Goal: Task Accomplishment & Management: Manage account settings

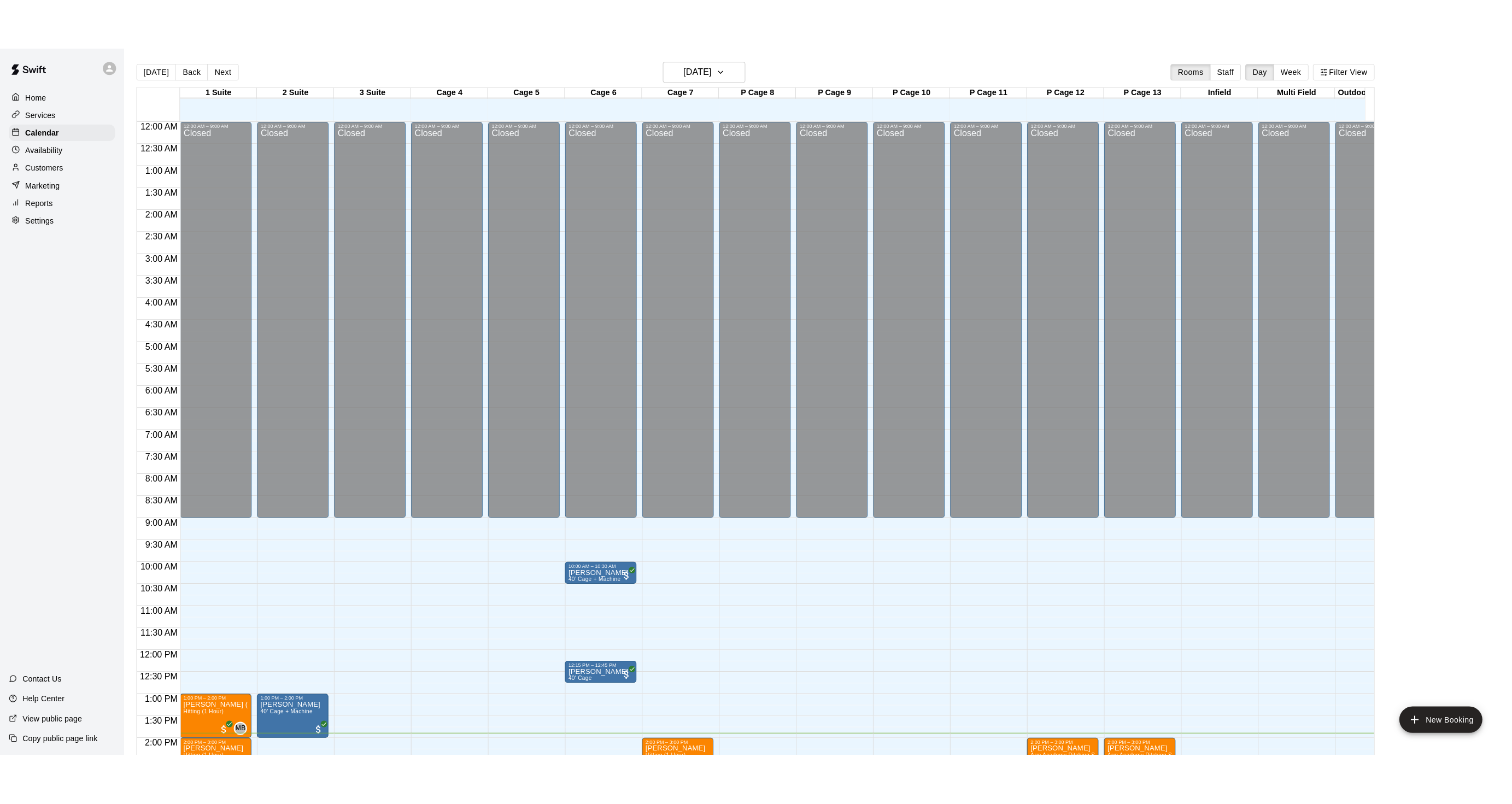
scroll to position [272, 0]
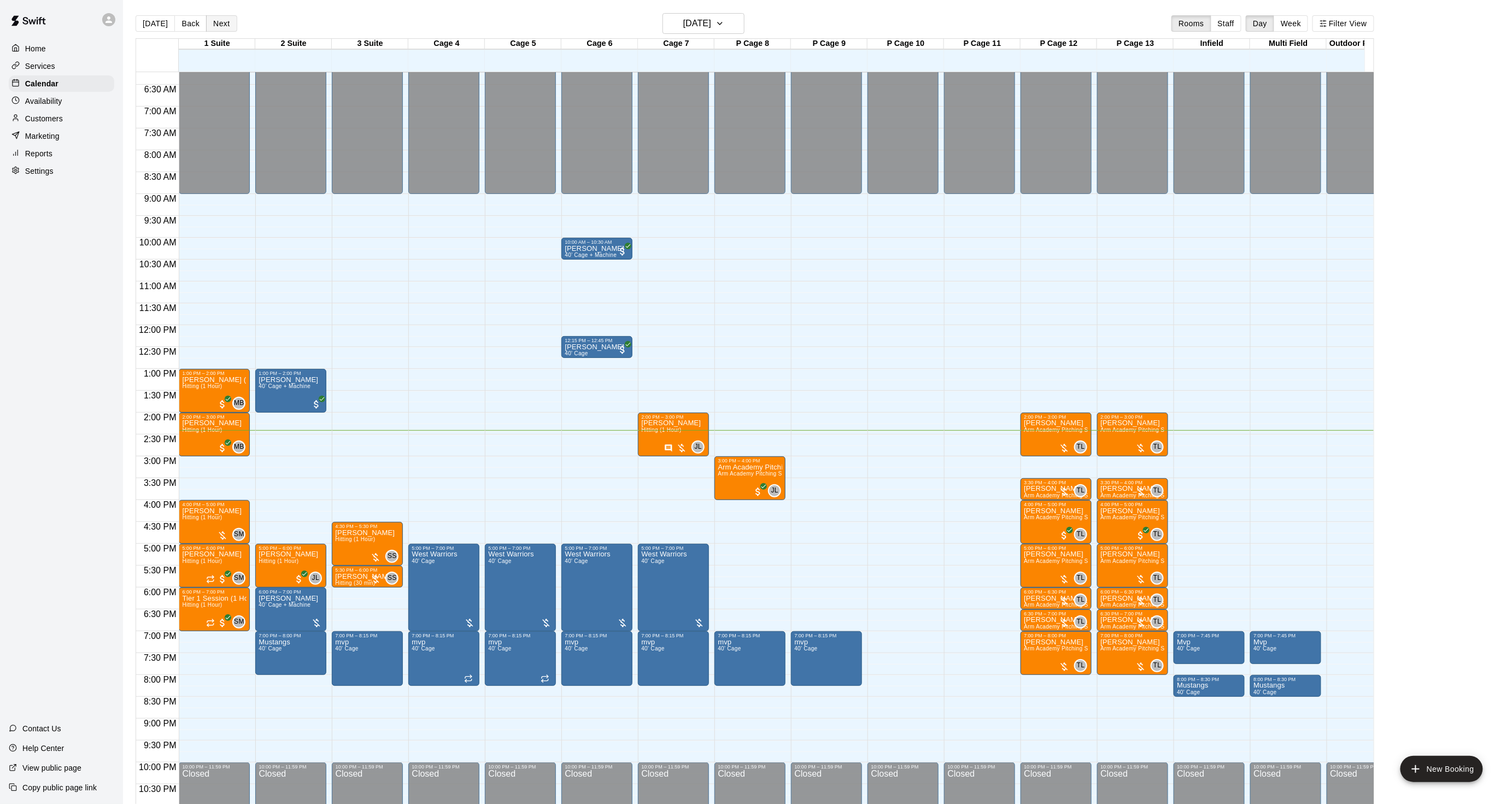
click at [220, 28] on button "Next" at bounding box center [221, 23] width 31 height 16
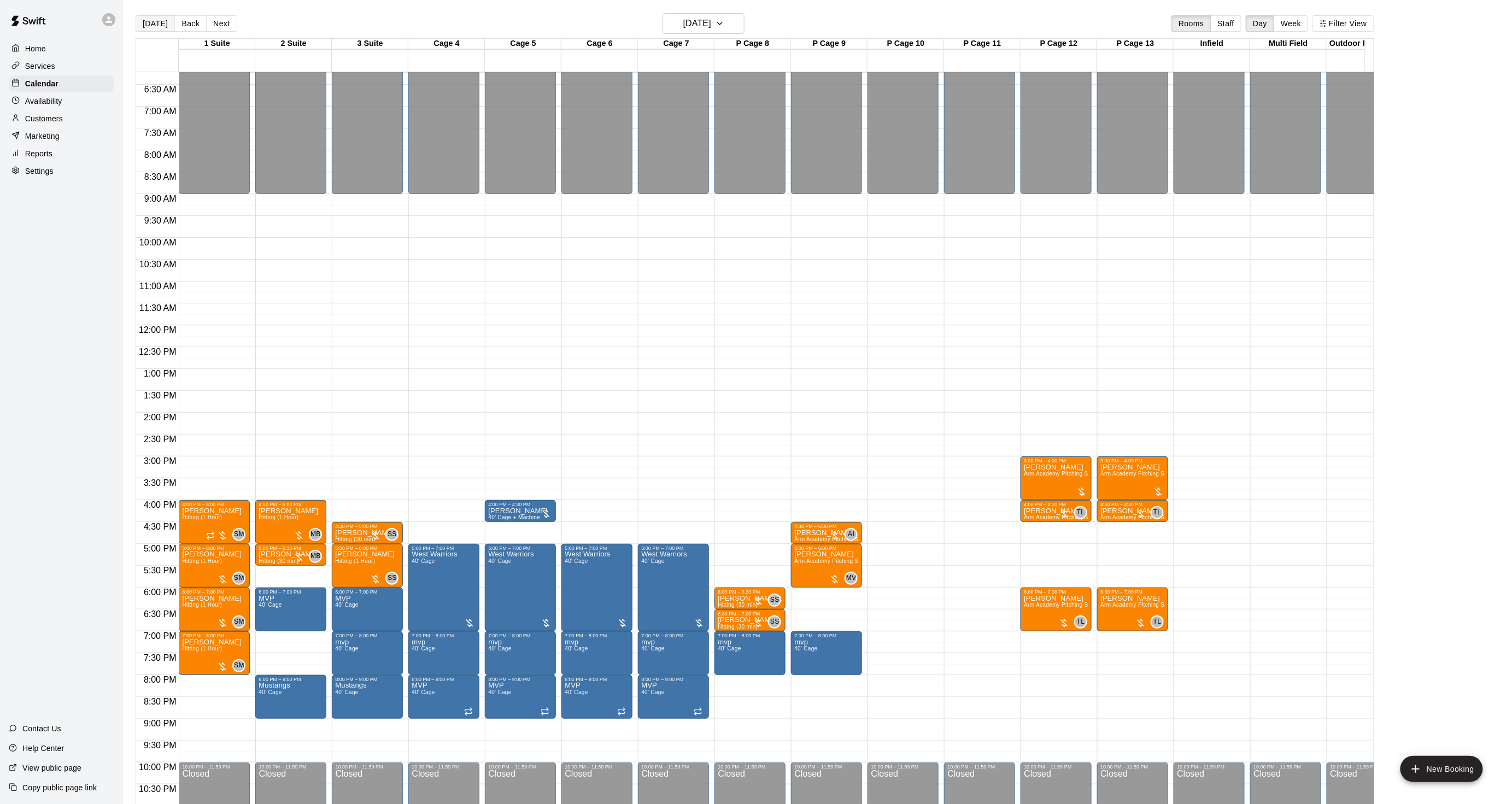
click at [150, 22] on button "[DATE]" at bounding box center [155, 23] width 39 height 16
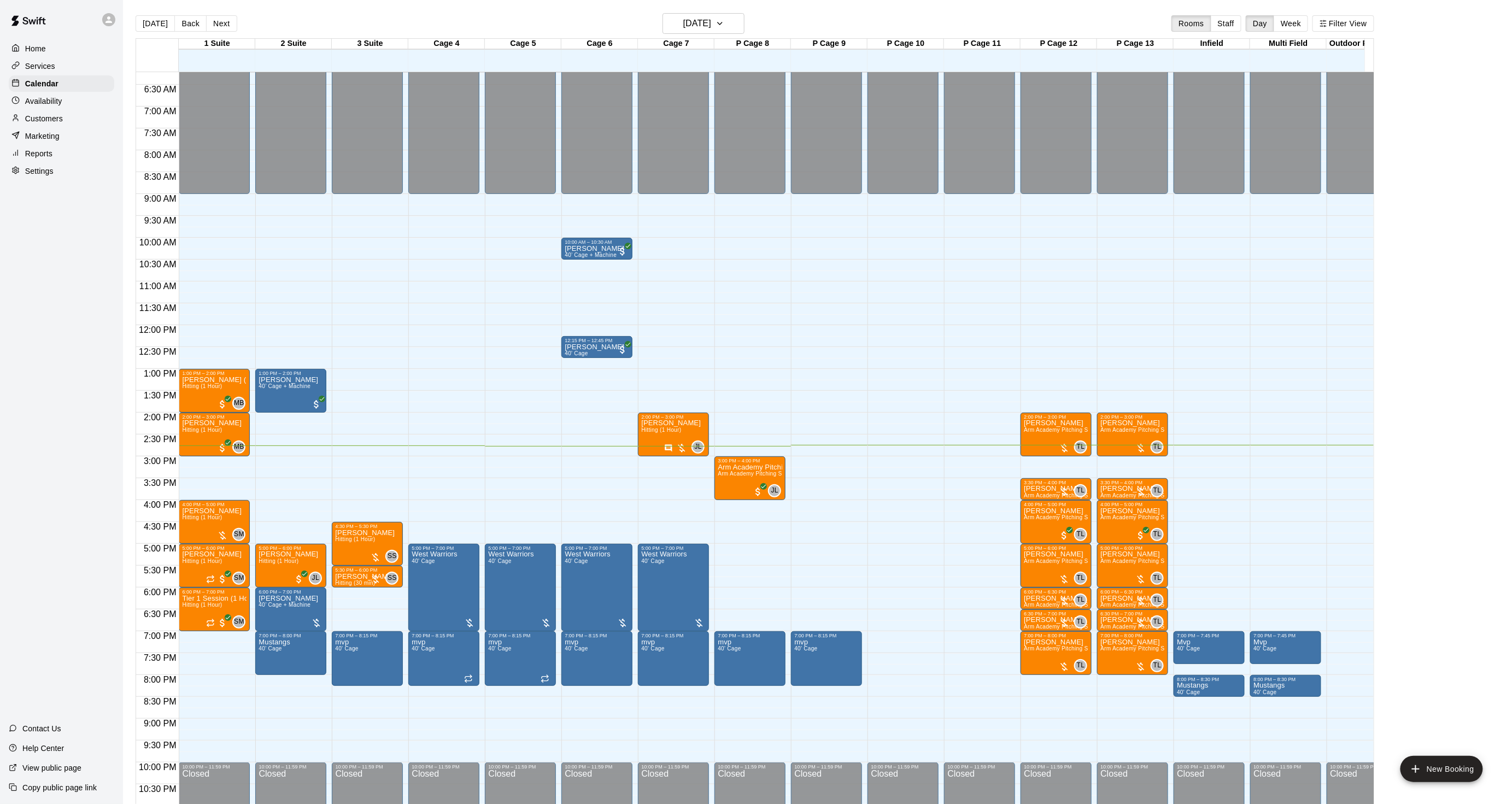
click at [165, 27] on button "[DATE]" at bounding box center [155, 23] width 39 height 16
click at [64, 122] on div "Customers" at bounding box center [61, 119] width 105 height 16
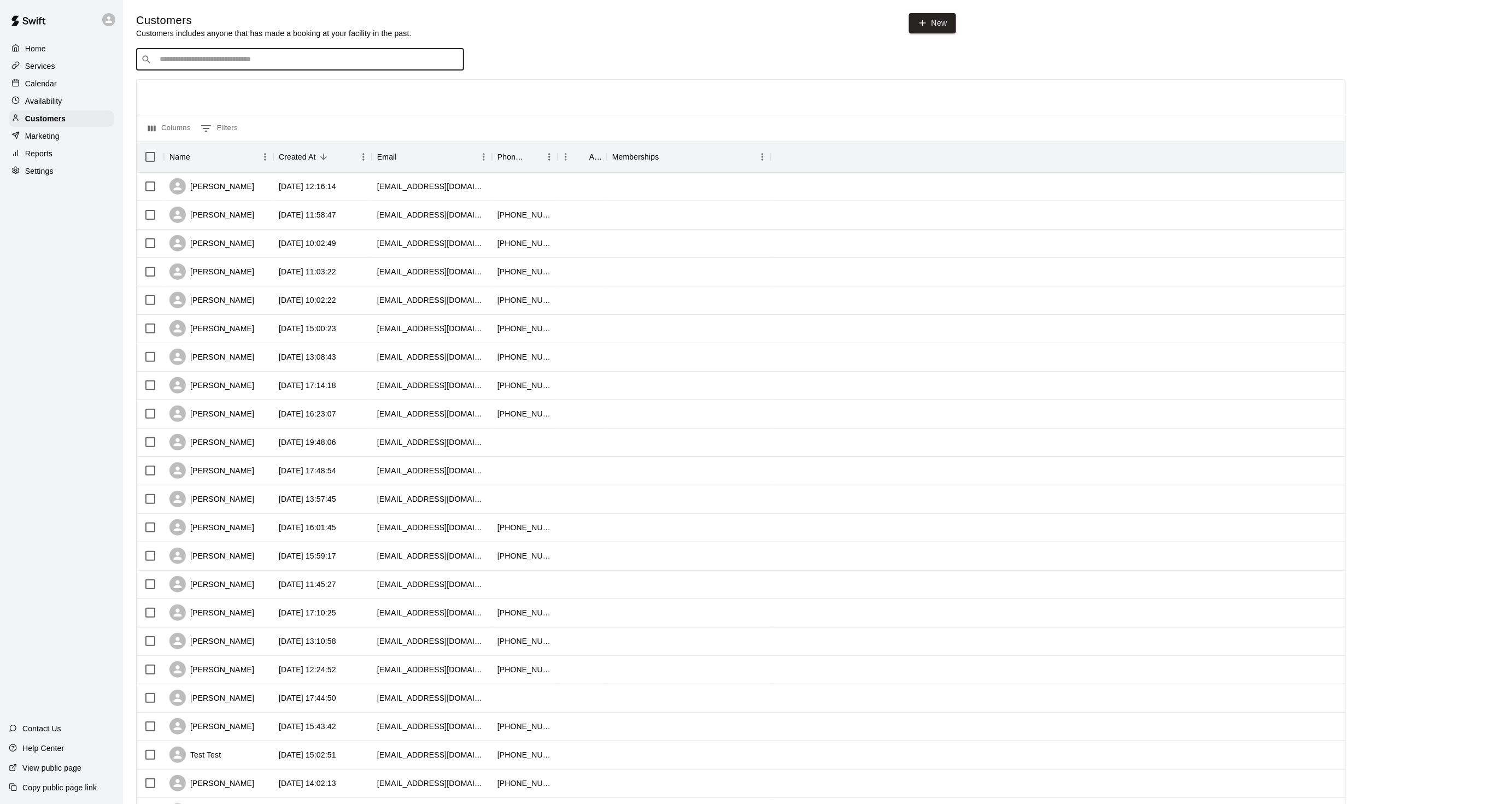
click at [194, 62] on input "Search customers by name or email" at bounding box center [308, 59] width 303 height 11
type input "****"
click at [177, 84] on p "Cody Vonfricken" at bounding box center [200, 85] width 67 height 11
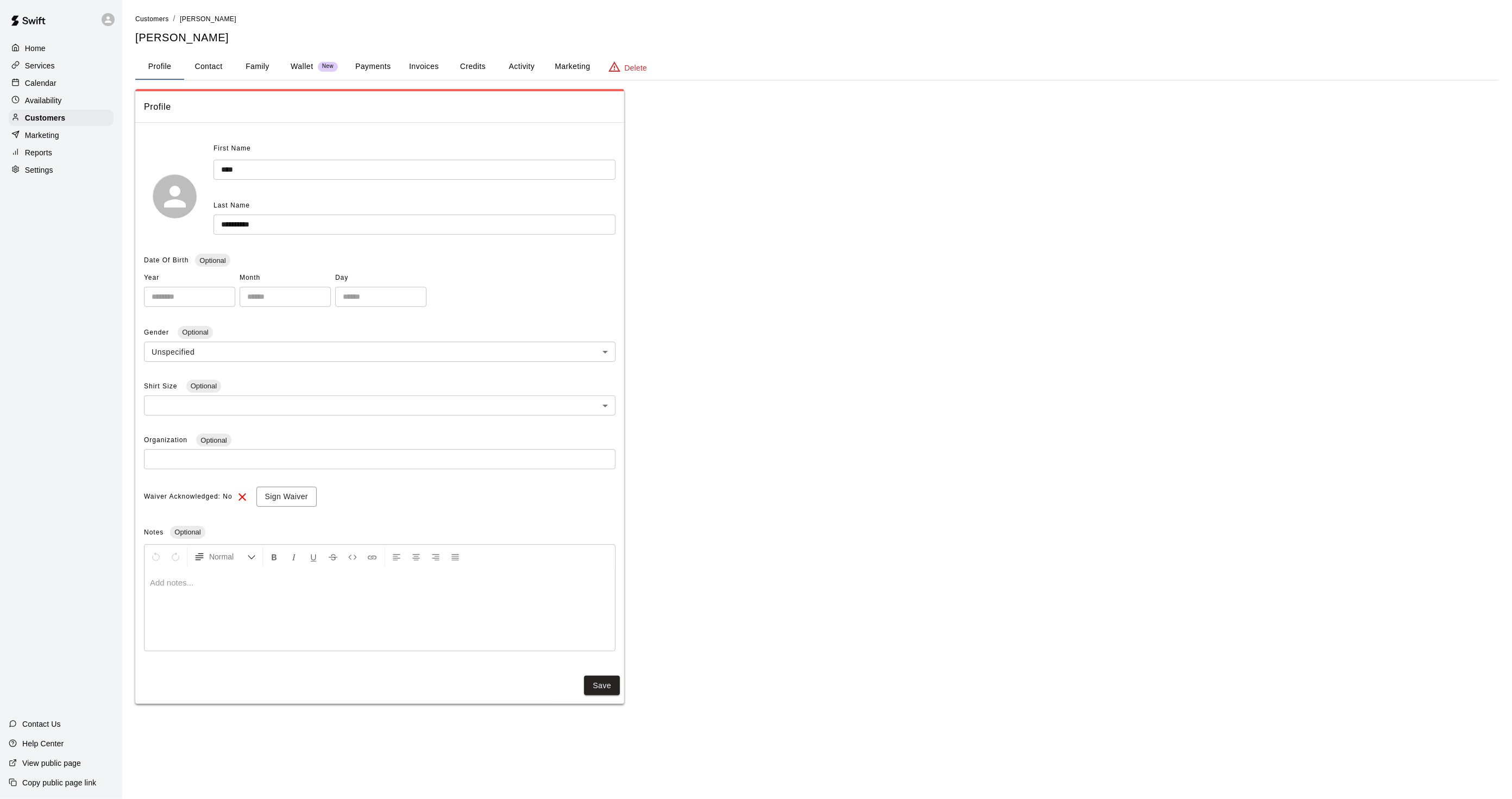
click at [508, 60] on button "Activity" at bounding box center [521, 67] width 49 height 26
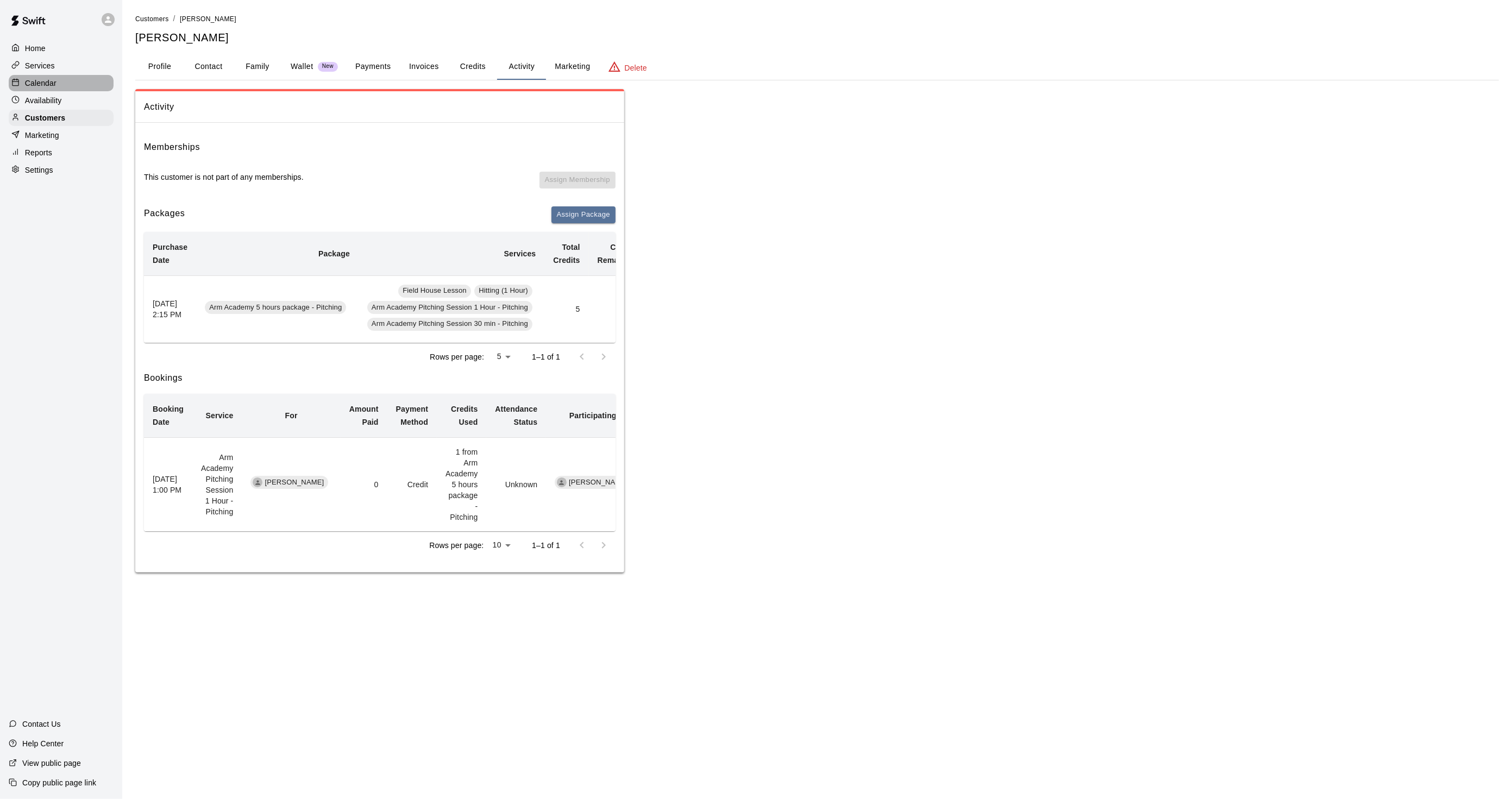
click at [77, 83] on div "Calendar" at bounding box center [61, 83] width 105 height 16
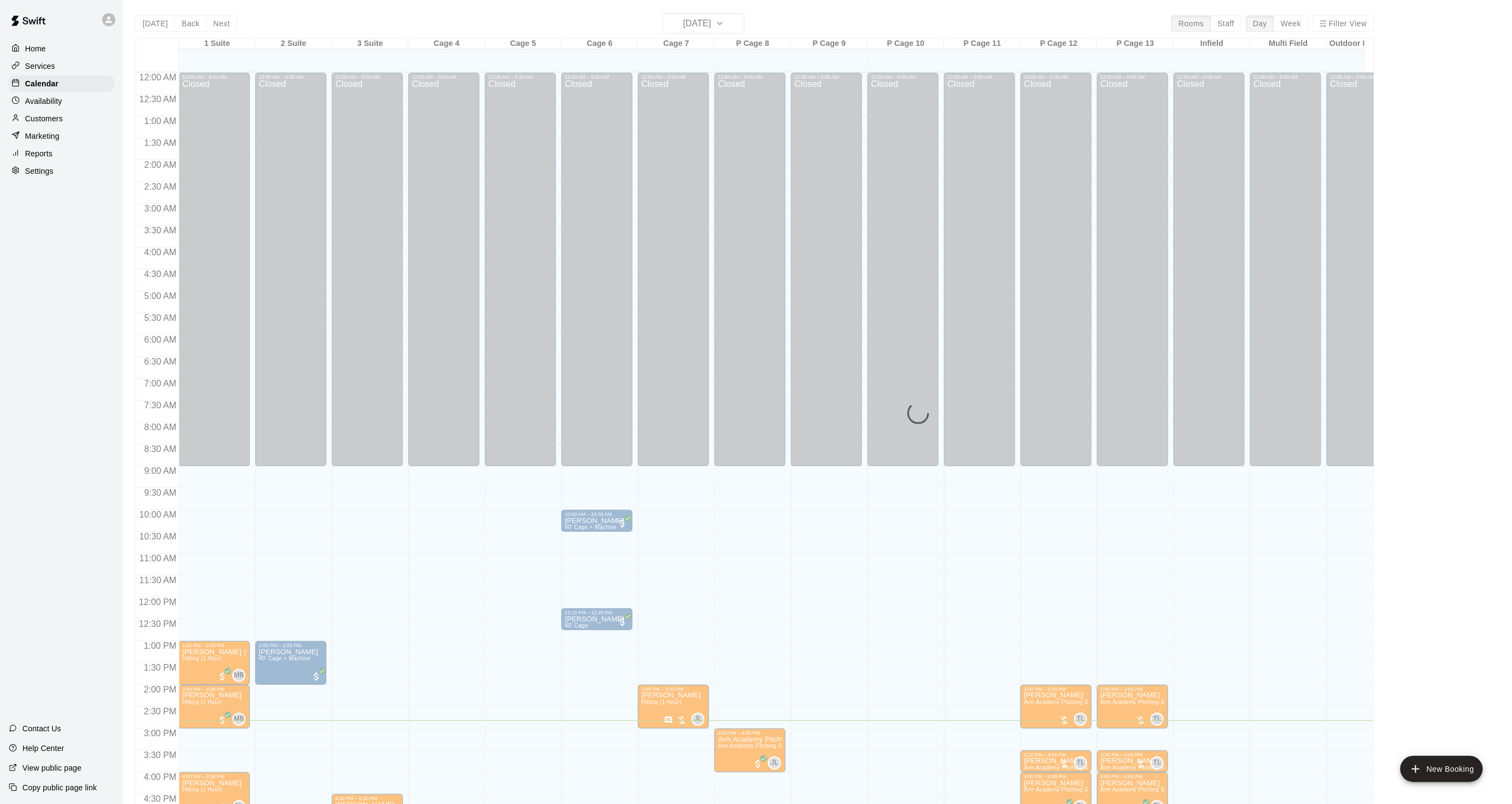
scroll to position [272, 0]
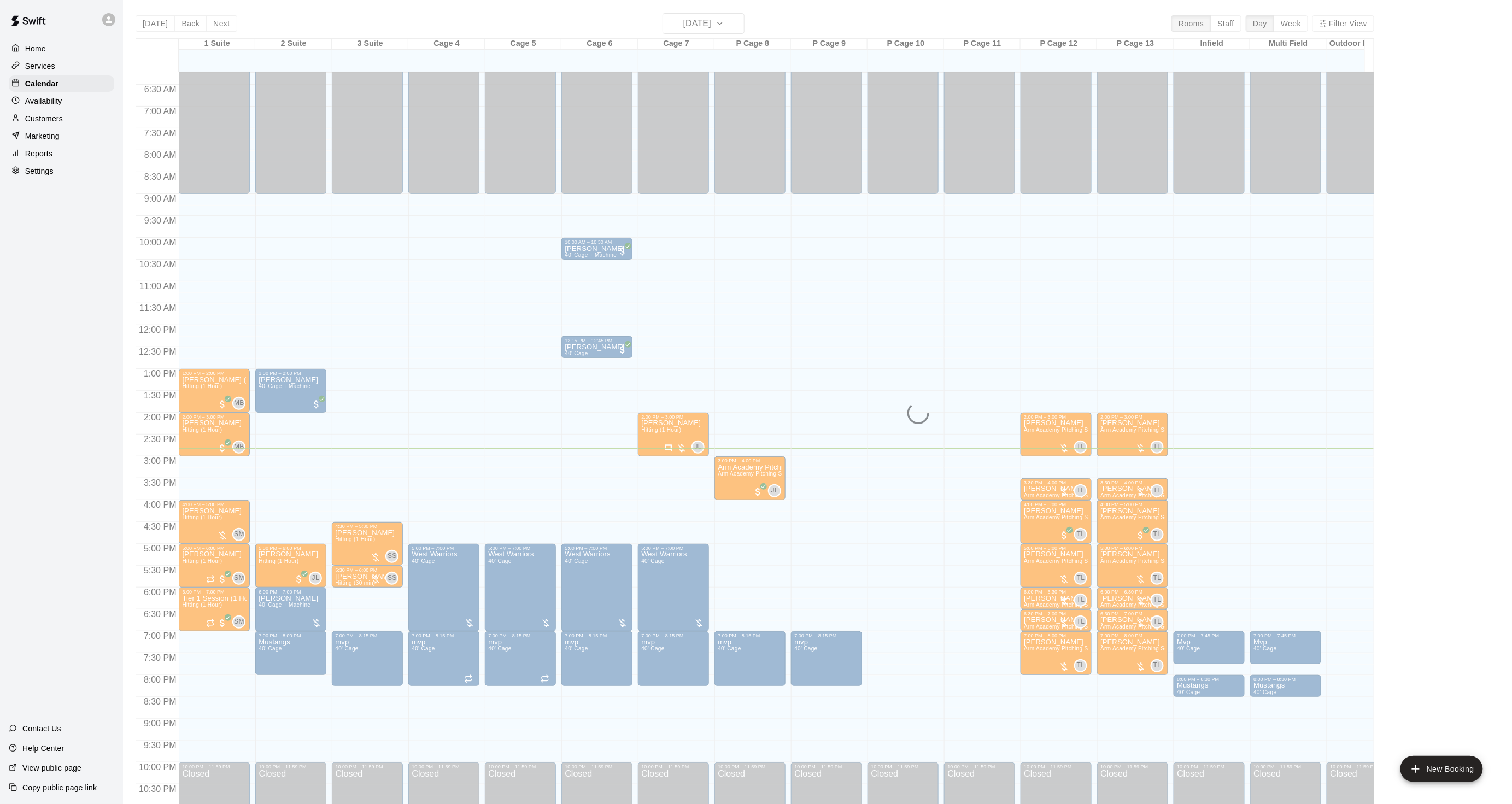
click at [709, 21] on div "Today Back Next Wednesday Aug 20 Rooms Staff Day Week Filter View 1 Suite 20 We…" at bounding box center [755, 415] width 1239 height 804
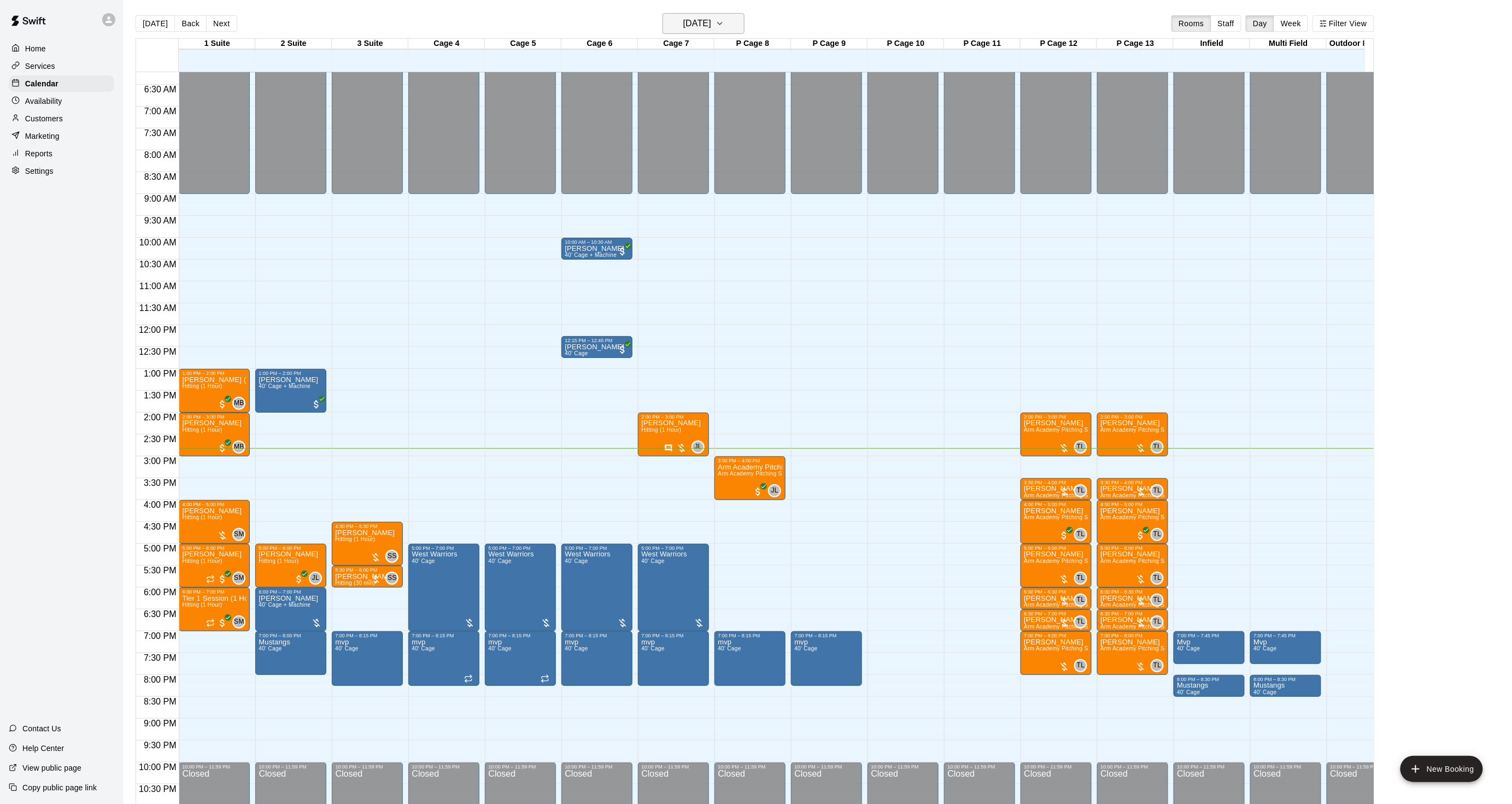
click at [708, 26] on h6 "[DATE]" at bounding box center [697, 23] width 28 height 15
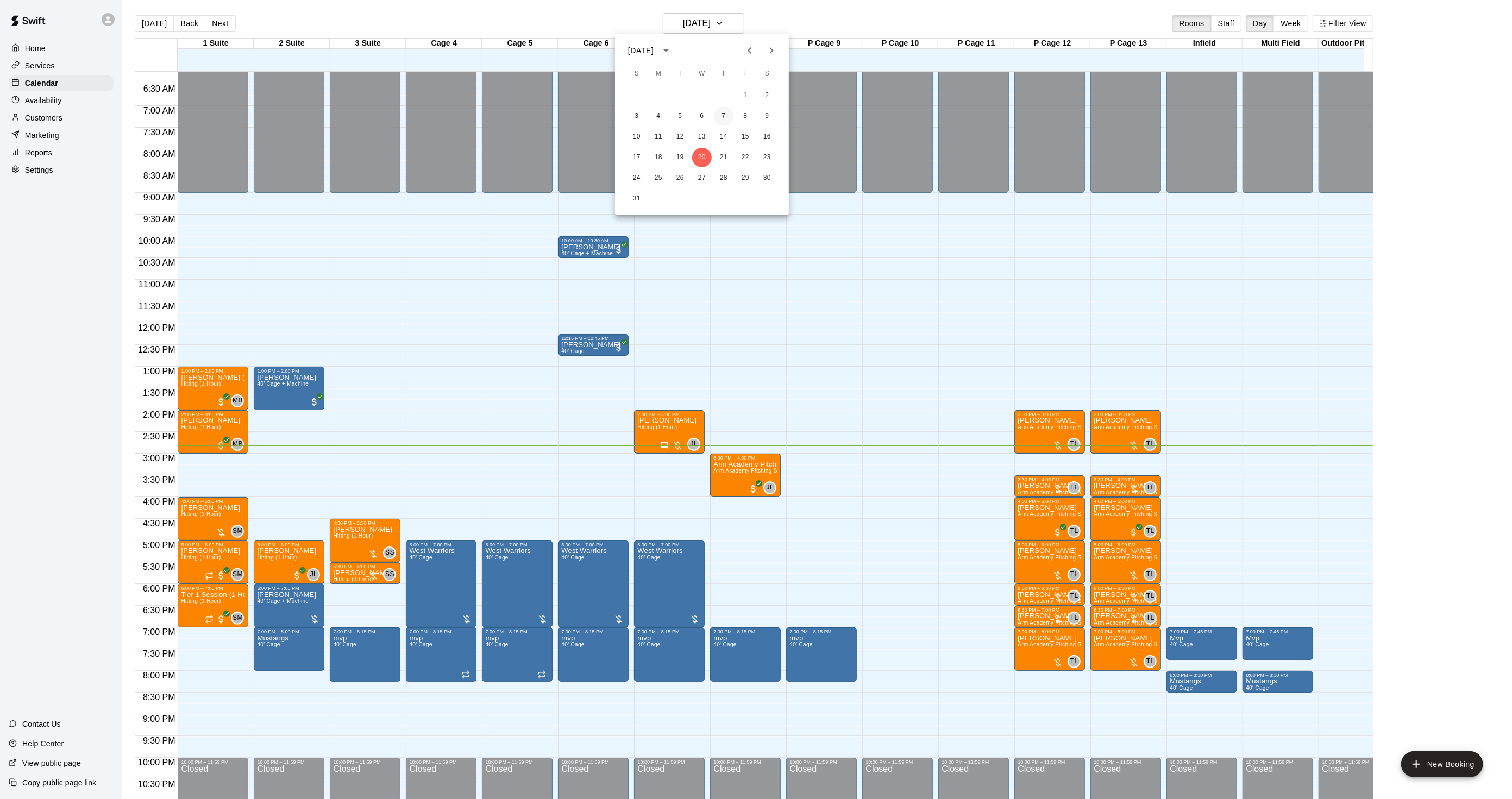
click at [724, 120] on button "7" at bounding box center [723, 116] width 19 height 19
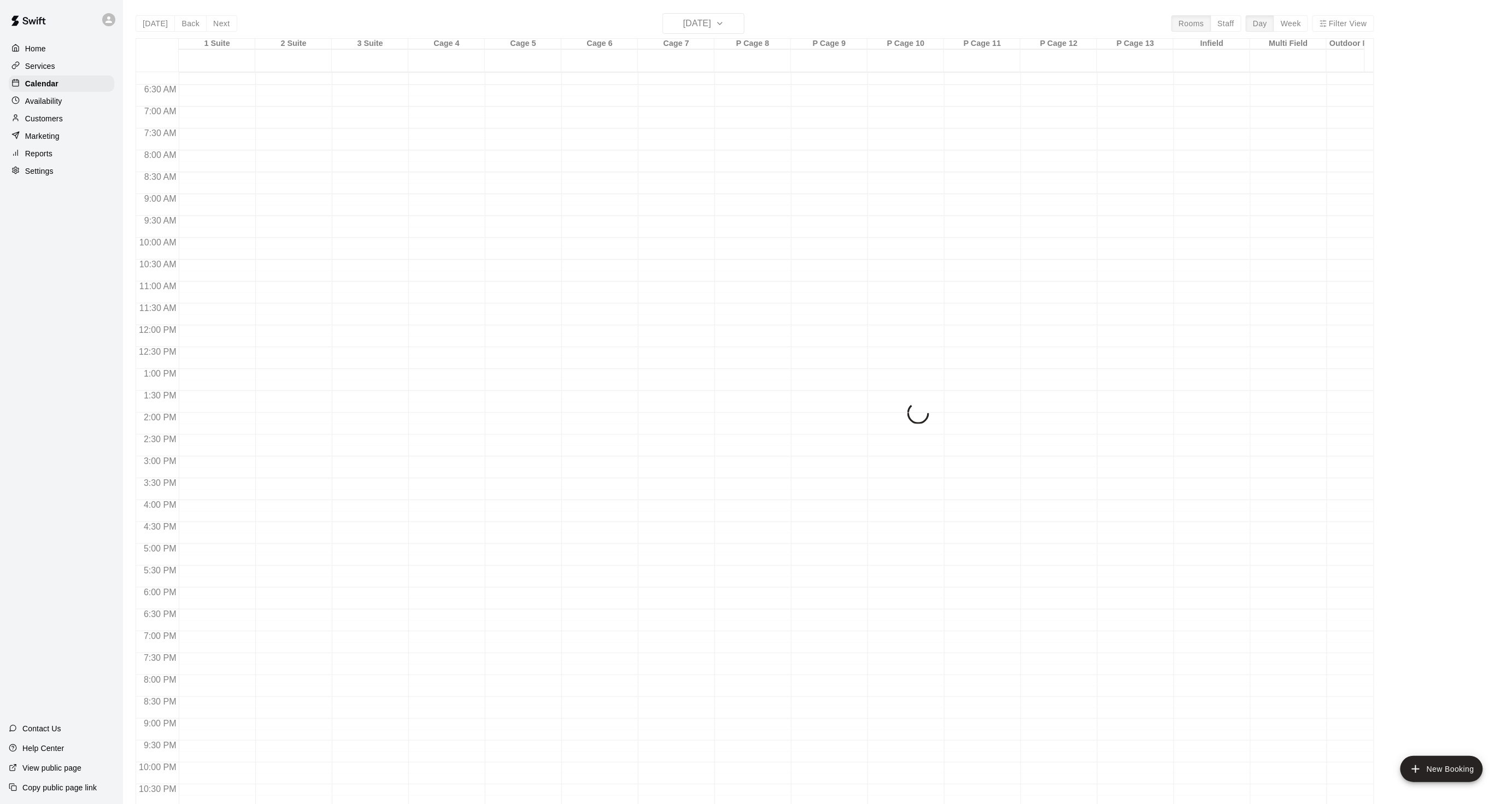
click at [728, 86] on button "7" at bounding box center [723, 80] width 15 height 11
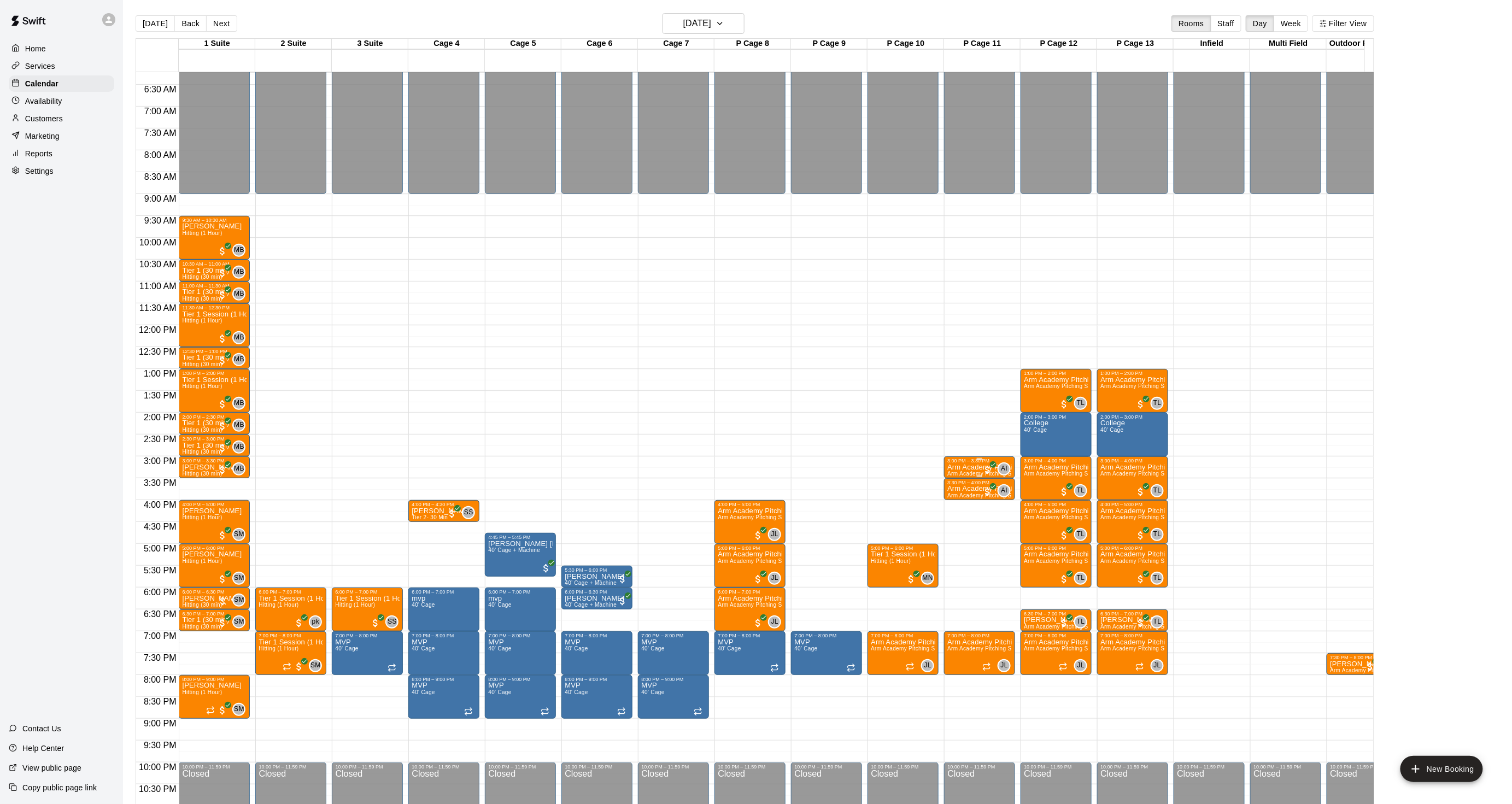
click at [968, 468] on p "Arm Academy Pitching Session 30 min" at bounding box center [979, 468] width 64 height 0
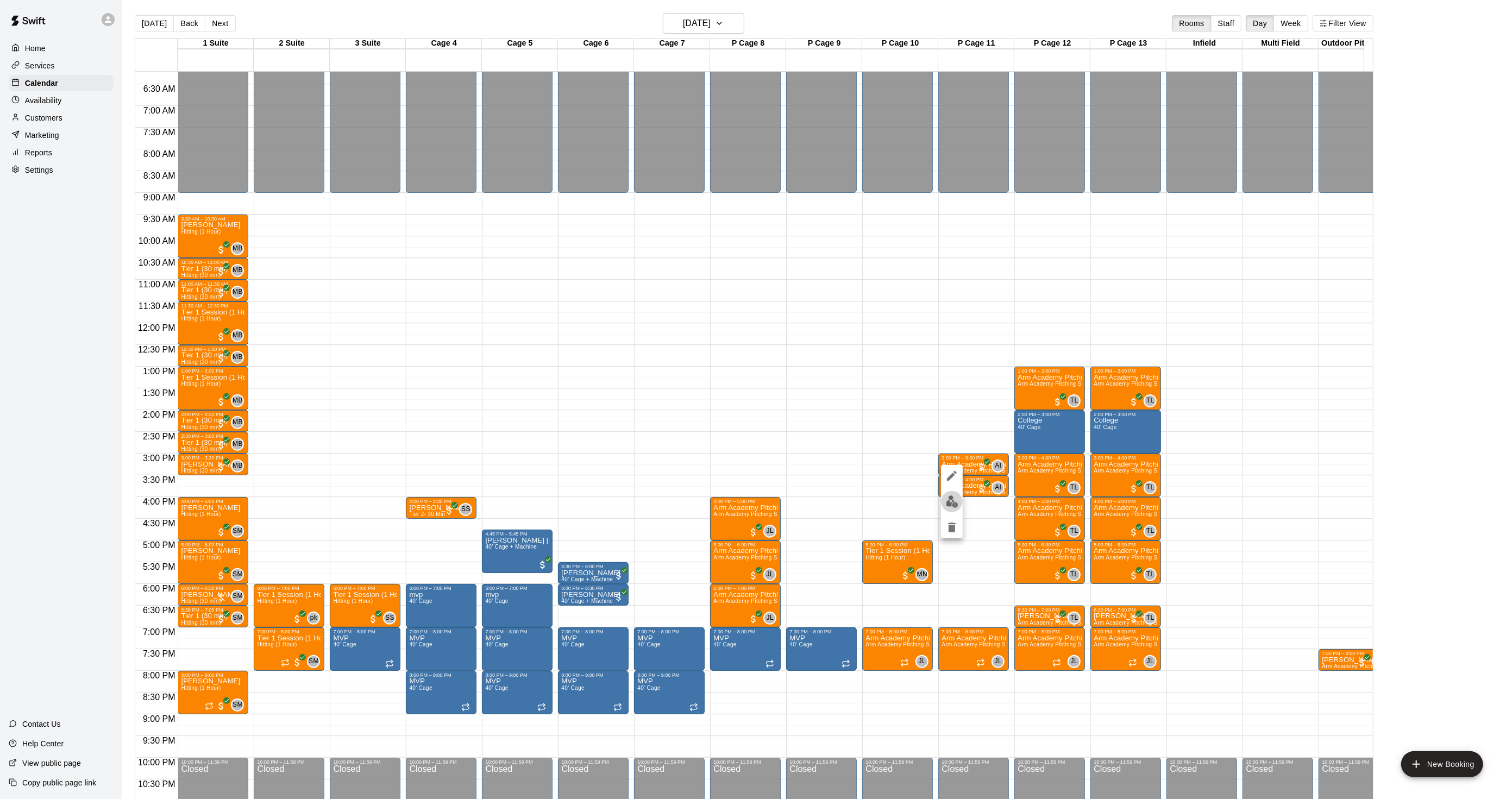
click at [953, 496] on img "edit" at bounding box center [952, 502] width 13 height 13
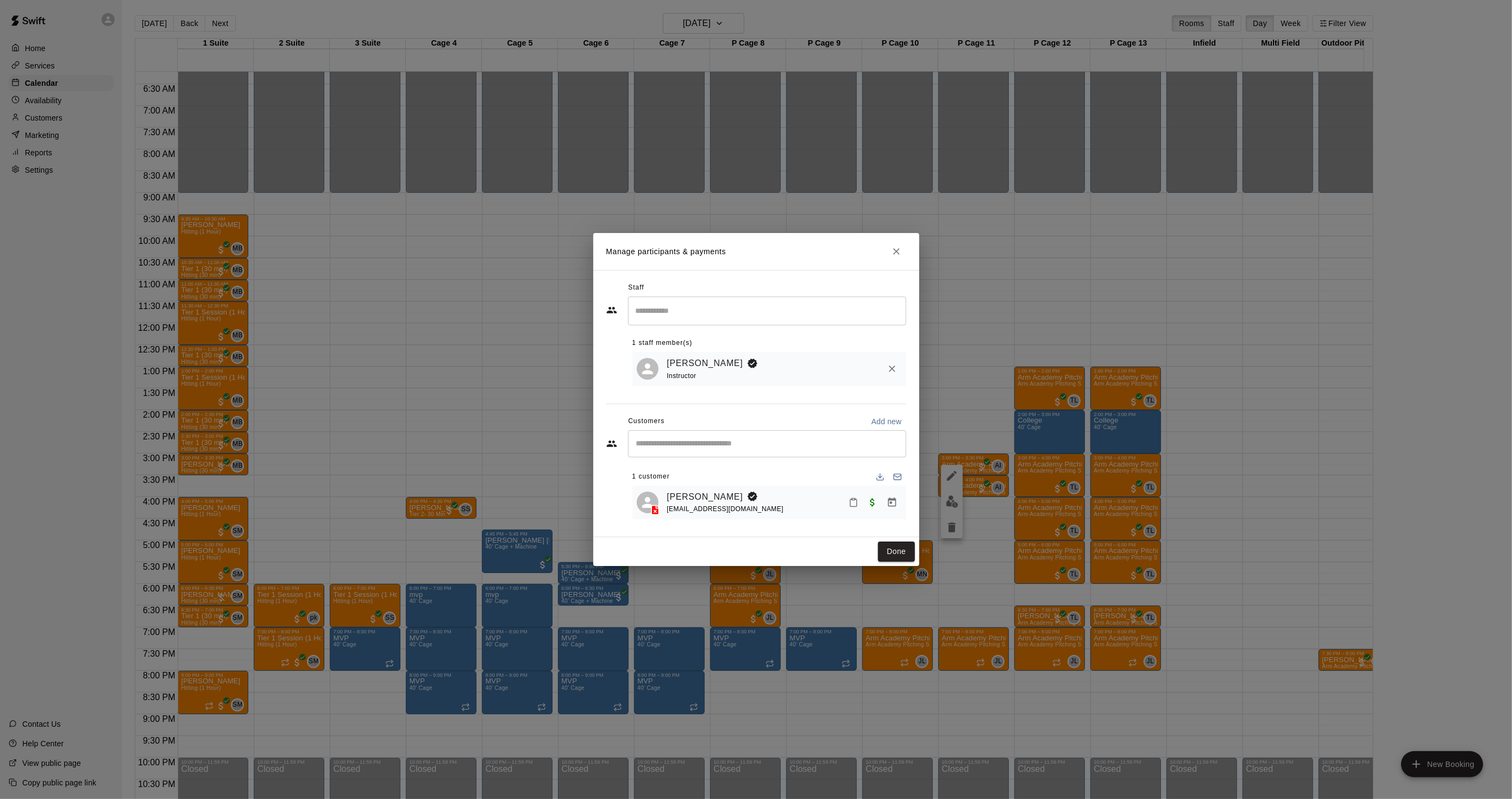
click at [1009, 490] on div "Manage participants & payments Staff ​ 1 staff member(s) Andrew Imperatore Inst…" at bounding box center [756, 399] width 1512 height 799
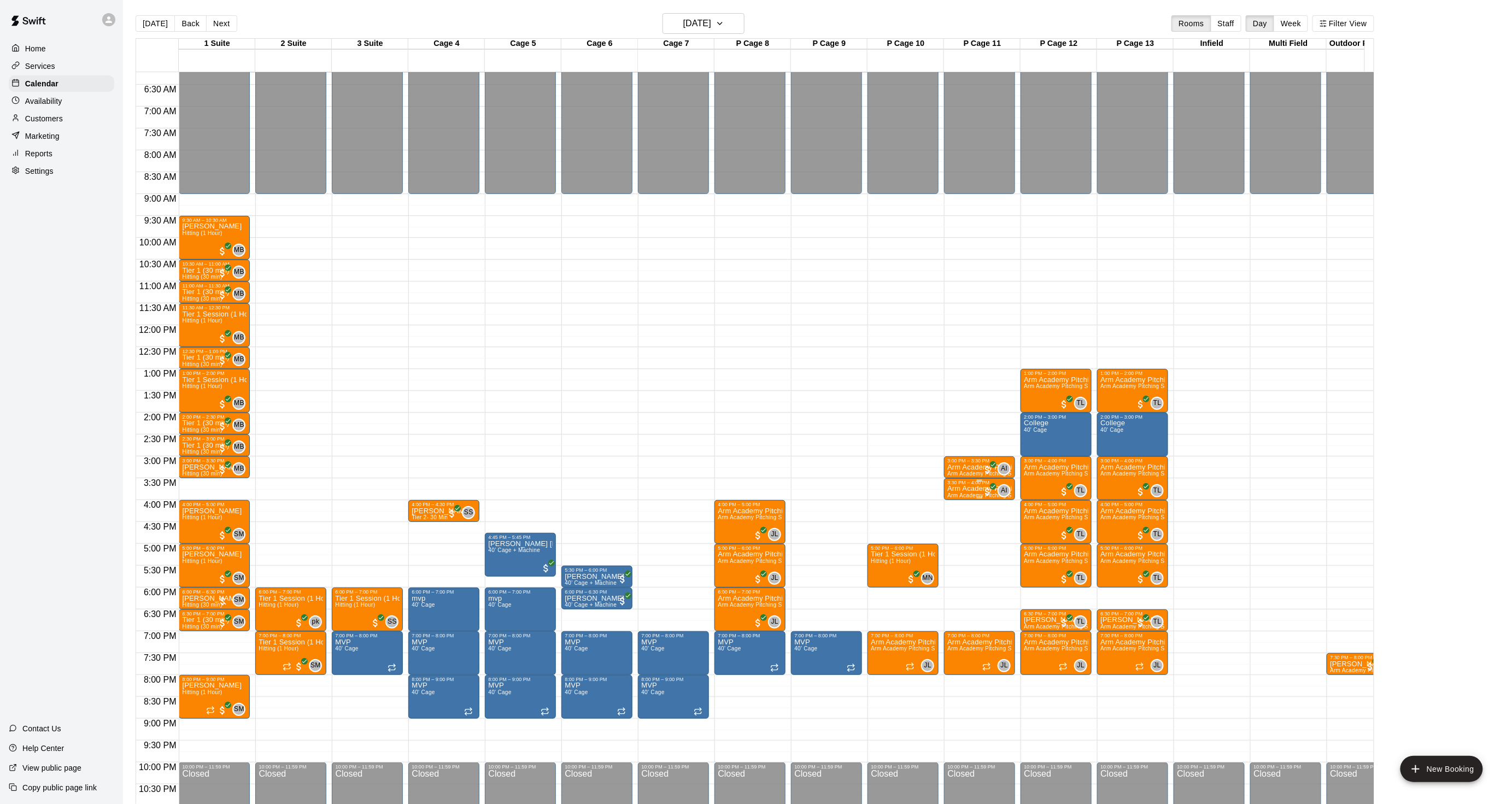
click at [969, 492] on span "Arm Academy Pitching Session 30 min - Pitching" at bounding box center [1010, 495] width 127 height 6
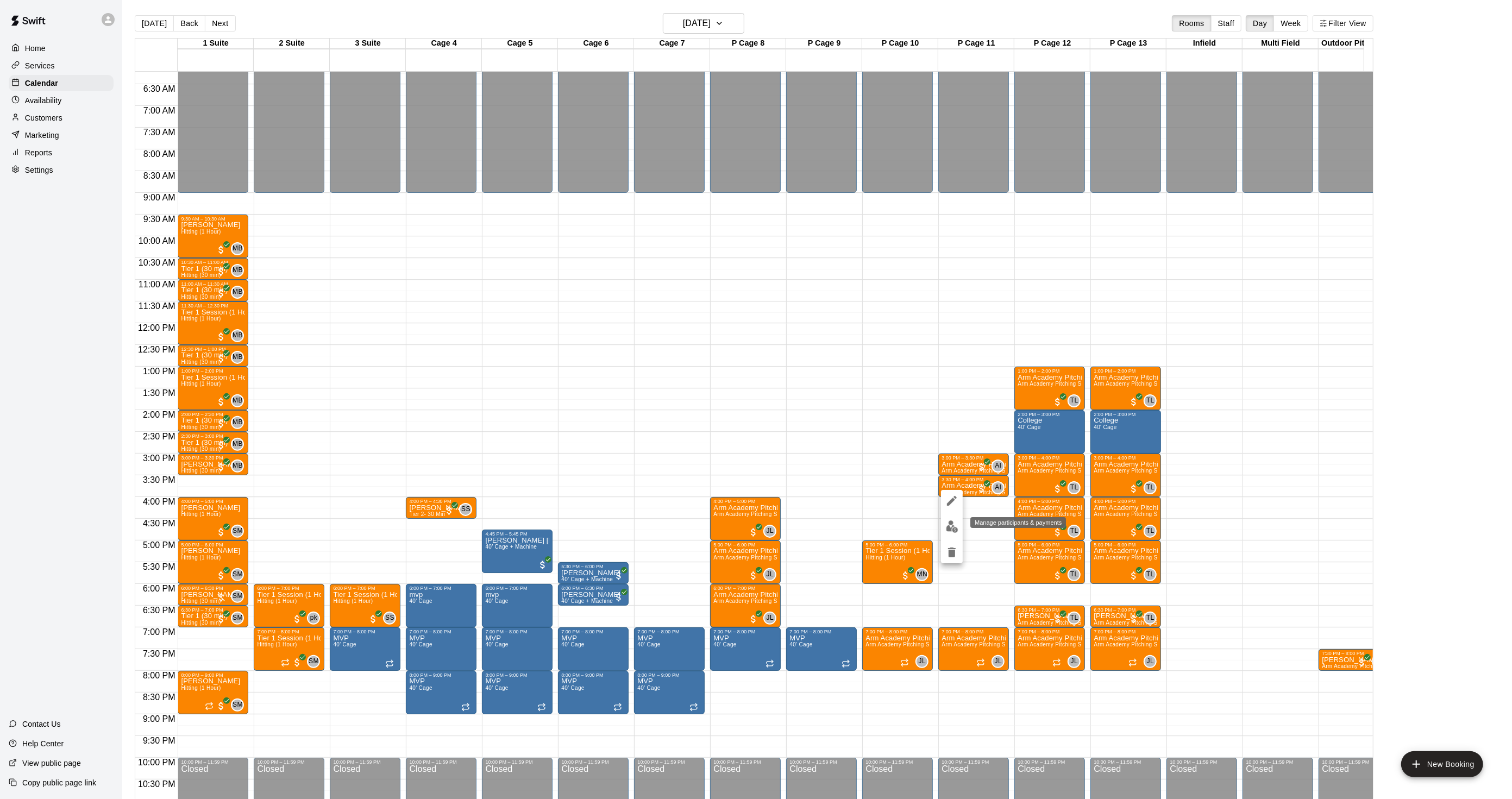
click at [954, 529] on img "edit" at bounding box center [952, 527] width 13 height 13
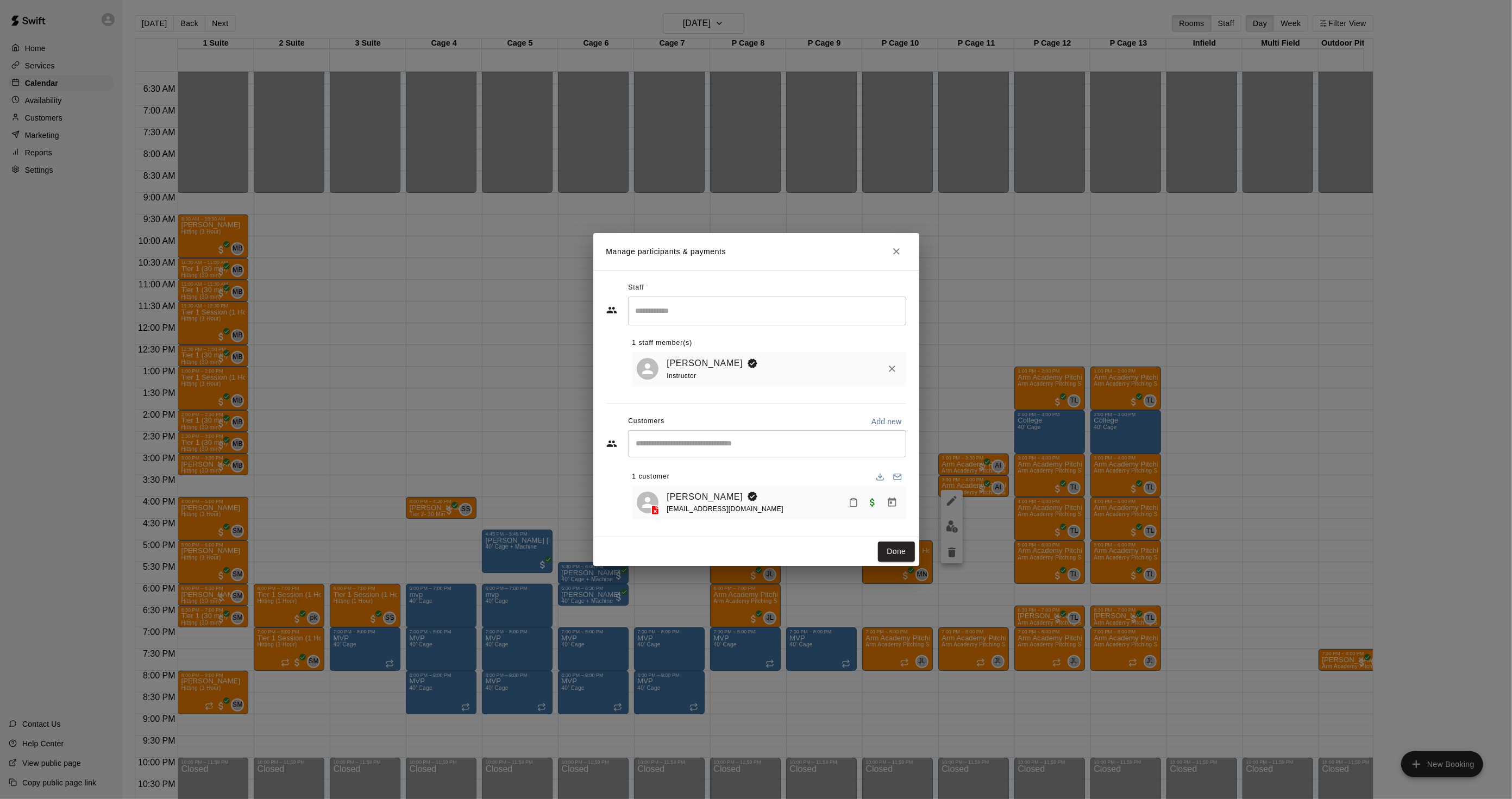
click at [954, 529] on div "Manage participants & payments Staff ​ 1 staff member(s) Andrew Imperatore Inst…" at bounding box center [756, 399] width 1512 height 799
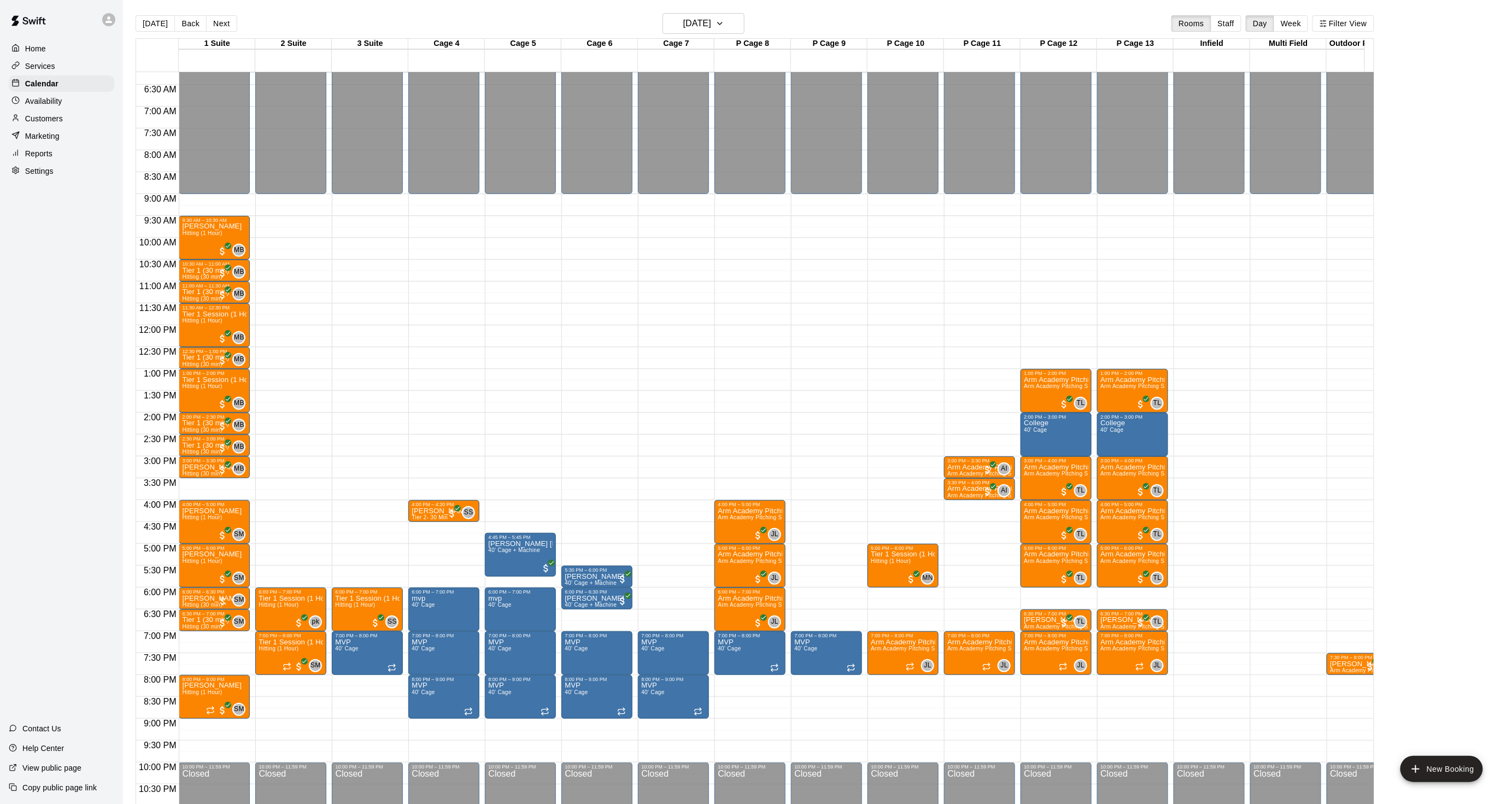
click at [63, 124] on div "Customers" at bounding box center [61, 119] width 105 height 16
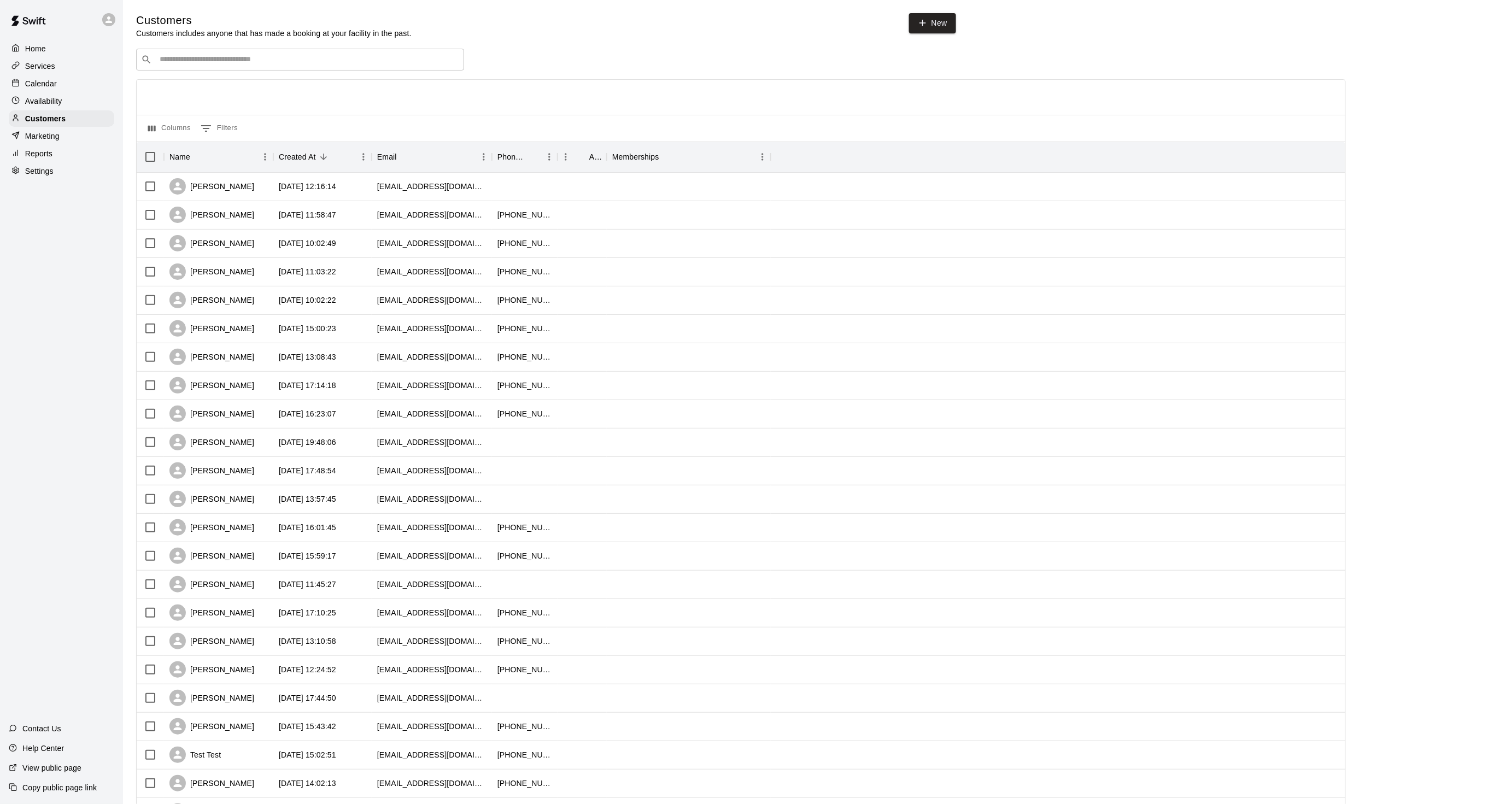
click at [237, 53] on div "​ ​" at bounding box center [300, 59] width 328 height 22
type input "*****"
click at [234, 100] on span "brianfkarcz@gmail.com" at bounding box center [225, 96] width 117 height 8
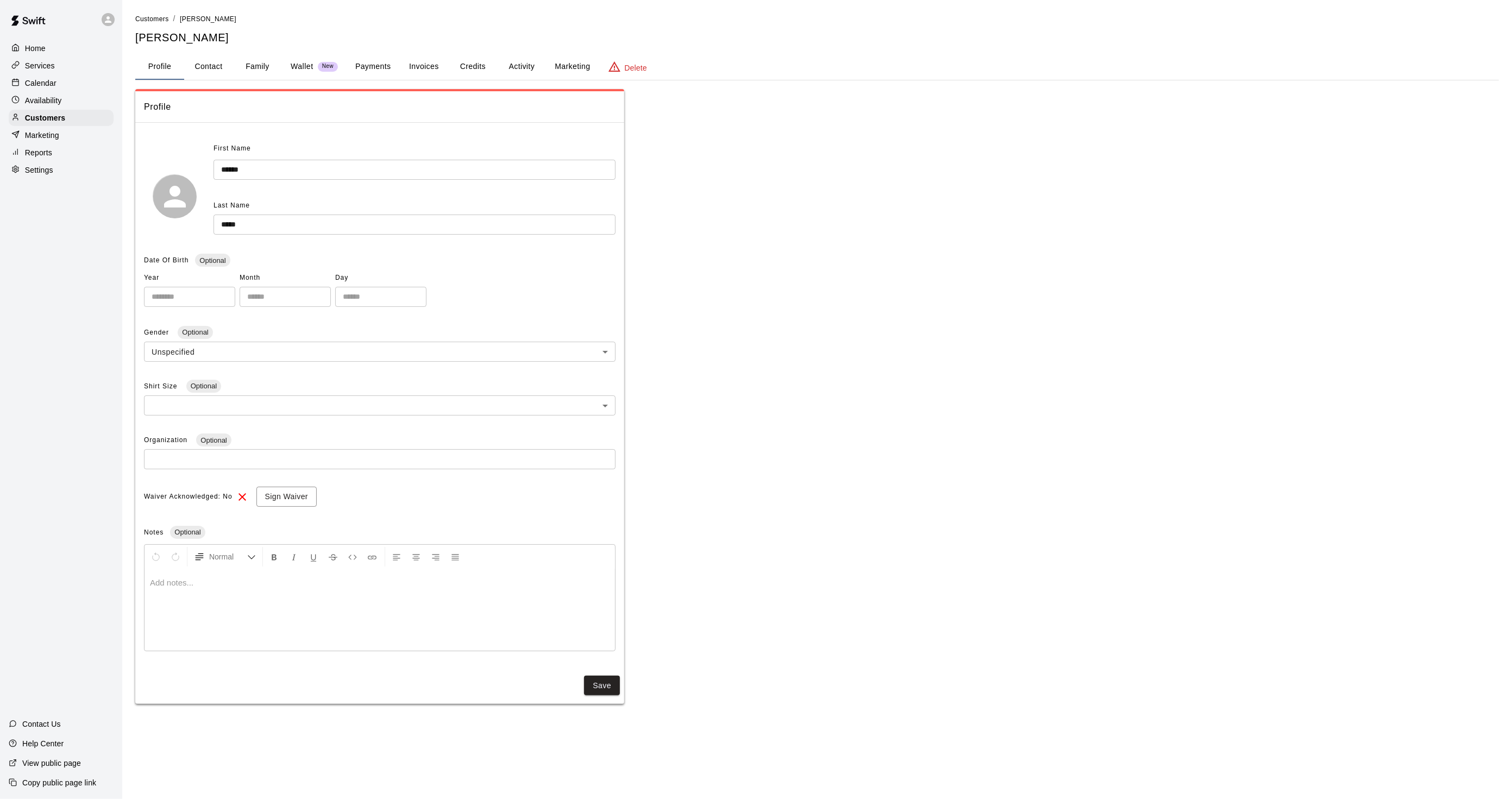
click at [521, 56] on button "Activity" at bounding box center [521, 67] width 49 height 26
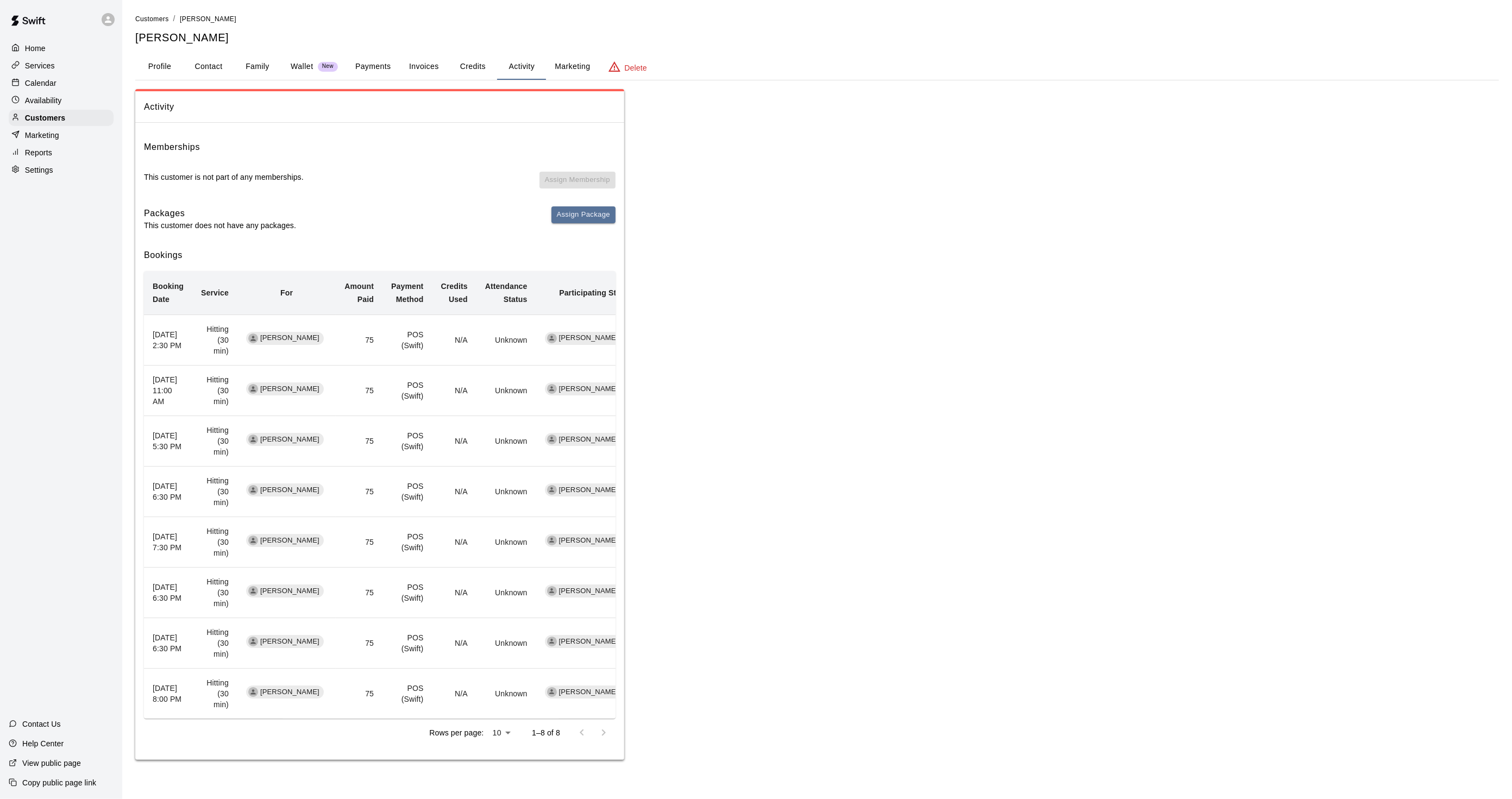
click at [34, 114] on div "Home Services Calendar Availability Customers Marketing Reports Settings" at bounding box center [61, 108] width 122 height 140
click at [31, 117] on div "Customers" at bounding box center [61, 118] width 105 height 16
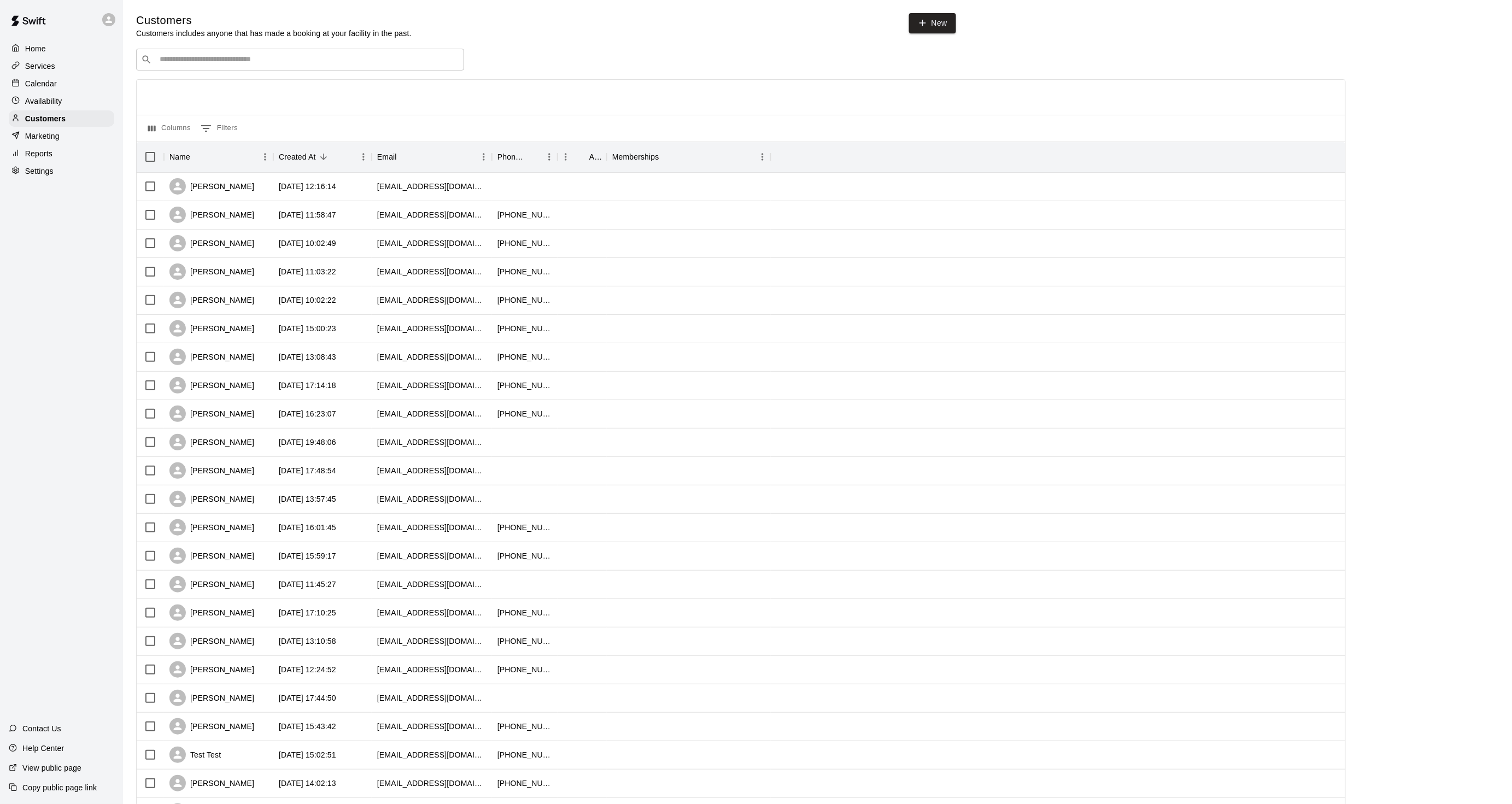
click at [181, 68] on div "​ ​" at bounding box center [300, 59] width 328 height 22
type input "*****"
click at [188, 82] on p "Telly Montalvo" at bounding box center [200, 85] width 67 height 11
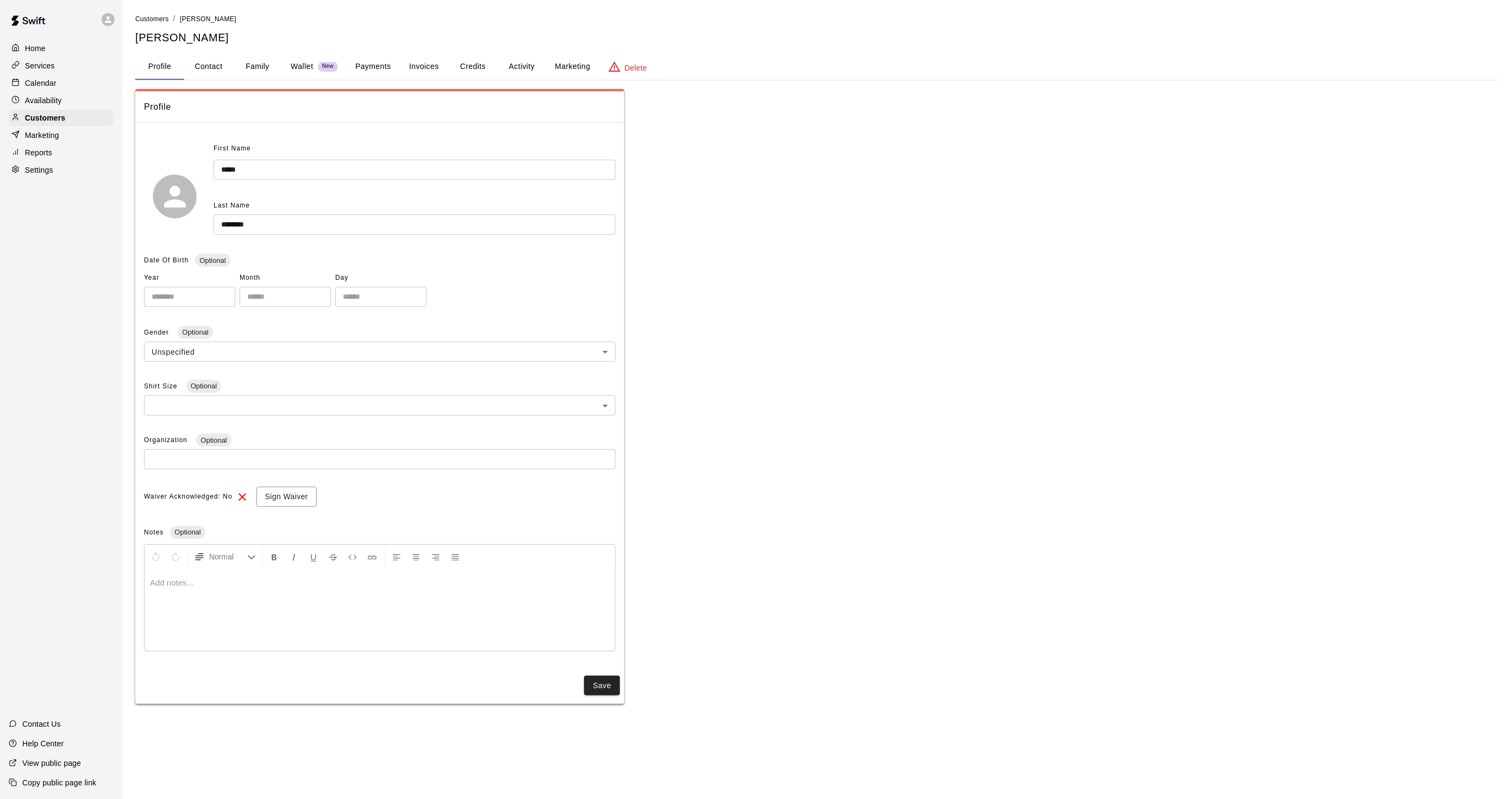
click at [523, 66] on button "Activity" at bounding box center [521, 67] width 49 height 26
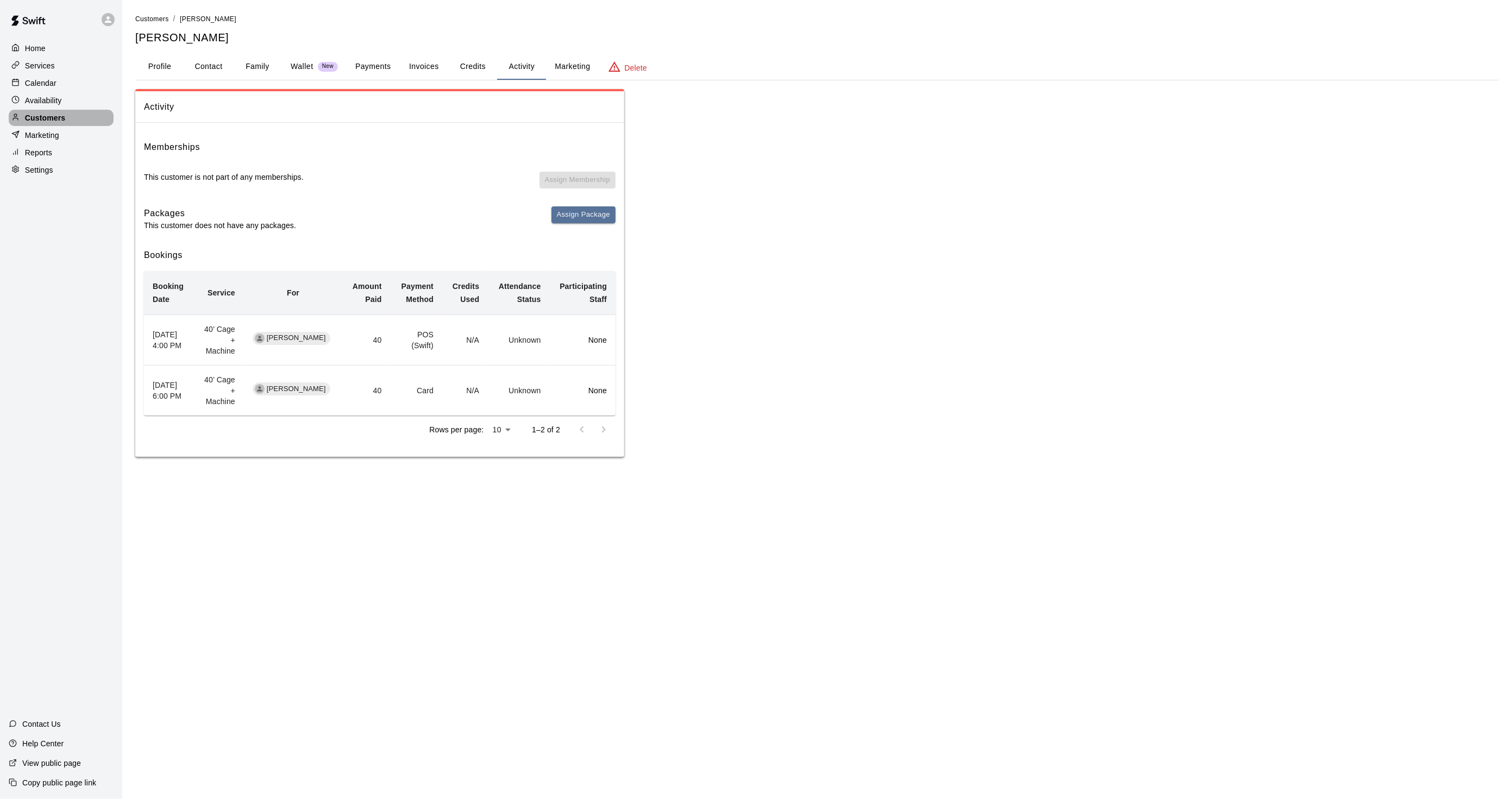
click at [46, 124] on p "Customers" at bounding box center [45, 117] width 40 height 11
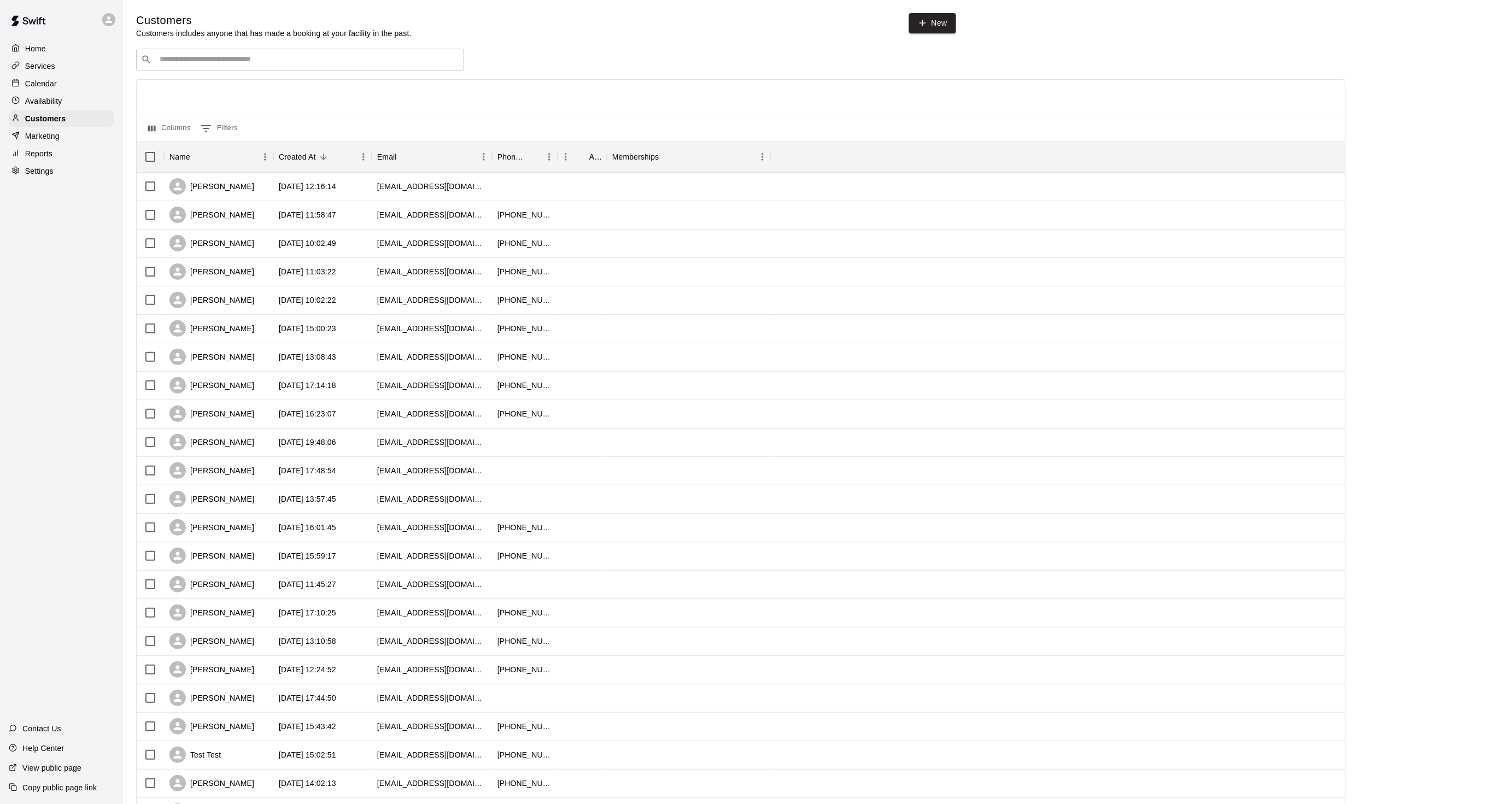
click at [193, 69] on div "​ ​" at bounding box center [300, 59] width 328 height 22
type input "*****"
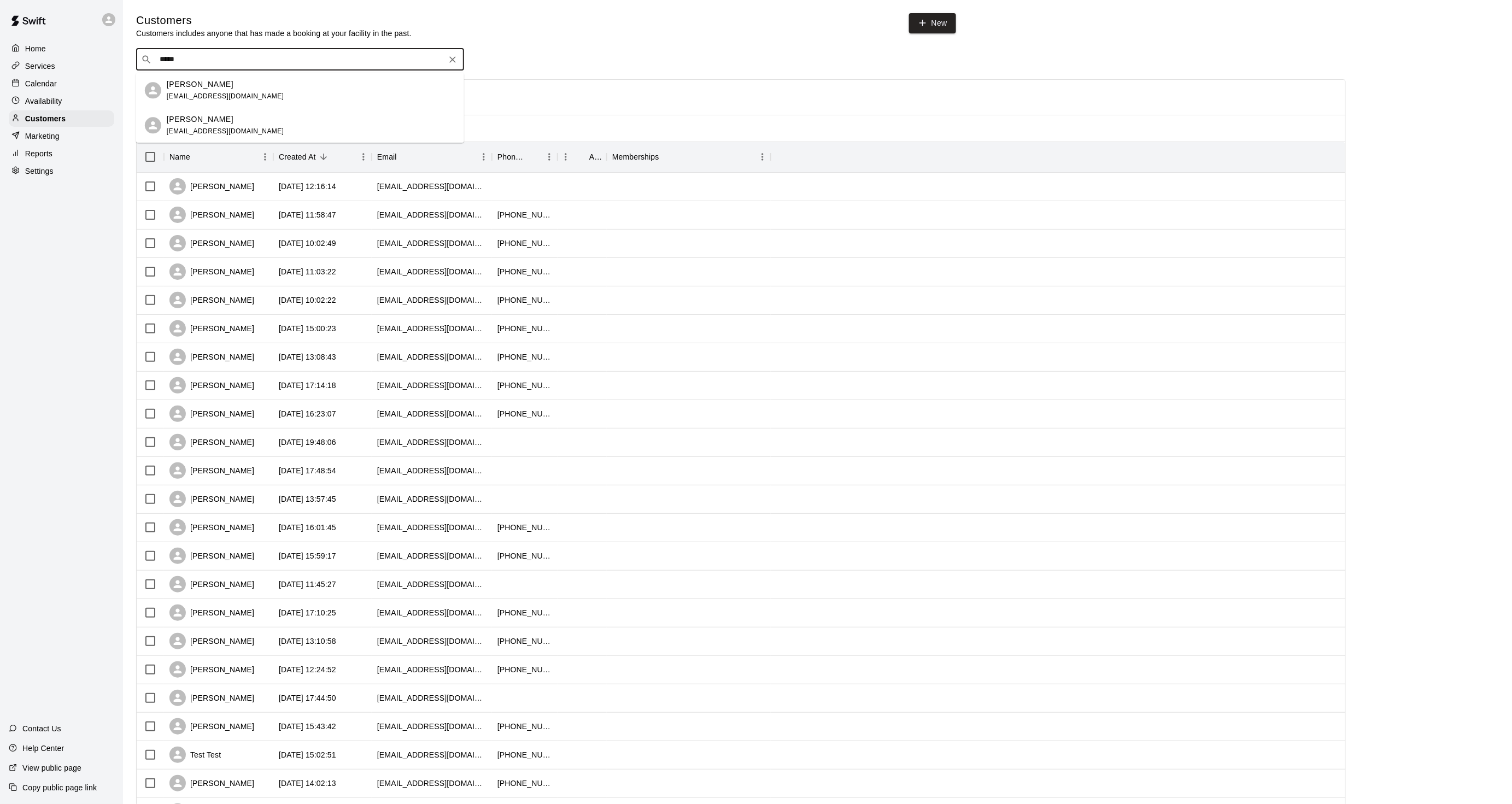
click at [208, 85] on p "Carter Klein" at bounding box center [200, 85] width 67 height 11
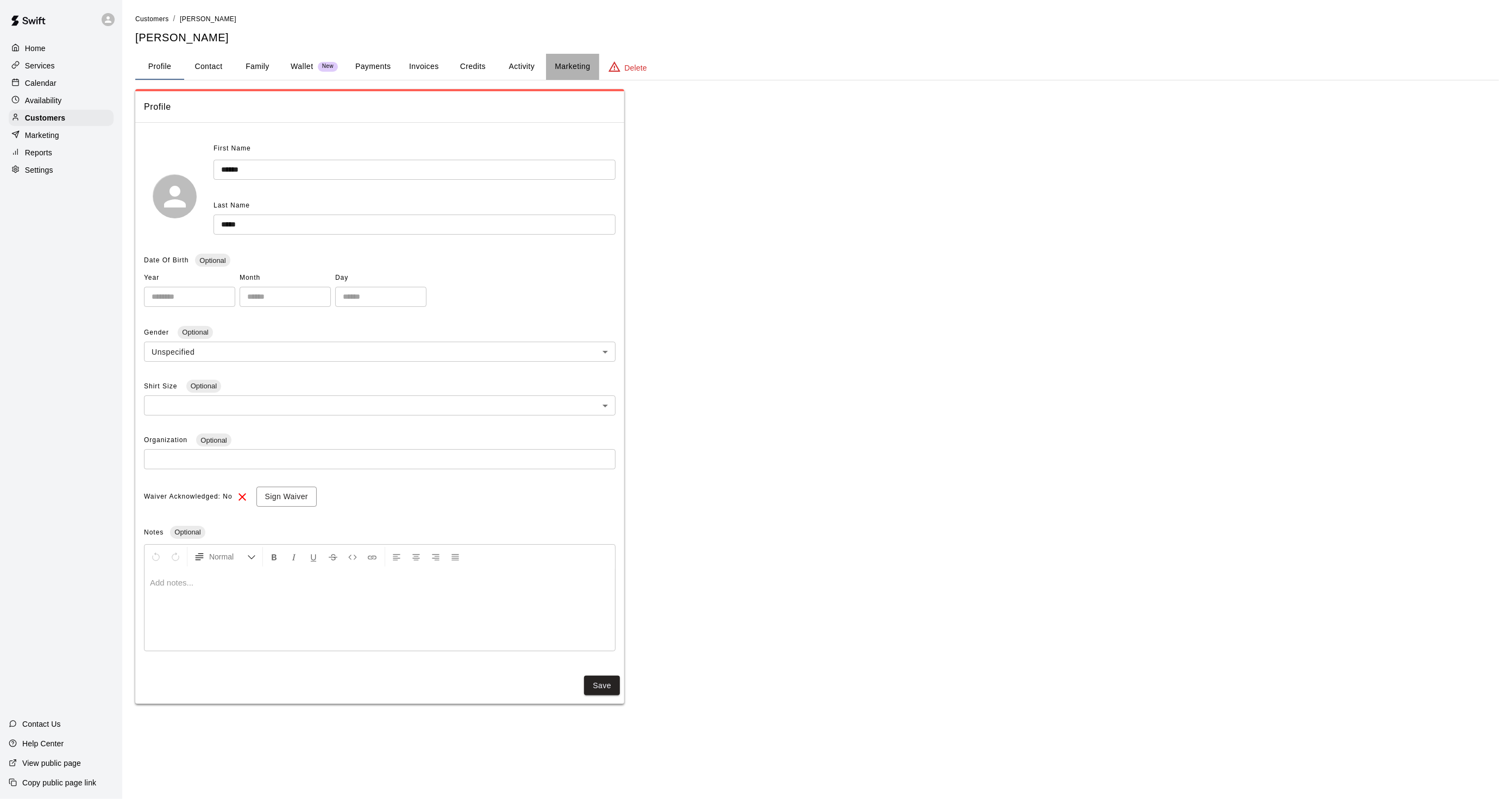
drag, startPoint x: 547, startPoint y: 55, endPoint x: 534, endPoint y: 58, distance: 13.3
click at [545, 56] on div "Profile Contact Family Wallet New Payments Invoices Credits Activity Marketing …" at bounding box center [817, 67] width 1364 height 26
click at [534, 58] on button "Activity" at bounding box center [521, 67] width 49 height 26
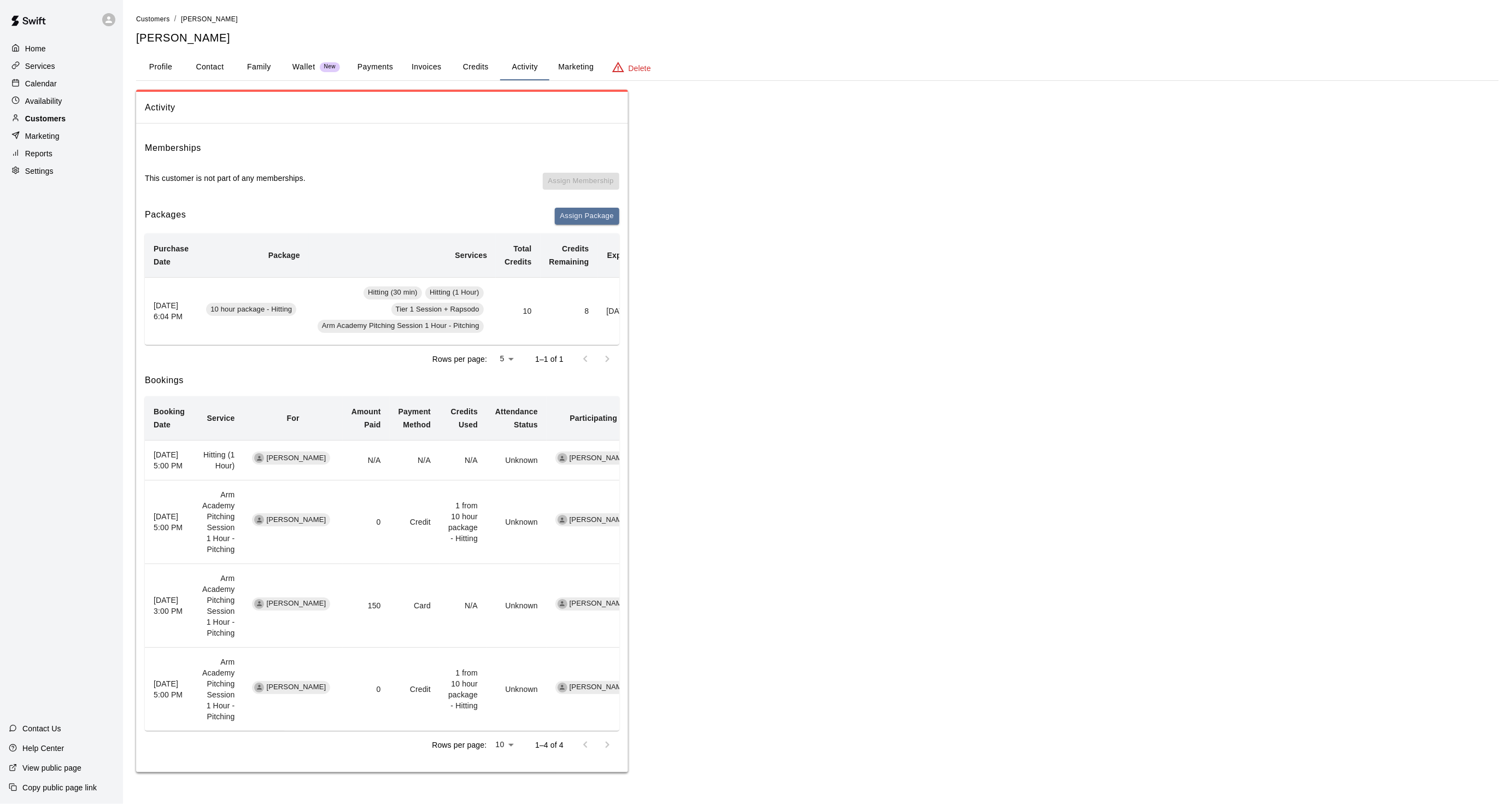
drag, startPoint x: 1113, startPoint y: 439, endPoint x: 56, endPoint y: 126, distance: 1102.4
click at [56, 124] on p "Customers" at bounding box center [45, 118] width 40 height 11
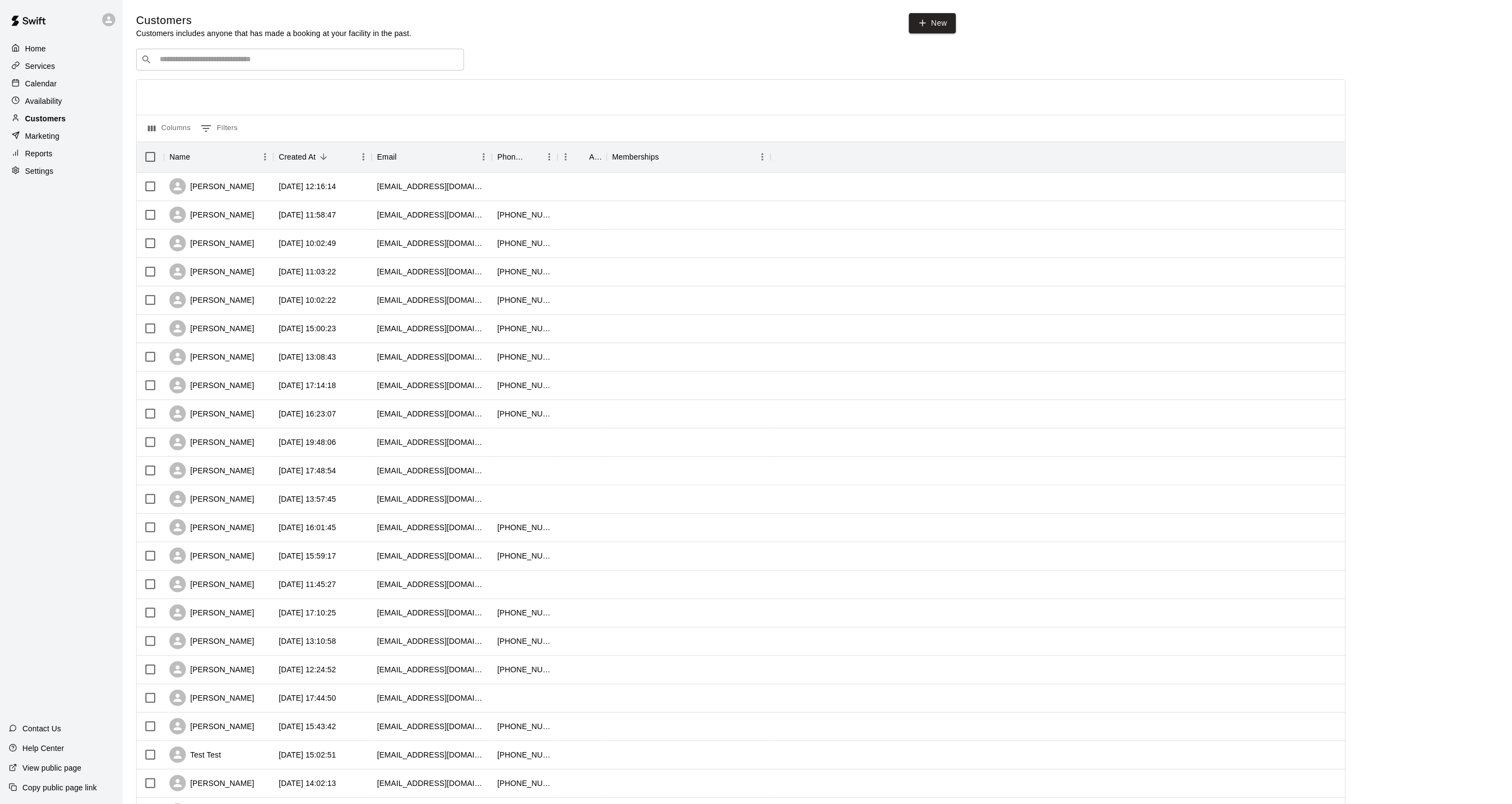
click at [56, 124] on p "Customers" at bounding box center [45, 118] width 40 height 11
click at [179, 65] on input "Search customers by name or email" at bounding box center [308, 59] width 303 height 11
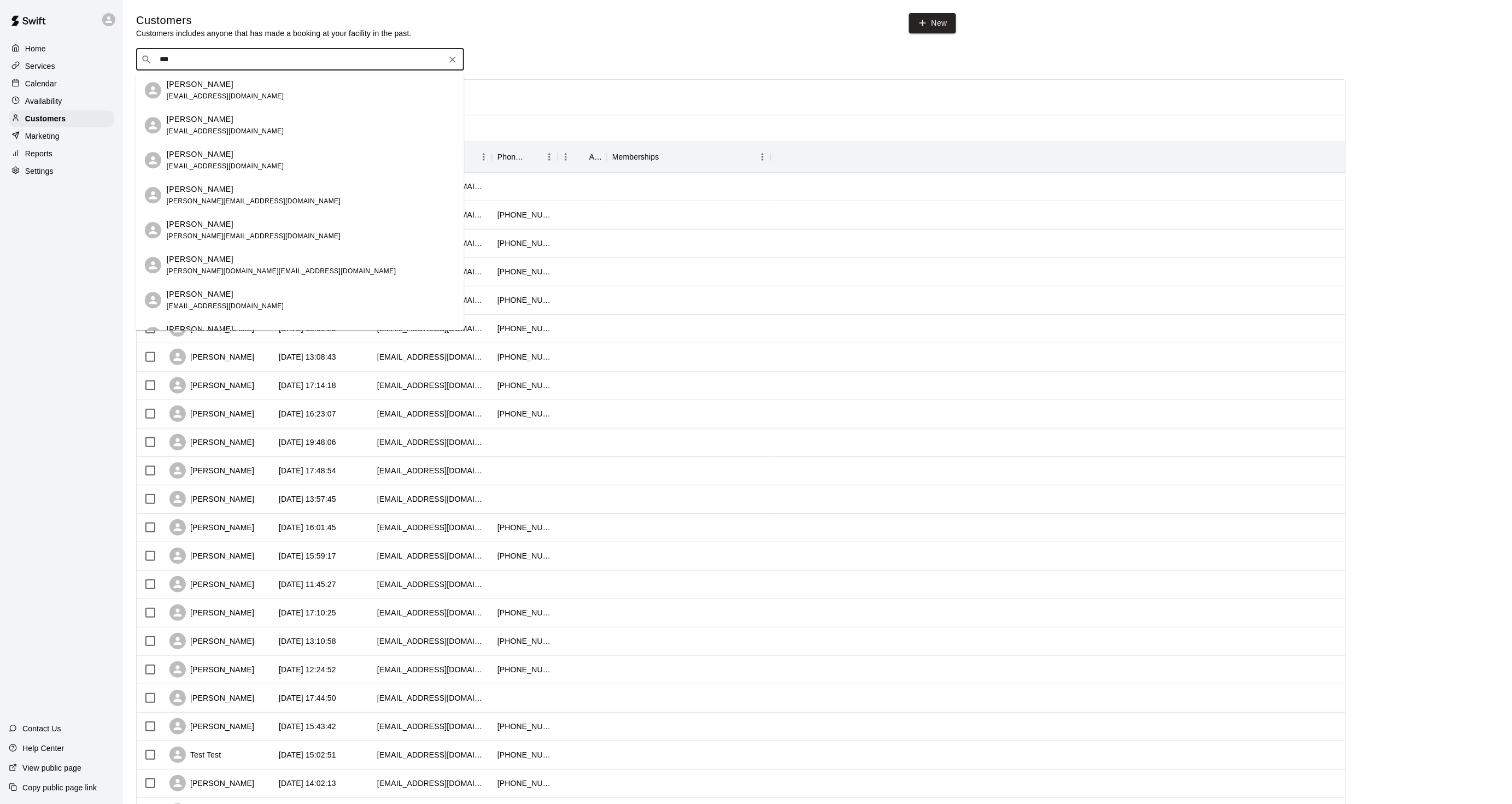
type input "****"
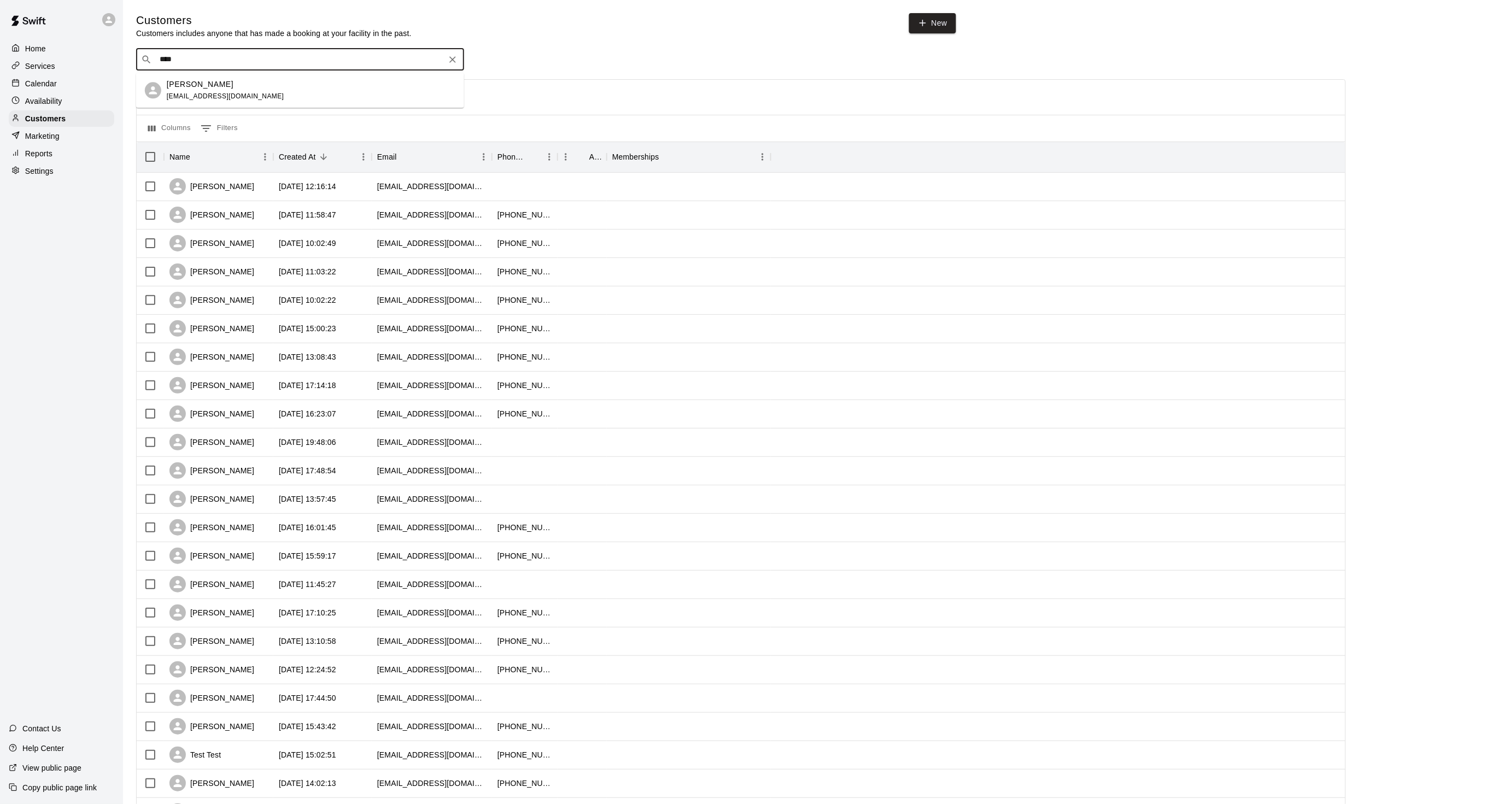
click at [254, 96] on div "dustin grosso dbg312@gmail.com" at bounding box center [310, 90] width 288 height 23
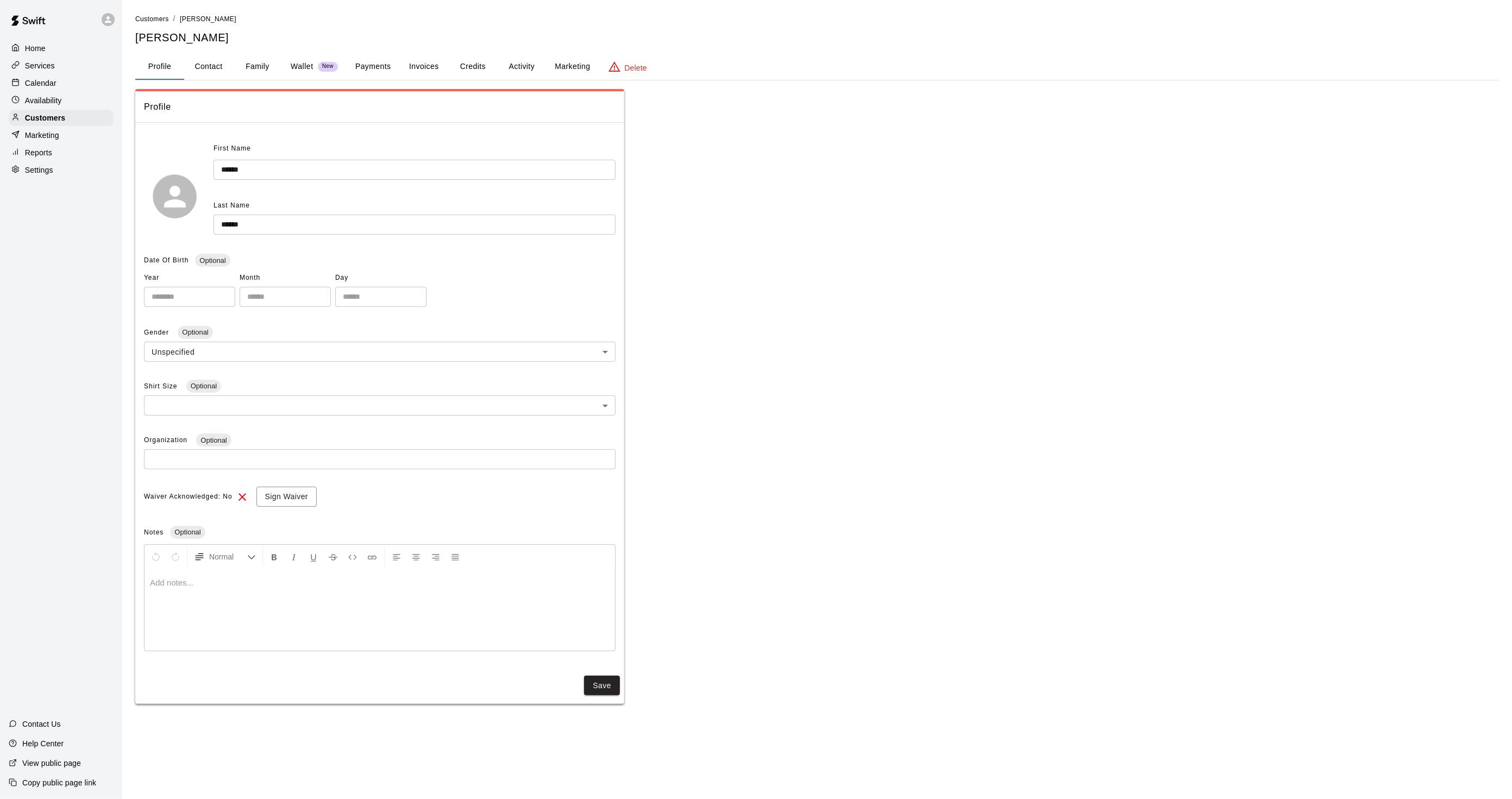
click at [509, 67] on button "Activity" at bounding box center [521, 67] width 49 height 26
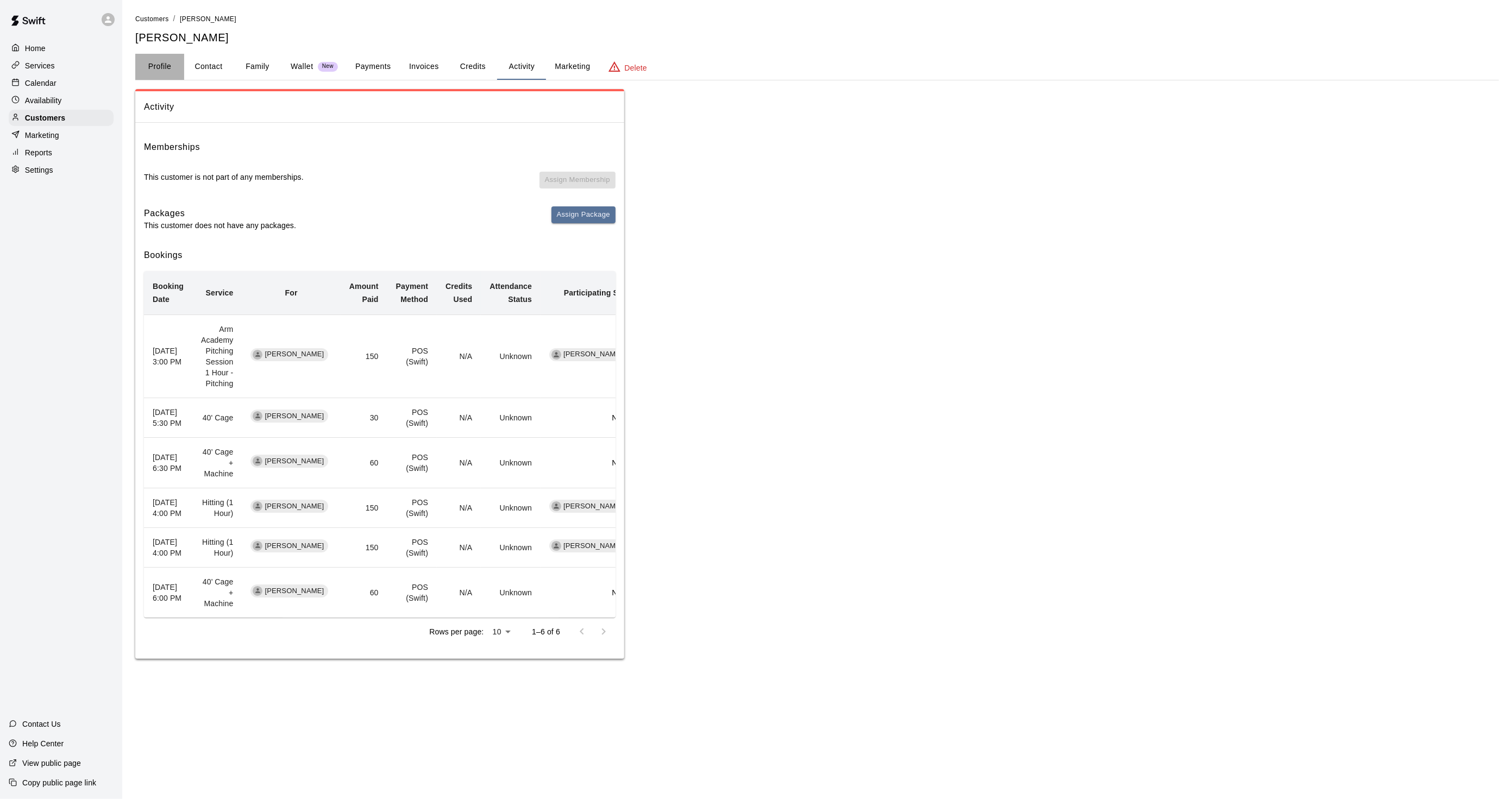
click at [144, 67] on button "Profile" at bounding box center [160, 67] width 49 height 26
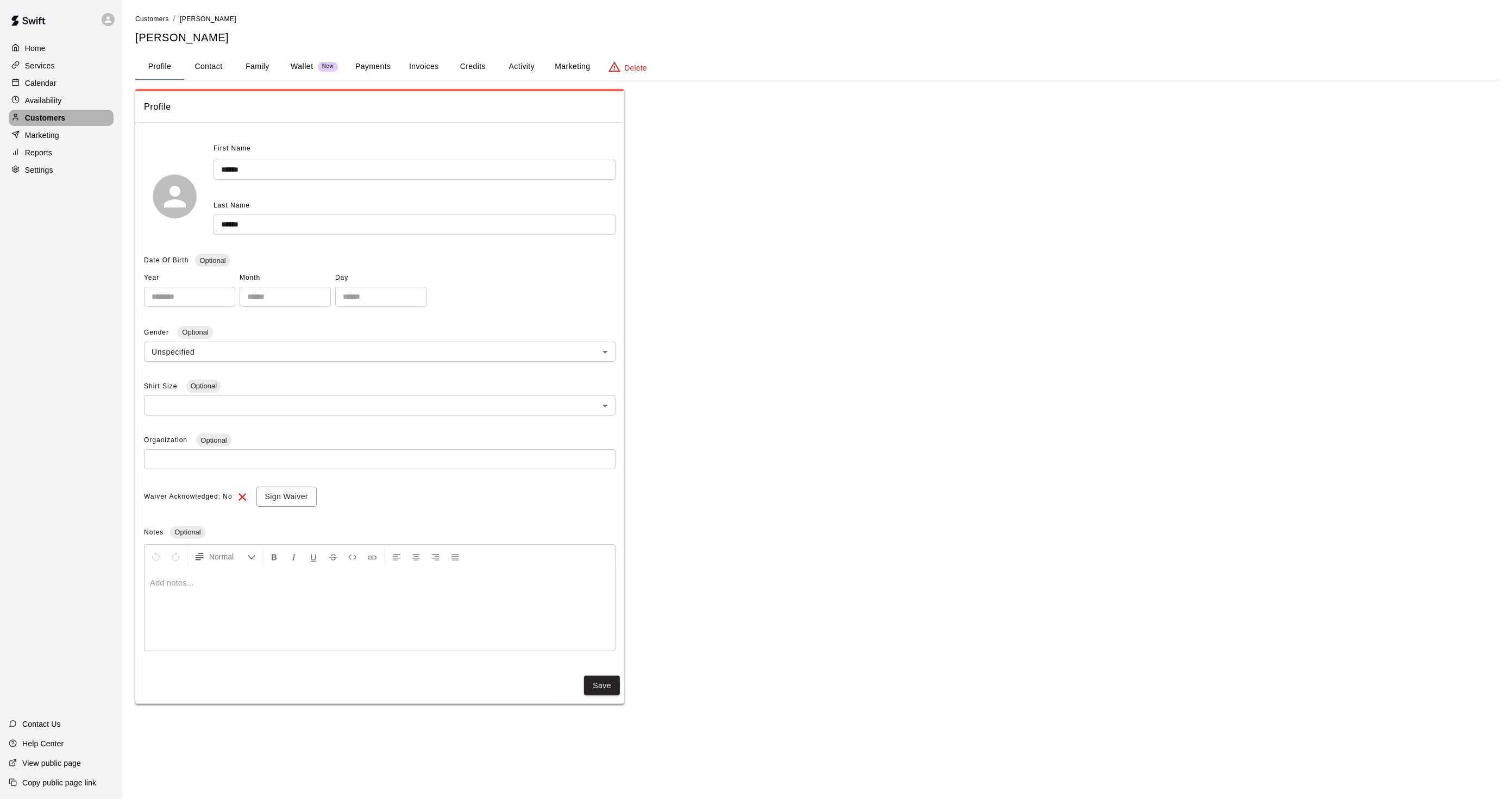
click at [58, 124] on p "Customers" at bounding box center [45, 117] width 40 height 11
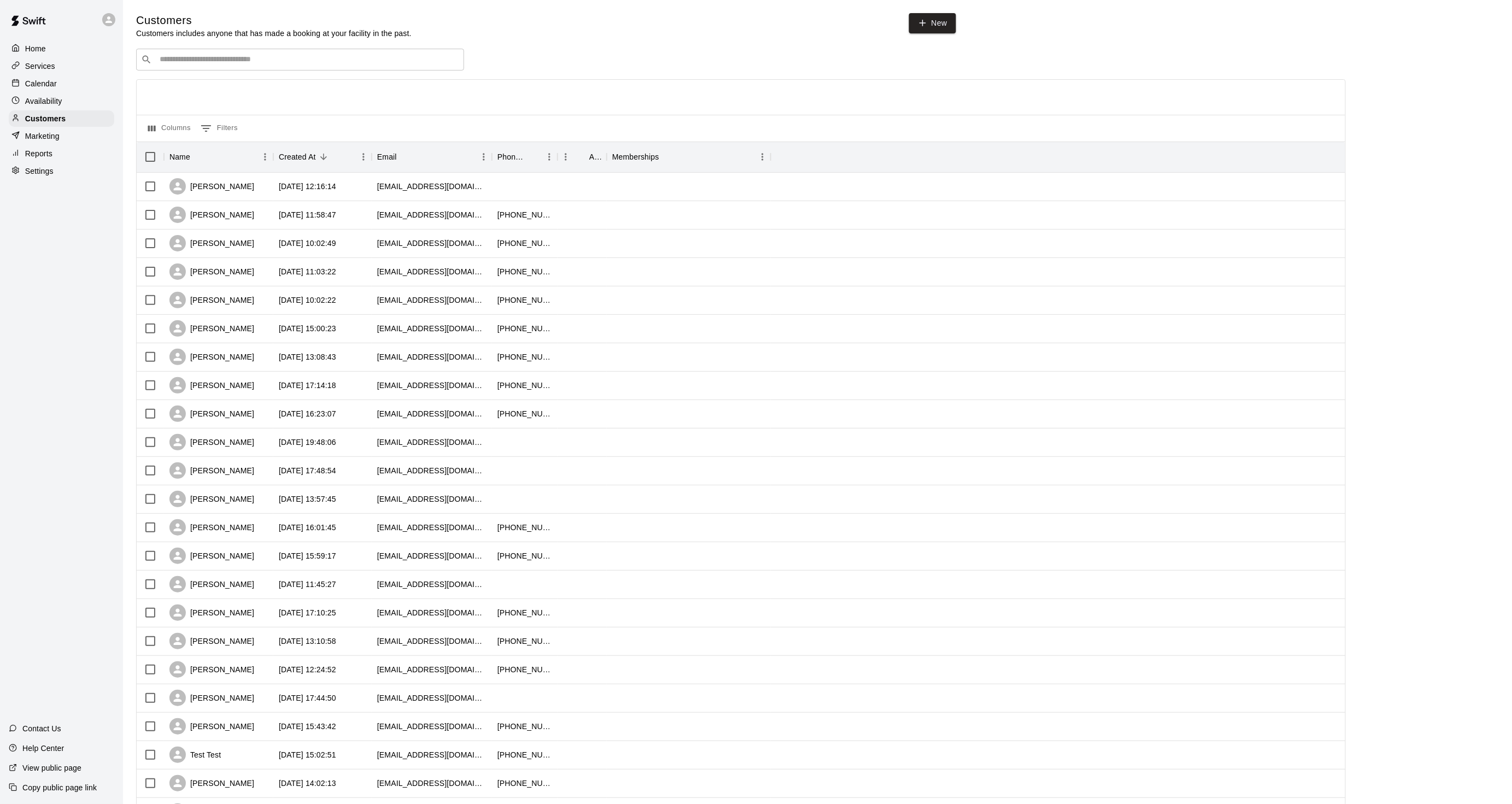
click at [226, 50] on div "​ ​" at bounding box center [300, 59] width 328 height 22
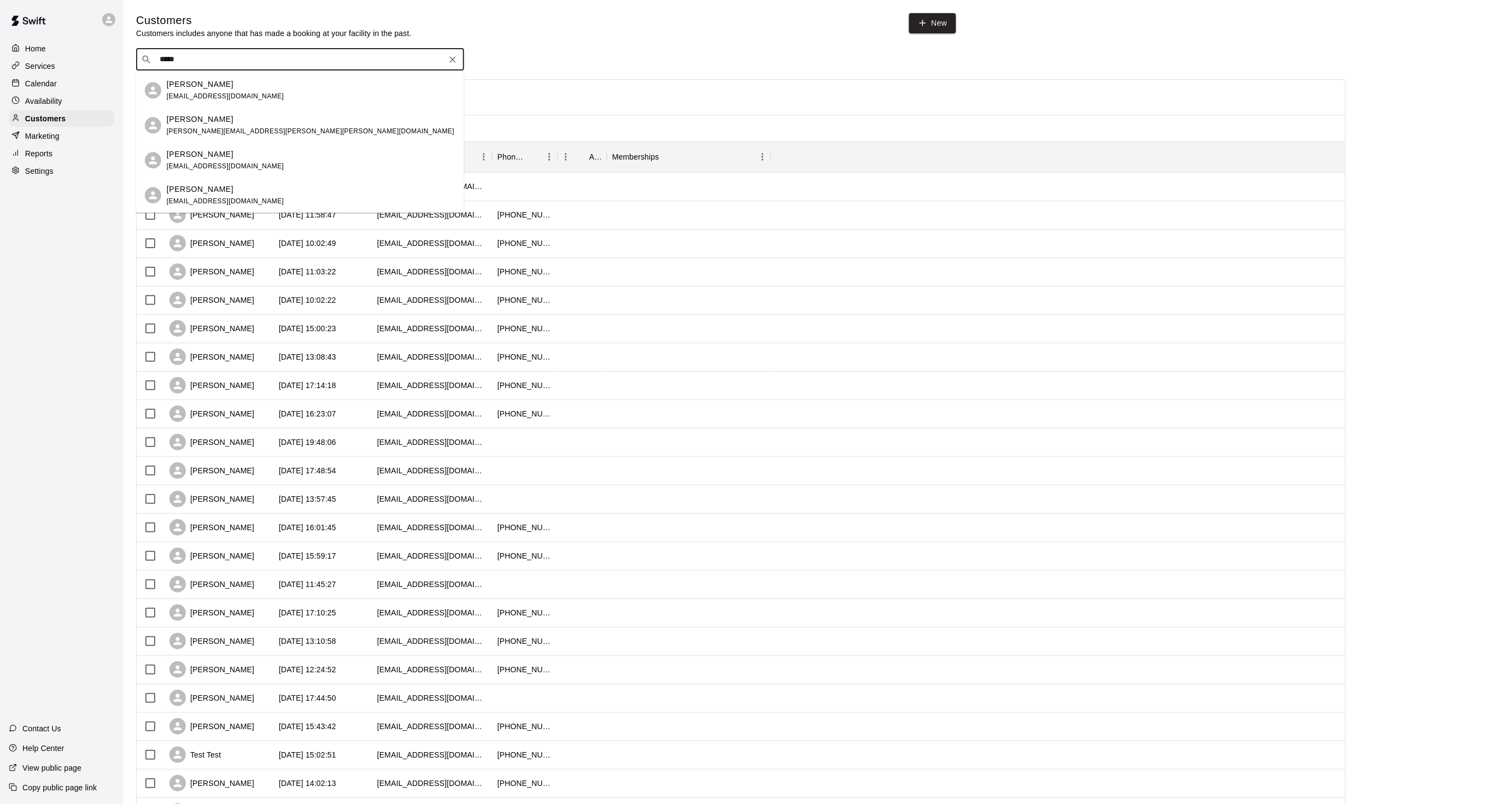
type input "*****"
click at [263, 56] on input "*****" at bounding box center [300, 59] width 286 height 11
click at [232, 85] on div "Marco Racioppo" at bounding box center [225, 85] width 117 height 11
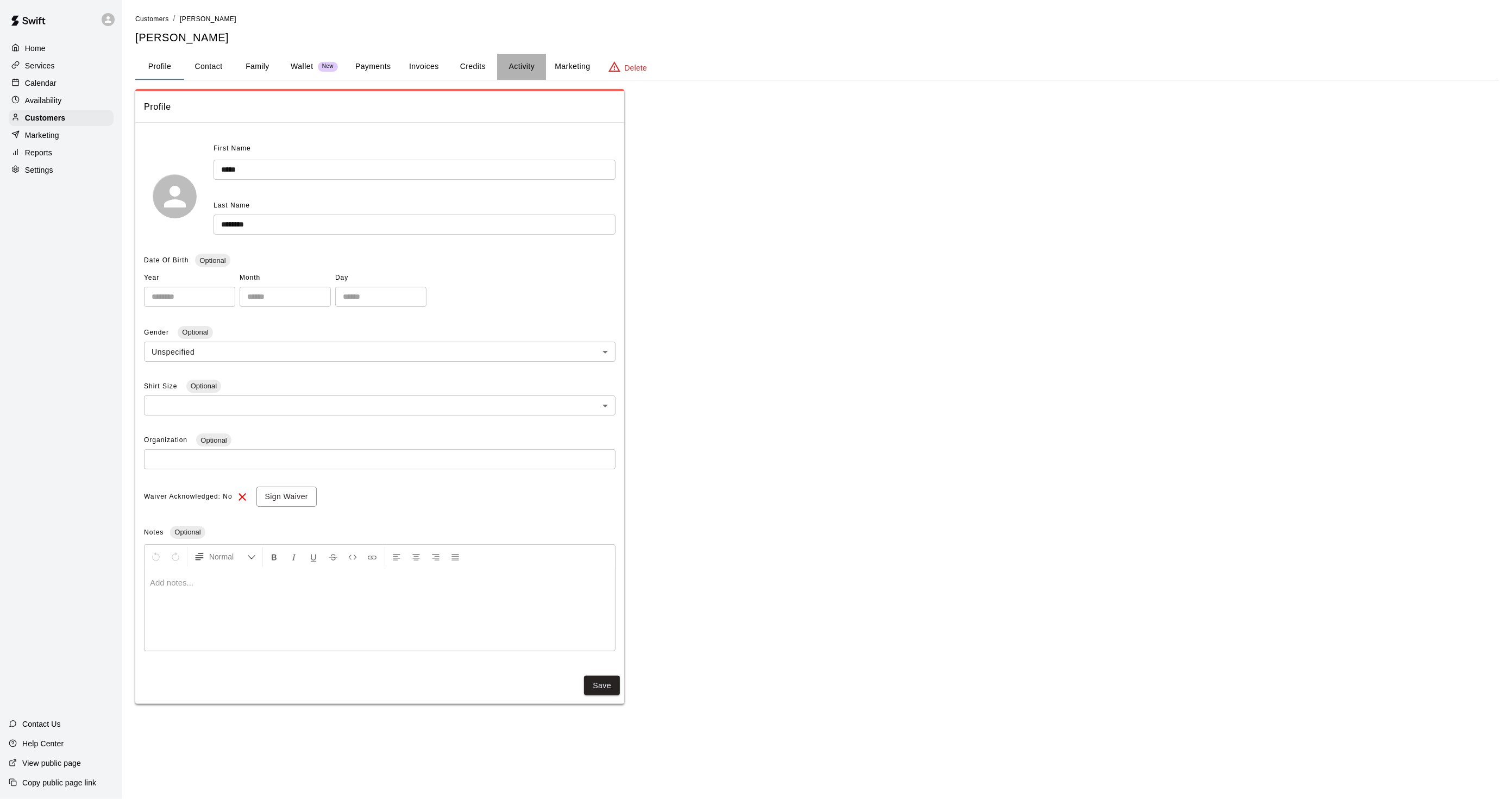
click at [533, 64] on button "Activity" at bounding box center [521, 67] width 49 height 26
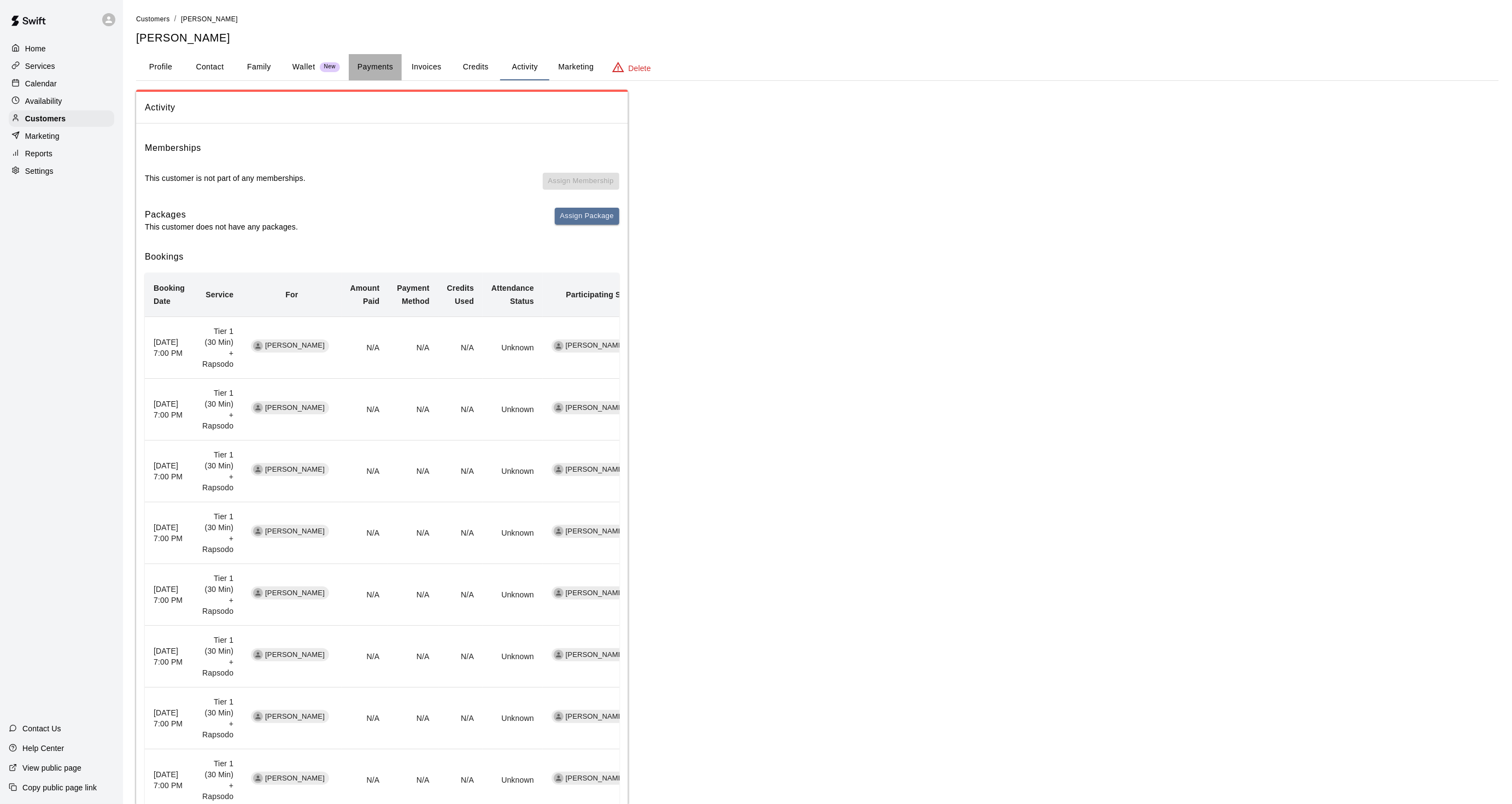
drag, startPoint x: 389, startPoint y: 62, endPoint x: 383, endPoint y: 62, distance: 6.0
click at [389, 62] on button "Payments" at bounding box center [375, 68] width 53 height 27
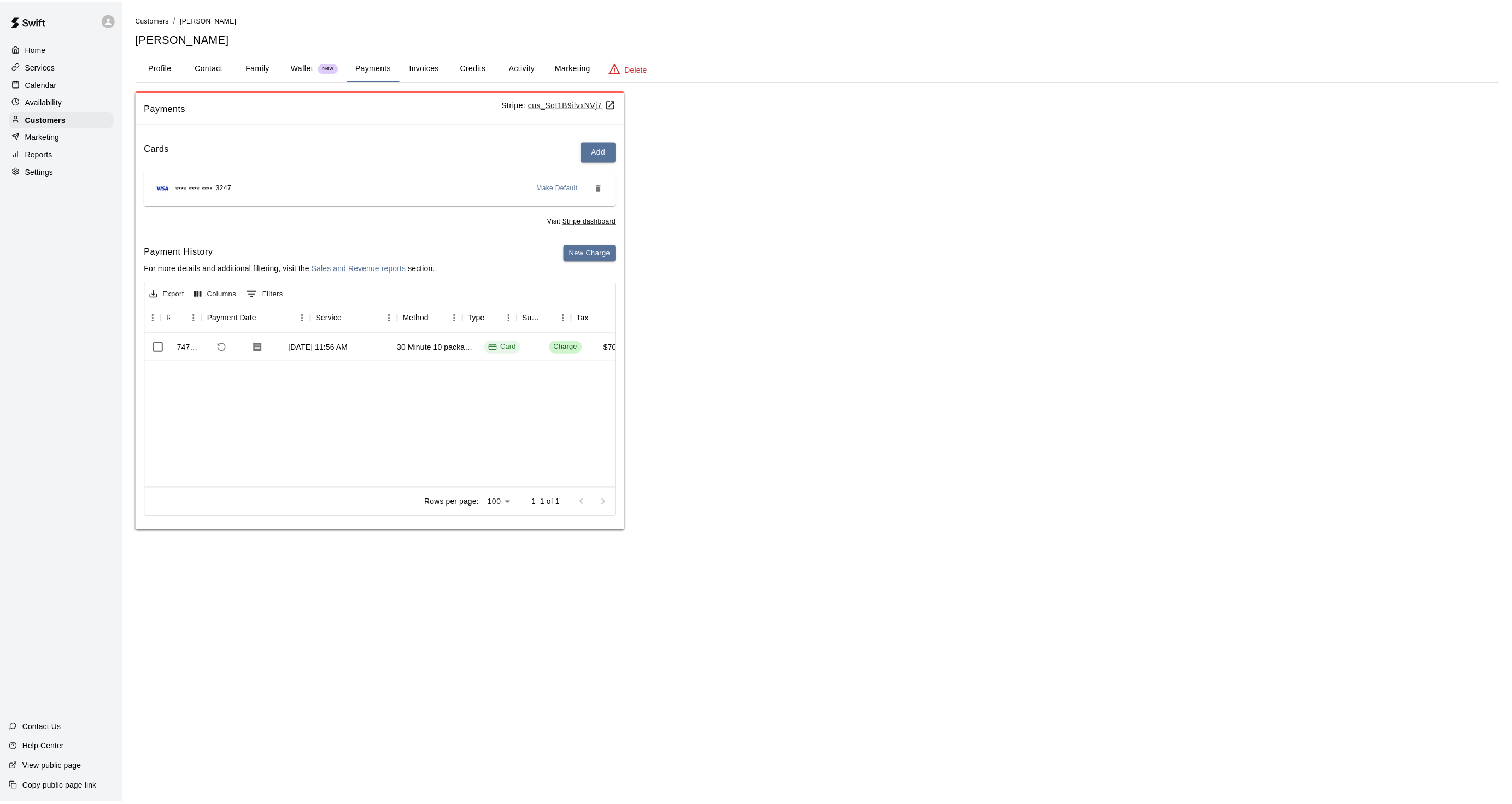
scroll to position [0, 123]
click at [49, 124] on p "Customers" at bounding box center [45, 118] width 40 height 11
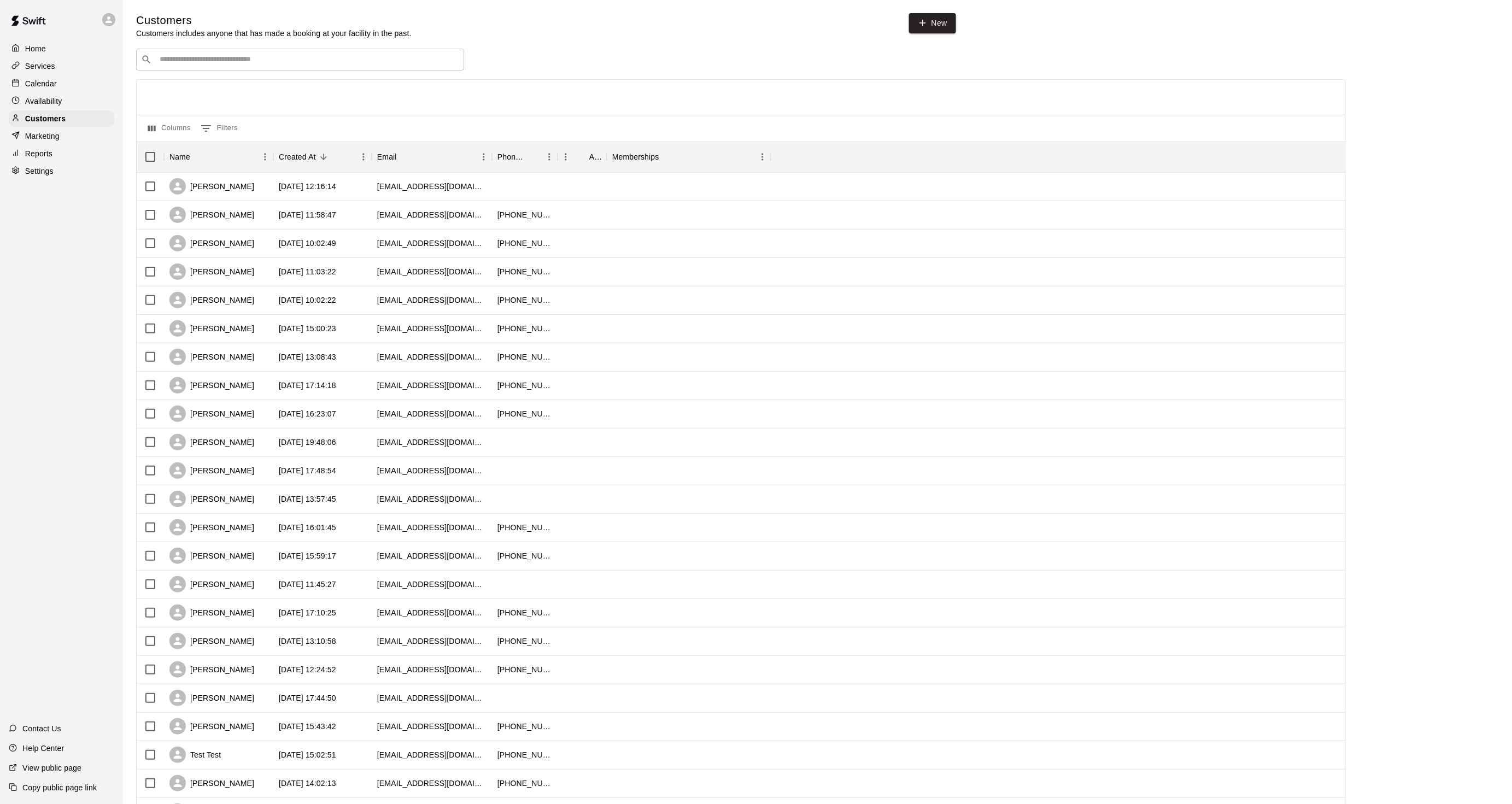
click at [263, 69] on div "​ ​" at bounding box center [300, 59] width 328 height 22
type input "******"
click at [259, 86] on div "Michael Mallon tdm7122@gmail.com" at bounding box center [310, 90] width 288 height 23
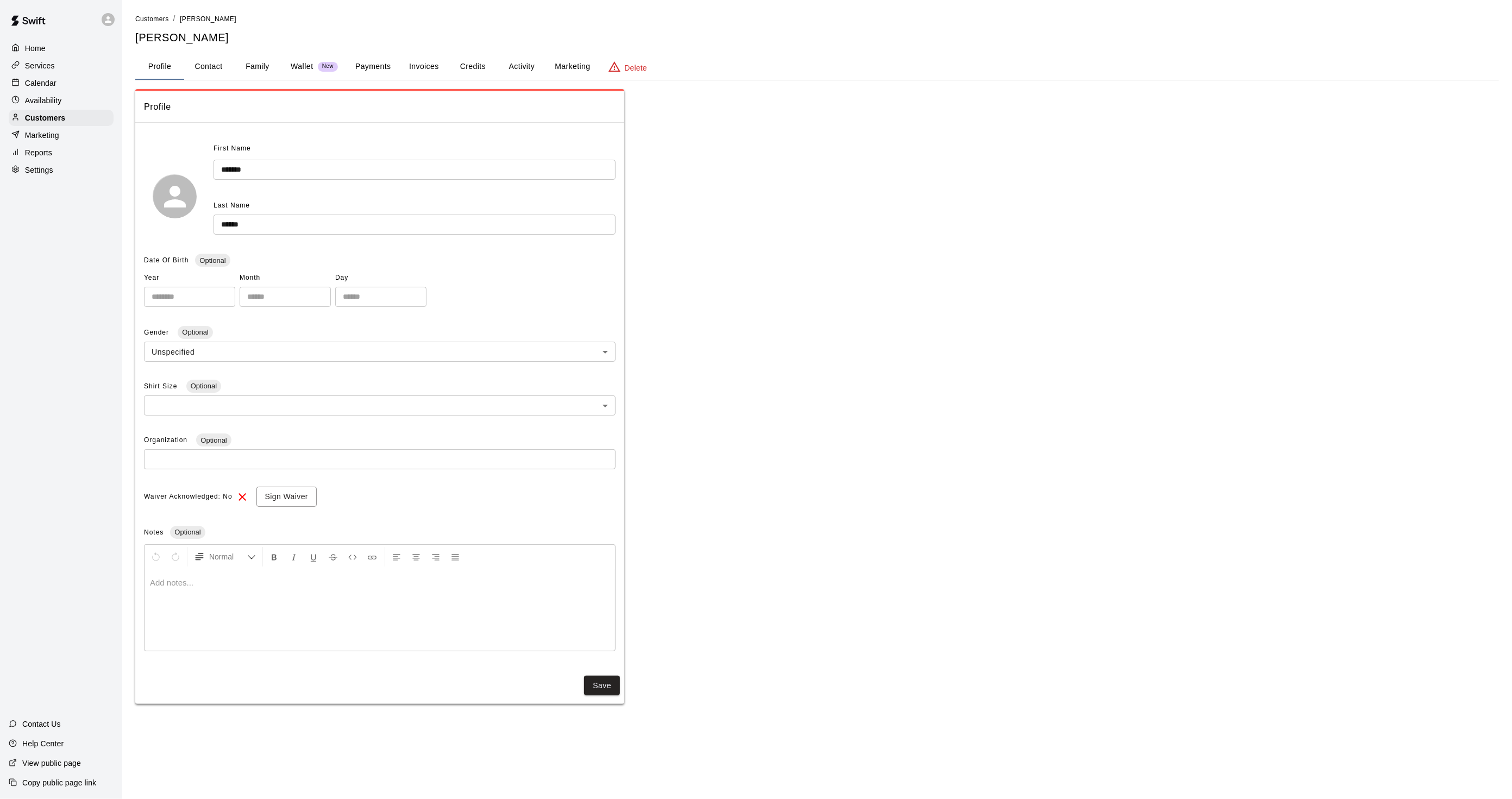
click at [518, 59] on button "Activity" at bounding box center [521, 67] width 49 height 26
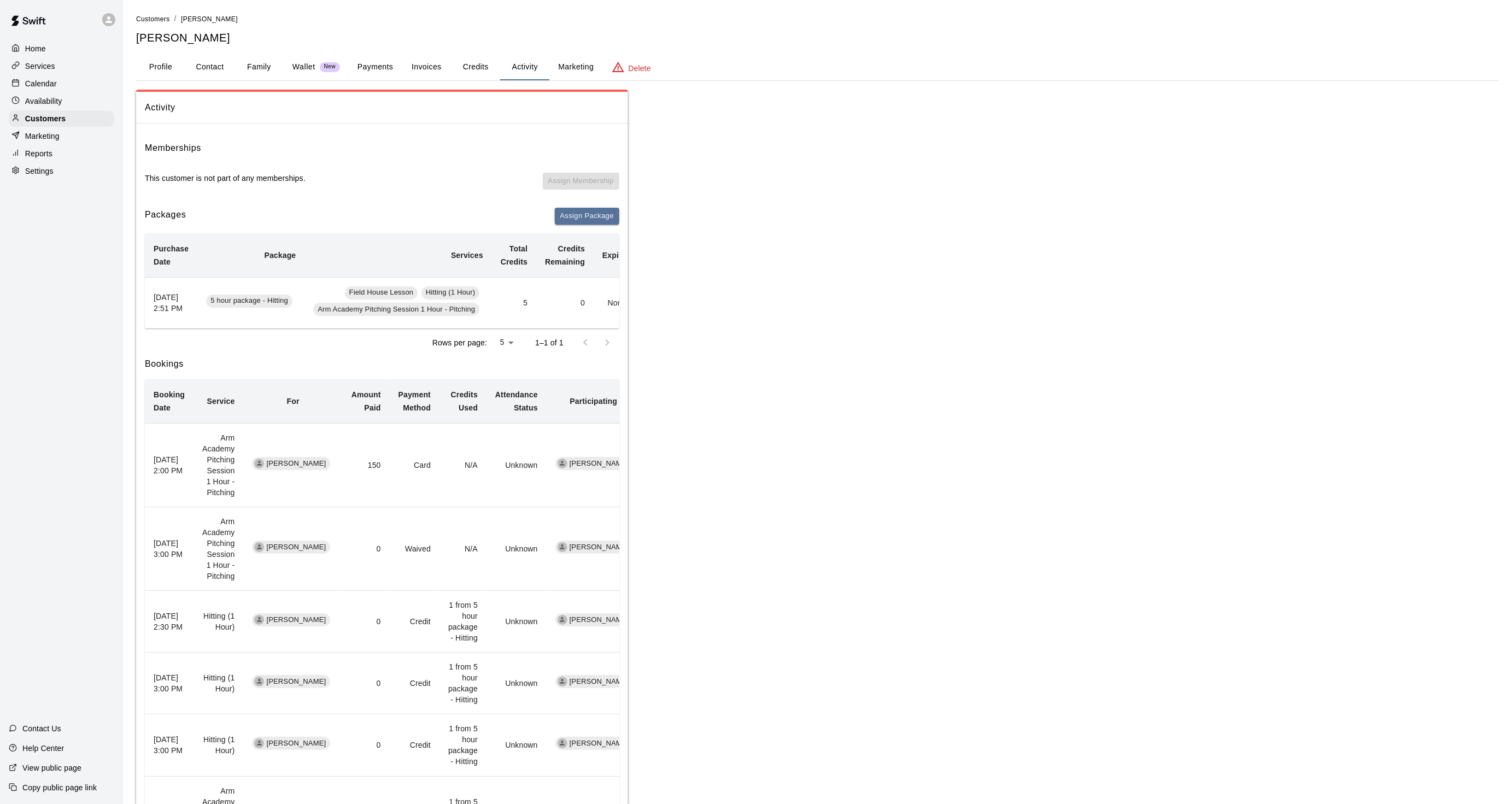
click at [157, 61] on button "Profile" at bounding box center [161, 68] width 49 height 27
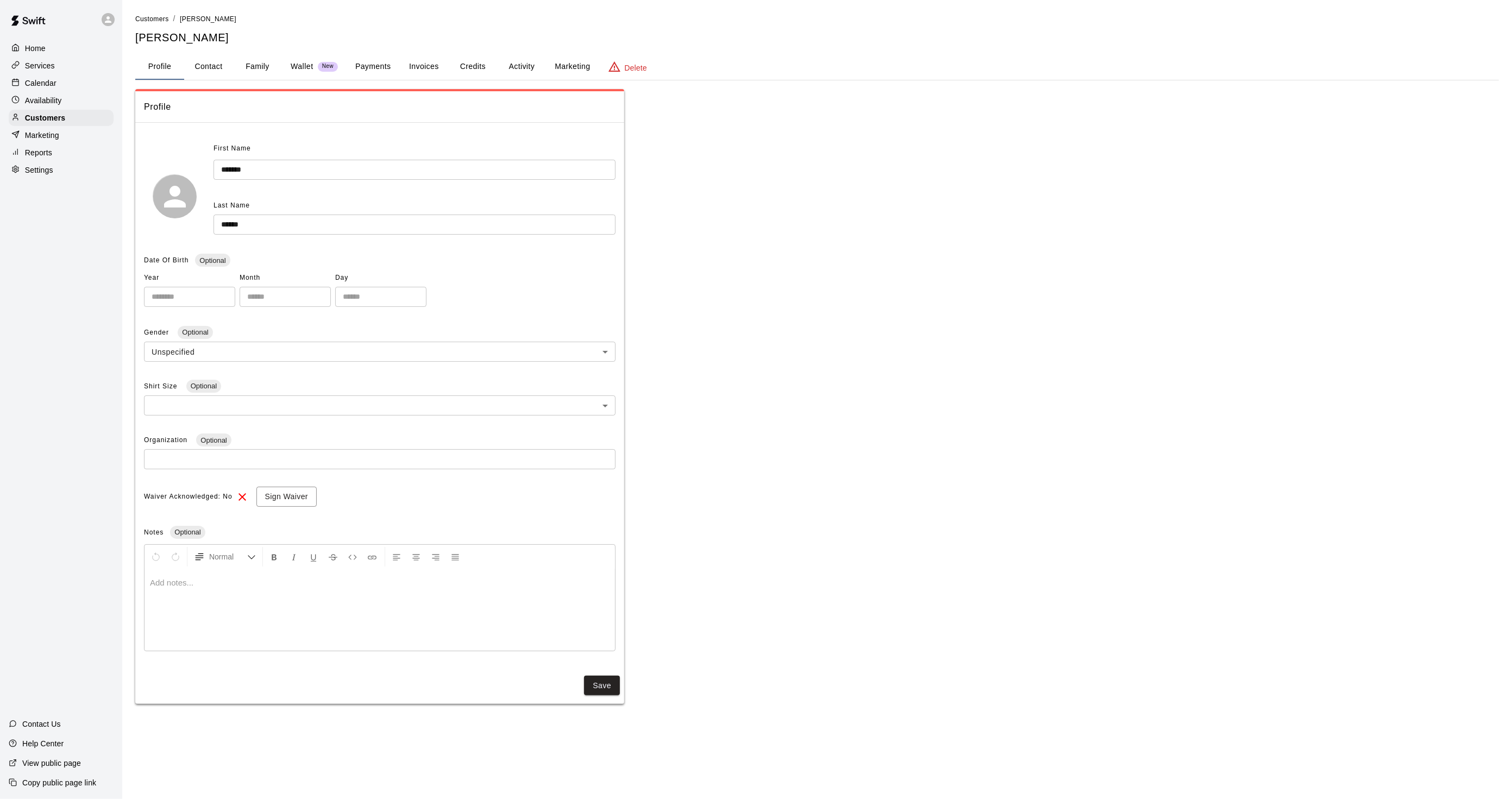
drag, startPoint x: 530, startPoint y: 80, endPoint x: 523, endPoint y: 77, distance: 7.6
click at [523, 77] on div "**********" at bounding box center [817, 359] width 1364 height 691
drag, startPoint x: 523, startPoint y: 77, endPoint x: 513, endPoint y: 71, distance: 11.7
click at [514, 73] on button "Activity" at bounding box center [521, 67] width 49 height 26
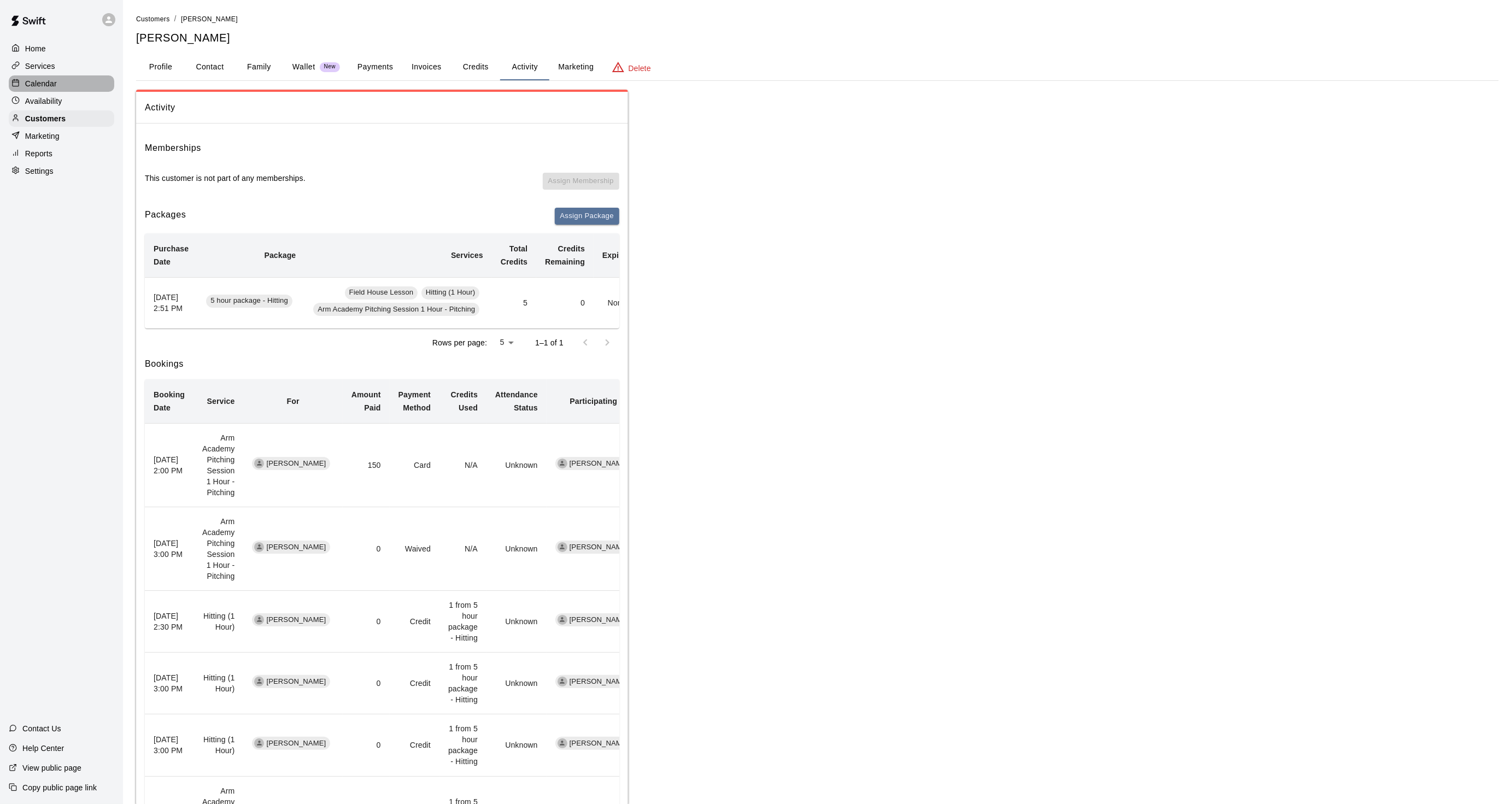
click at [56, 86] on p "Calendar" at bounding box center [41, 83] width 32 height 11
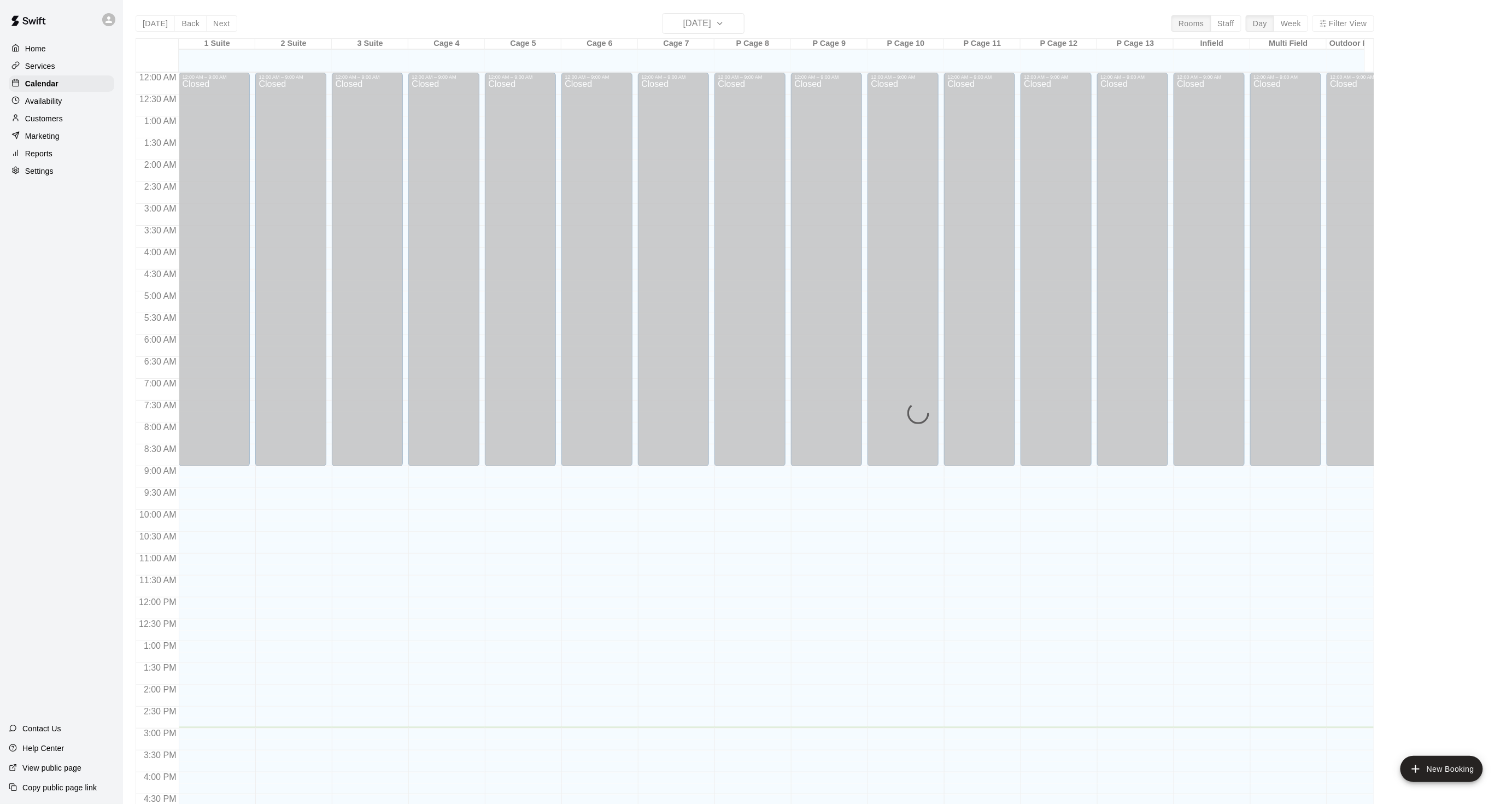
scroll to position [272, 0]
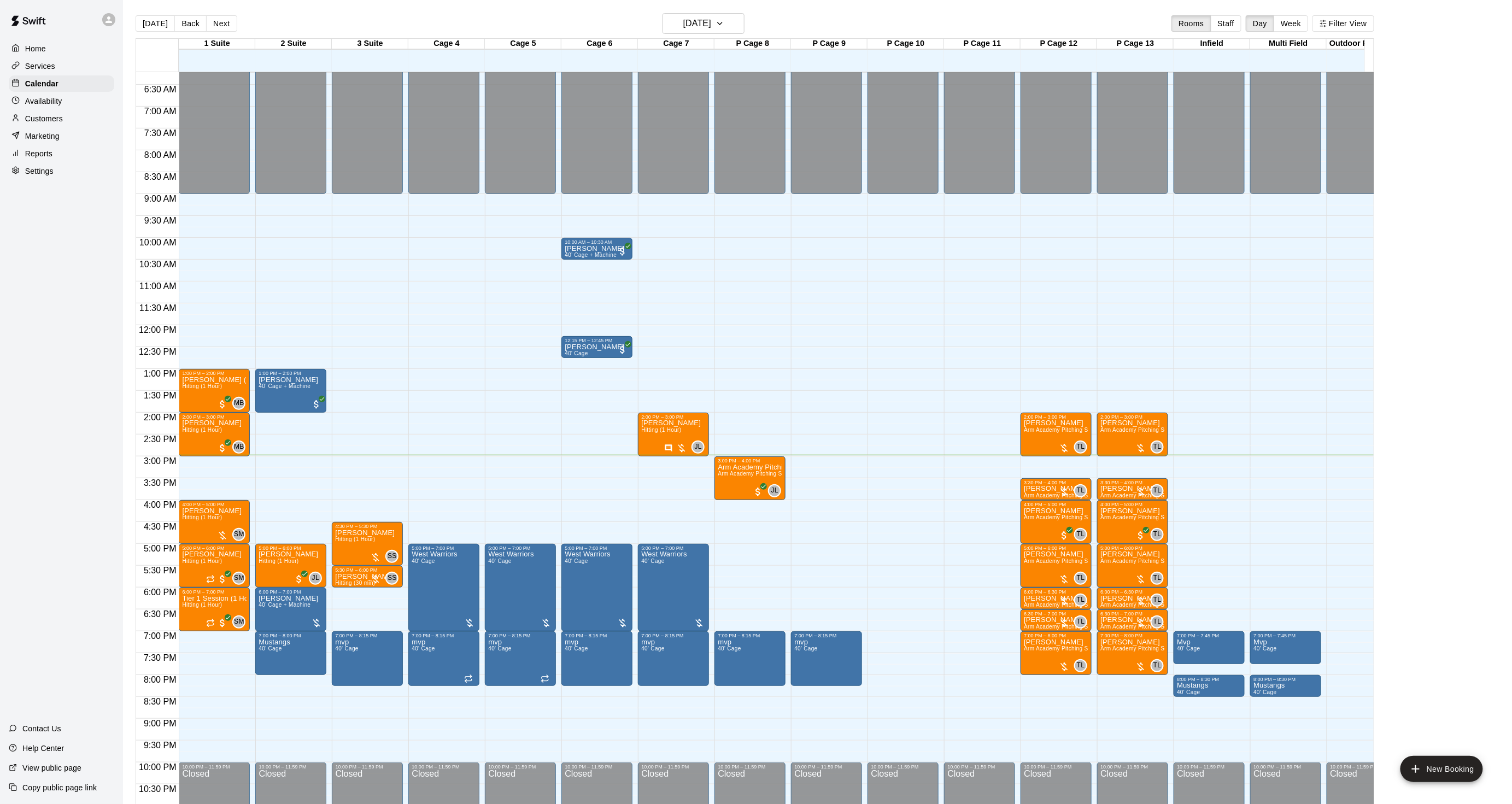
click at [50, 124] on p "Customers" at bounding box center [44, 118] width 38 height 11
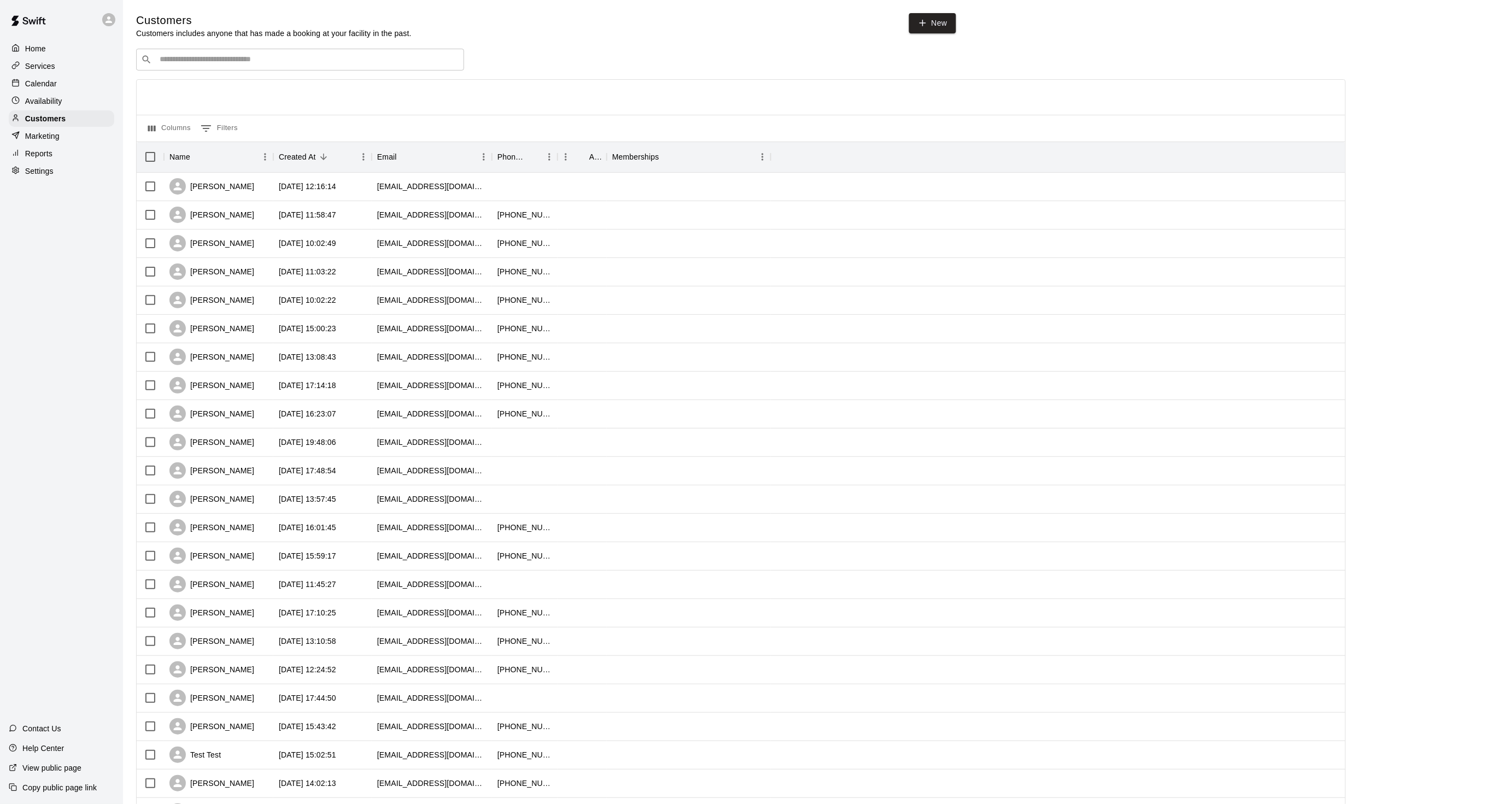
click at [198, 59] on input "Search customers by name or email" at bounding box center [308, 59] width 303 height 11
type input "*"
type input "***"
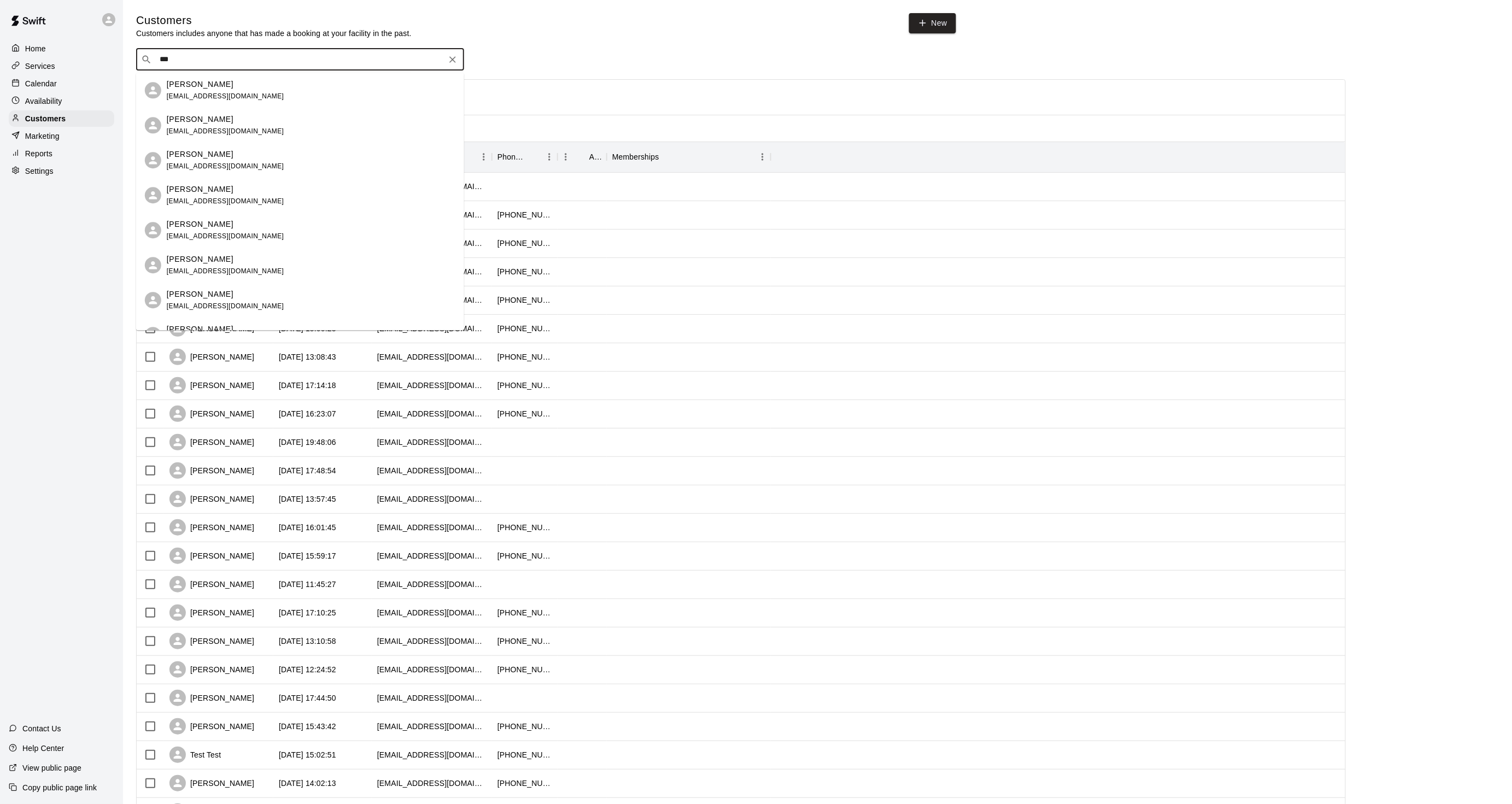
click at [220, 93] on span "mshapskinsky@yahoo.com" at bounding box center [225, 96] width 117 height 8
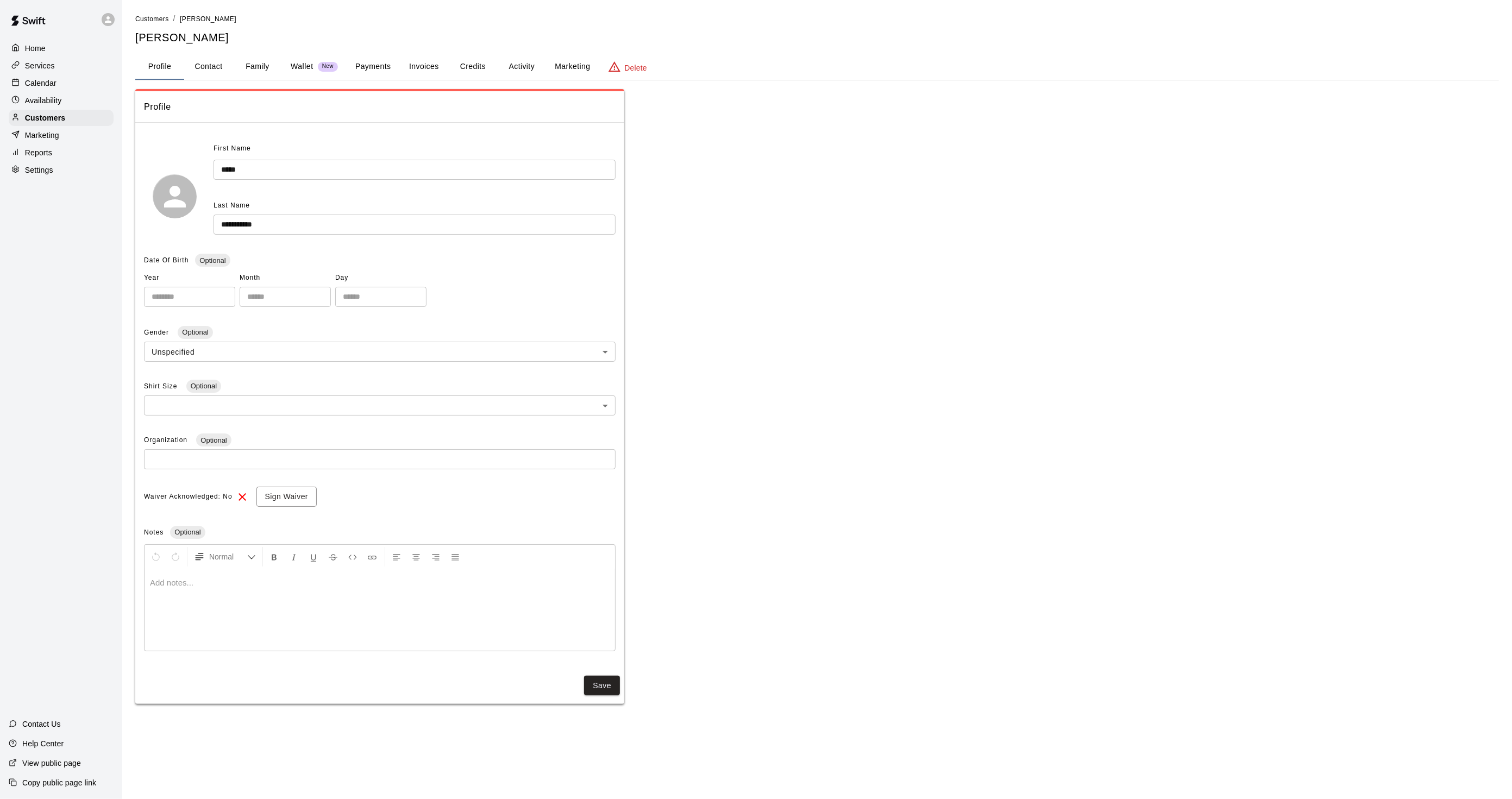
click at [506, 67] on button "Activity" at bounding box center [521, 67] width 49 height 26
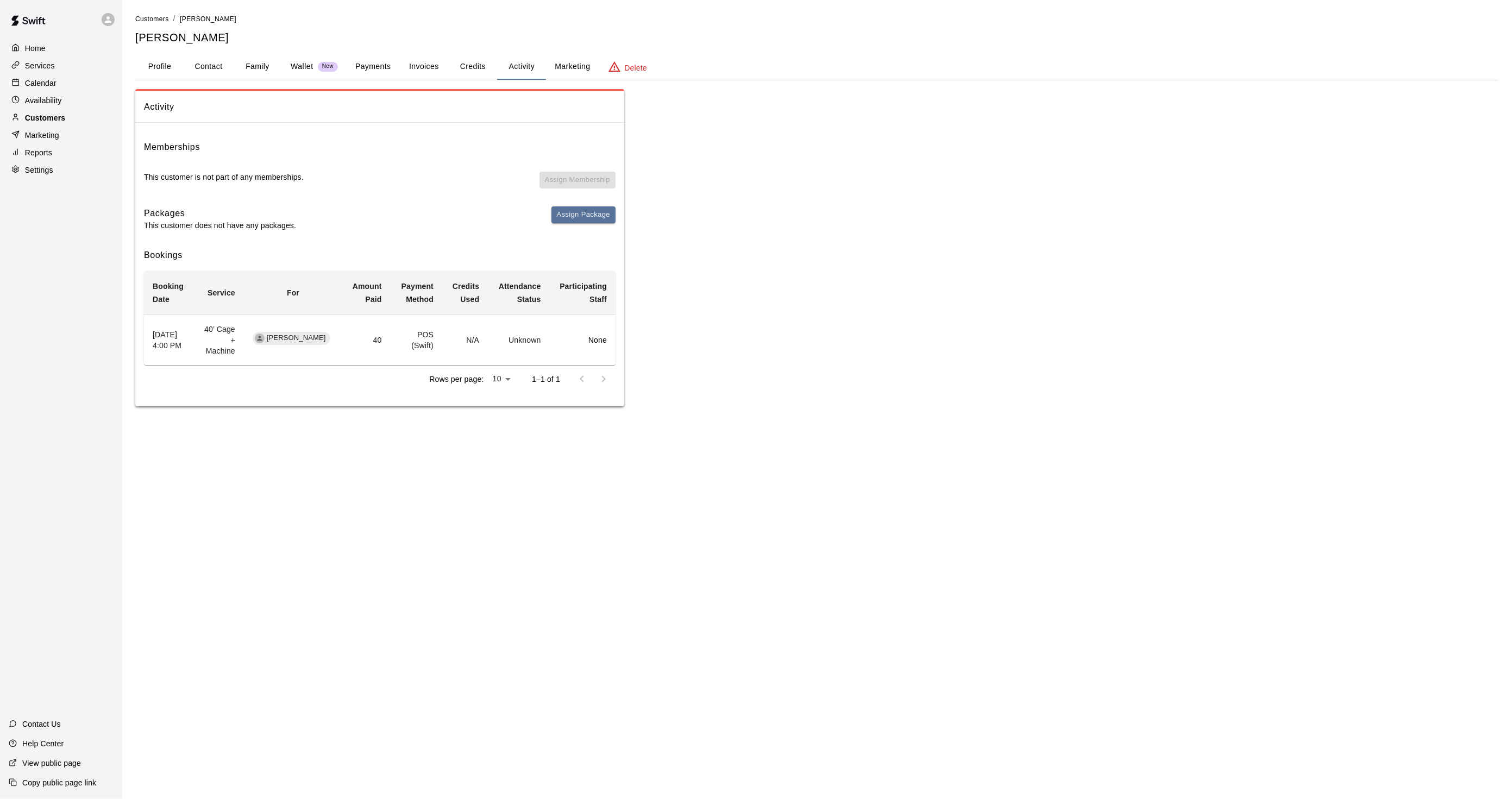
click at [63, 116] on div "Customers" at bounding box center [61, 118] width 105 height 16
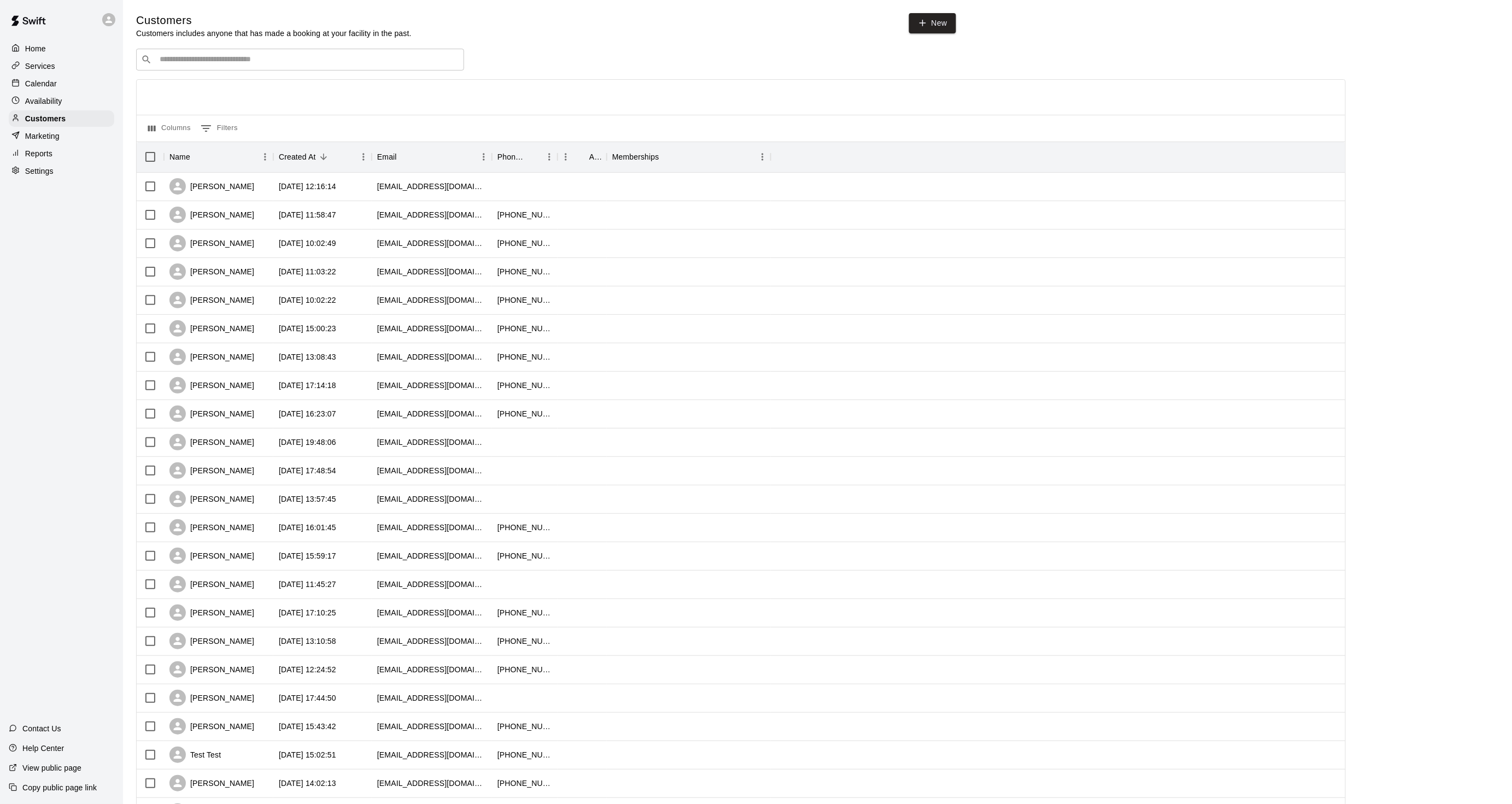
click at [181, 63] on input "Search customers by name or email" at bounding box center [308, 59] width 303 height 11
type input "******"
click at [219, 80] on p "Logan/Brody Pincus" at bounding box center [235, 85] width 136 height 11
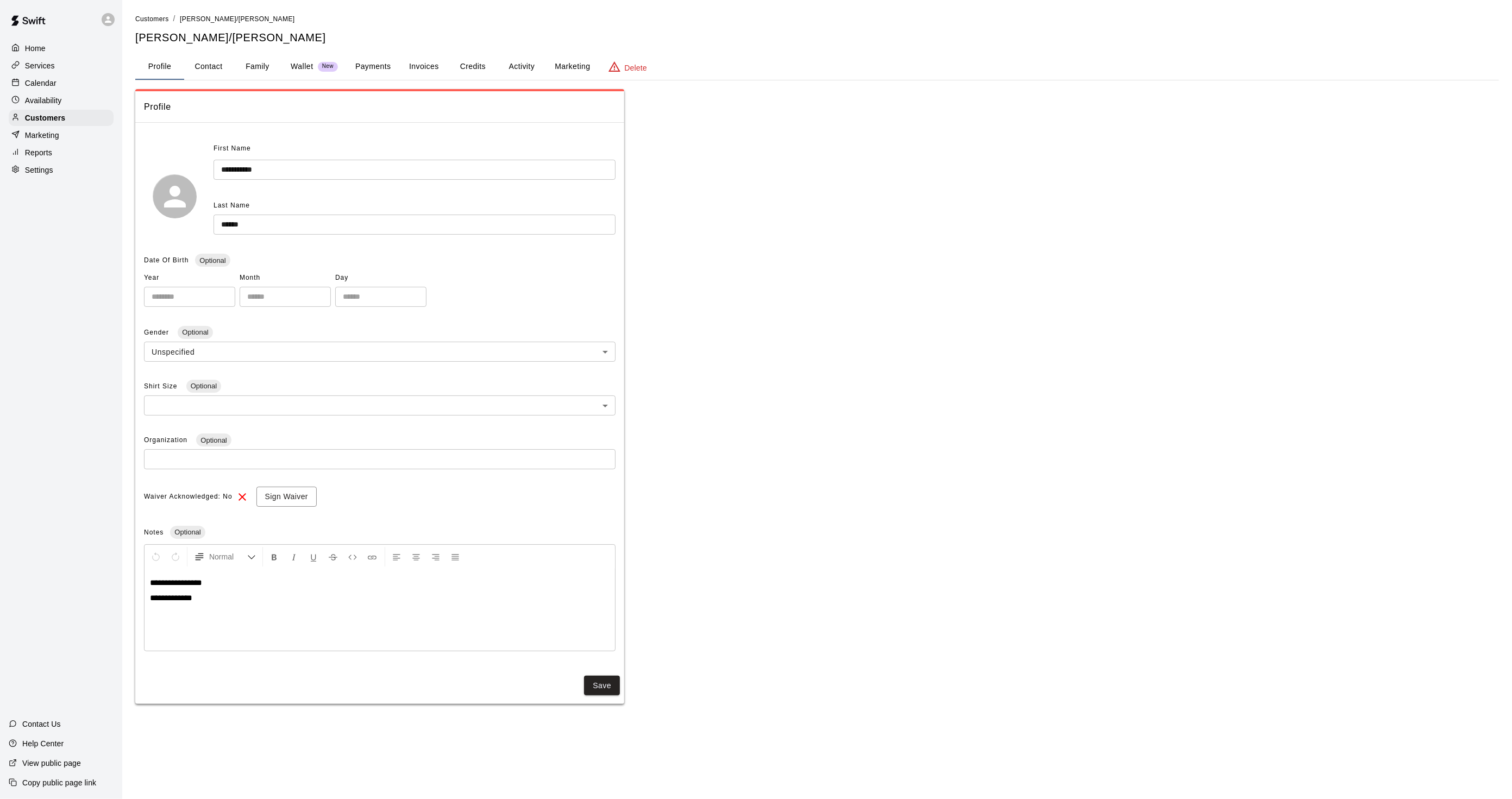
click at [518, 58] on button "Activity" at bounding box center [521, 67] width 49 height 26
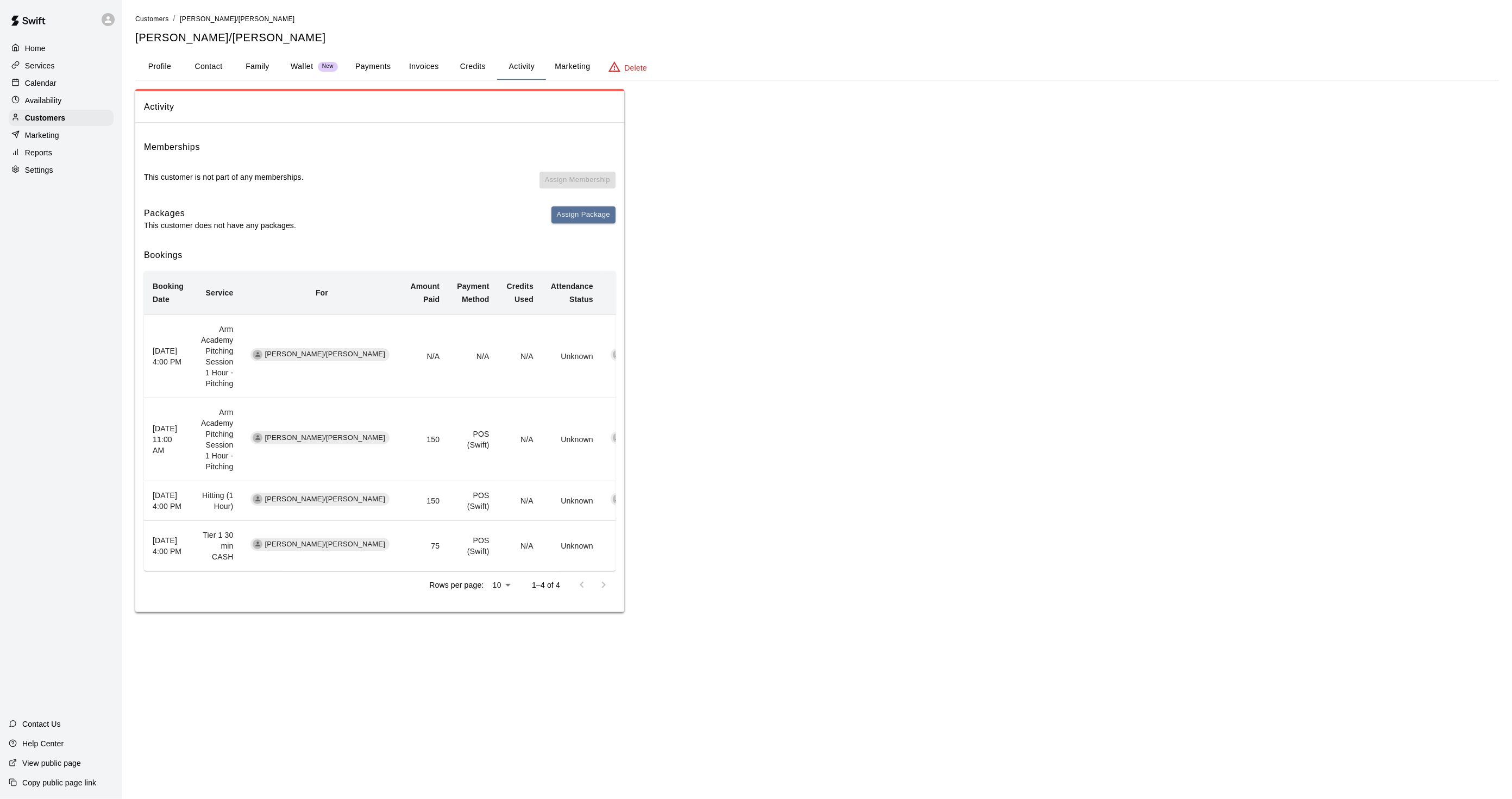
click at [154, 63] on button "Profile" at bounding box center [160, 67] width 49 height 26
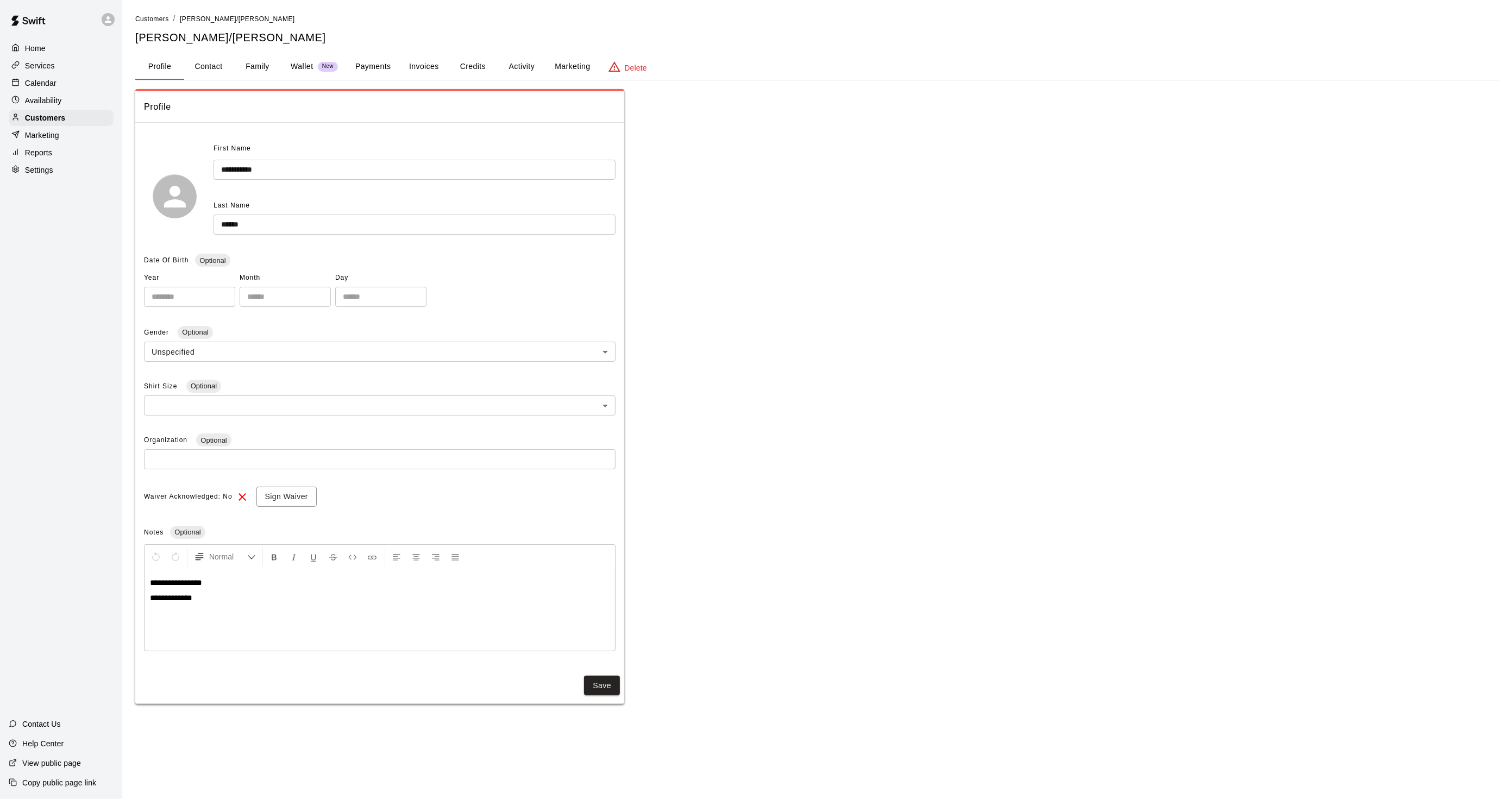
click at [83, 133] on div "Marketing" at bounding box center [61, 135] width 105 height 16
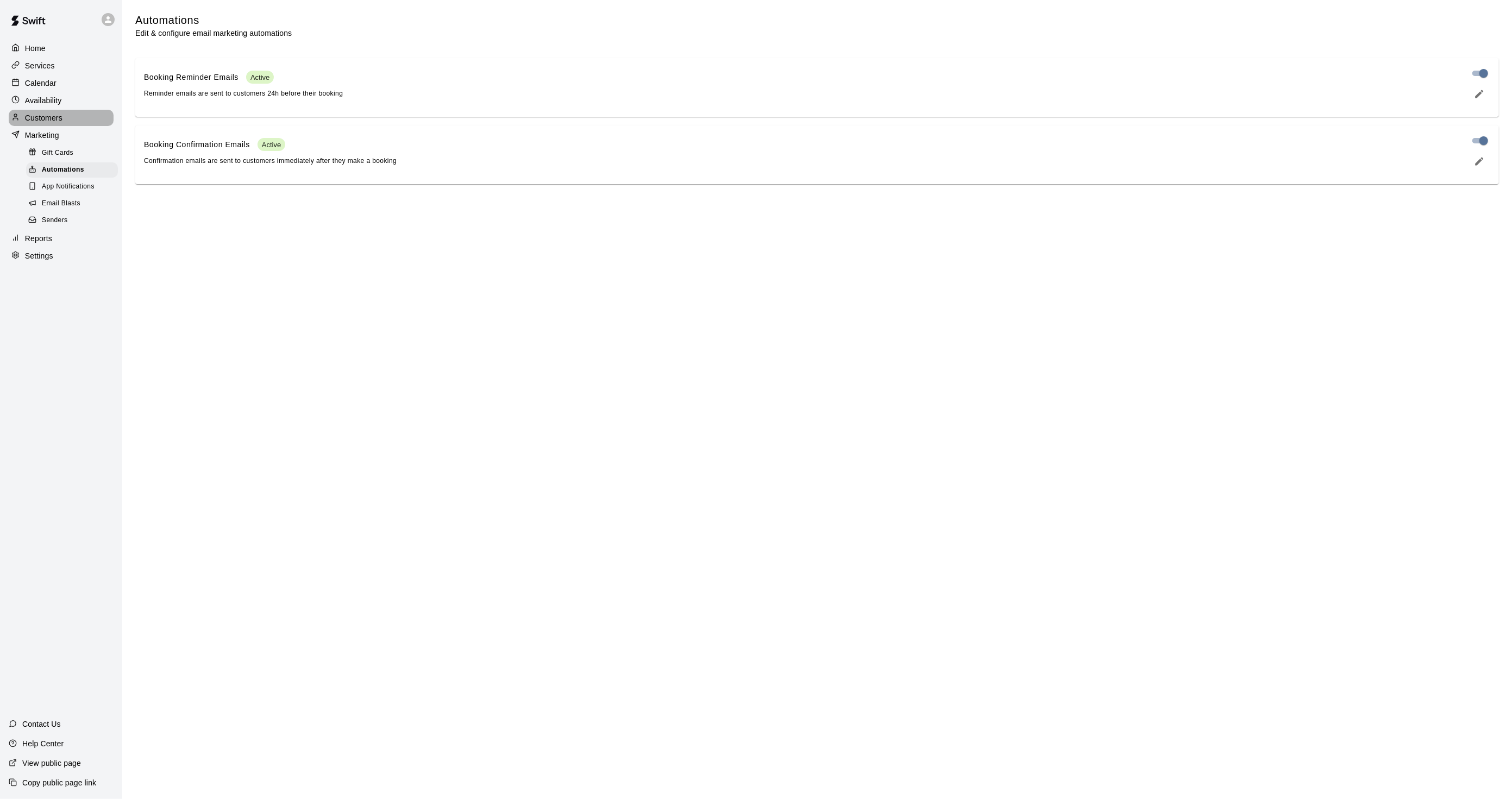
click at [77, 125] on div "Customers" at bounding box center [61, 118] width 105 height 16
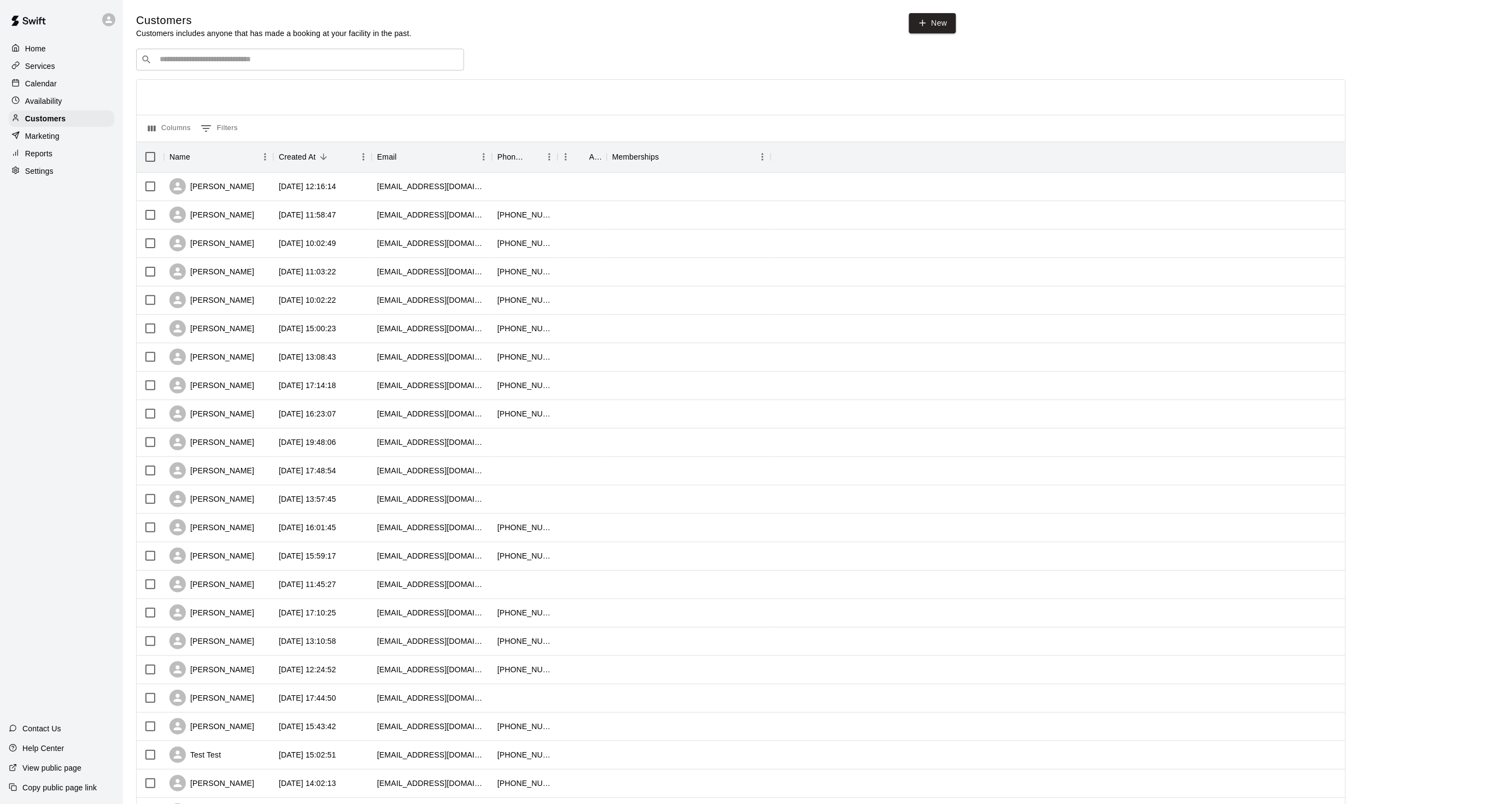
click at [187, 54] on div "​ ​" at bounding box center [300, 59] width 328 height 22
type input "***"
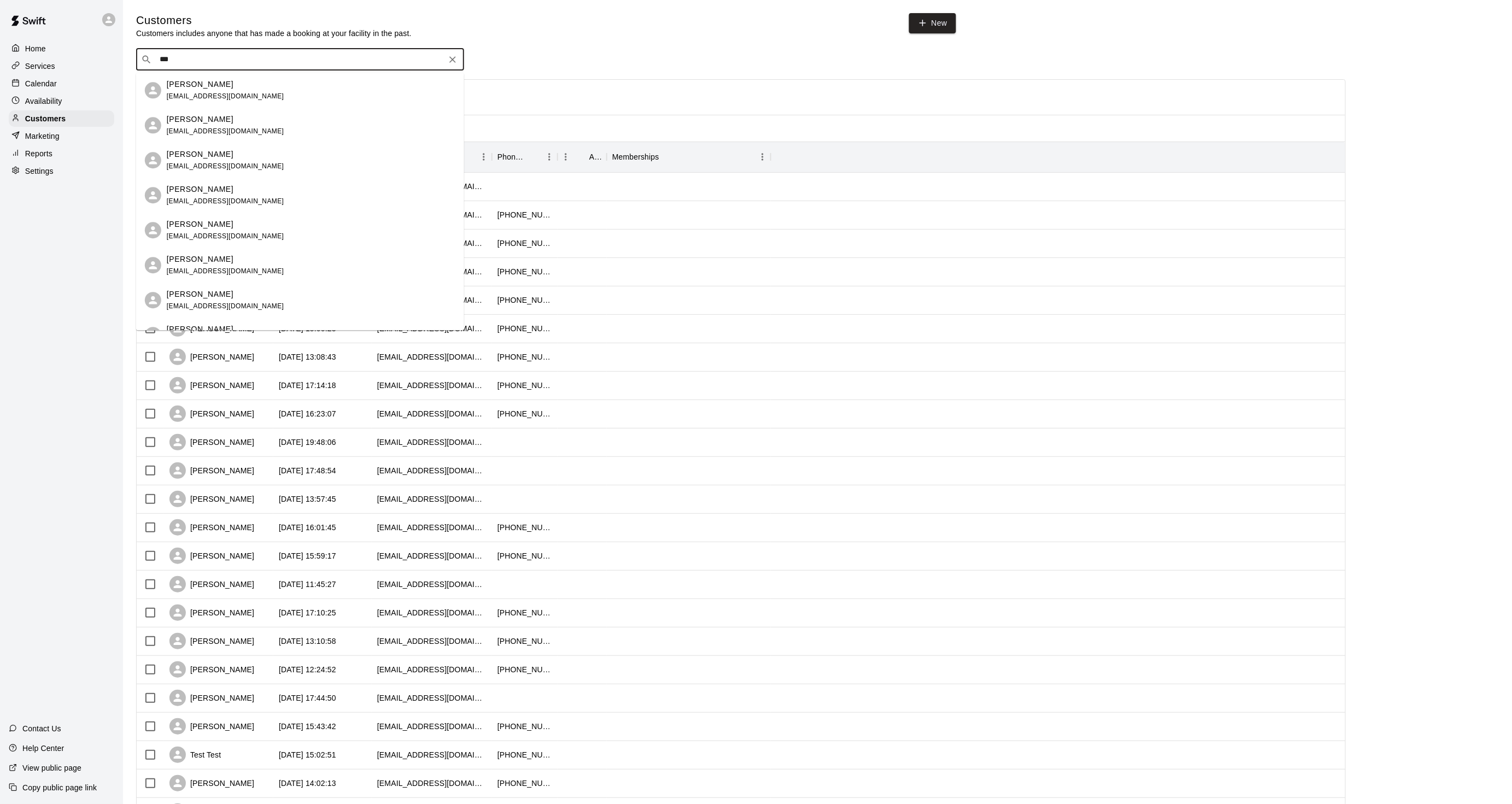
click at [312, 95] on div "Zac Zanni bzholispichealth@gmail.com" at bounding box center [310, 90] width 288 height 23
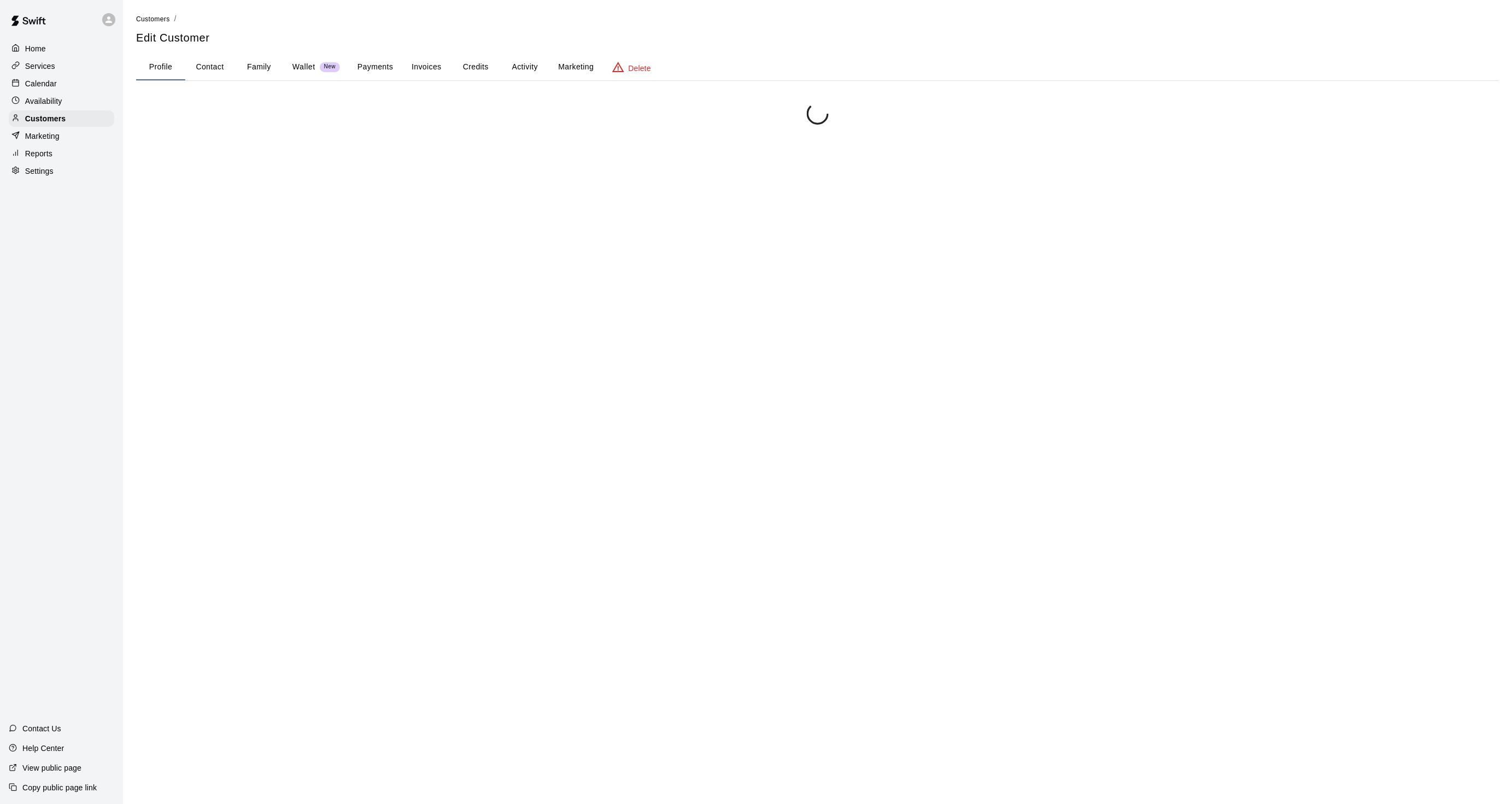
click at [512, 59] on button "Activity" at bounding box center [524, 68] width 49 height 27
click at [51, 107] on p "Availability" at bounding box center [44, 101] width 37 height 11
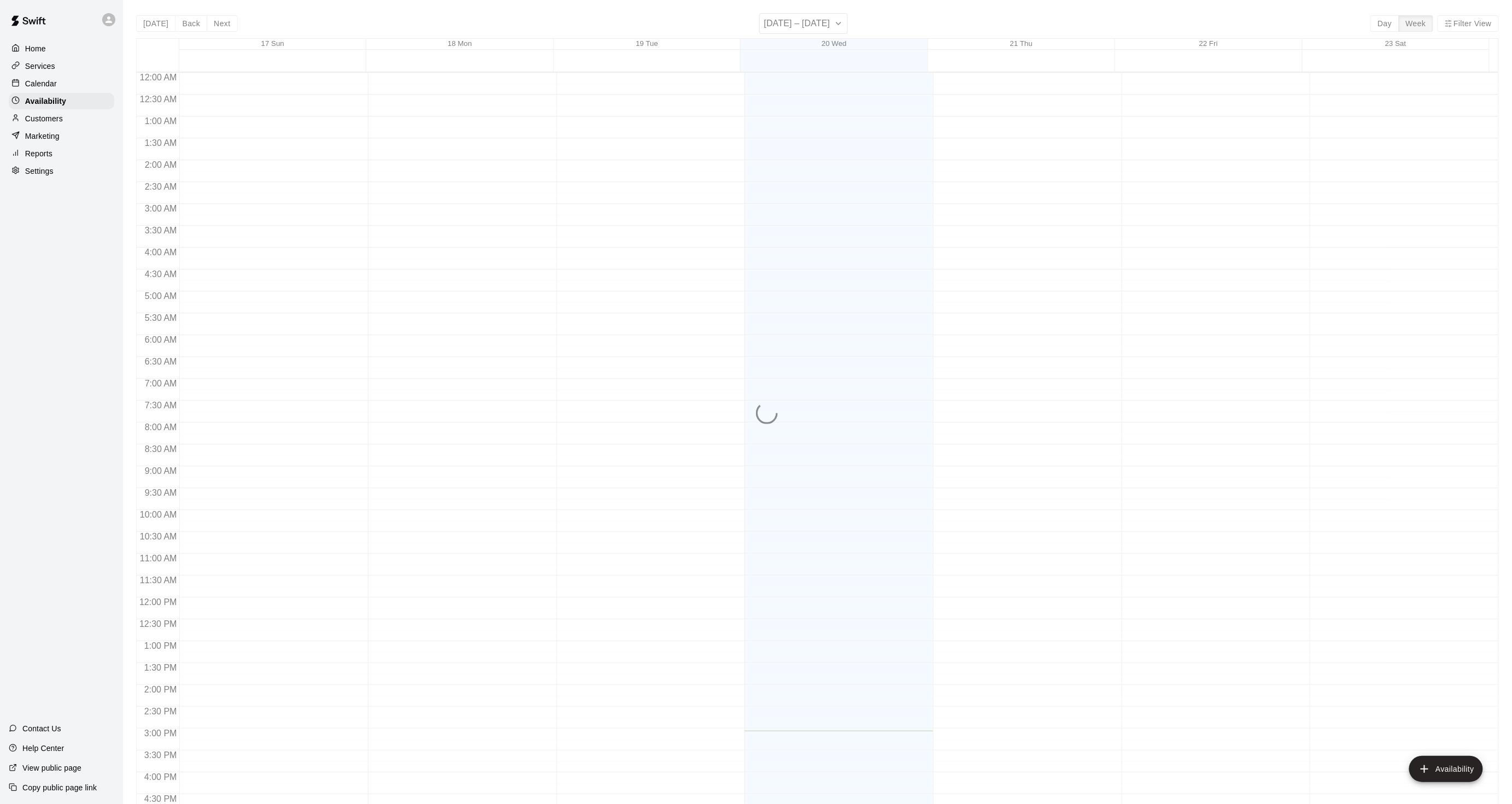
scroll to position [305, 0]
drag, startPoint x: 51, startPoint y: 129, endPoint x: 61, endPoint y: 117, distance: 15.6
click at [51, 127] on div "Customers" at bounding box center [61, 119] width 105 height 16
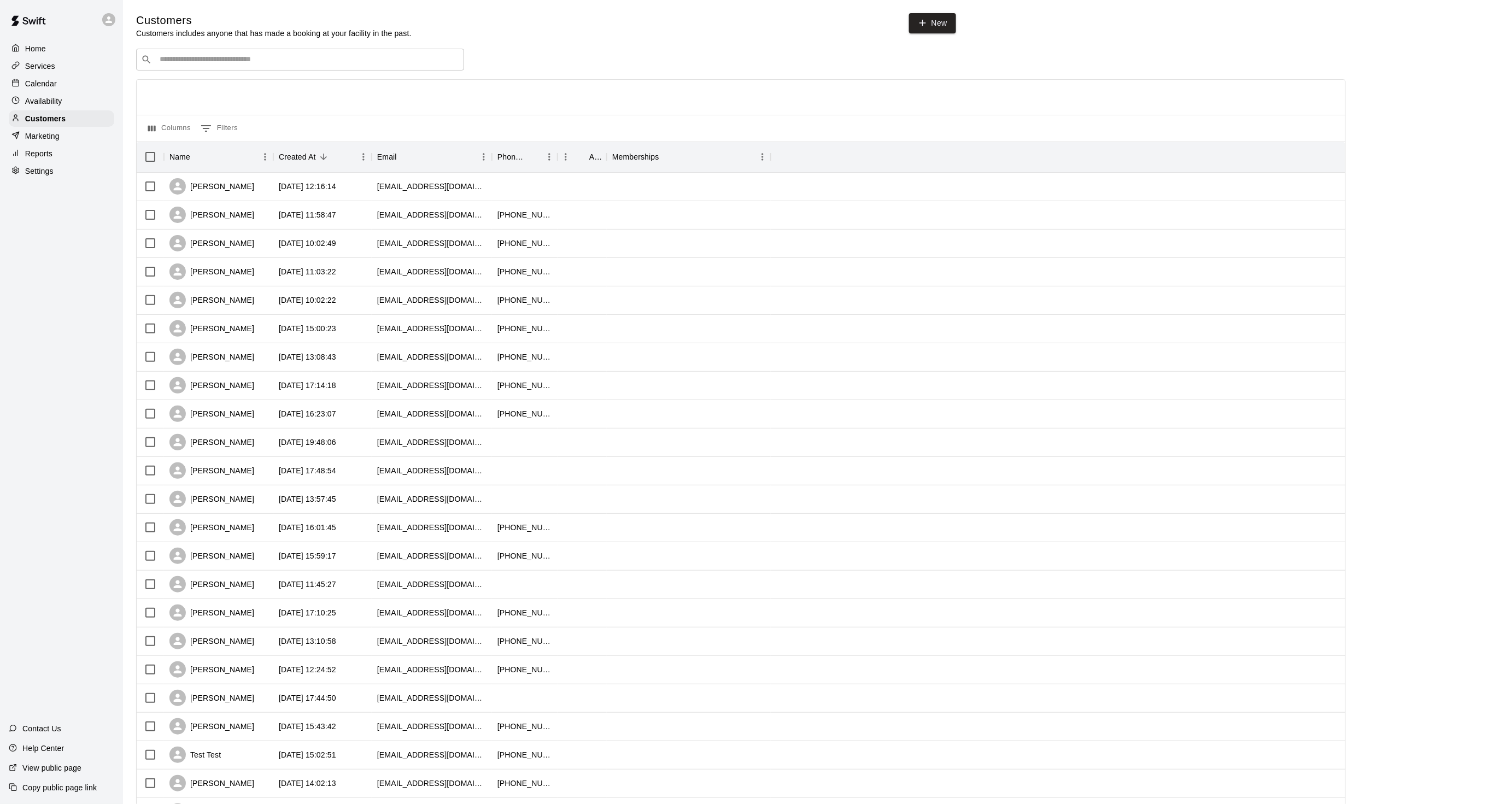
click at [203, 47] on div "Customers Customers includes anyone that has made a booking at your facility in…" at bounding box center [817, 463] width 1362 height 900
click at [198, 55] on div "​ ​" at bounding box center [300, 59] width 328 height 22
drag, startPoint x: 237, startPoint y: 62, endPoint x: 93, endPoint y: 17, distance: 150.9
click at [93, 17] on div "Home Services Calendar Availability Customers Marketing Reports Settings Contac…" at bounding box center [756, 471] width 1512 height 943
type input "*"
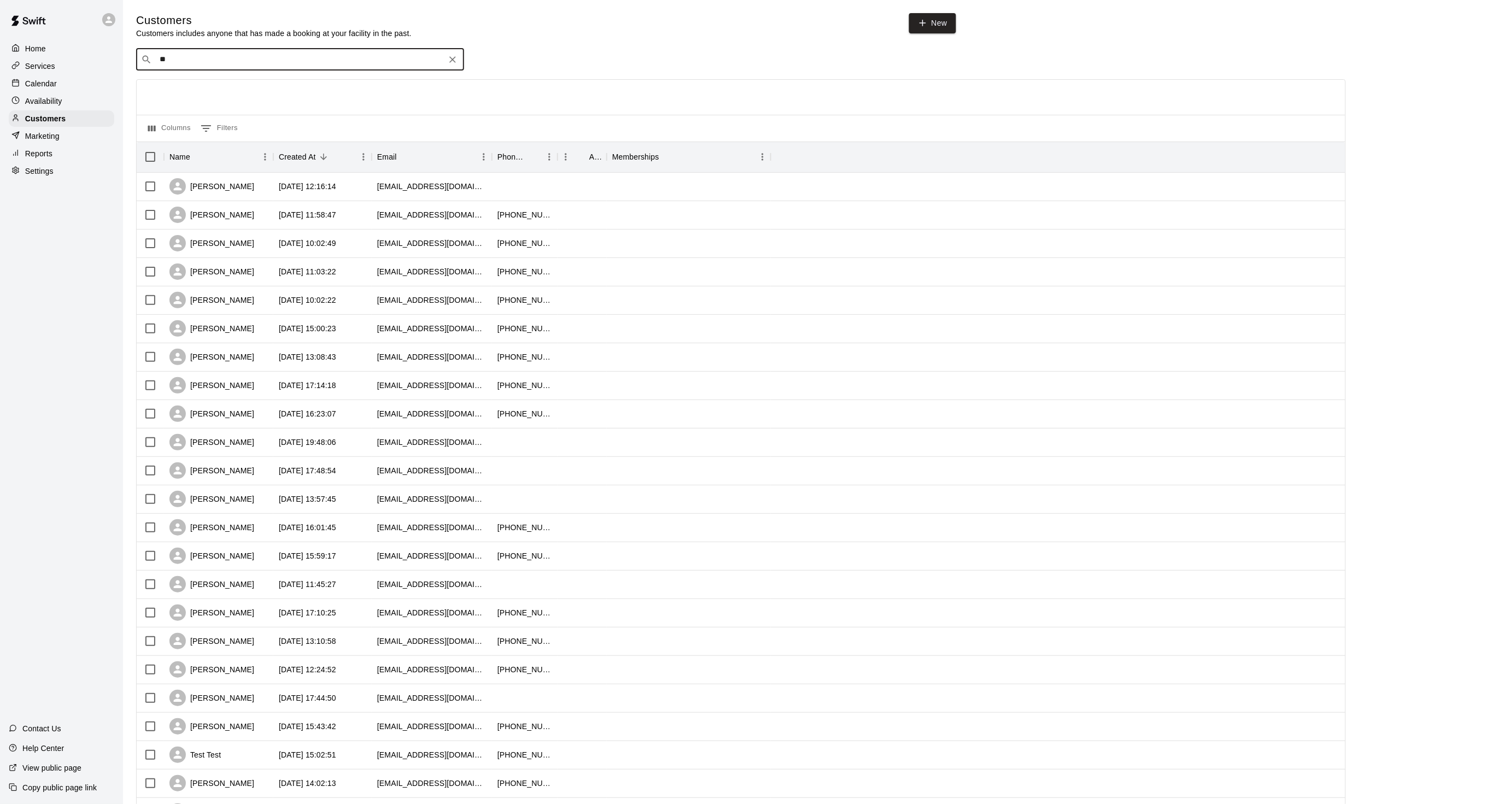
type input "***"
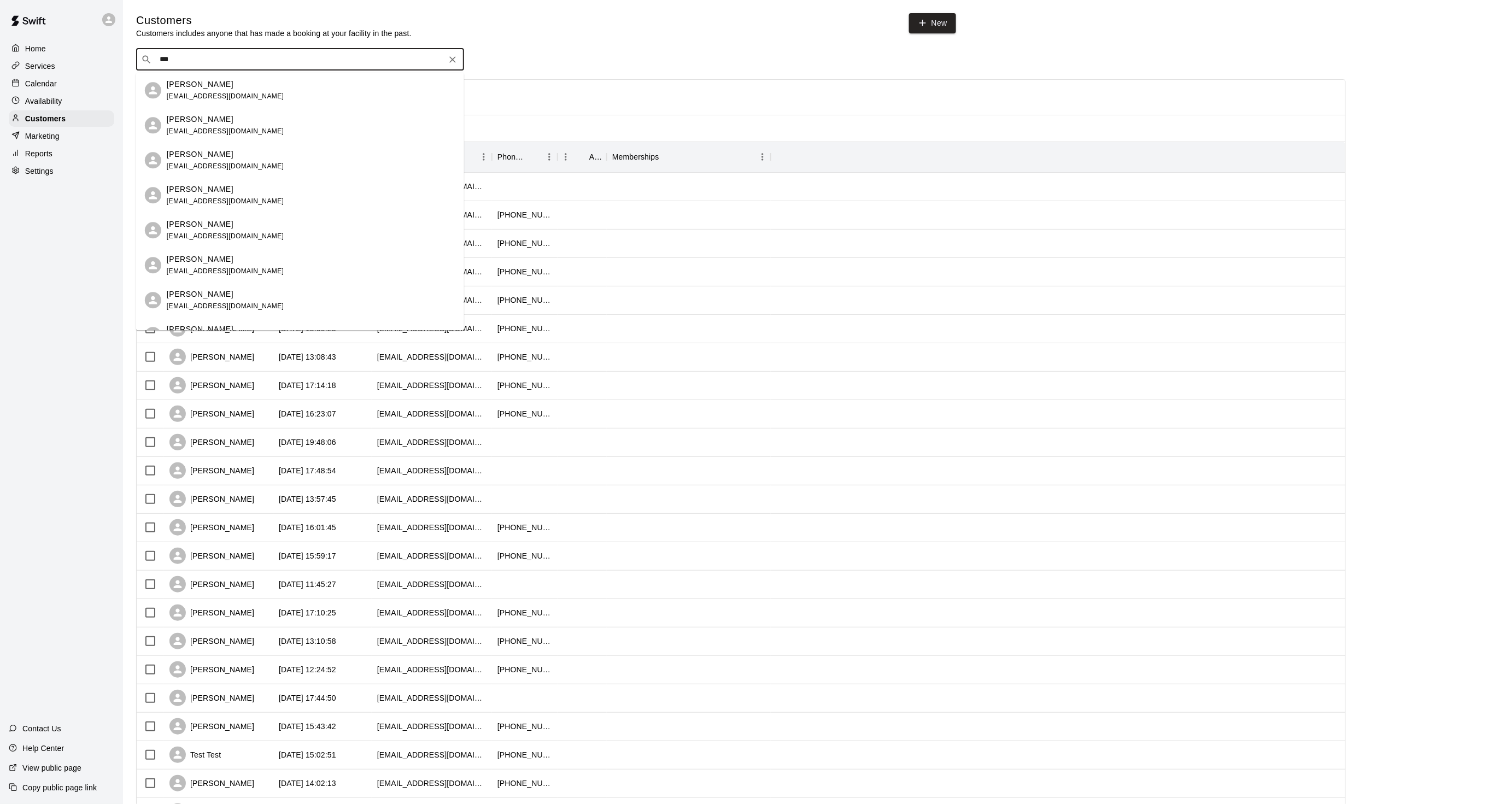
click at [231, 84] on div "Zac Zanni" at bounding box center [225, 85] width 117 height 11
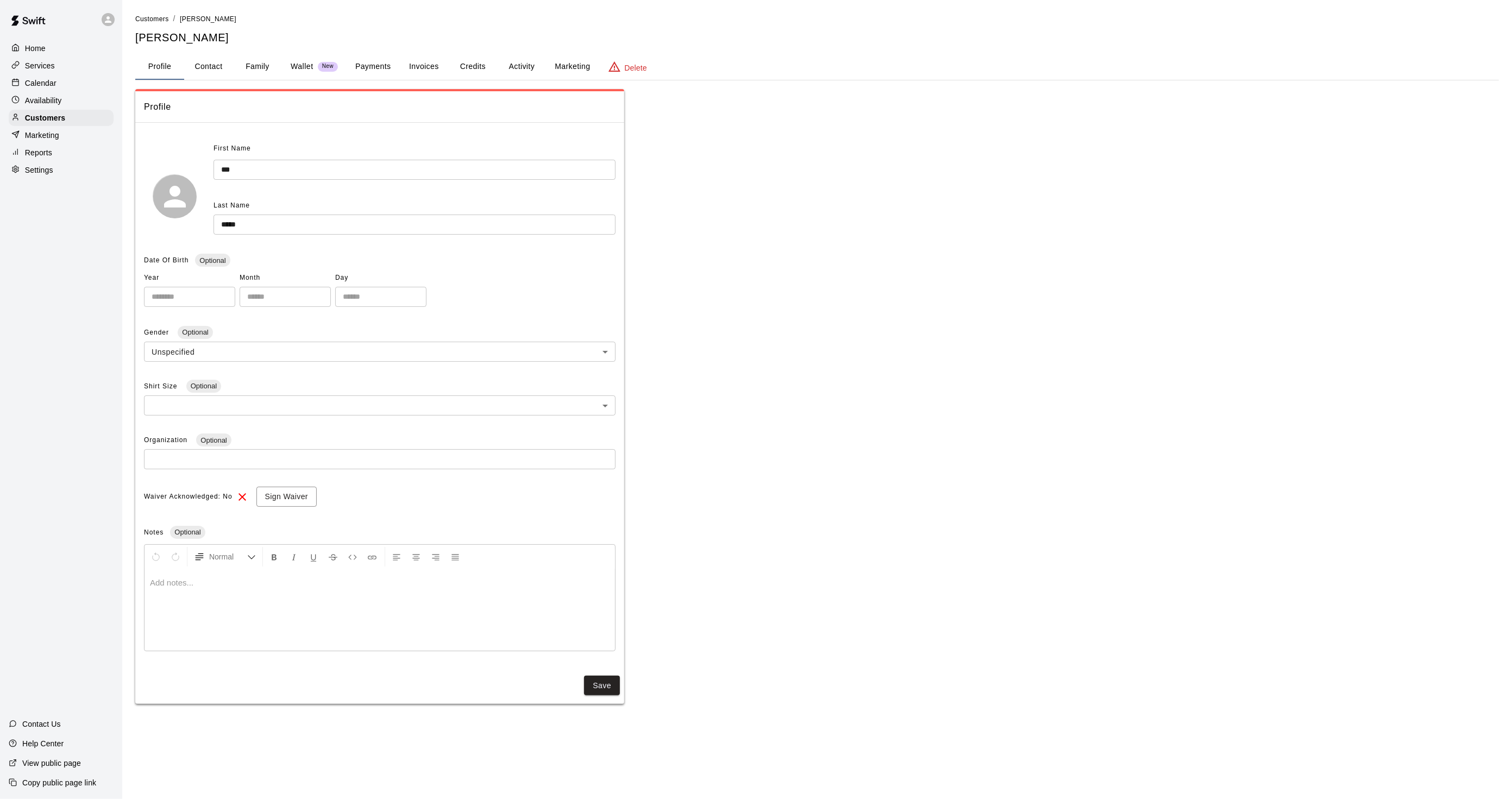
click at [535, 66] on button "Activity" at bounding box center [521, 67] width 49 height 26
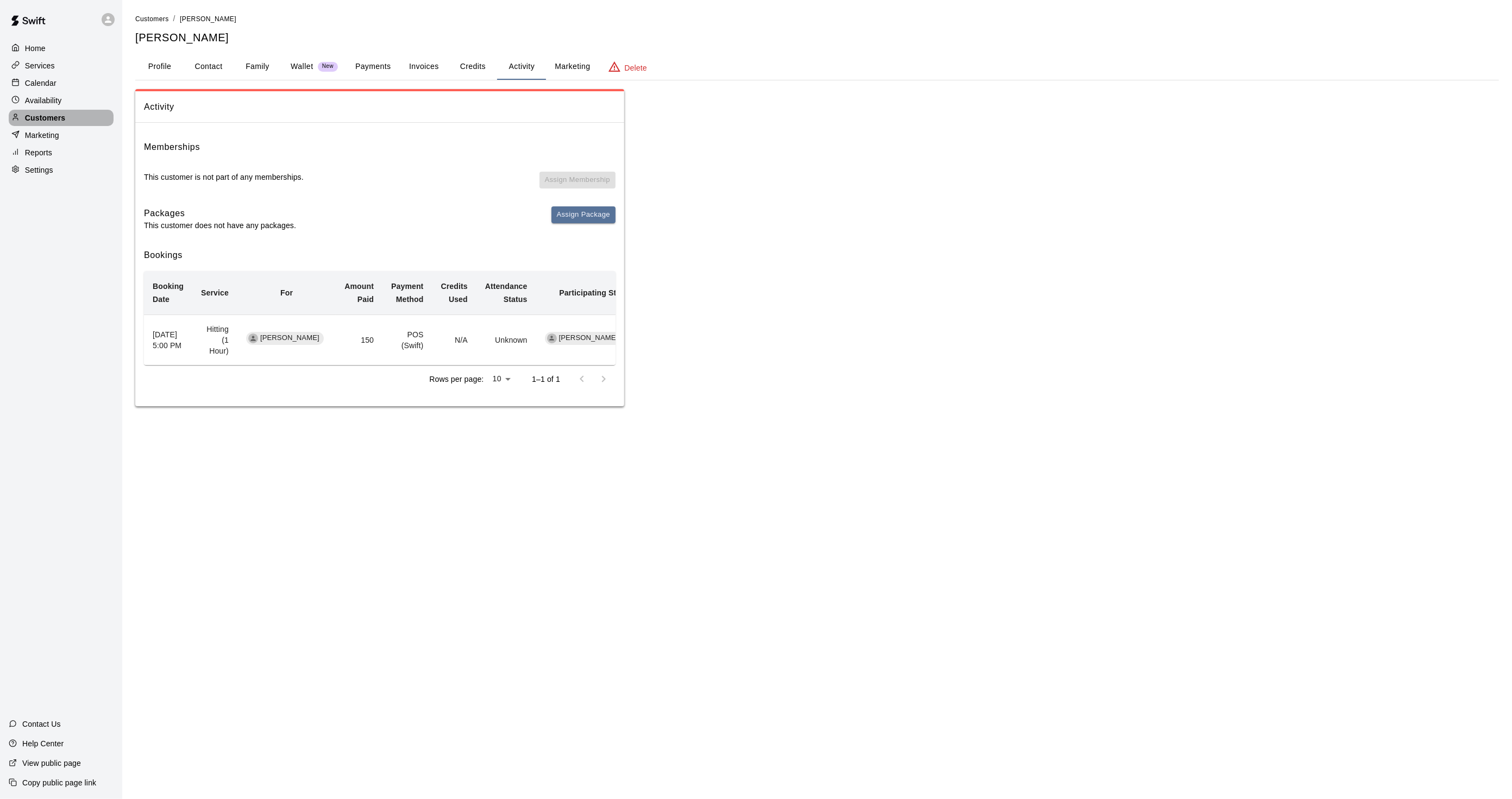
click at [88, 126] on div "Customers" at bounding box center [61, 118] width 105 height 16
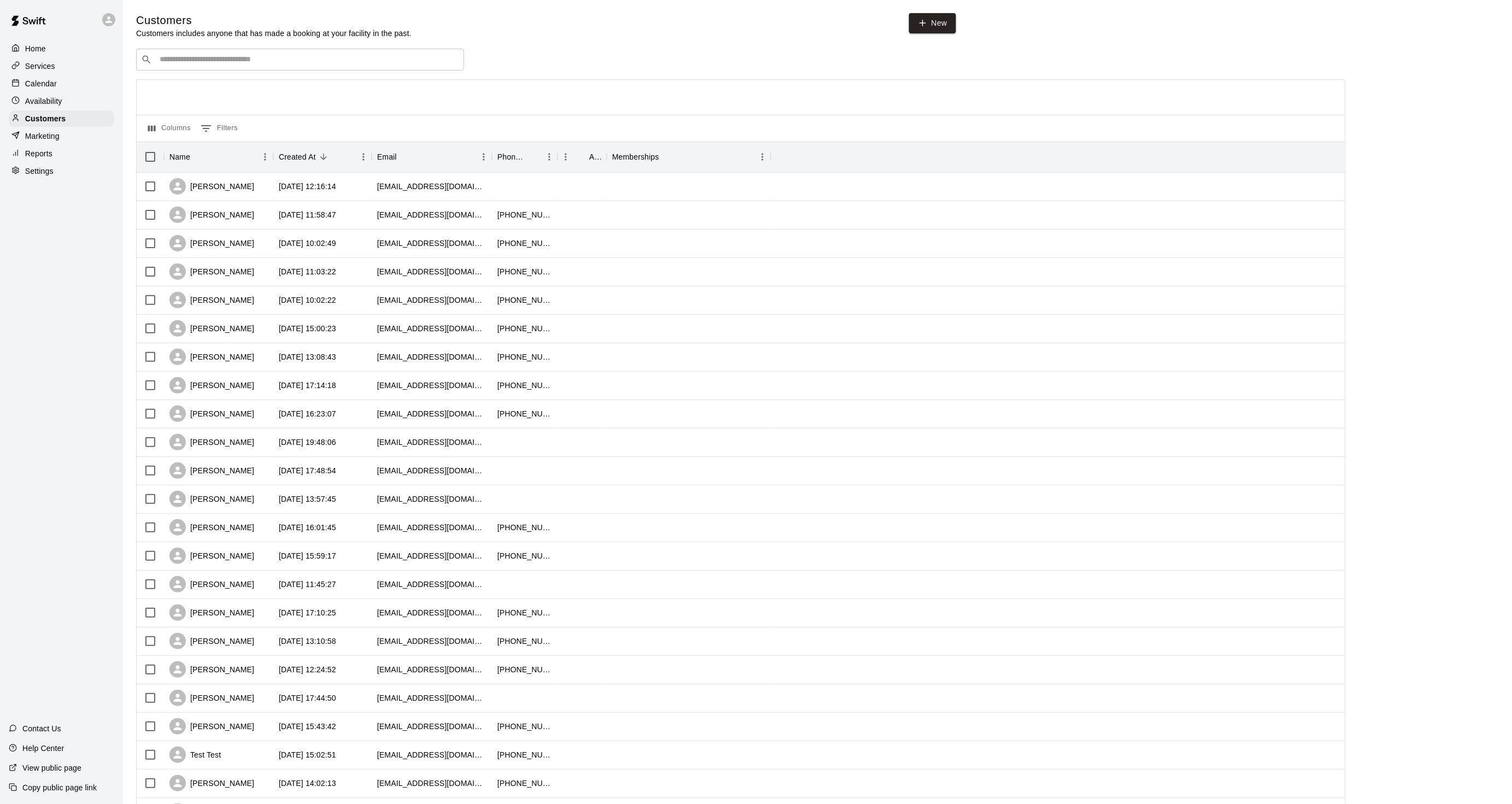
click at [174, 71] on div "​ ​" at bounding box center [300, 59] width 328 height 22
type input "******"
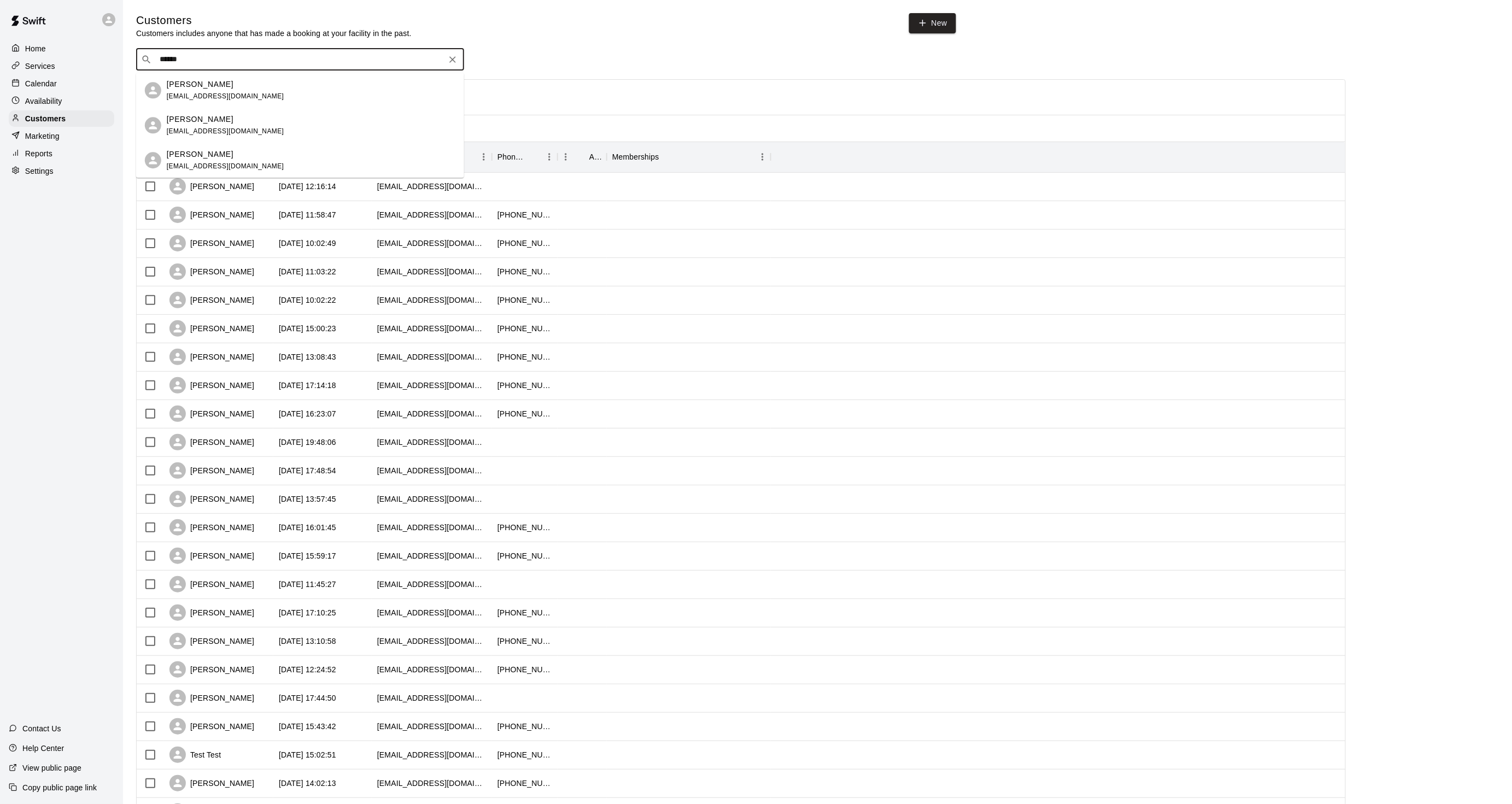
click at [223, 145] on div "Jeremy Schwartz jeremy675@gmail.com" at bounding box center [300, 160] width 328 height 35
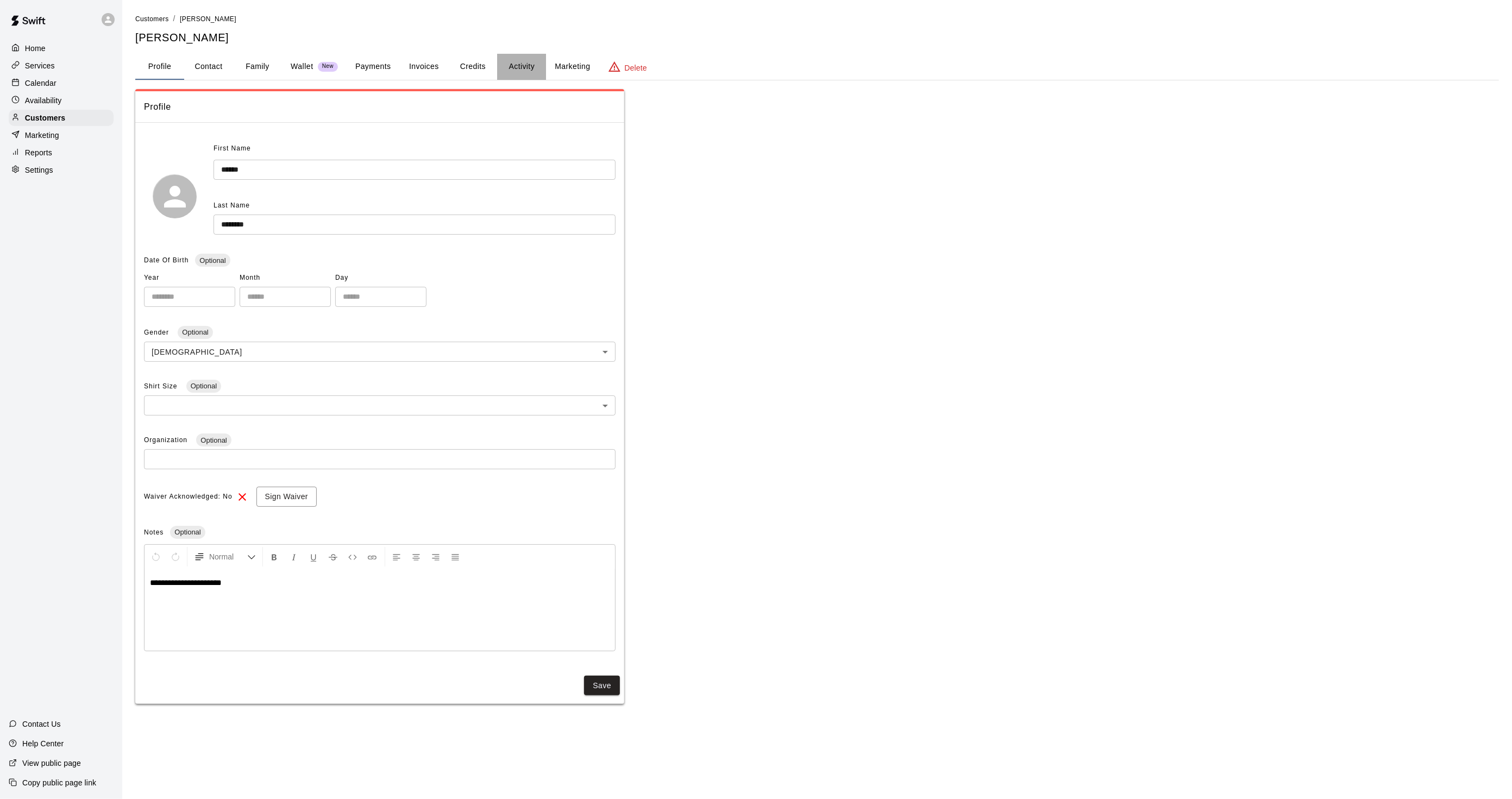
drag, startPoint x: 514, startPoint y: 57, endPoint x: 513, endPoint y: 65, distance: 8.1
click at [514, 58] on button "Activity" at bounding box center [521, 67] width 49 height 26
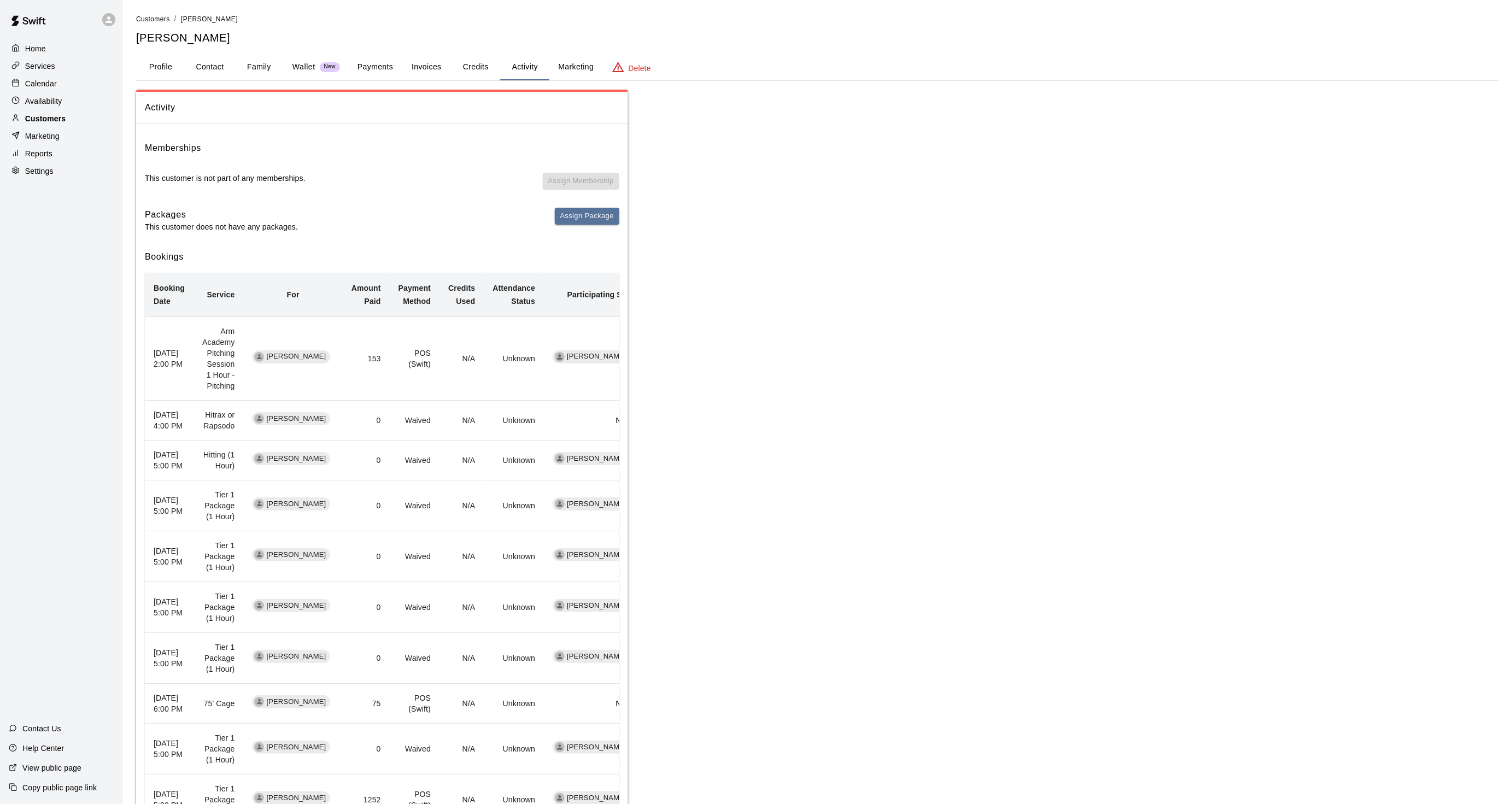
click at [72, 126] on div "Customers" at bounding box center [61, 119] width 105 height 16
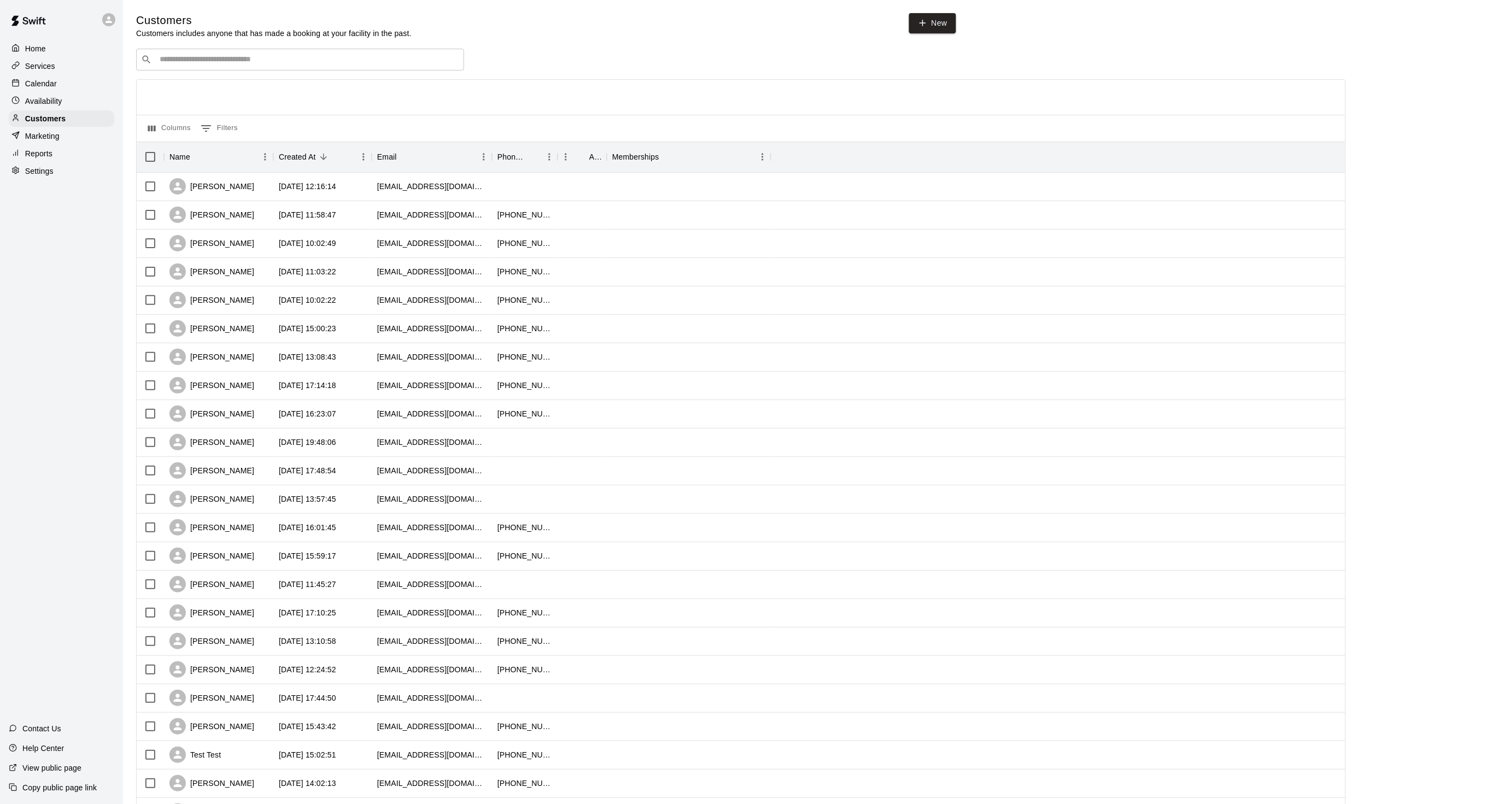
click at [186, 56] on input "Search customers by name or email" at bounding box center [308, 59] width 303 height 11
type input "***"
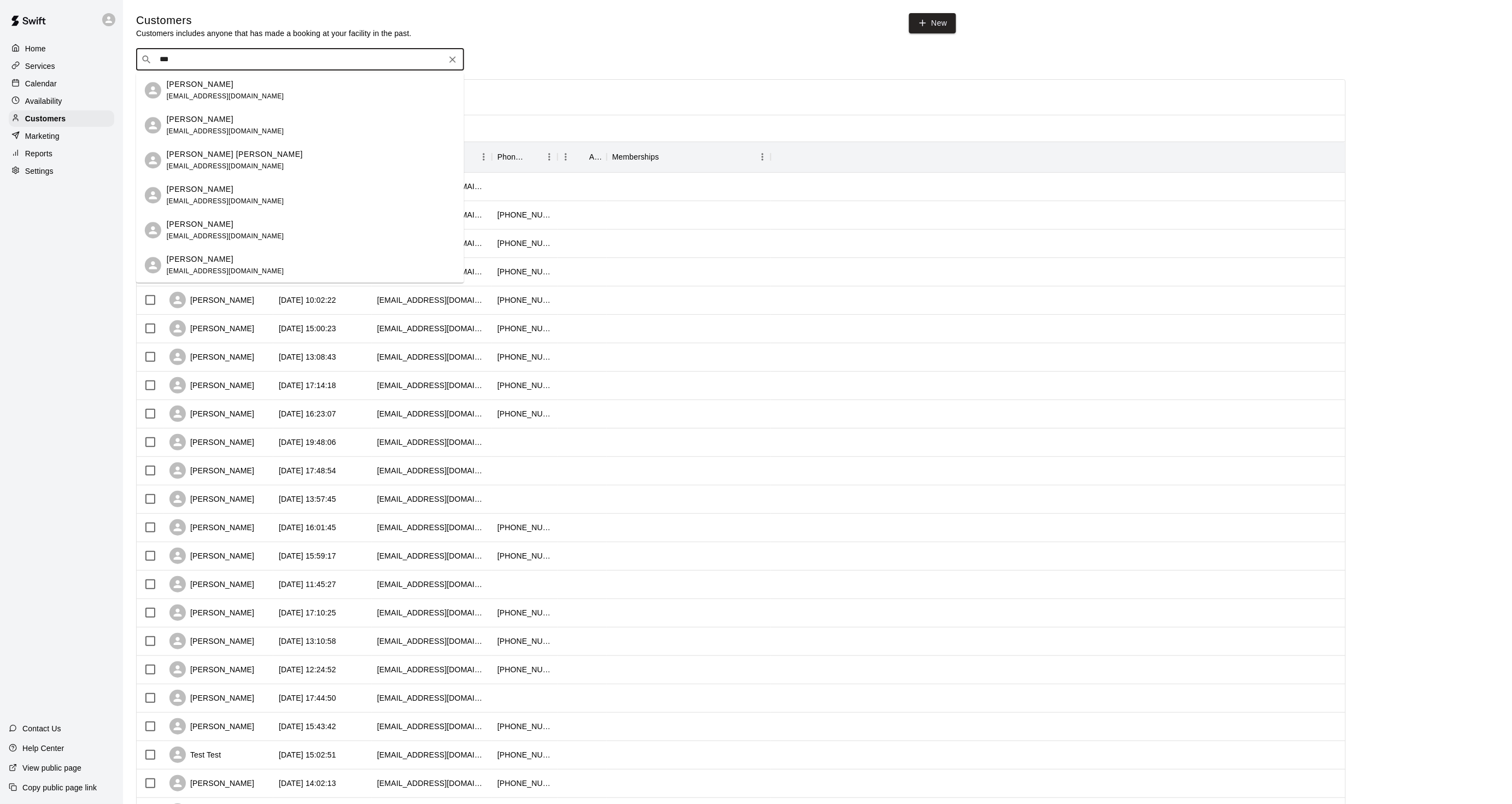
click at [215, 90] on div "Rob Eck nyyank221@aol.com" at bounding box center [225, 90] width 117 height 23
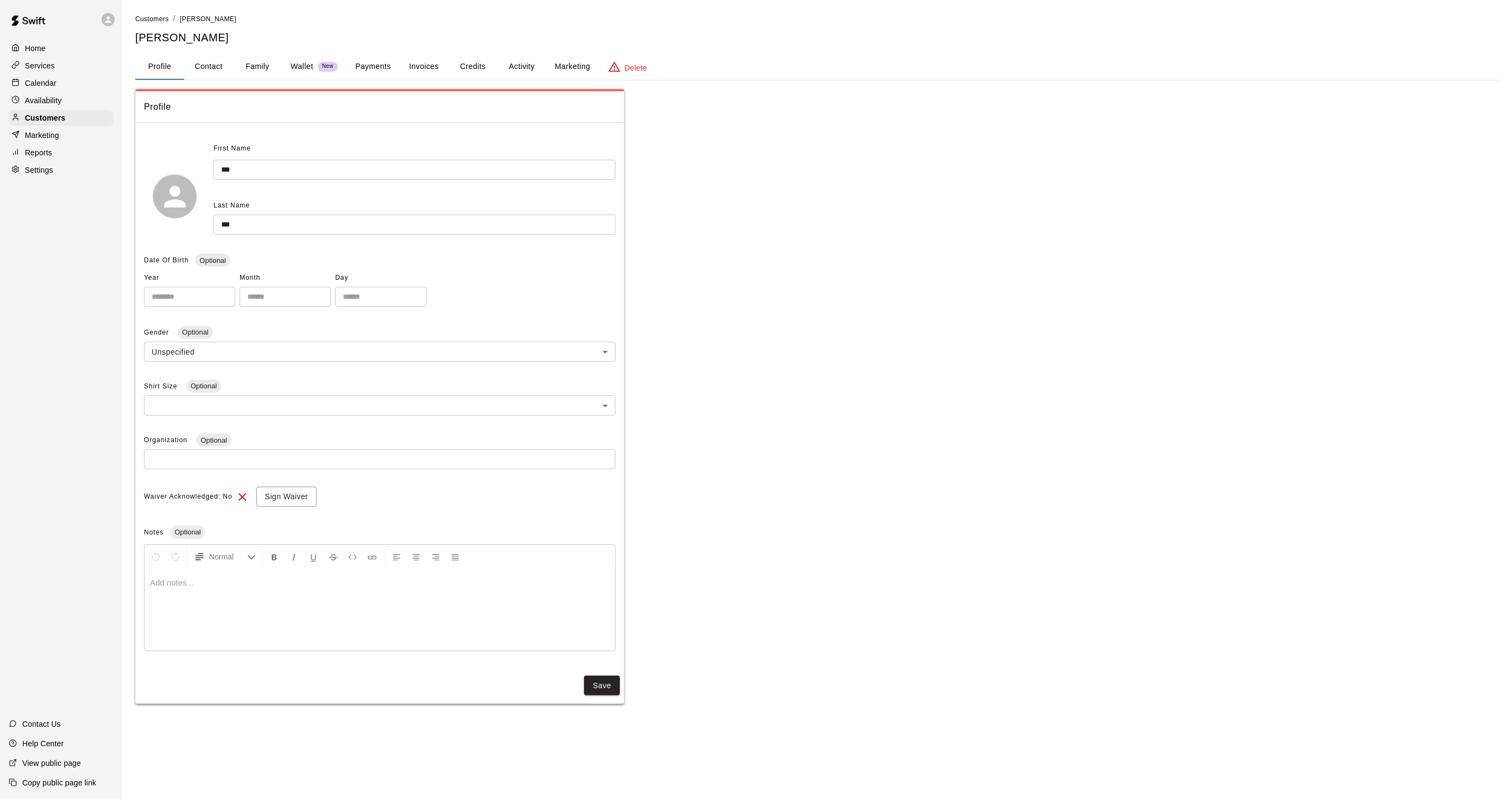
click at [523, 69] on button "Activity" at bounding box center [521, 67] width 49 height 26
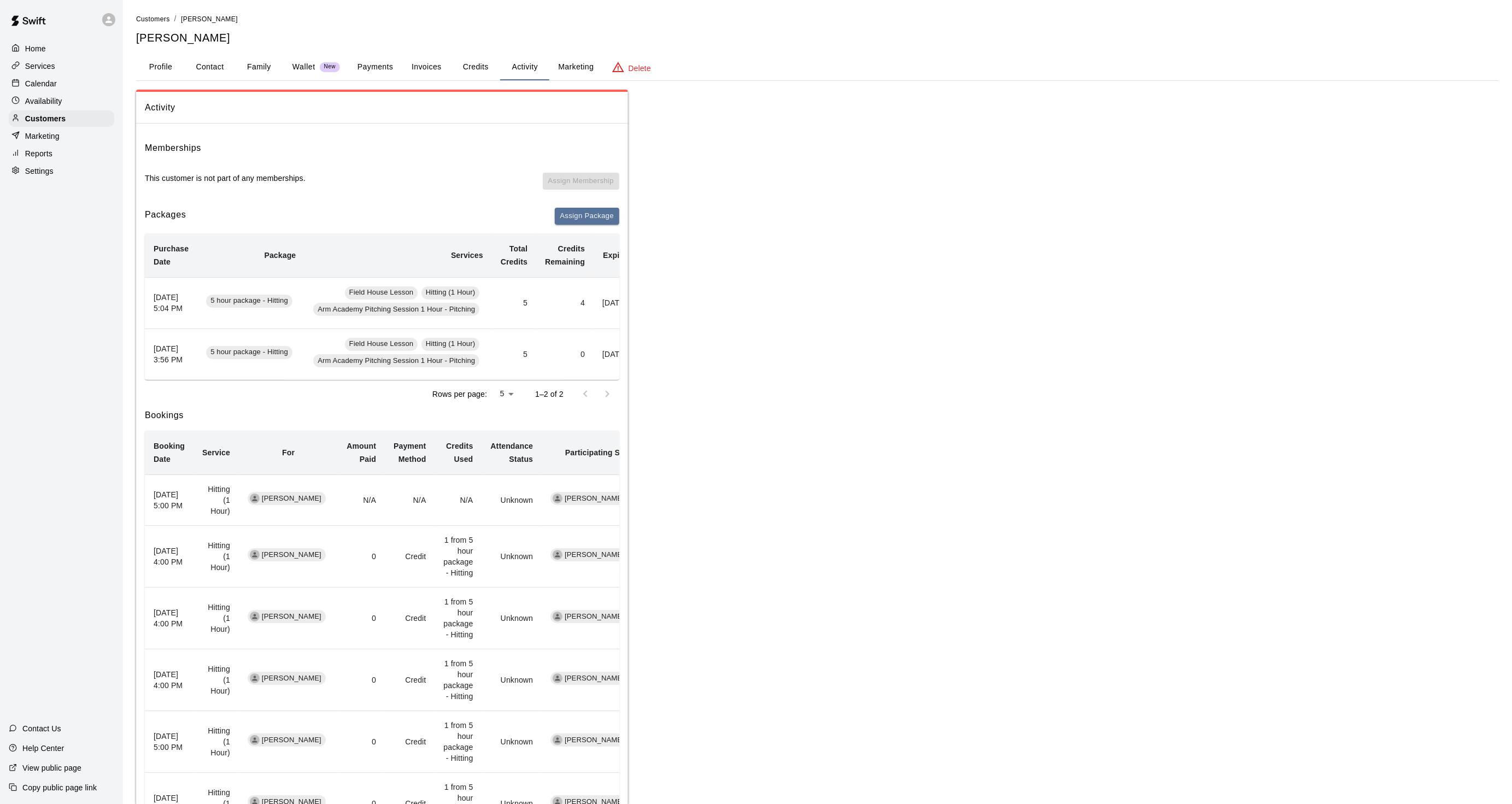
click at [74, 116] on div "Customers" at bounding box center [61, 119] width 105 height 16
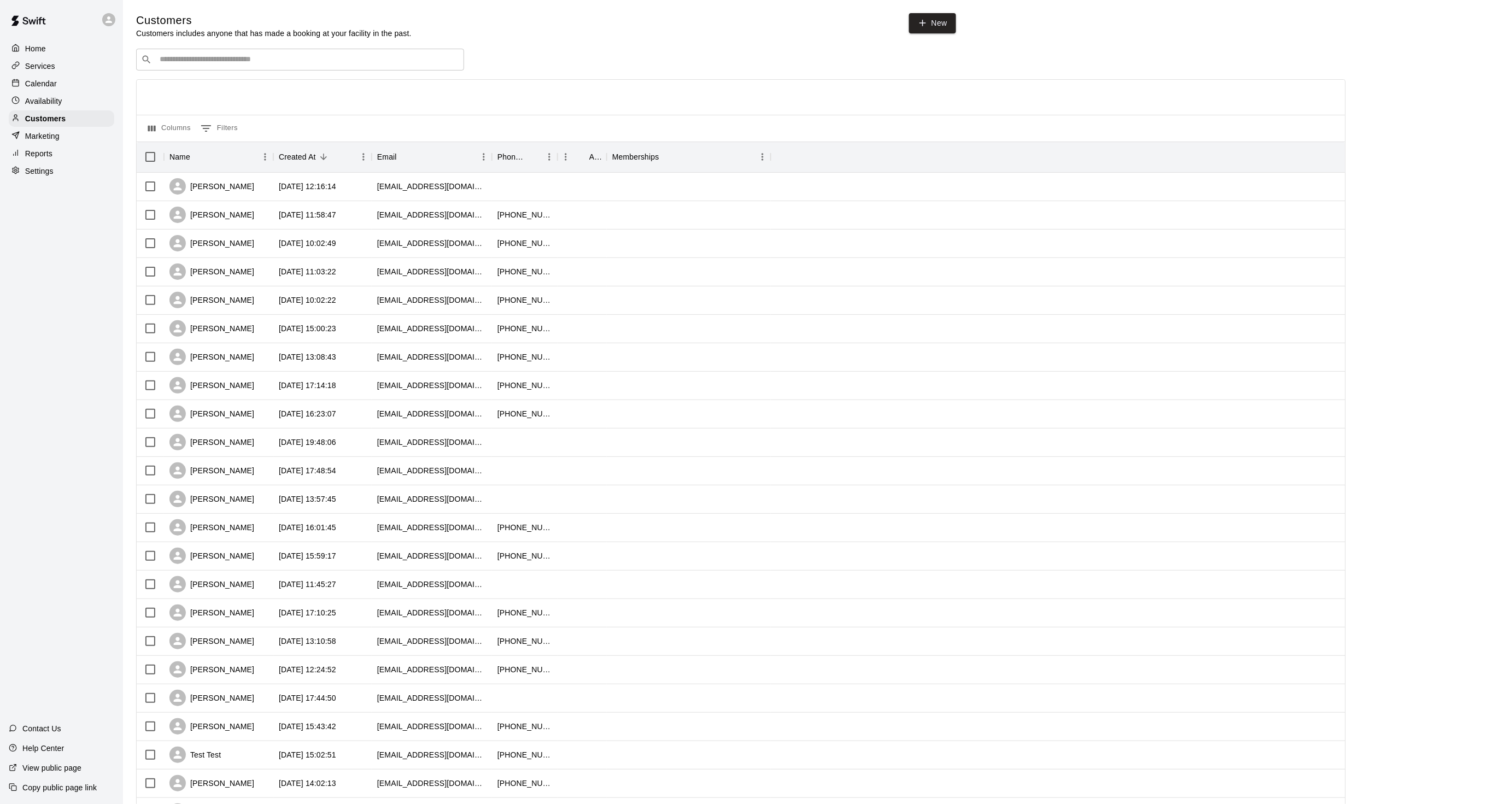
click at [200, 59] on input "Search customers by name or email" at bounding box center [308, 59] width 303 height 11
type input "*****"
click at [220, 80] on p "Brendan Karuschkat" at bounding box center [200, 85] width 67 height 11
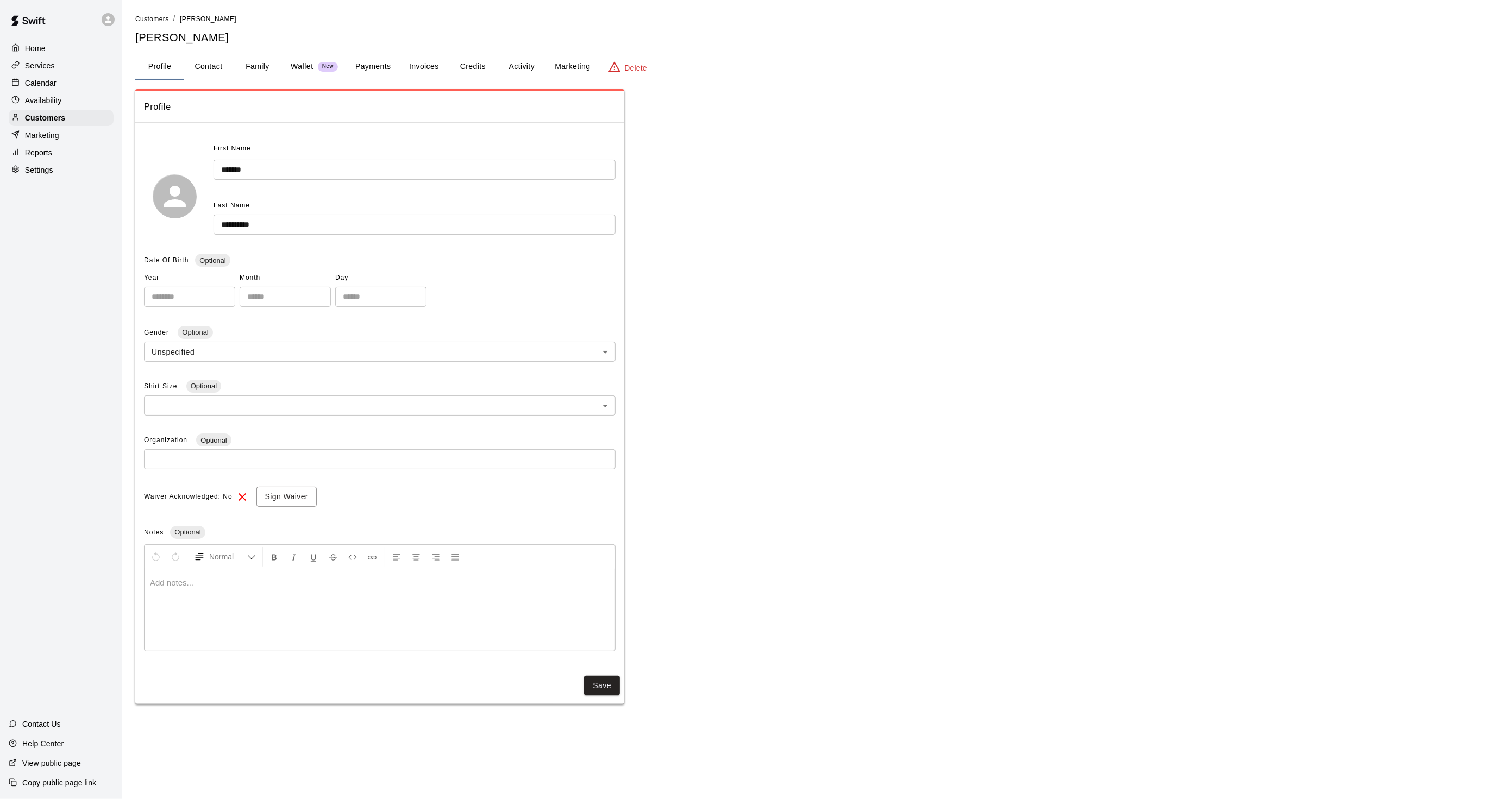
click at [524, 68] on button "Activity" at bounding box center [521, 67] width 49 height 26
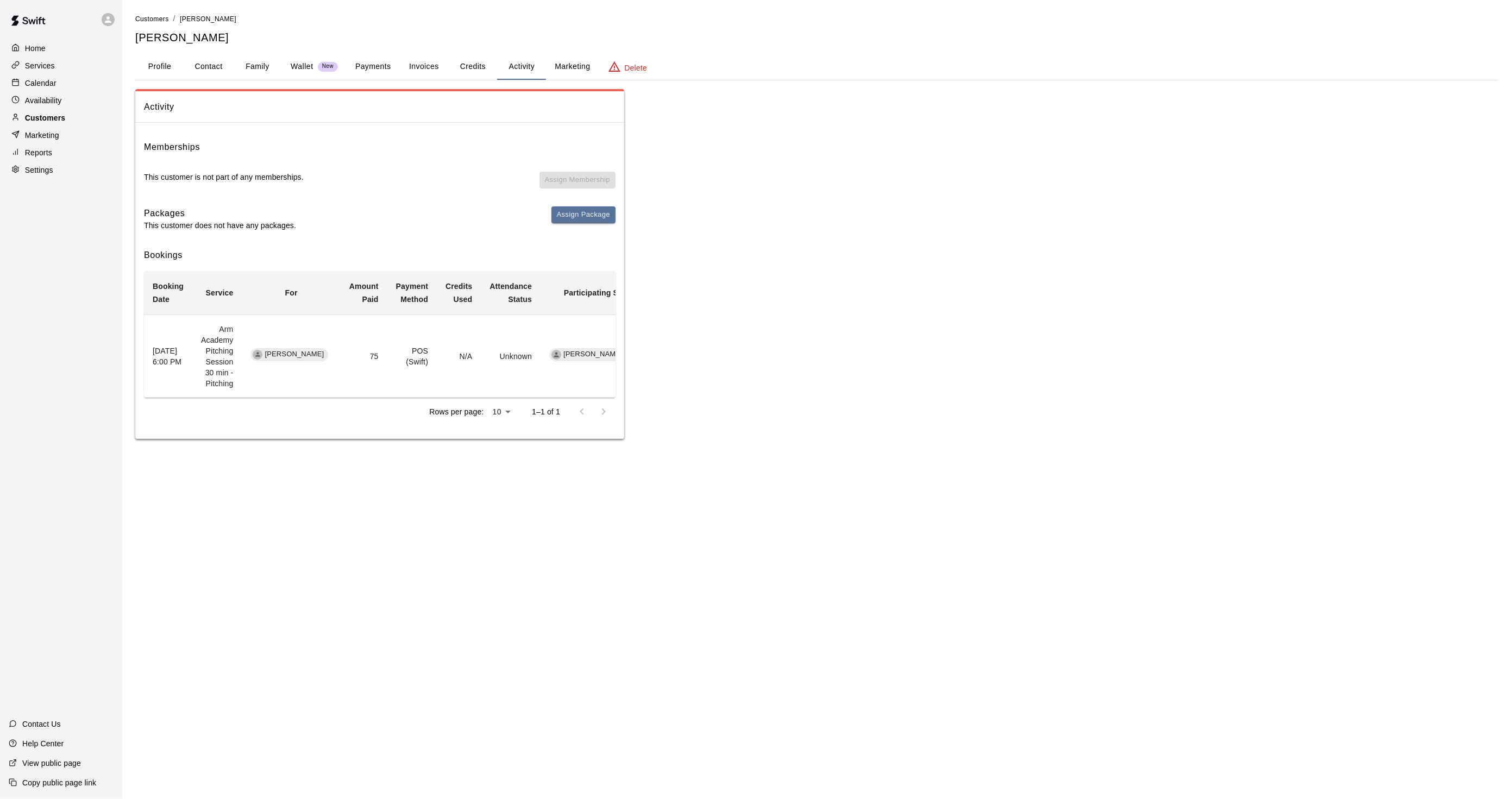
drag, startPoint x: 79, startPoint y: 124, endPoint x: 71, endPoint y: 115, distance: 12.0
click at [79, 124] on div "Customers" at bounding box center [61, 118] width 105 height 16
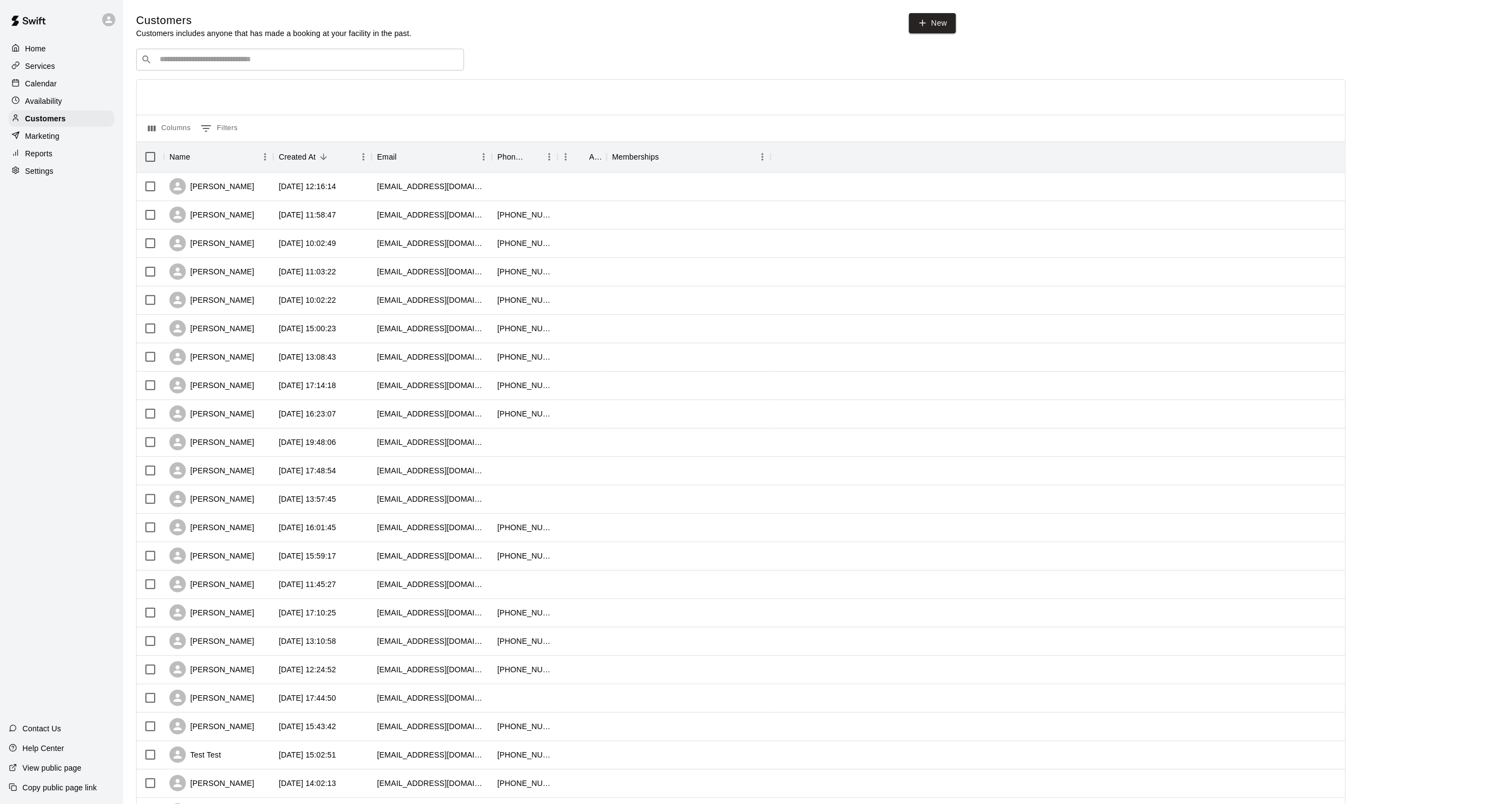
click at [201, 59] on input "Search customers by name or email" at bounding box center [308, 59] width 303 height 11
type input "*****"
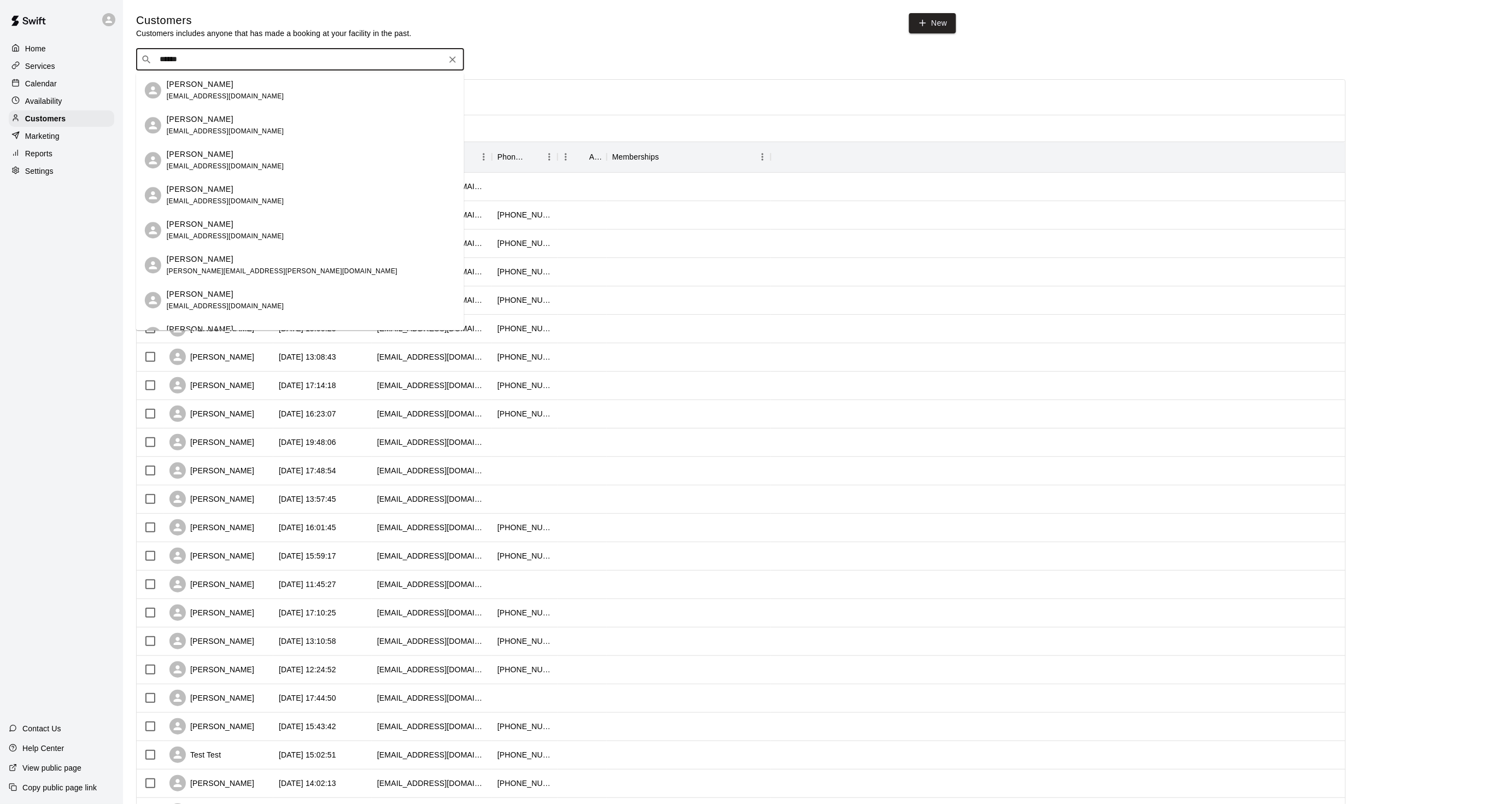
click at [204, 80] on p "Ethan Saintjean" at bounding box center [200, 85] width 67 height 11
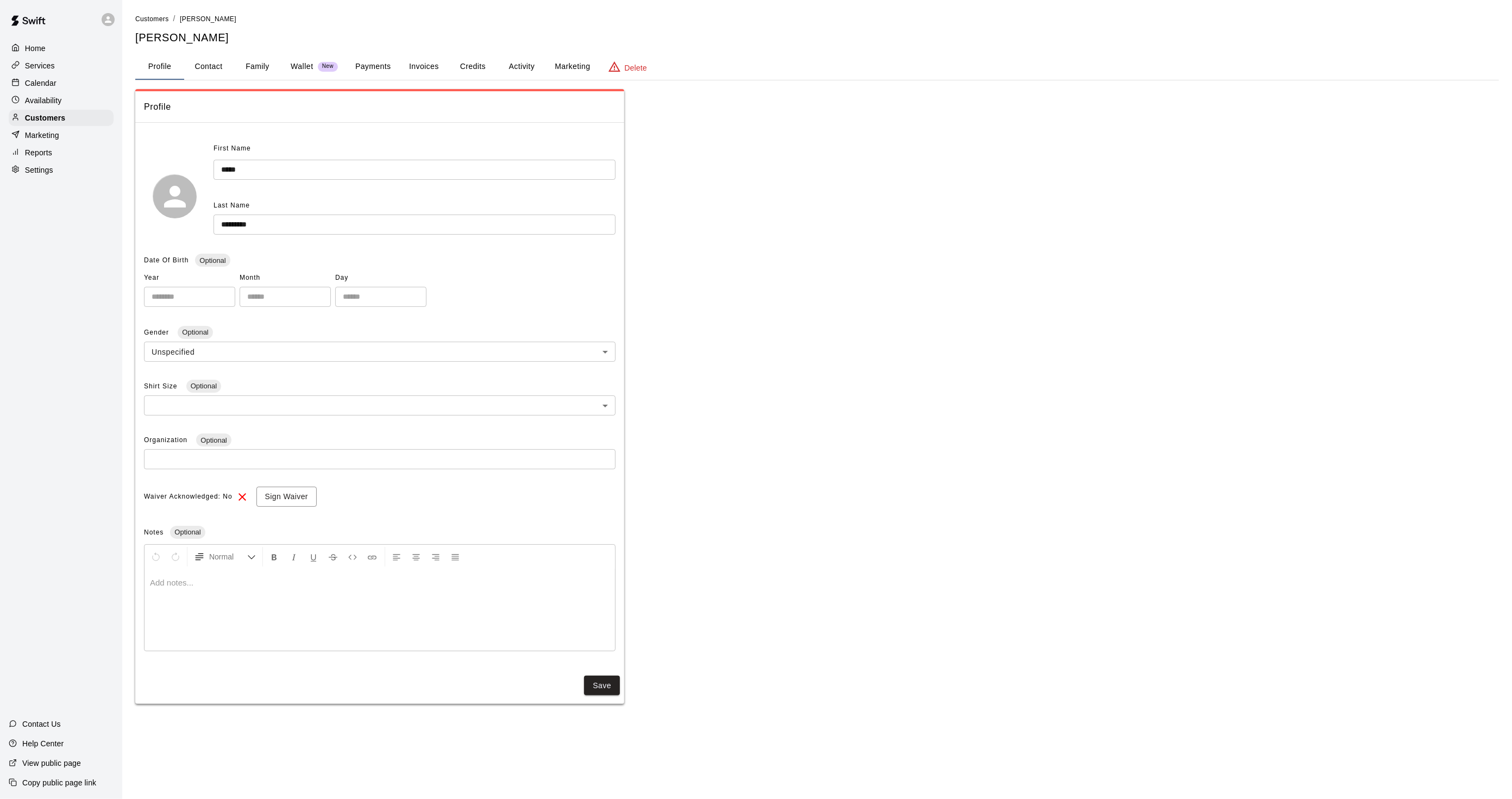
click at [523, 58] on button "Activity" at bounding box center [521, 67] width 49 height 26
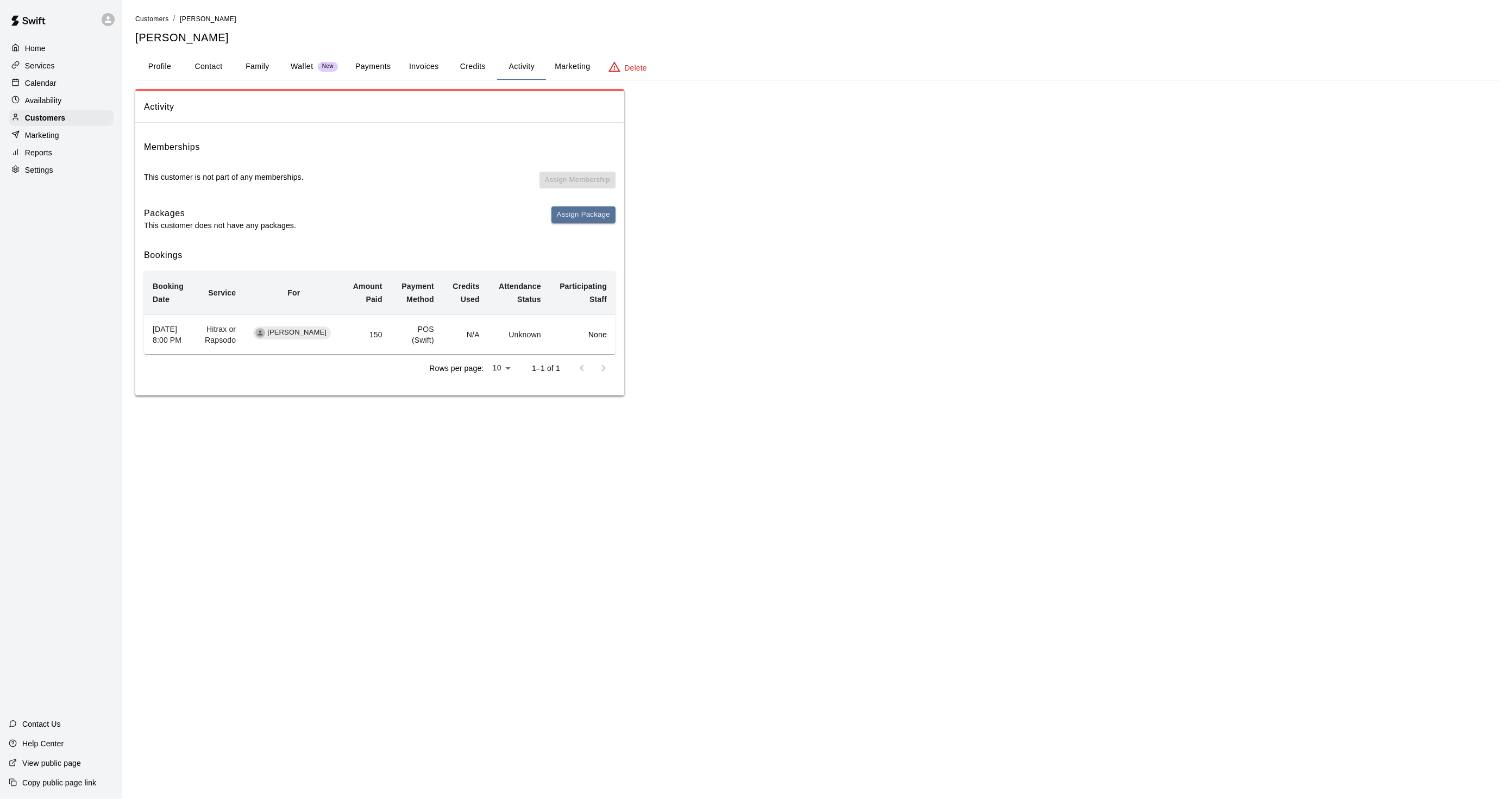
click at [14, 237] on div "Home Services Calendar Availability Customers Marketing Reports Settings Contac…" at bounding box center [61, 399] width 122 height 799
click at [21, 88] on div at bounding box center [18, 83] width 14 height 10
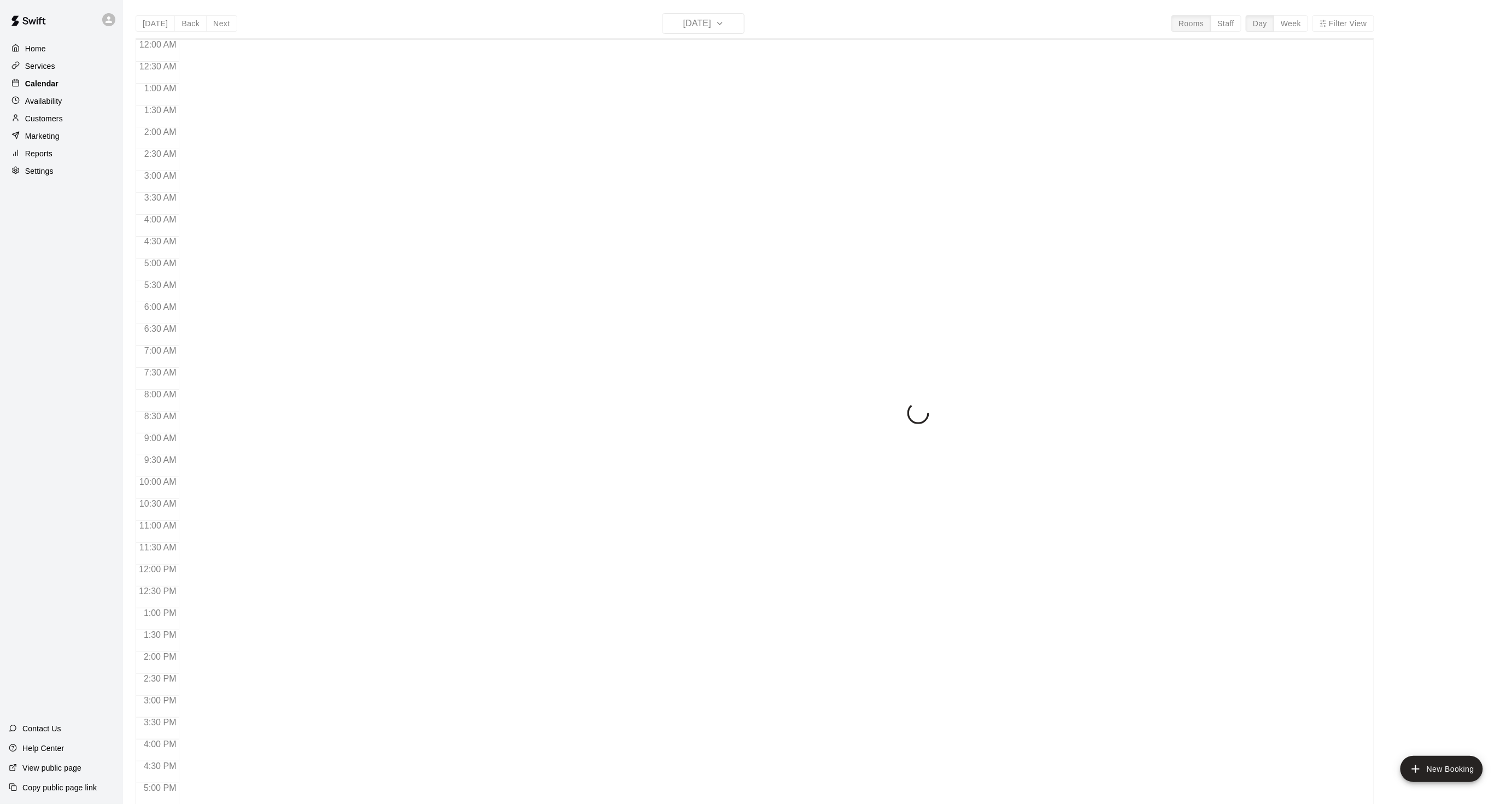
scroll to position [272, 0]
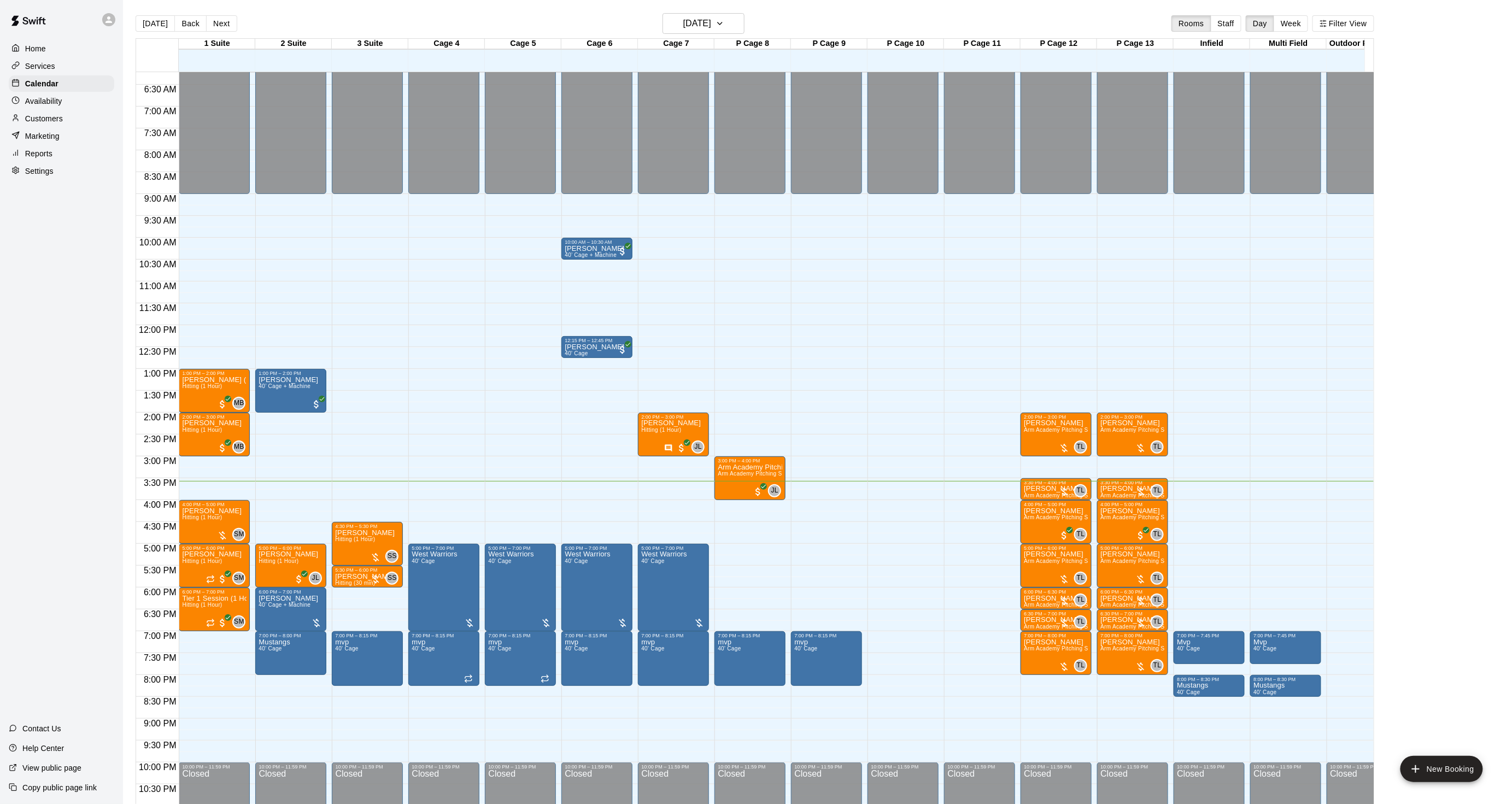
click at [0, 216] on html "Home Services Calendar Availability Customers Marketing Reports Settings Contac…" at bounding box center [756, 411] width 1512 height 822
click at [1053, 423] on p "[PERSON_NAME]" at bounding box center [1056, 423] width 64 height 0
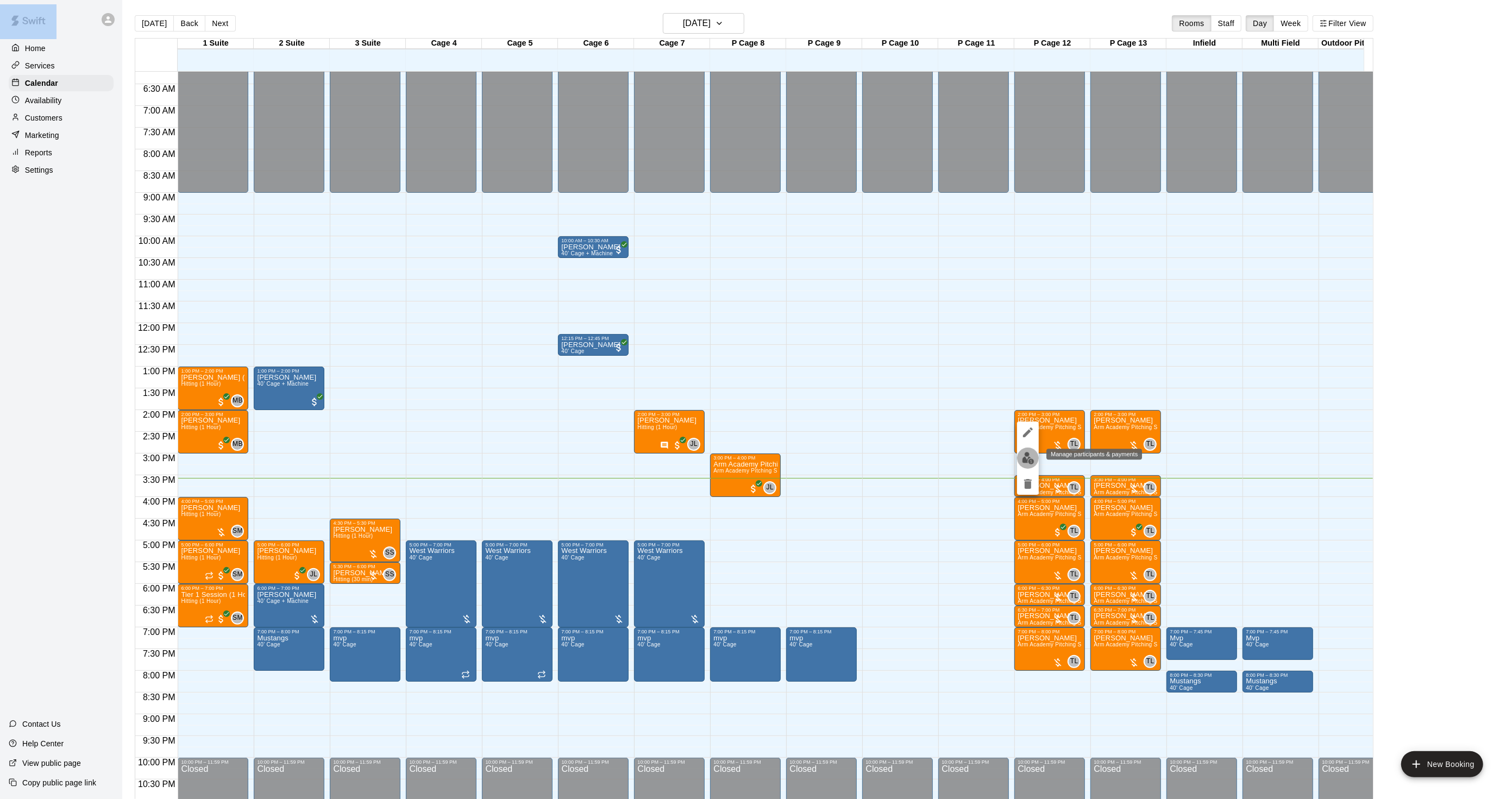
click at [1025, 463] on img "edit" at bounding box center [1028, 458] width 13 height 13
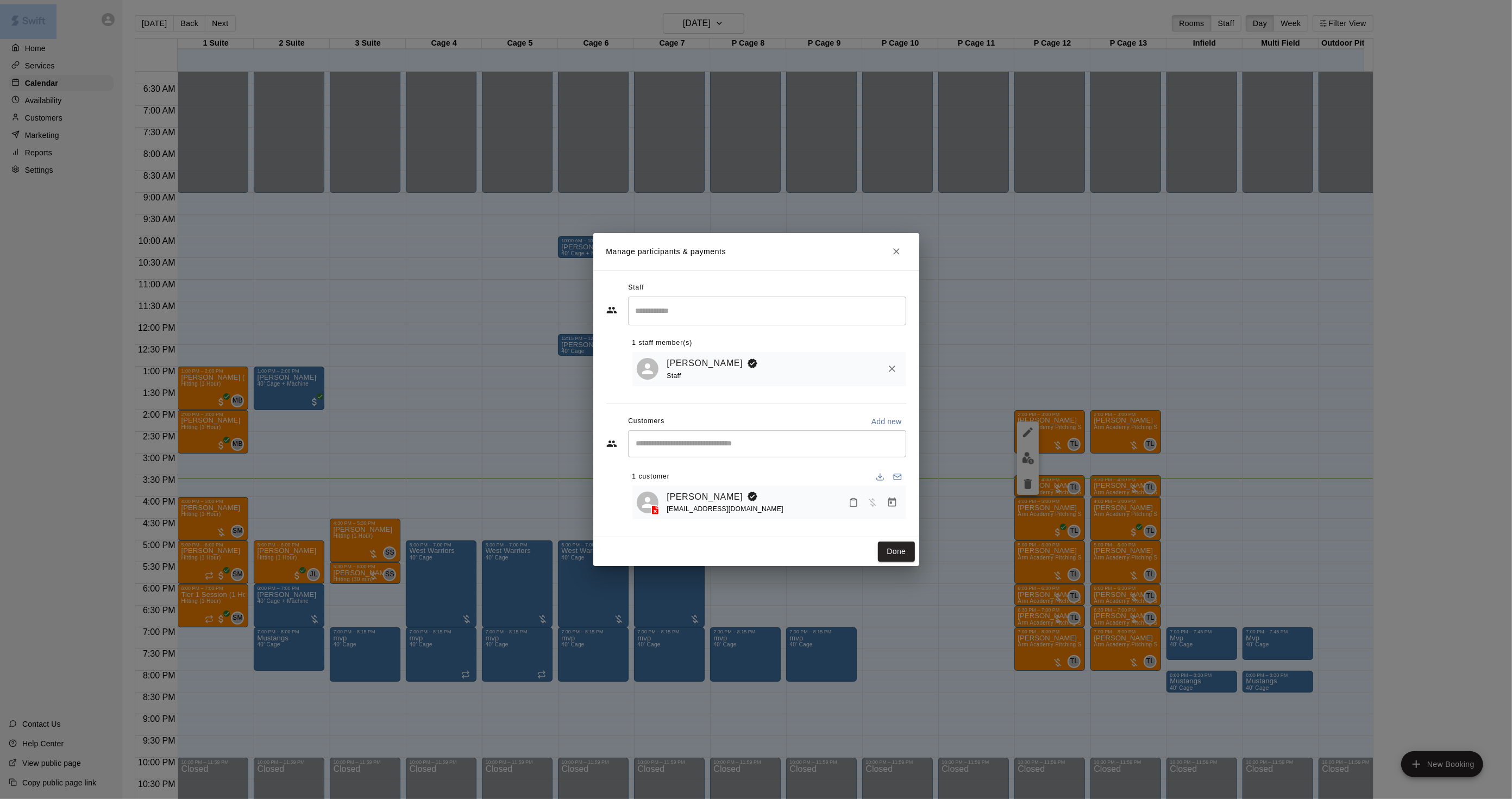
click at [697, 490] on link "[PERSON_NAME]" at bounding box center [705, 497] width 76 height 14
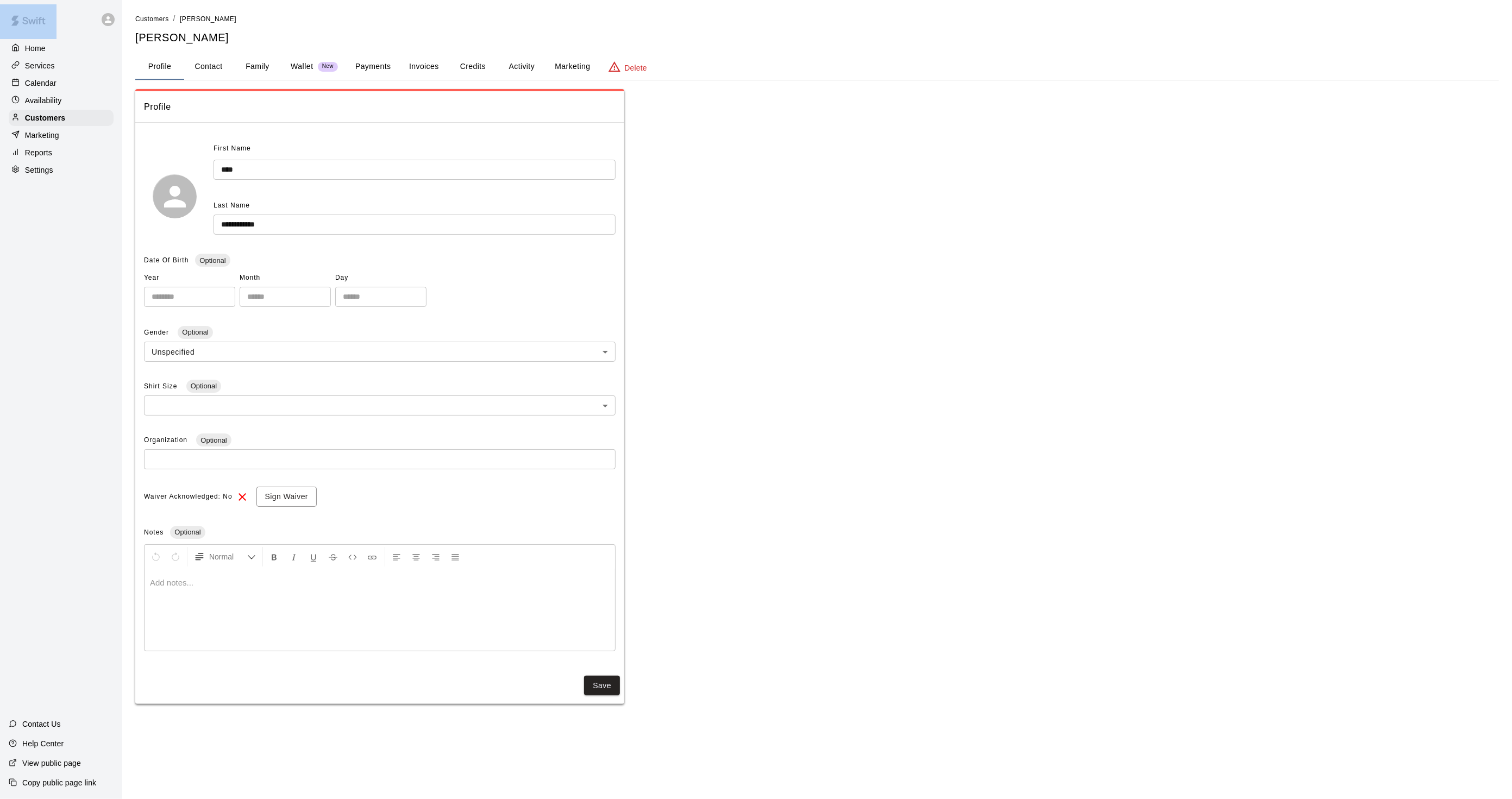
click at [193, 67] on button "Contact" at bounding box center [209, 67] width 49 height 26
select select "**"
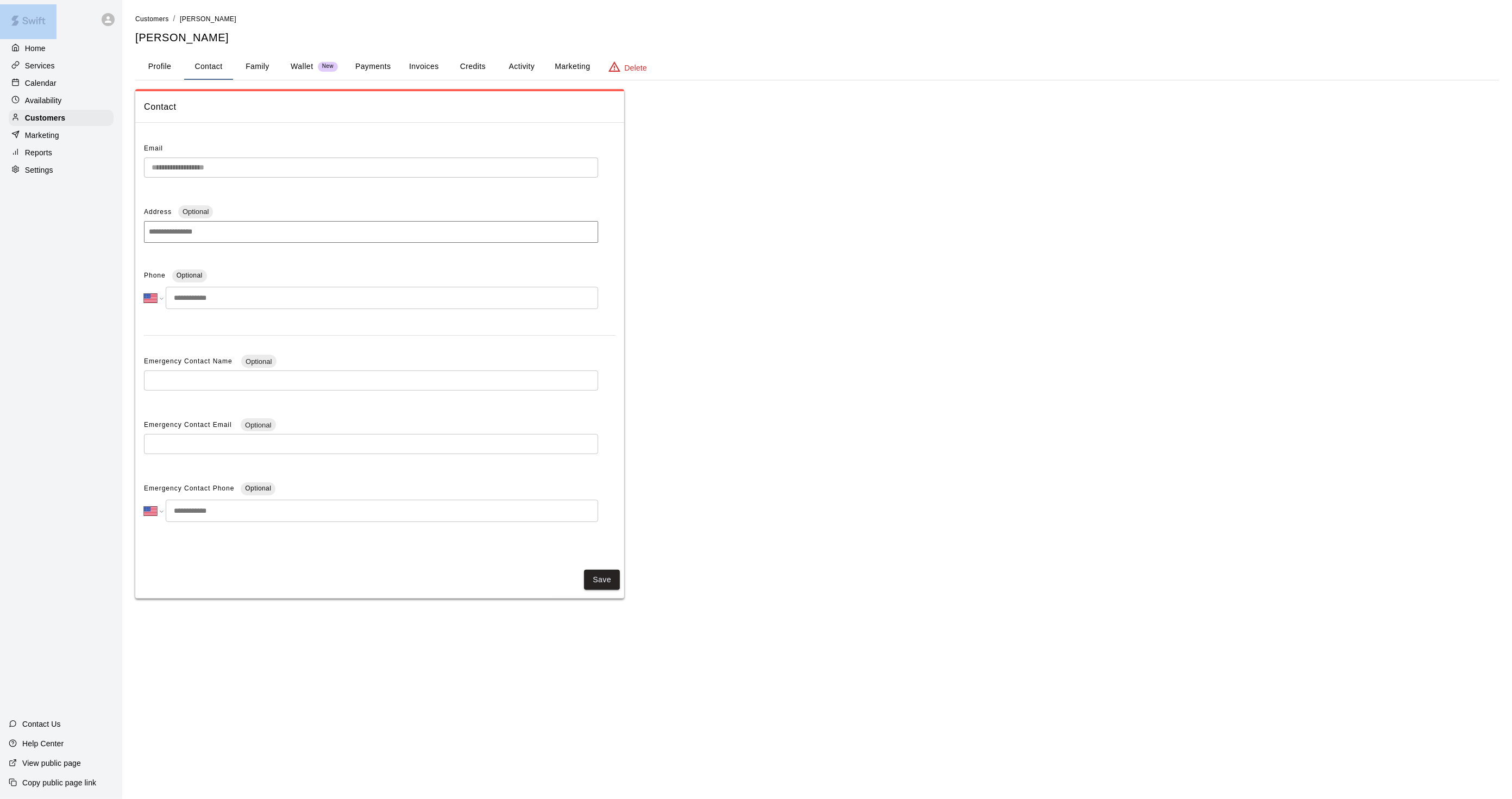
click at [76, 257] on div "Home Services Calendar Availability Customers Marketing Reports Settings Contac…" at bounding box center [61, 399] width 122 height 799
click at [35, 84] on p "Calendar" at bounding box center [41, 83] width 31 height 11
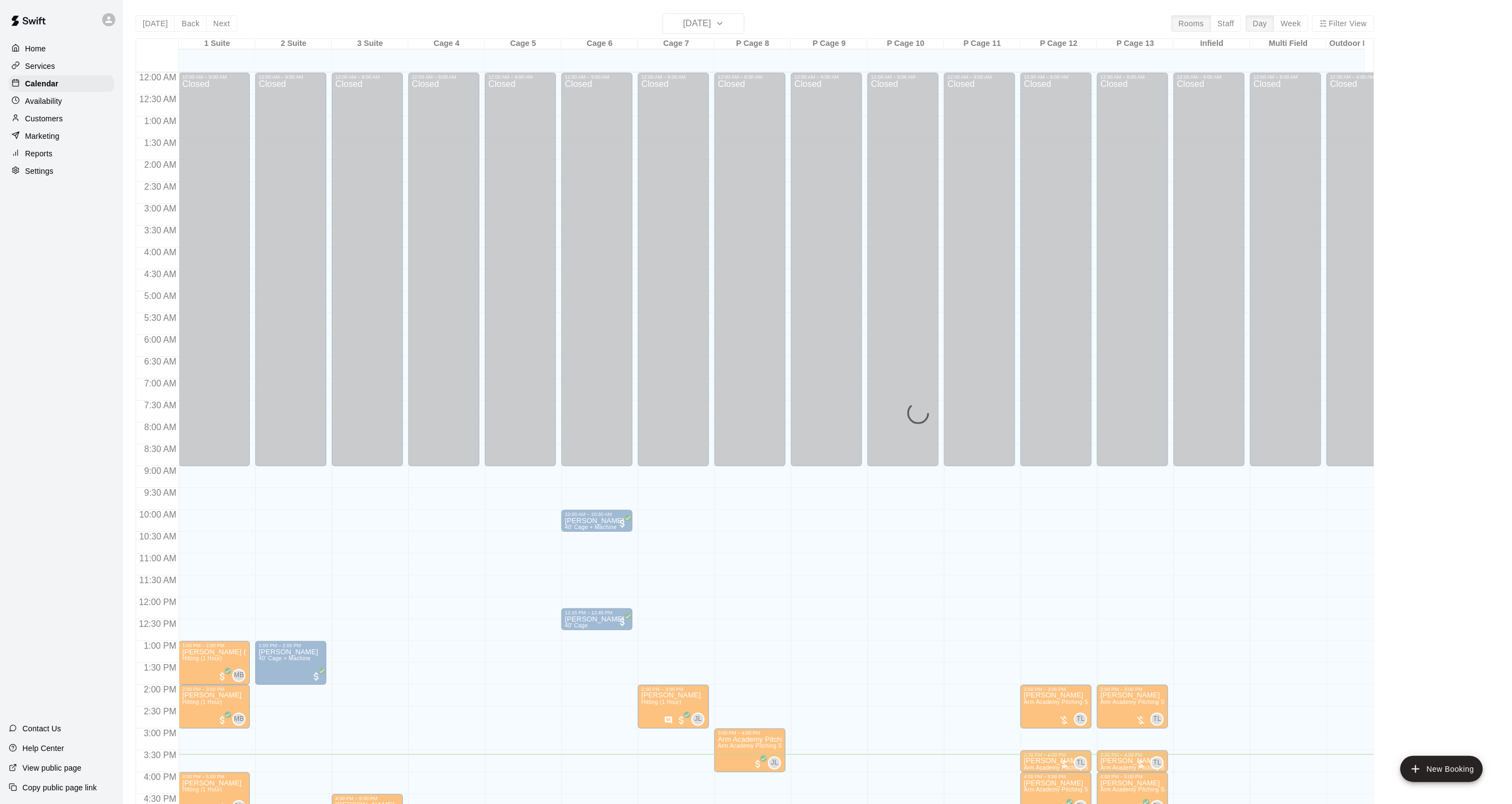
scroll to position [272, 0]
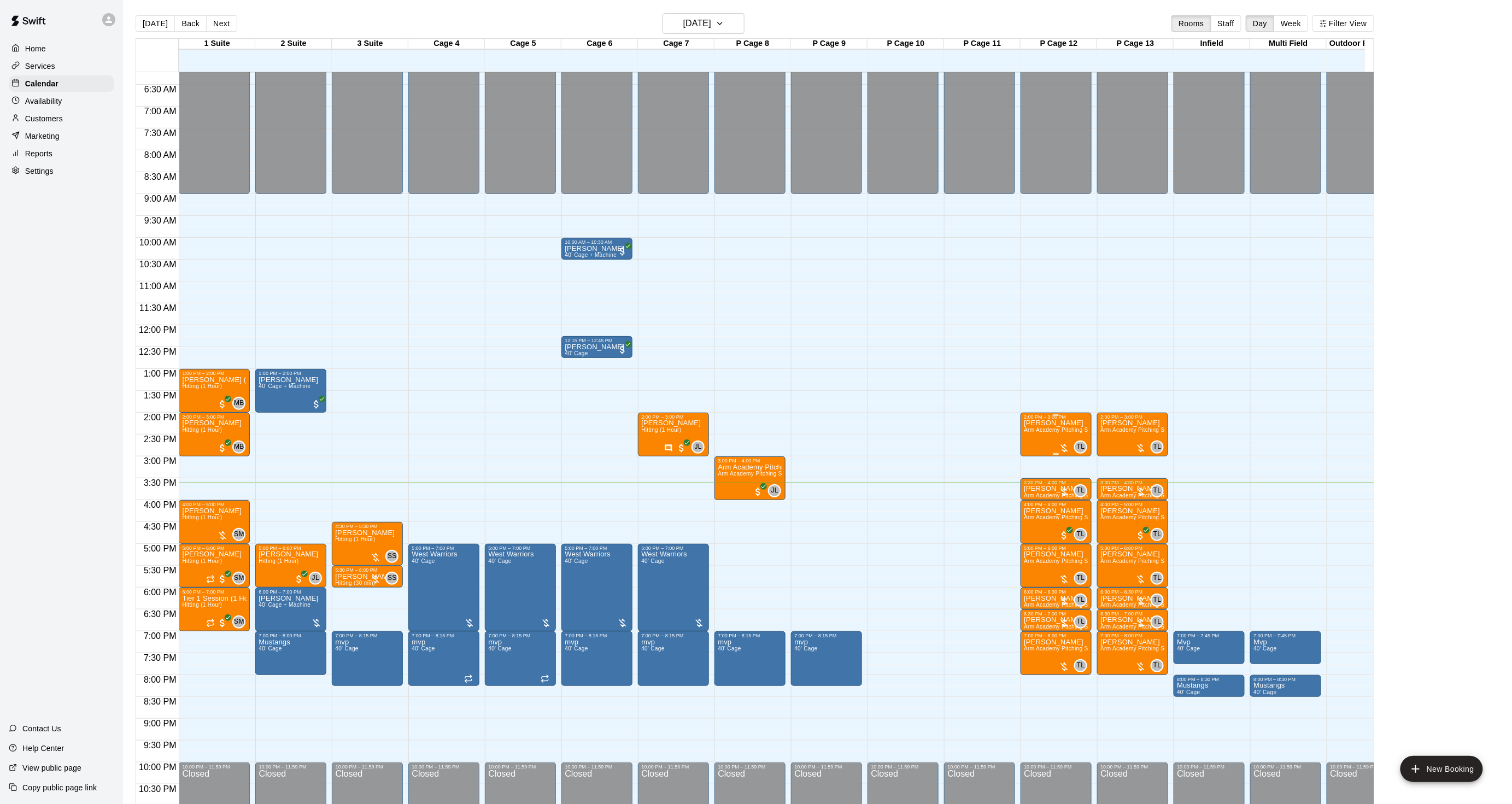
click at [1039, 423] on p "[PERSON_NAME]" at bounding box center [1056, 423] width 64 height 0
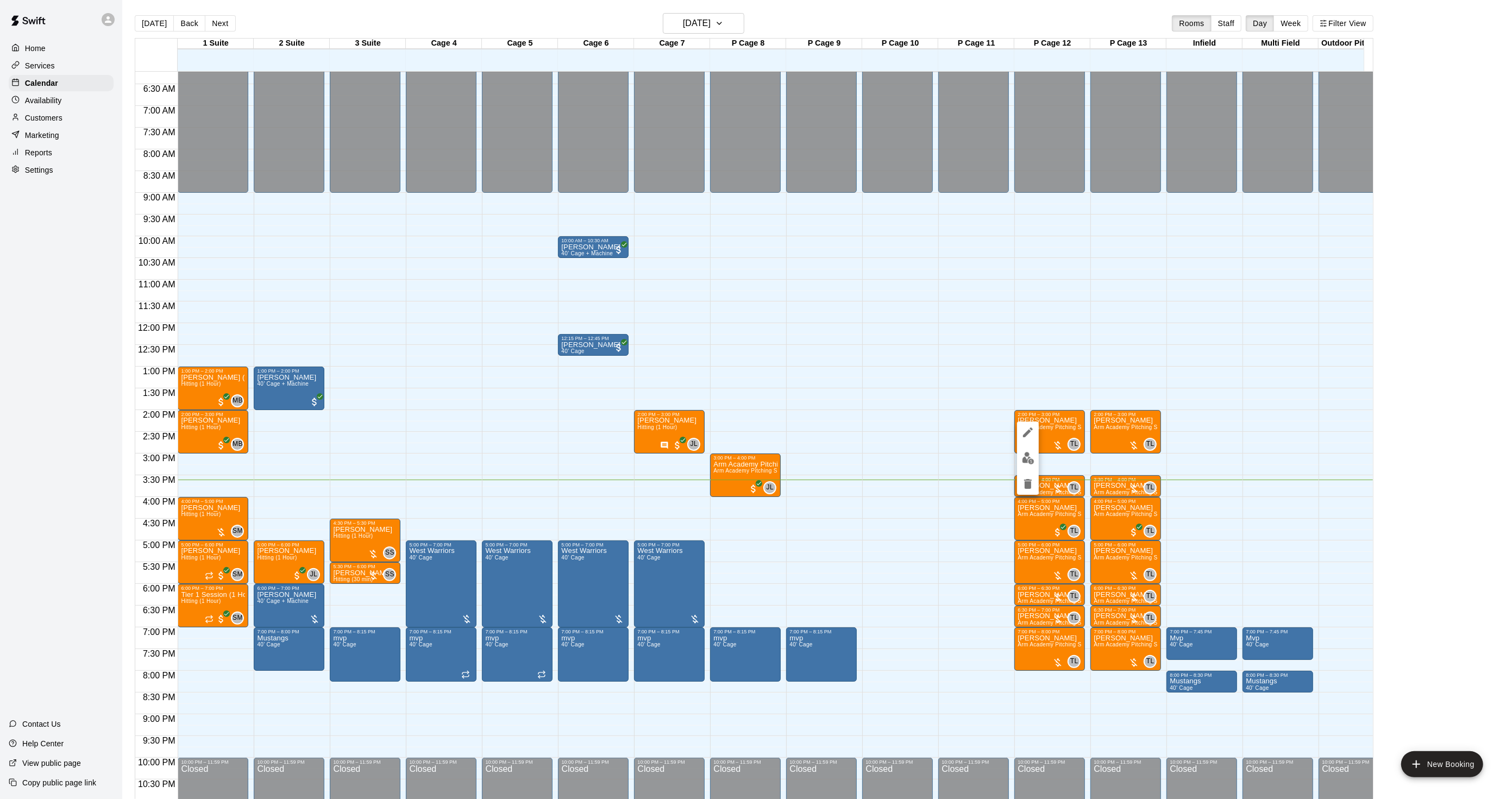
click at [1030, 451] on button "edit" at bounding box center [1028, 458] width 22 height 21
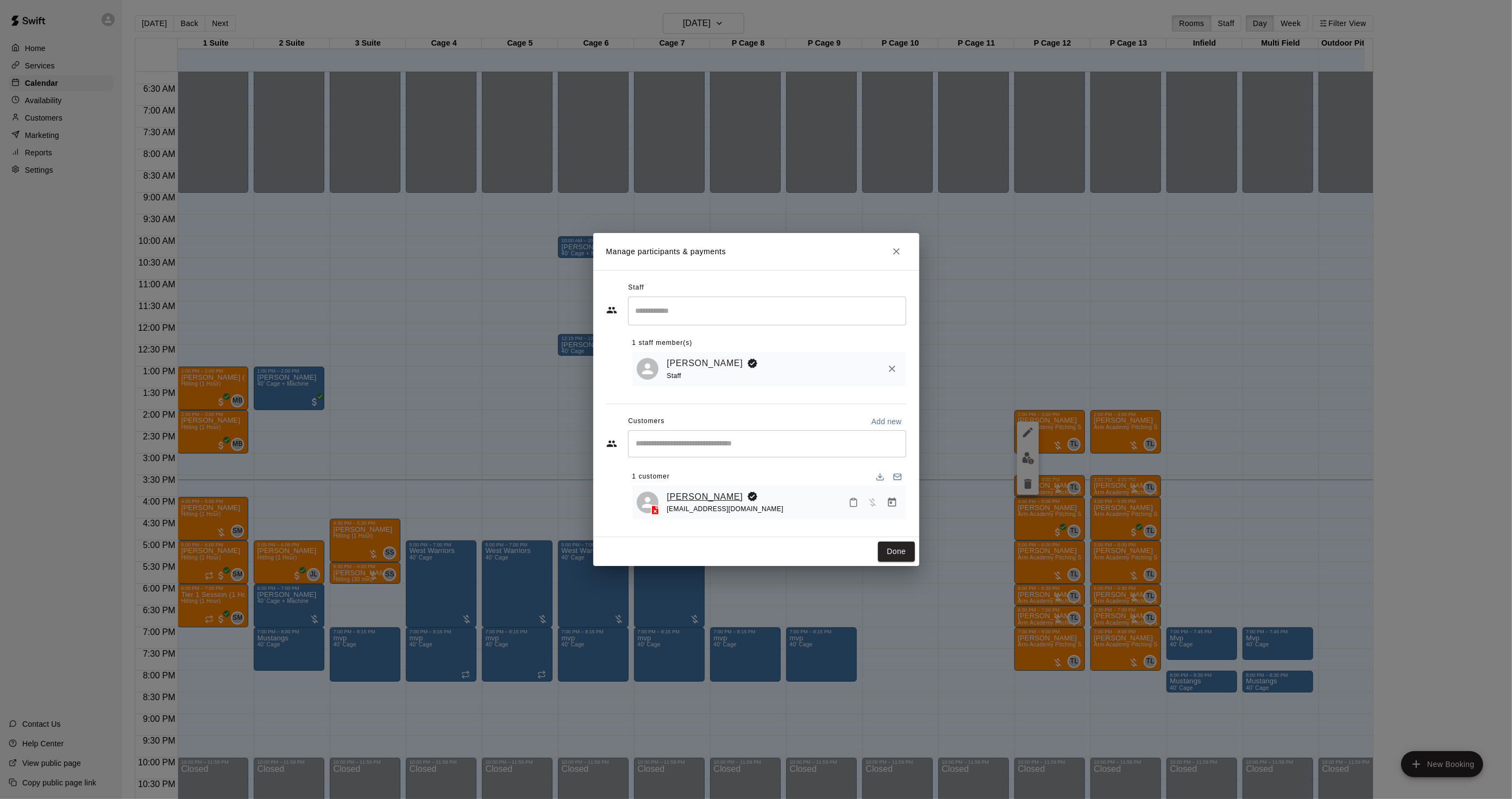
click at [736, 491] on link "[PERSON_NAME]" at bounding box center [705, 497] width 76 height 14
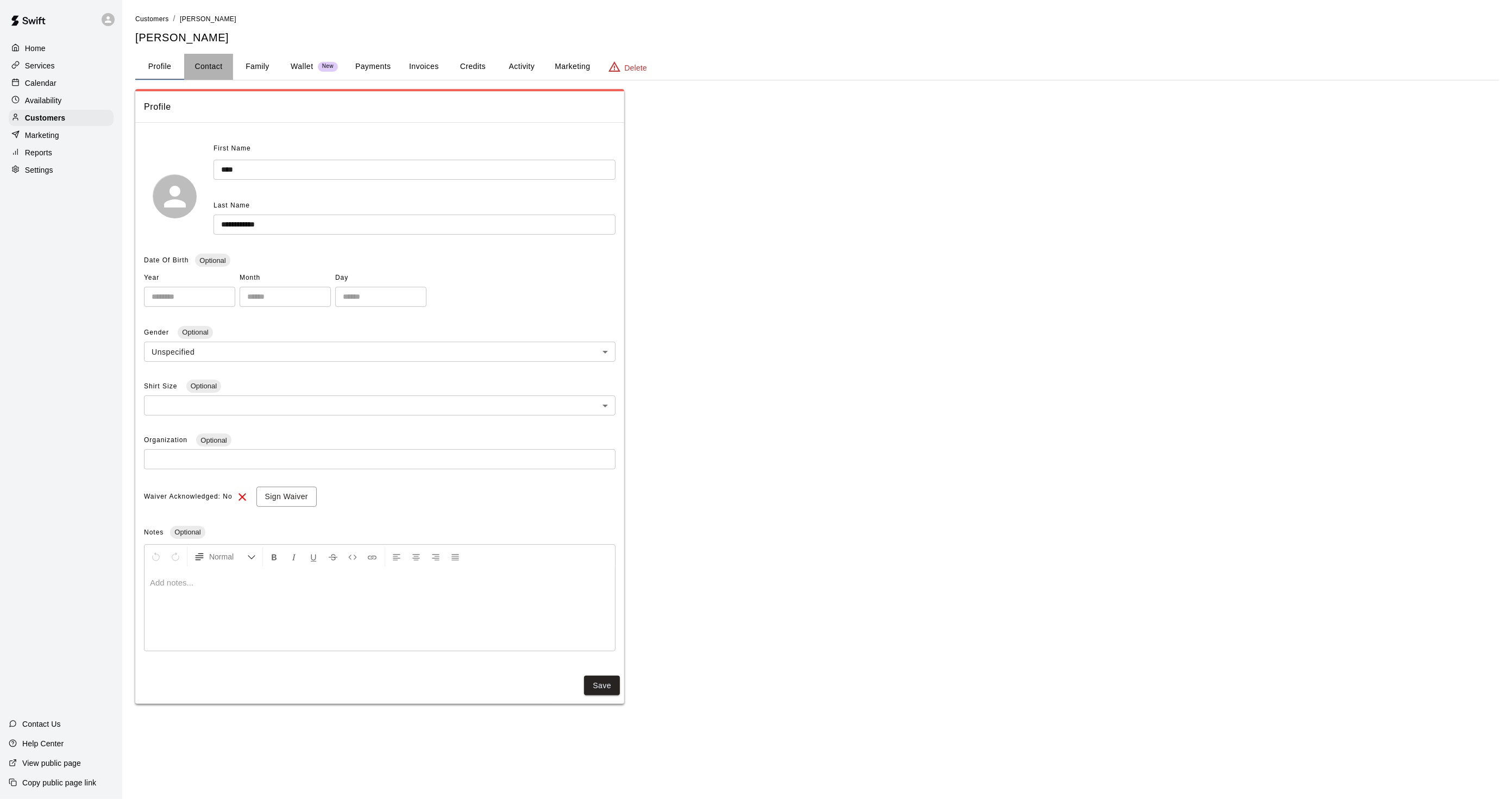
click at [206, 77] on button "Contact" at bounding box center [209, 67] width 49 height 26
select select "**"
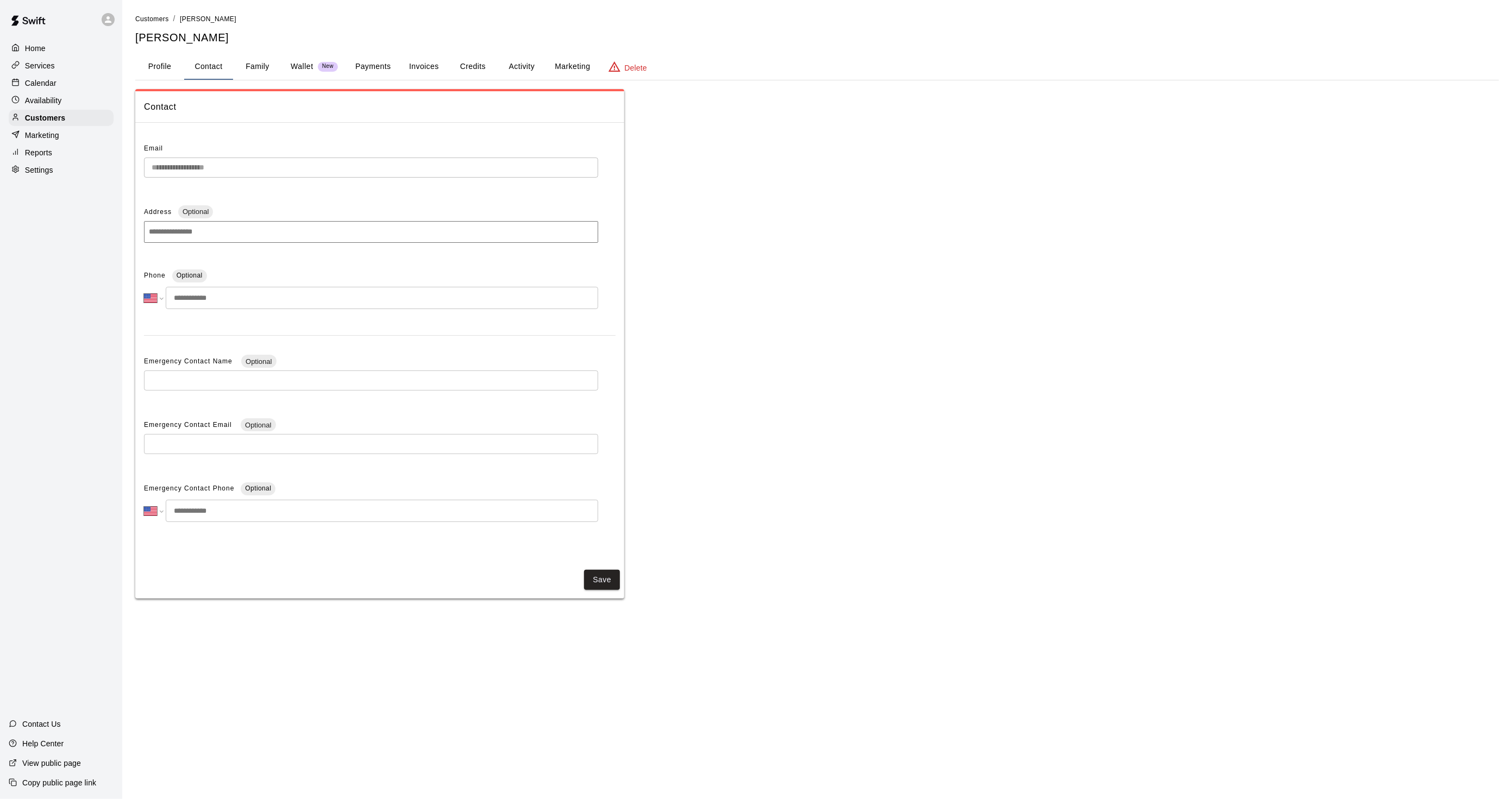
click at [76, 79] on div "Calendar" at bounding box center [61, 83] width 105 height 16
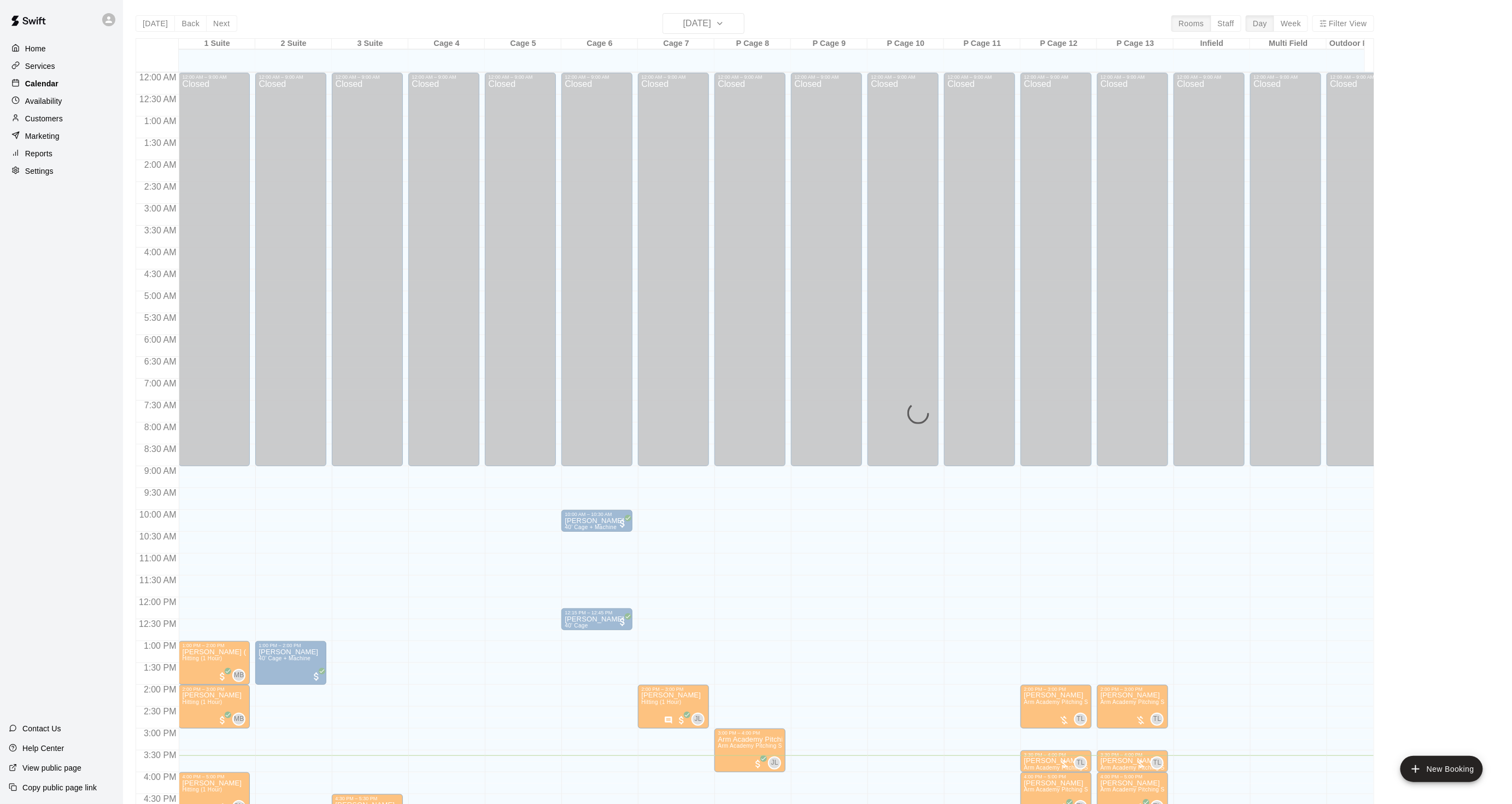
scroll to position [272, 0]
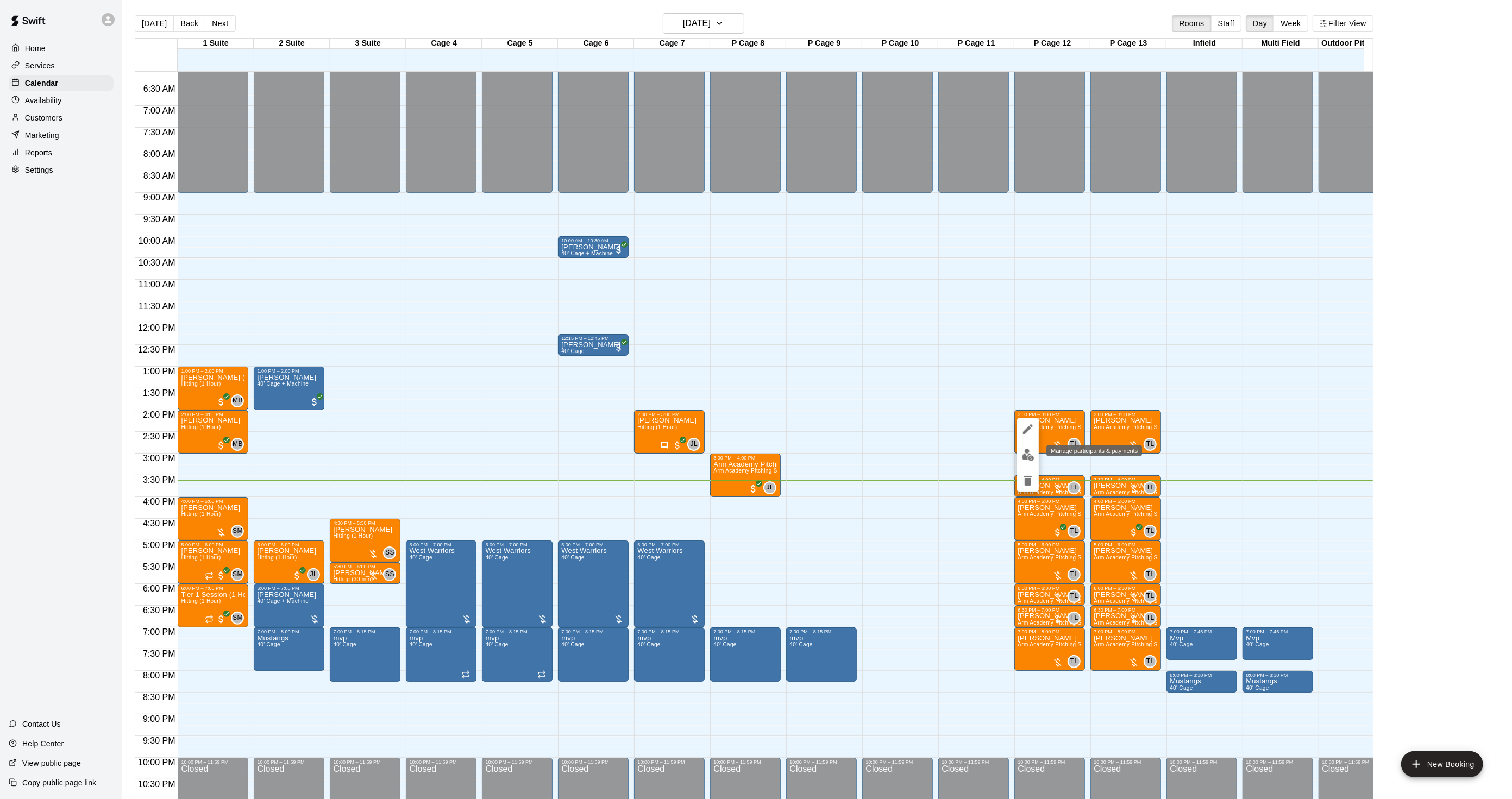
click at [1028, 453] on img "edit" at bounding box center [1028, 455] width 13 height 13
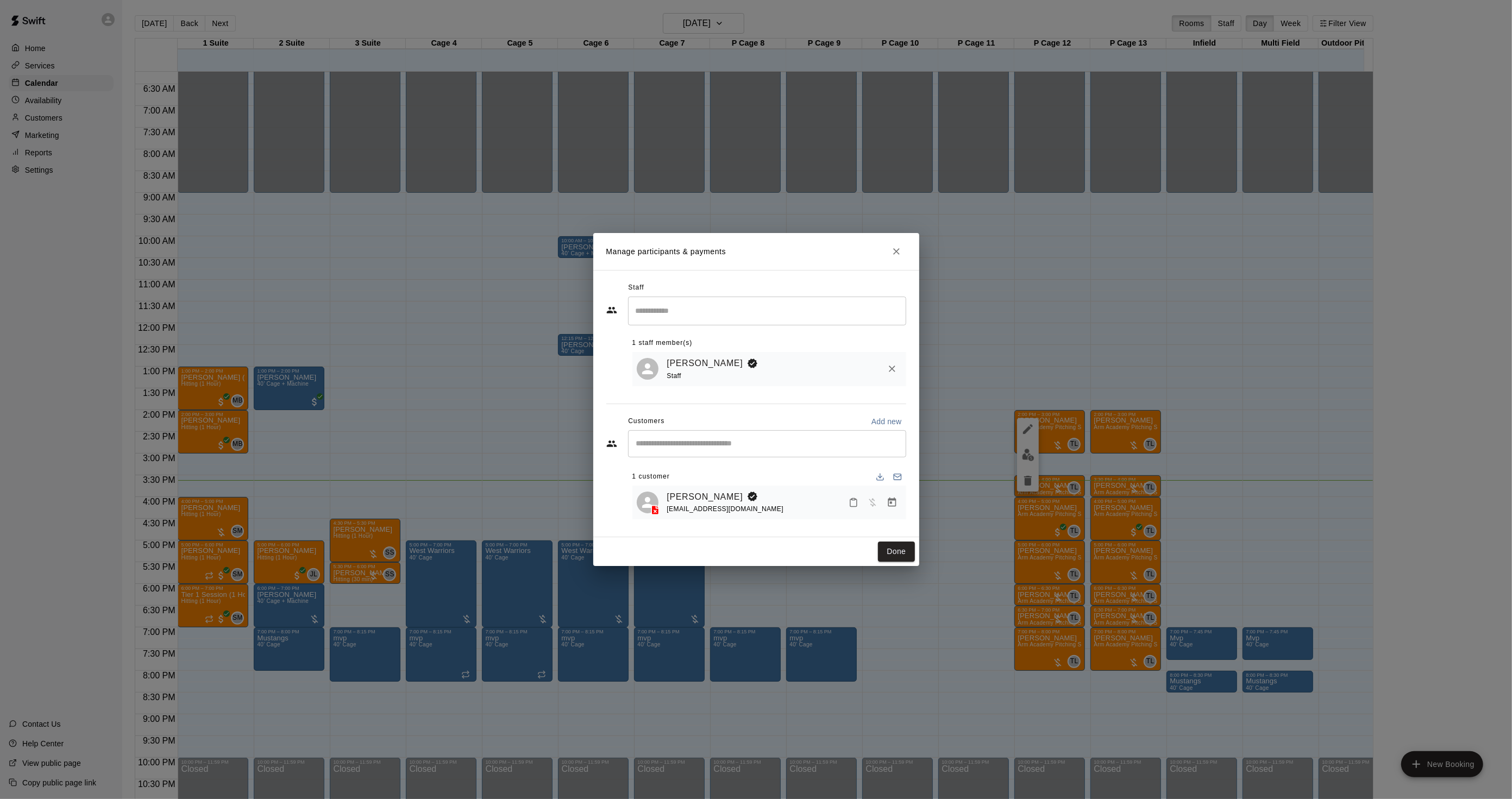
click at [705, 486] on div "Nico Dimitrakakis thedimis4@gmail.com" at bounding box center [769, 502] width 274 height 34
click at [705, 490] on link "[PERSON_NAME]" at bounding box center [705, 497] width 76 height 14
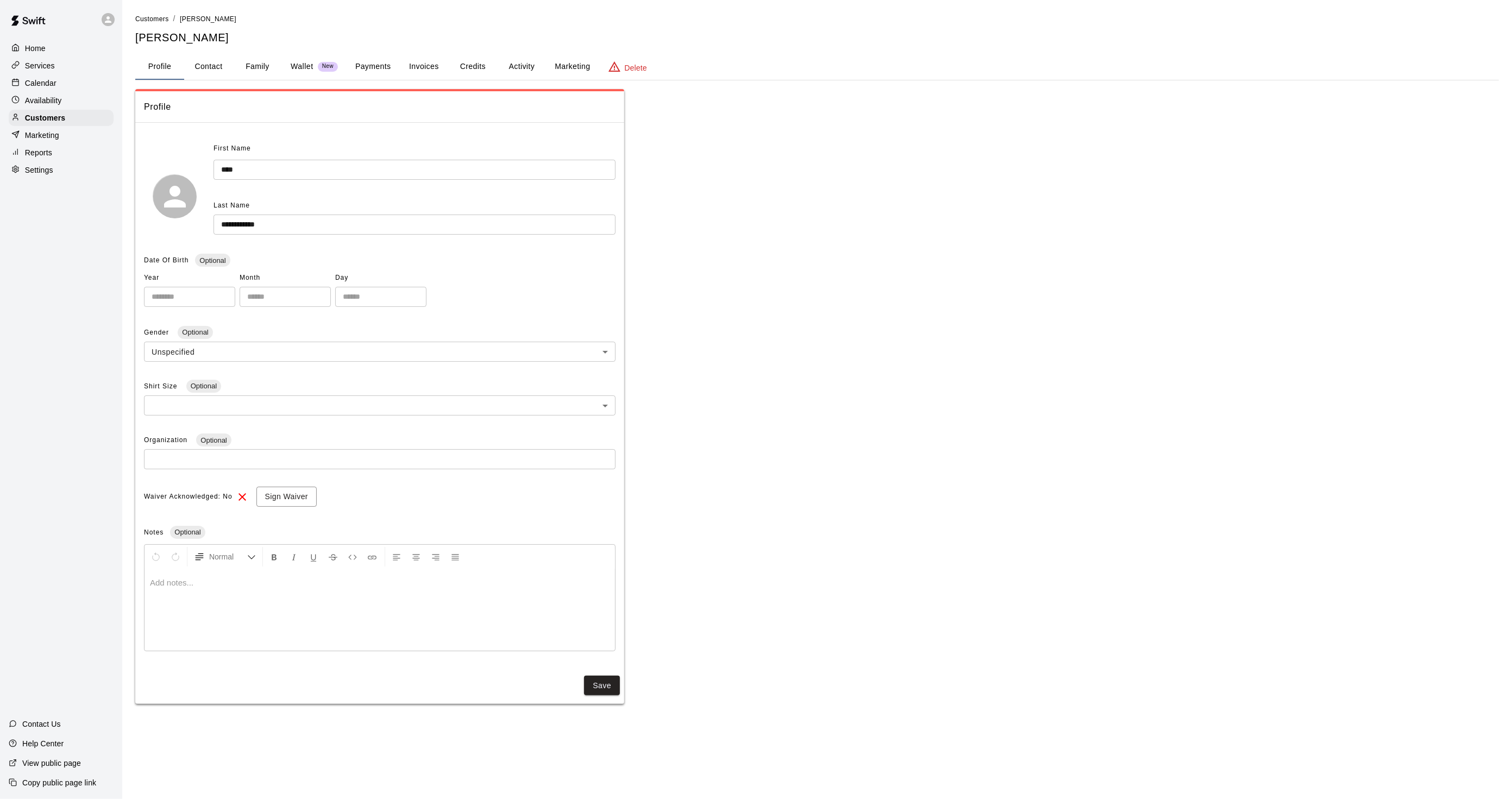
click at [217, 78] on button "Contact" at bounding box center [209, 67] width 49 height 26
select select "**"
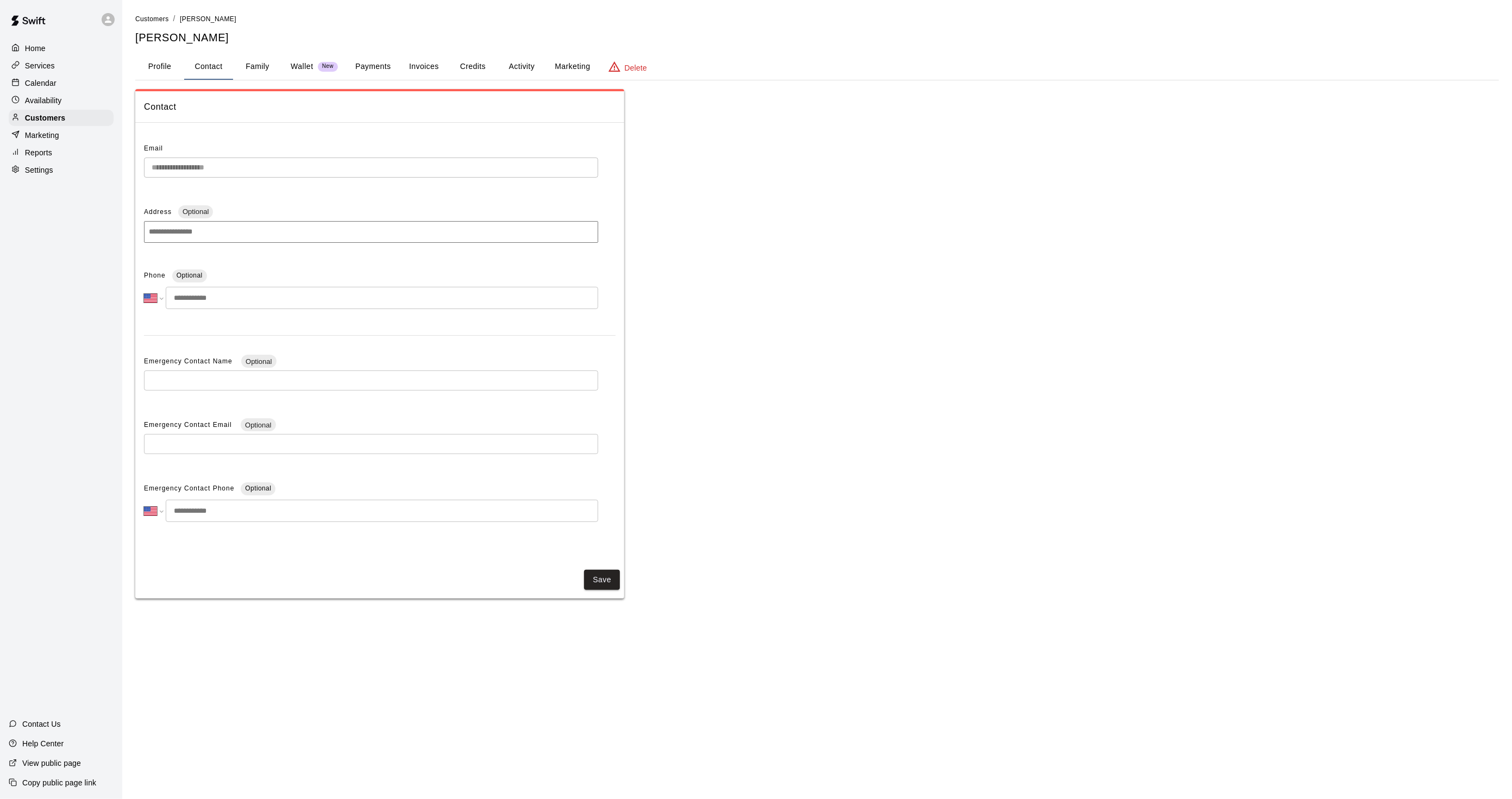
click at [508, 67] on button "Activity" at bounding box center [521, 67] width 49 height 26
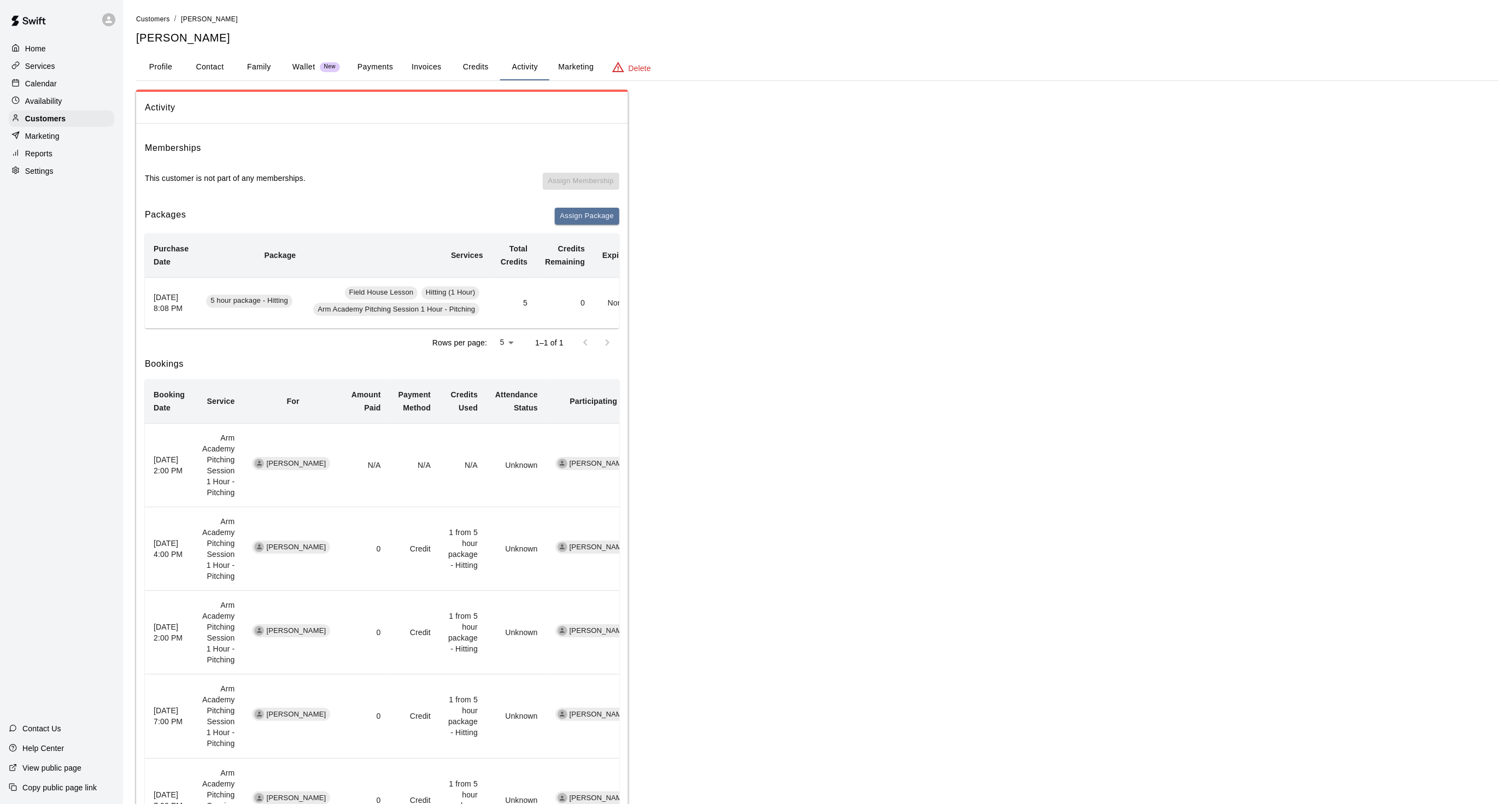
click at [67, 86] on div "Calendar" at bounding box center [61, 84] width 105 height 16
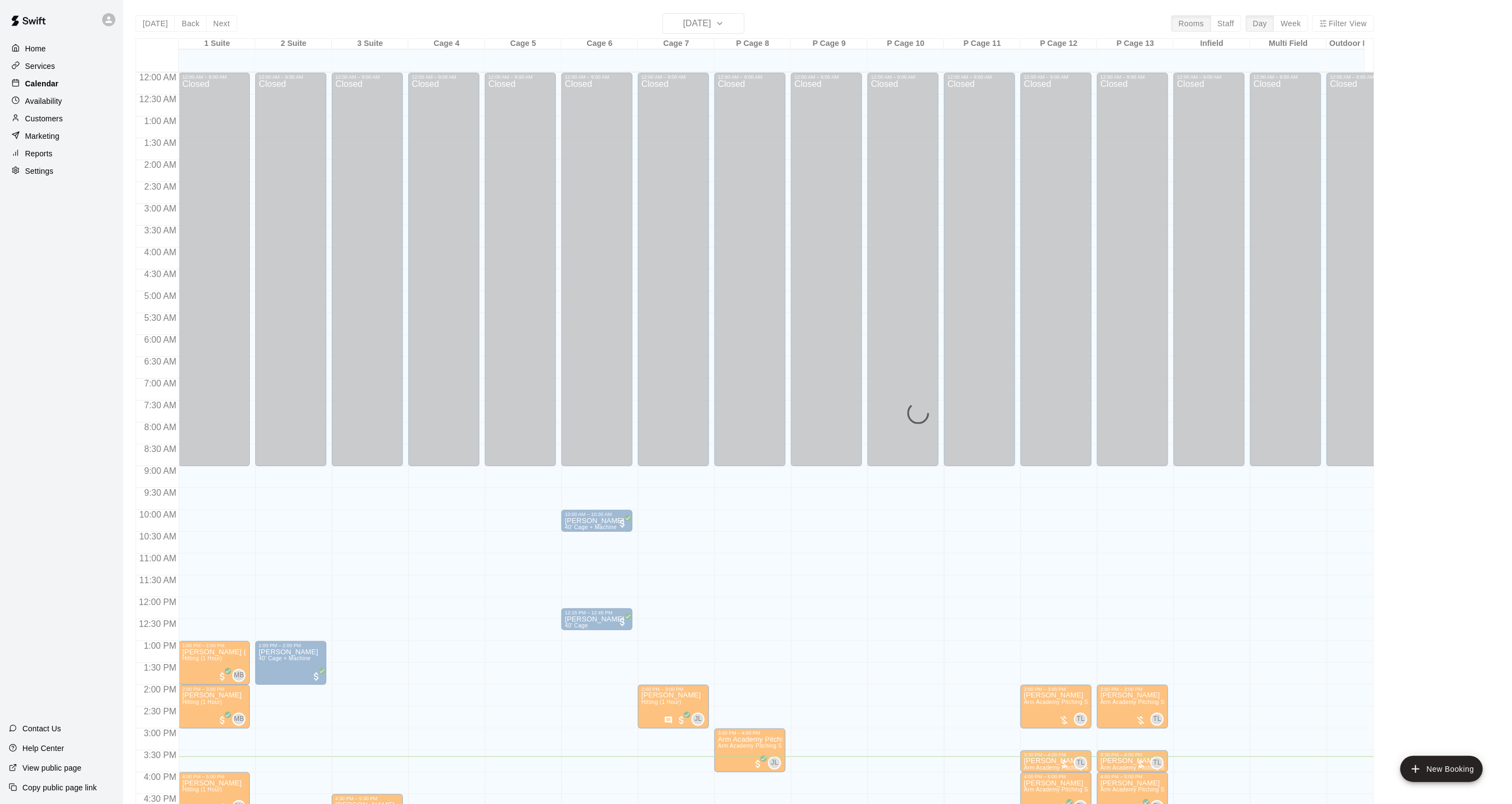
scroll to position [272, 0]
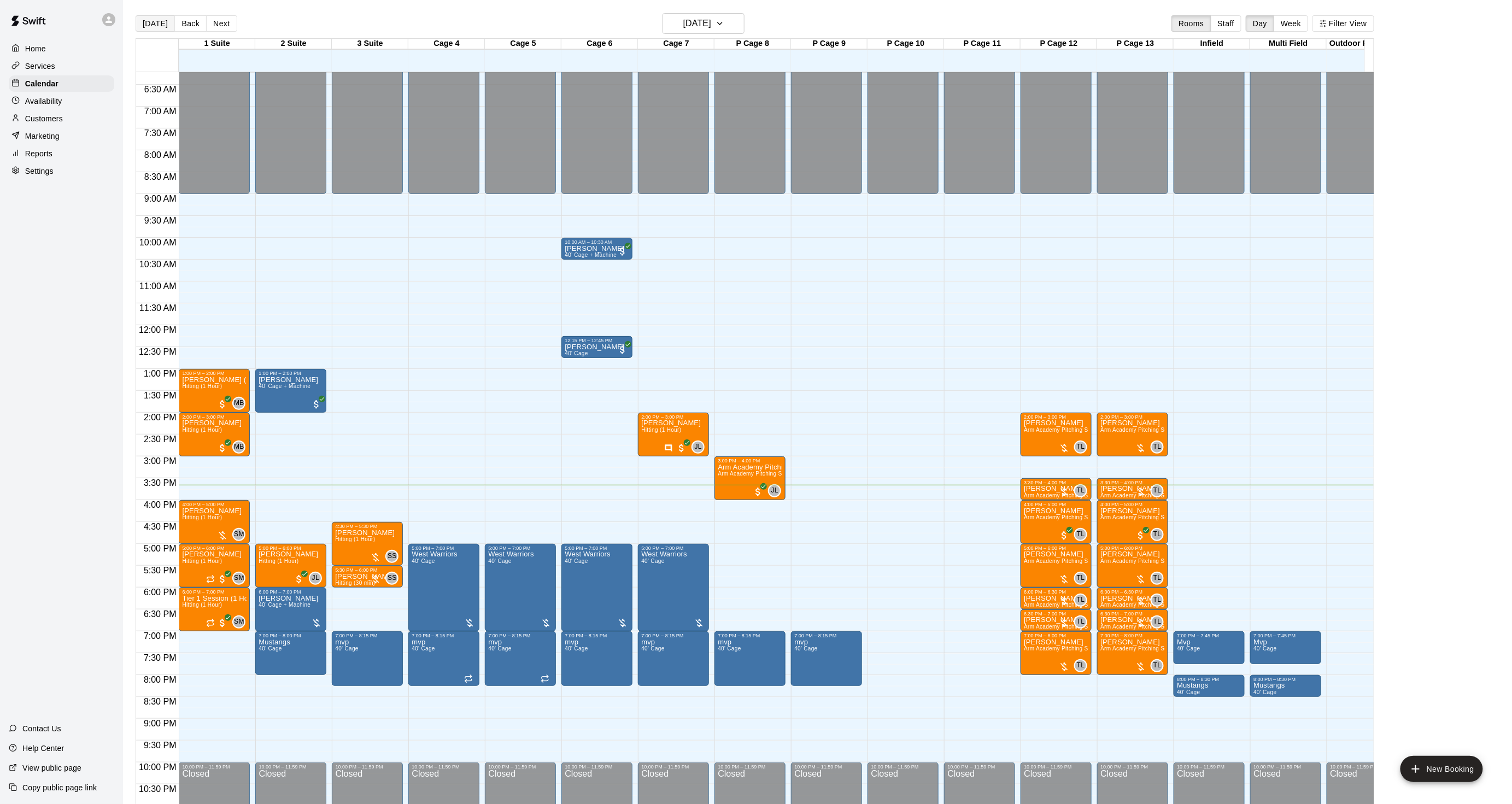
click at [160, 25] on button "[DATE]" at bounding box center [155, 23] width 39 height 16
click at [1039, 423] on p "[PERSON_NAME]" at bounding box center [1056, 423] width 64 height 0
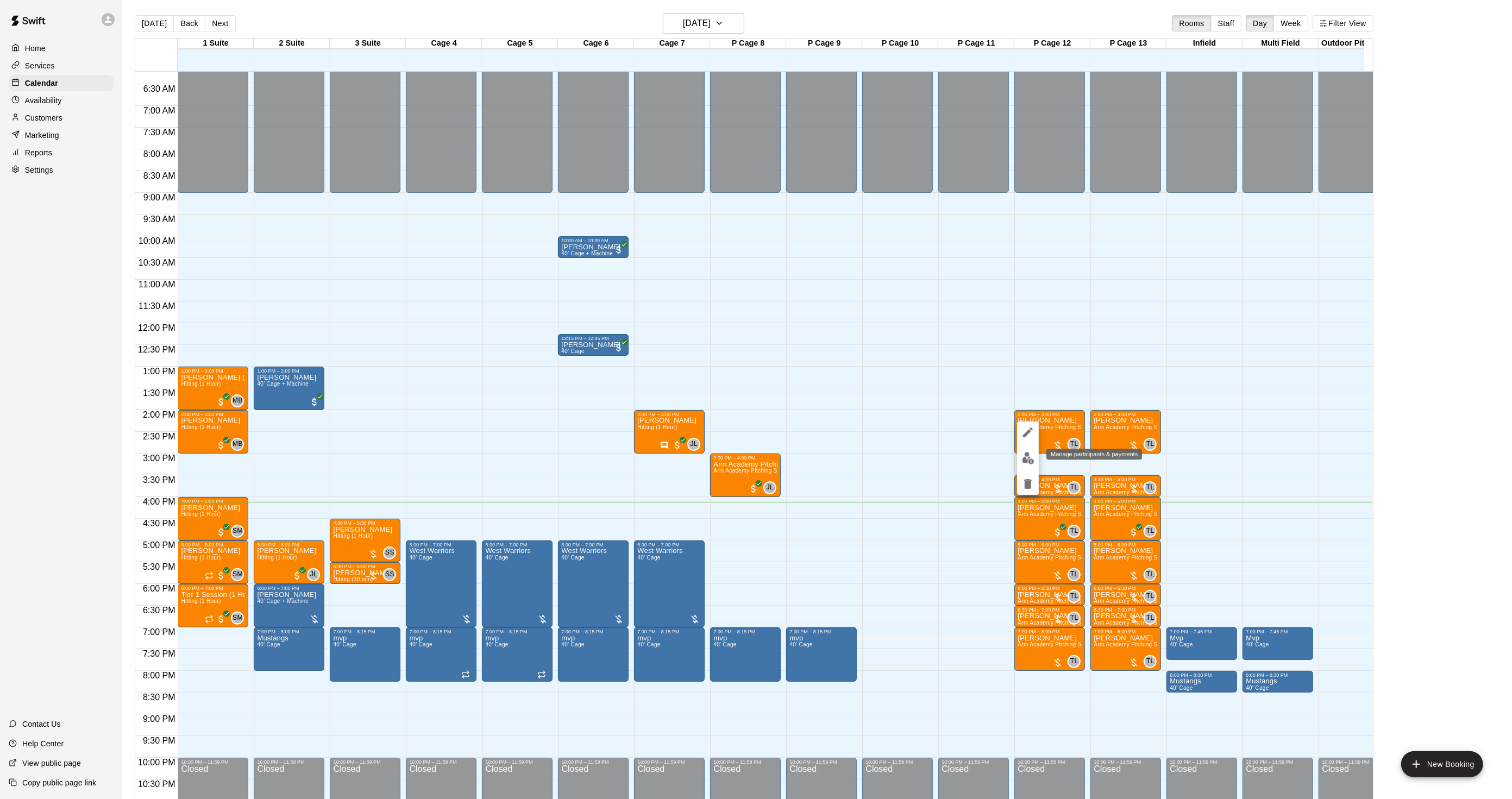
click at [1033, 457] on img "edit" at bounding box center [1028, 458] width 13 height 13
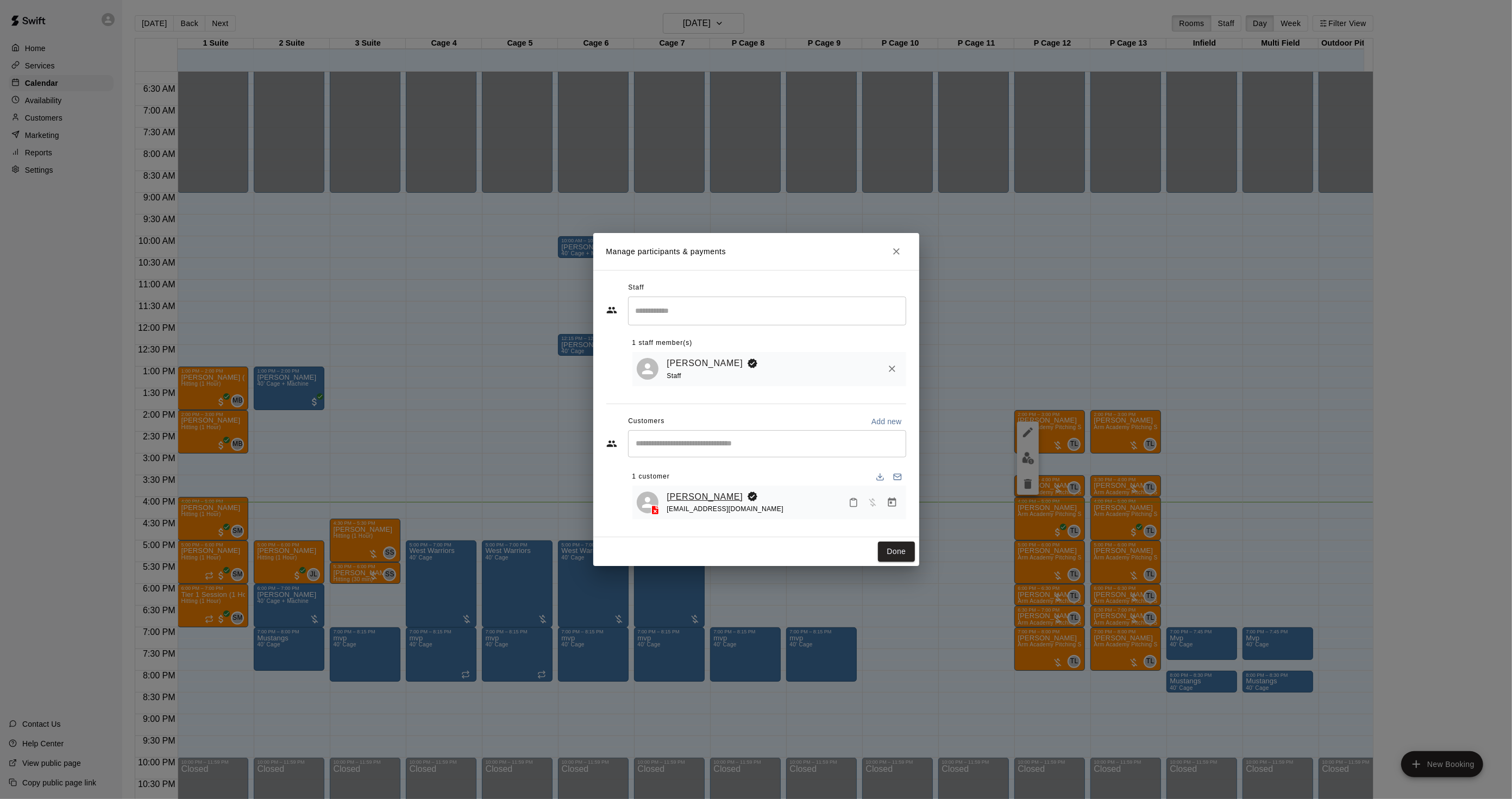
drag, startPoint x: 672, startPoint y: 491, endPoint x: 680, endPoint y: 497, distance: 10.0
click at [680, 497] on link "[PERSON_NAME]" at bounding box center [705, 497] width 76 height 14
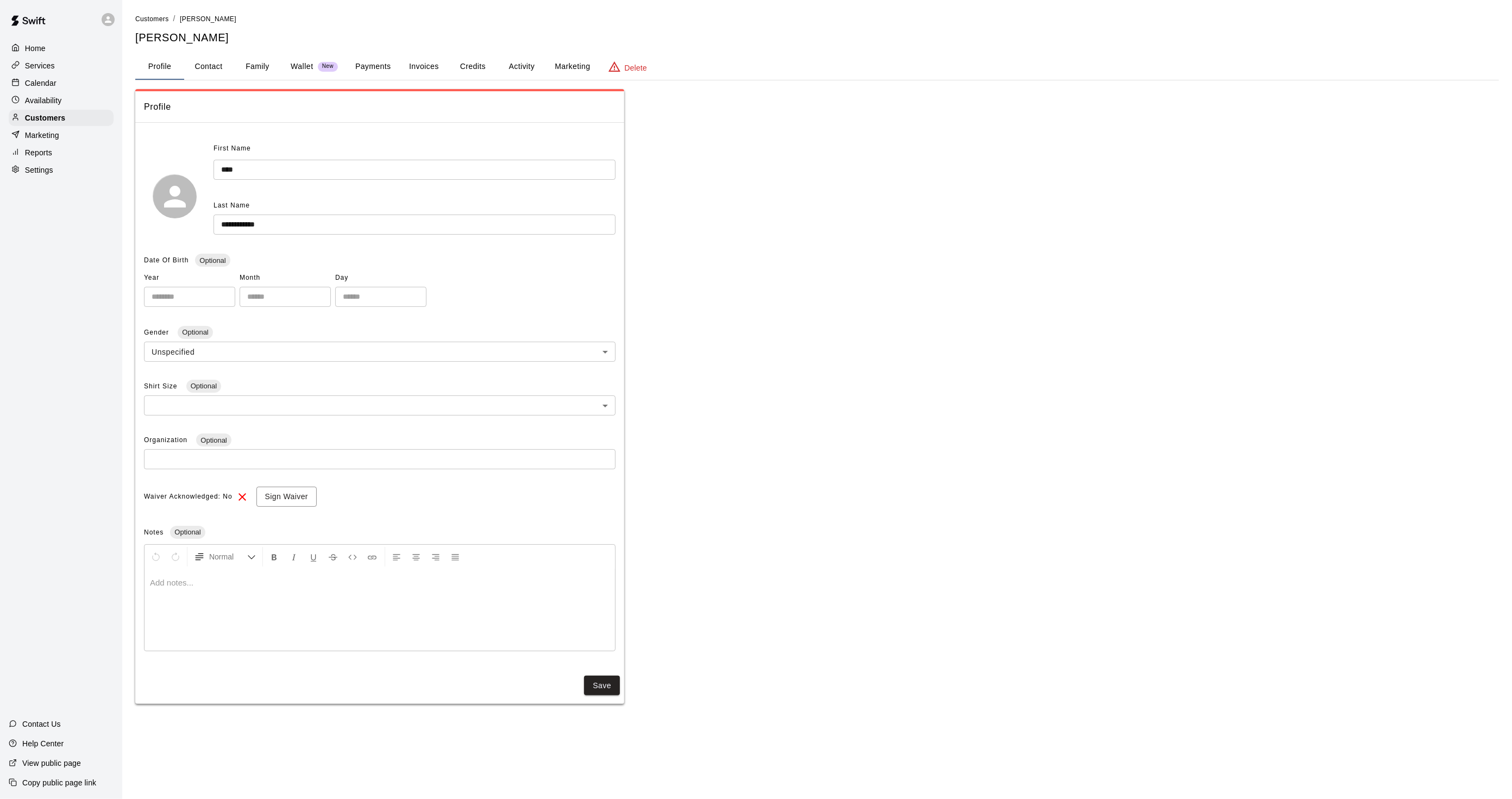
click at [210, 77] on button "Contact" at bounding box center [209, 67] width 49 height 26
select select "**"
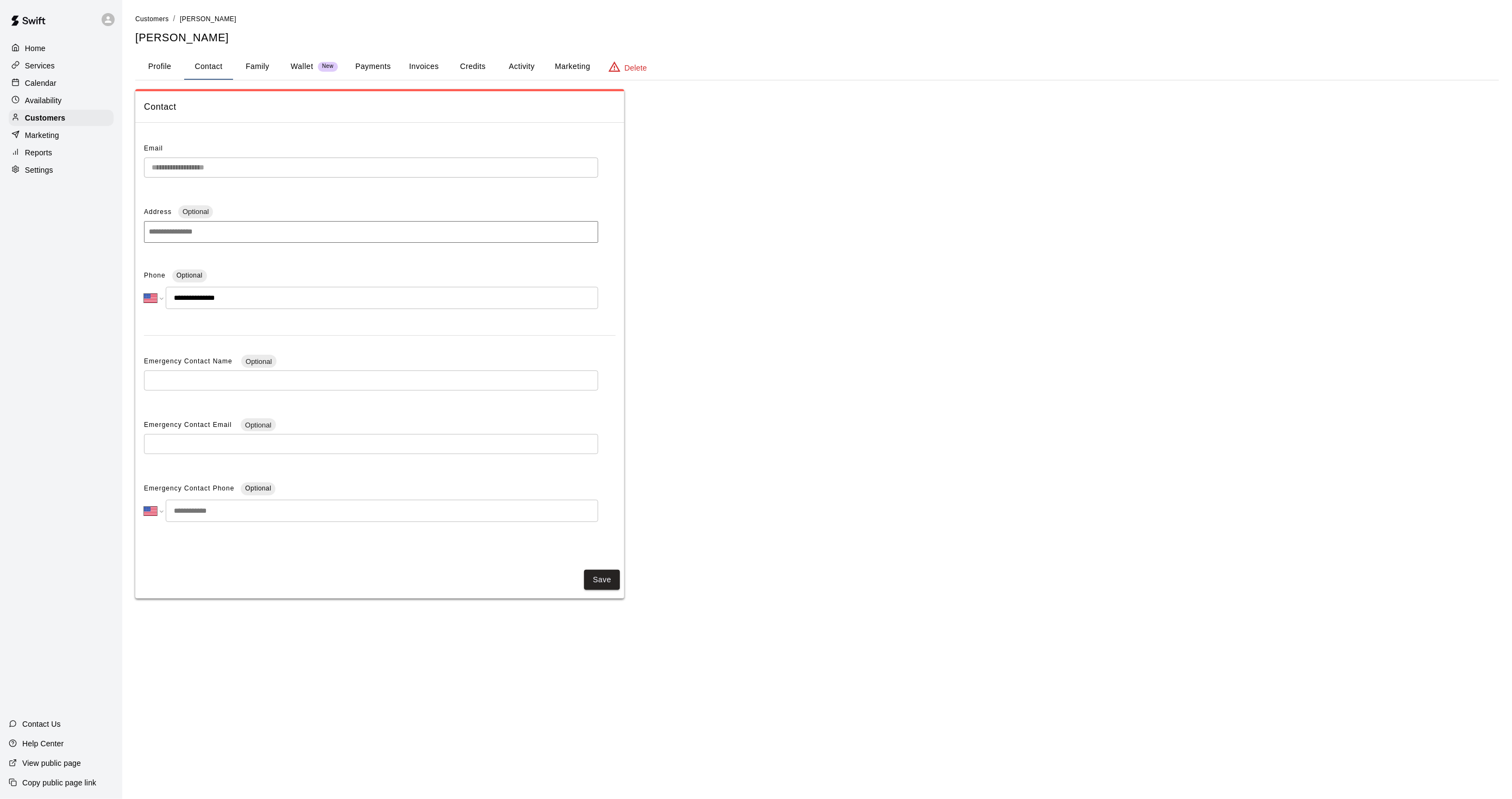
click at [524, 61] on button "Activity" at bounding box center [521, 67] width 49 height 26
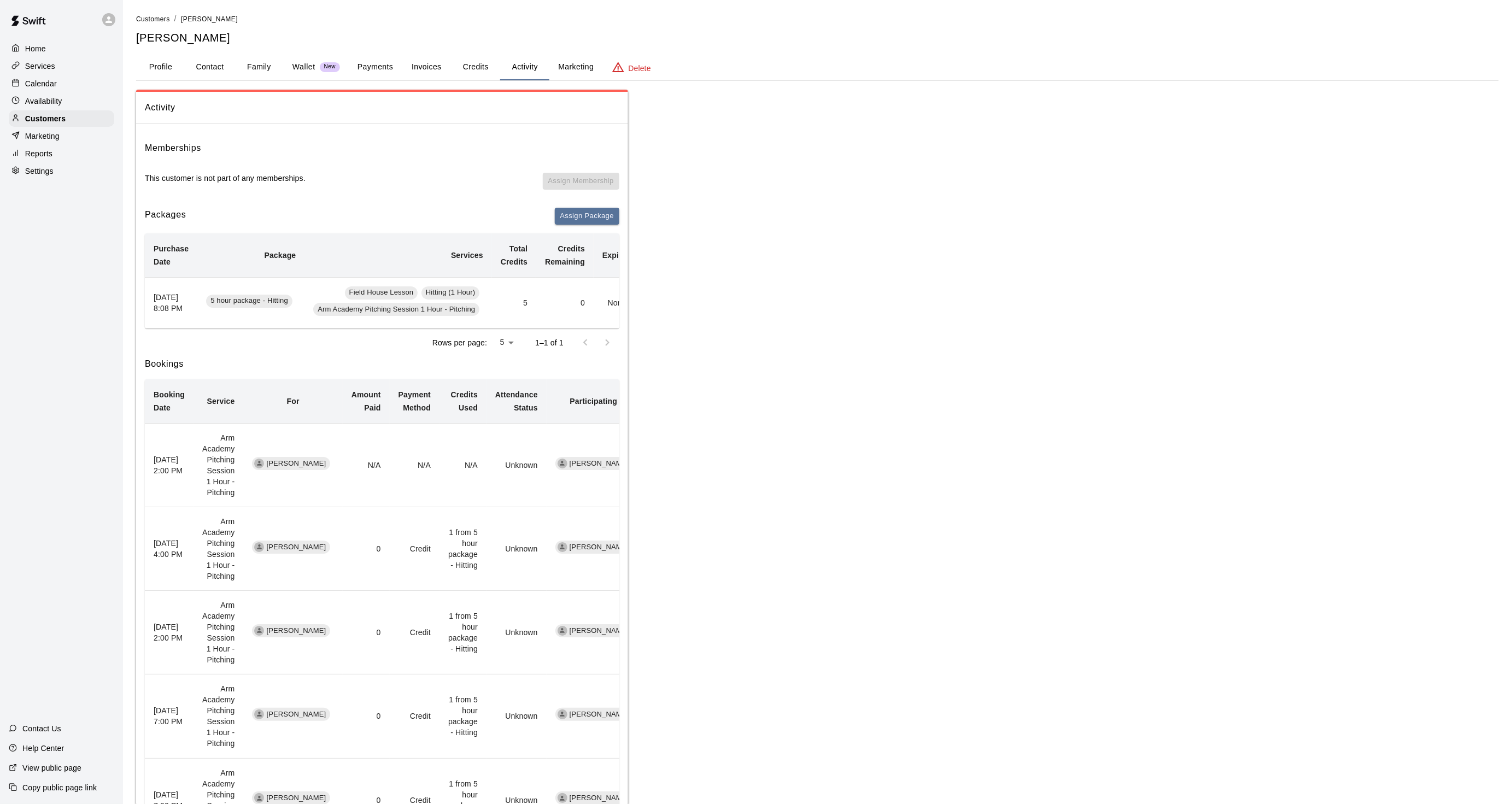
click at [21, 89] on div at bounding box center [18, 84] width 14 height 10
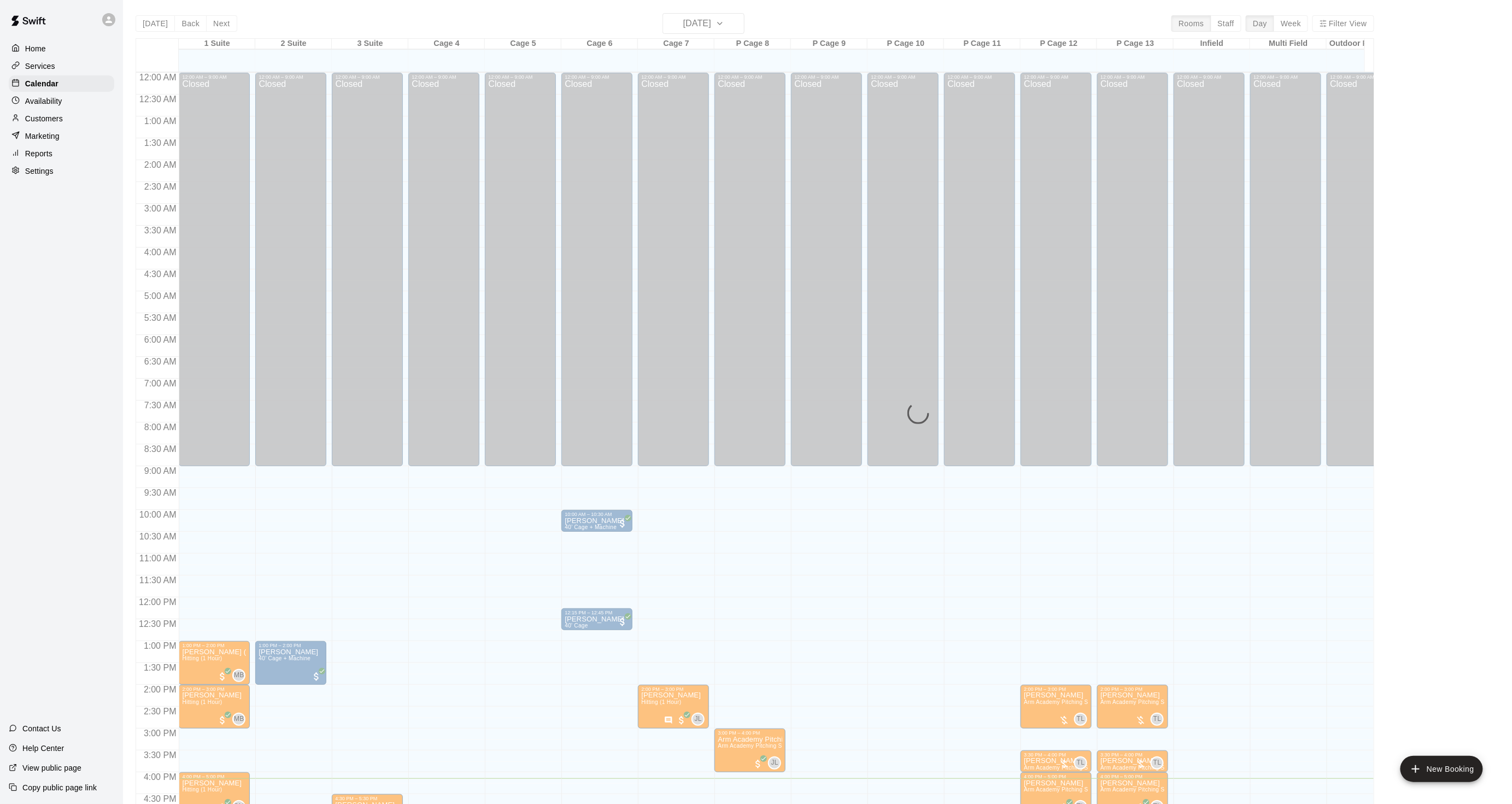
scroll to position [272, 0]
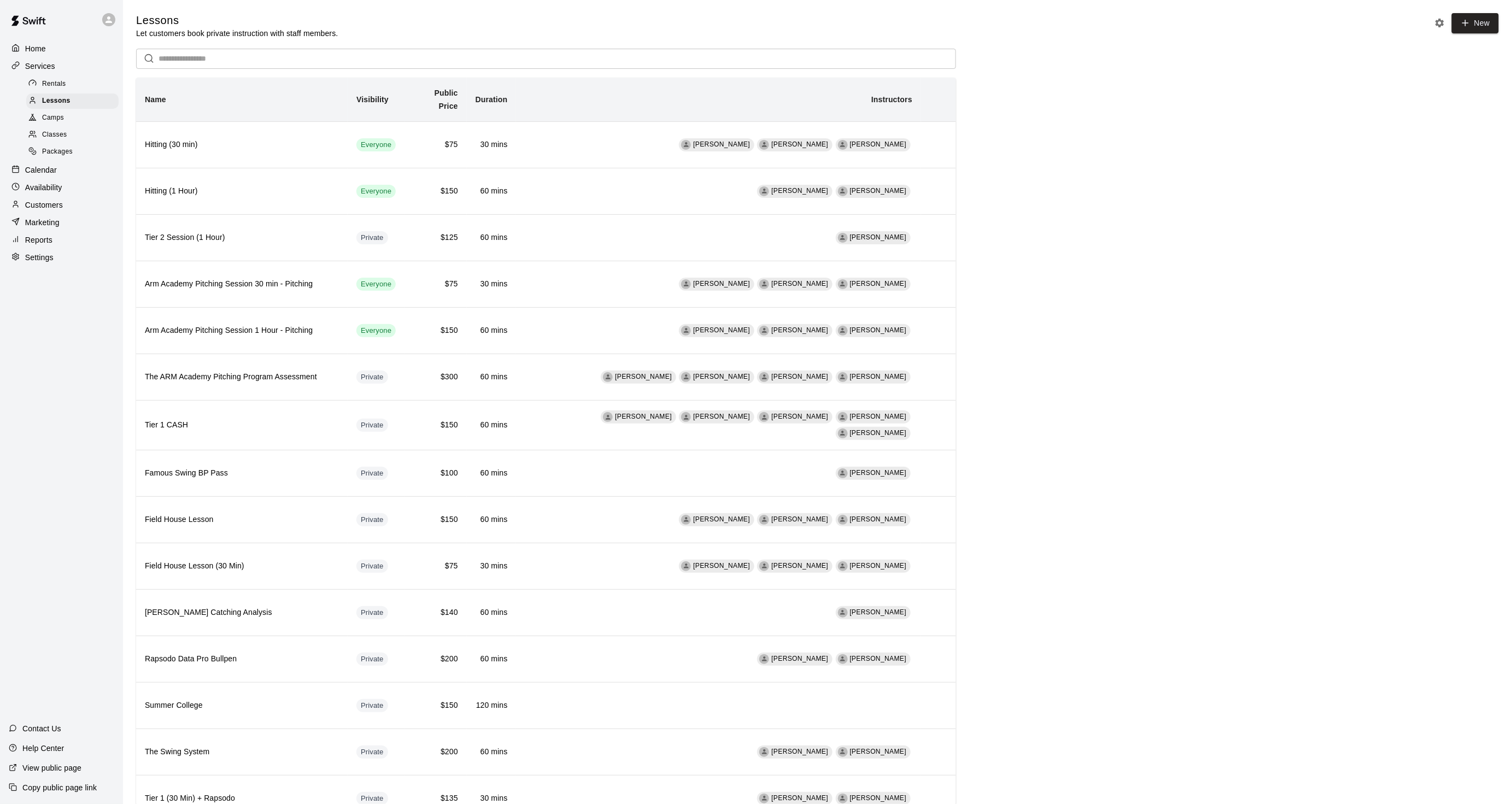
click at [35, 175] on p "Calendar" at bounding box center [41, 170] width 32 height 11
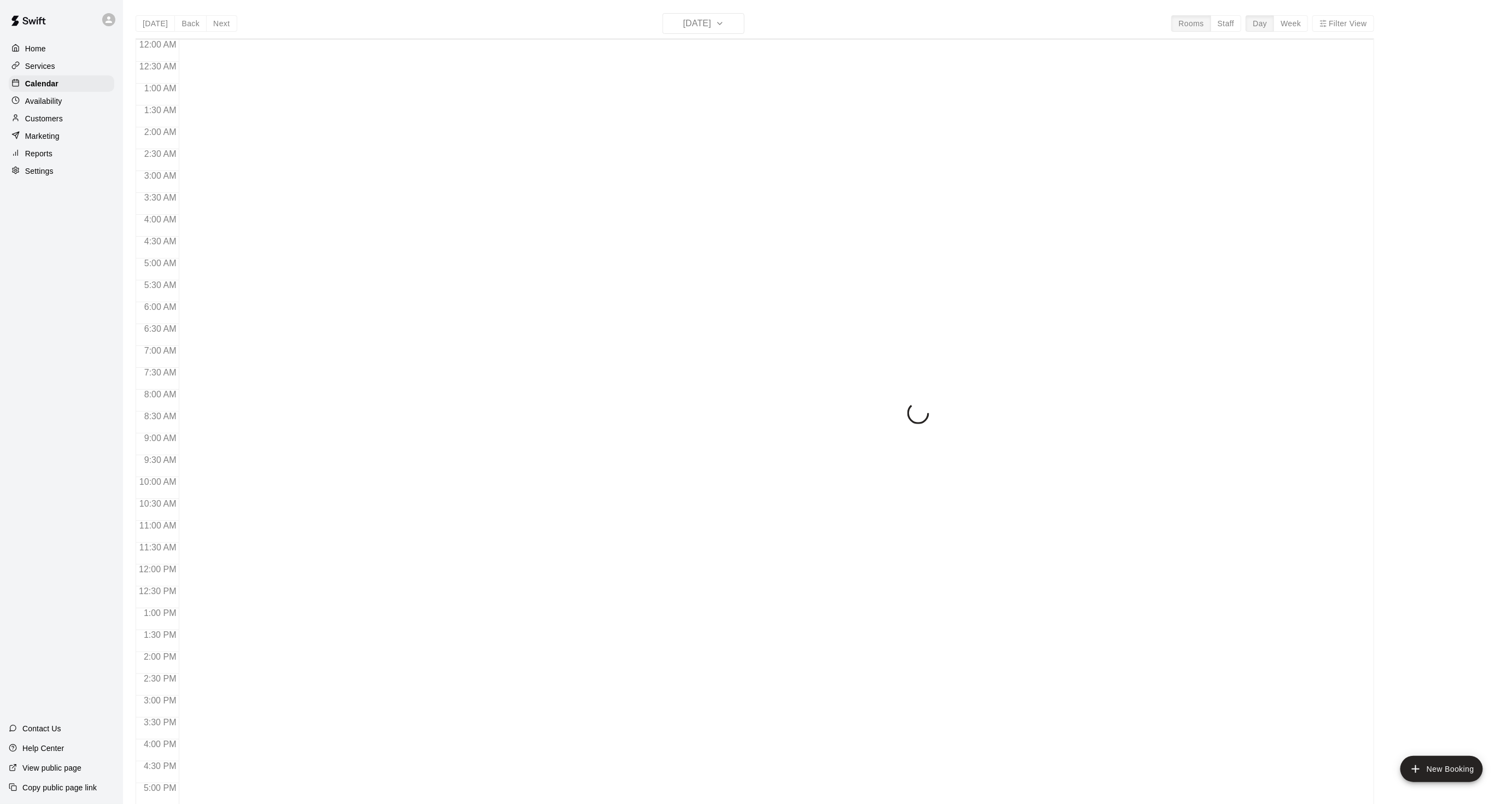
scroll to position [272, 0]
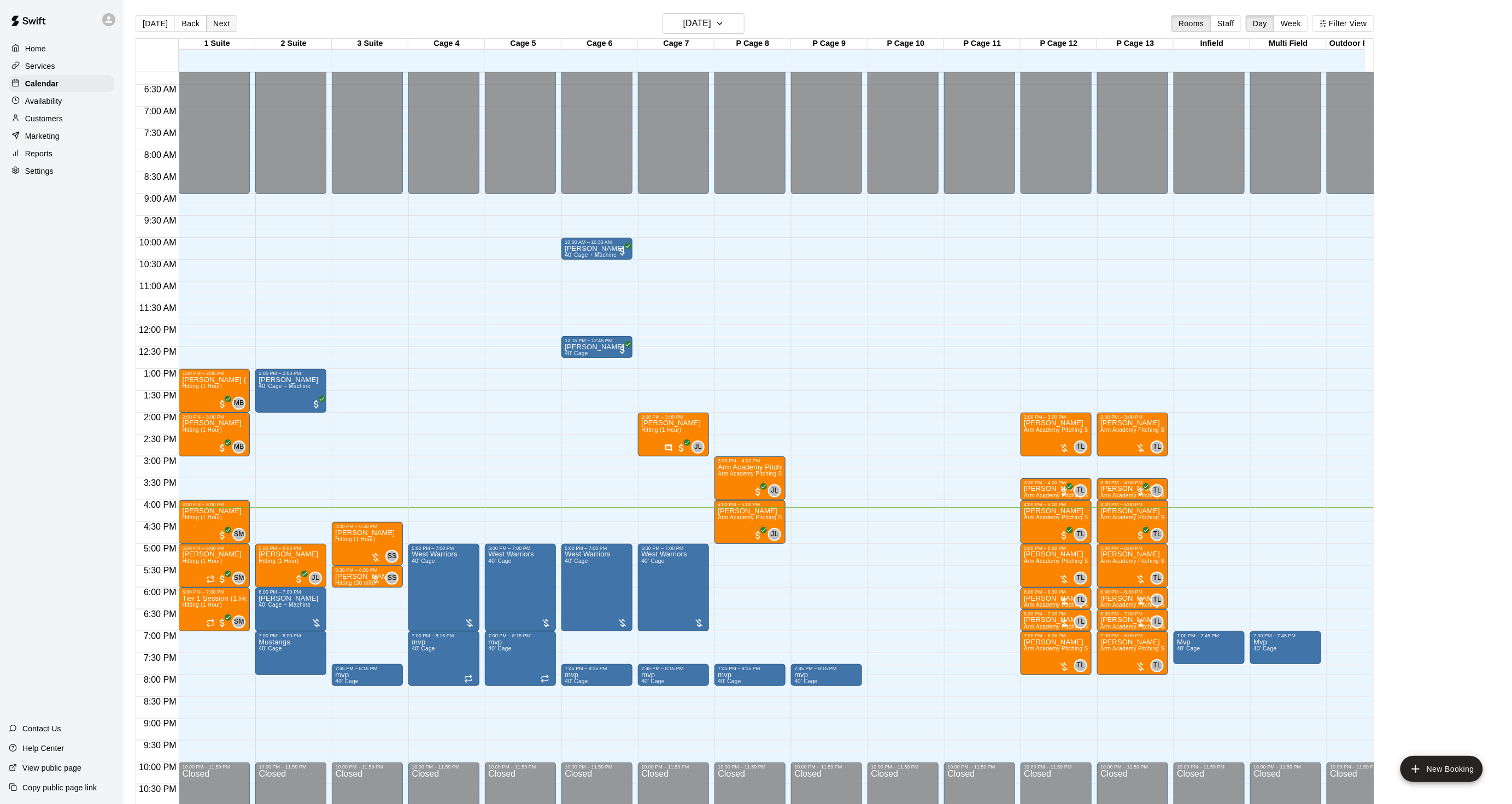
click at [221, 19] on button "Next" at bounding box center [221, 23] width 31 height 16
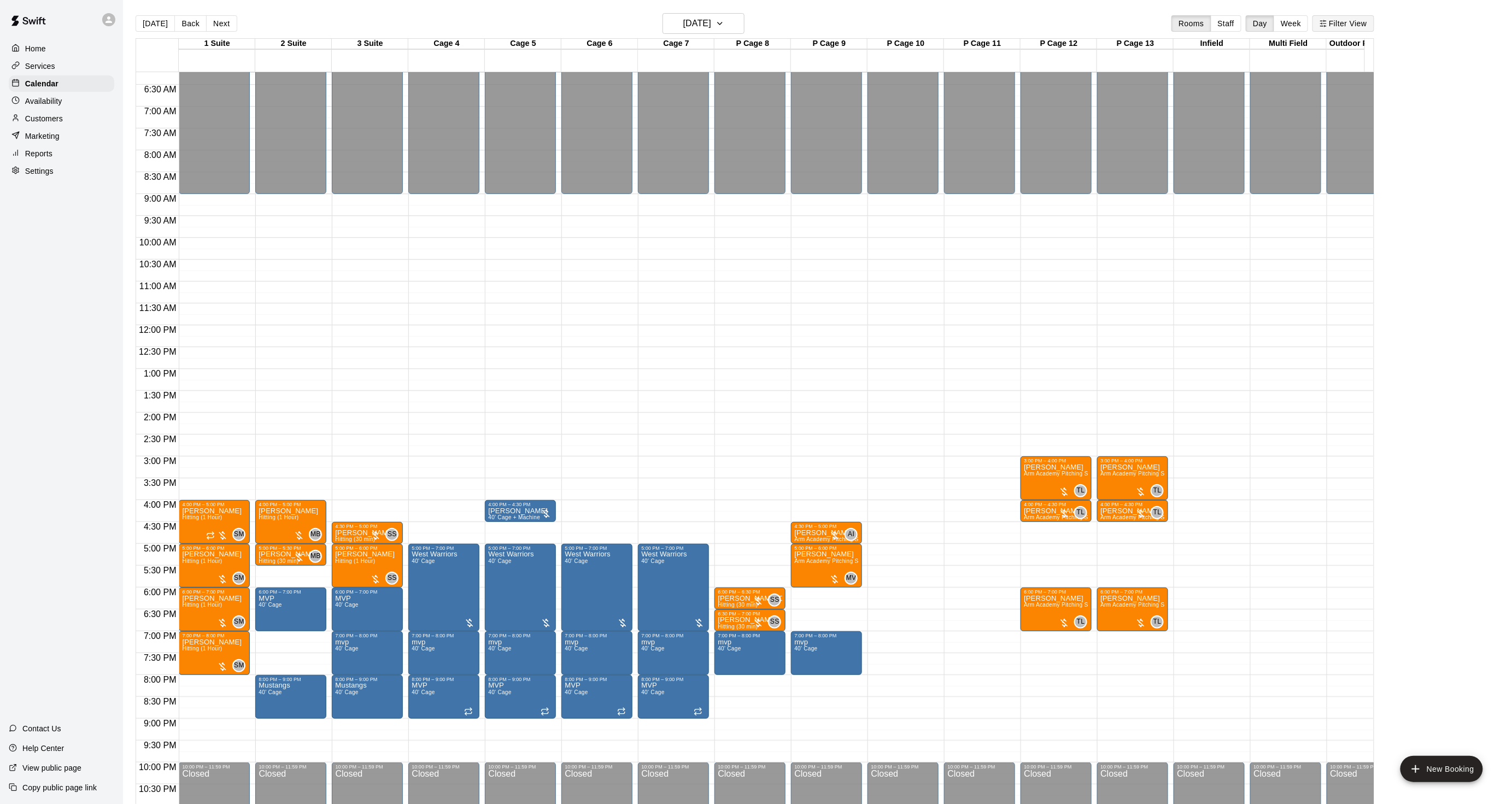
click at [1335, 25] on button "Filter View" at bounding box center [1343, 23] width 61 height 16
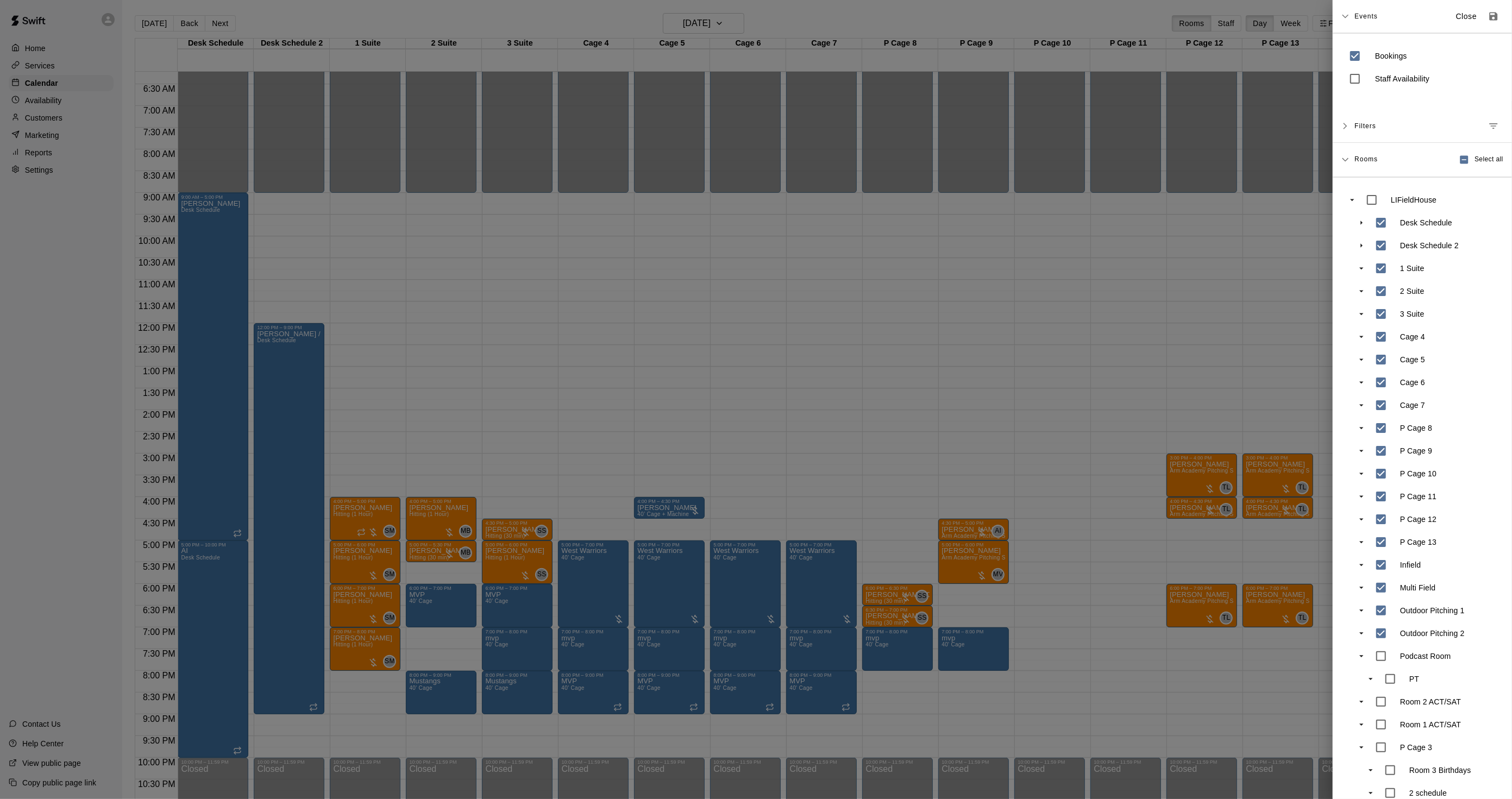
click at [617, 189] on div at bounding box center [756, 399] width 1512 height 799
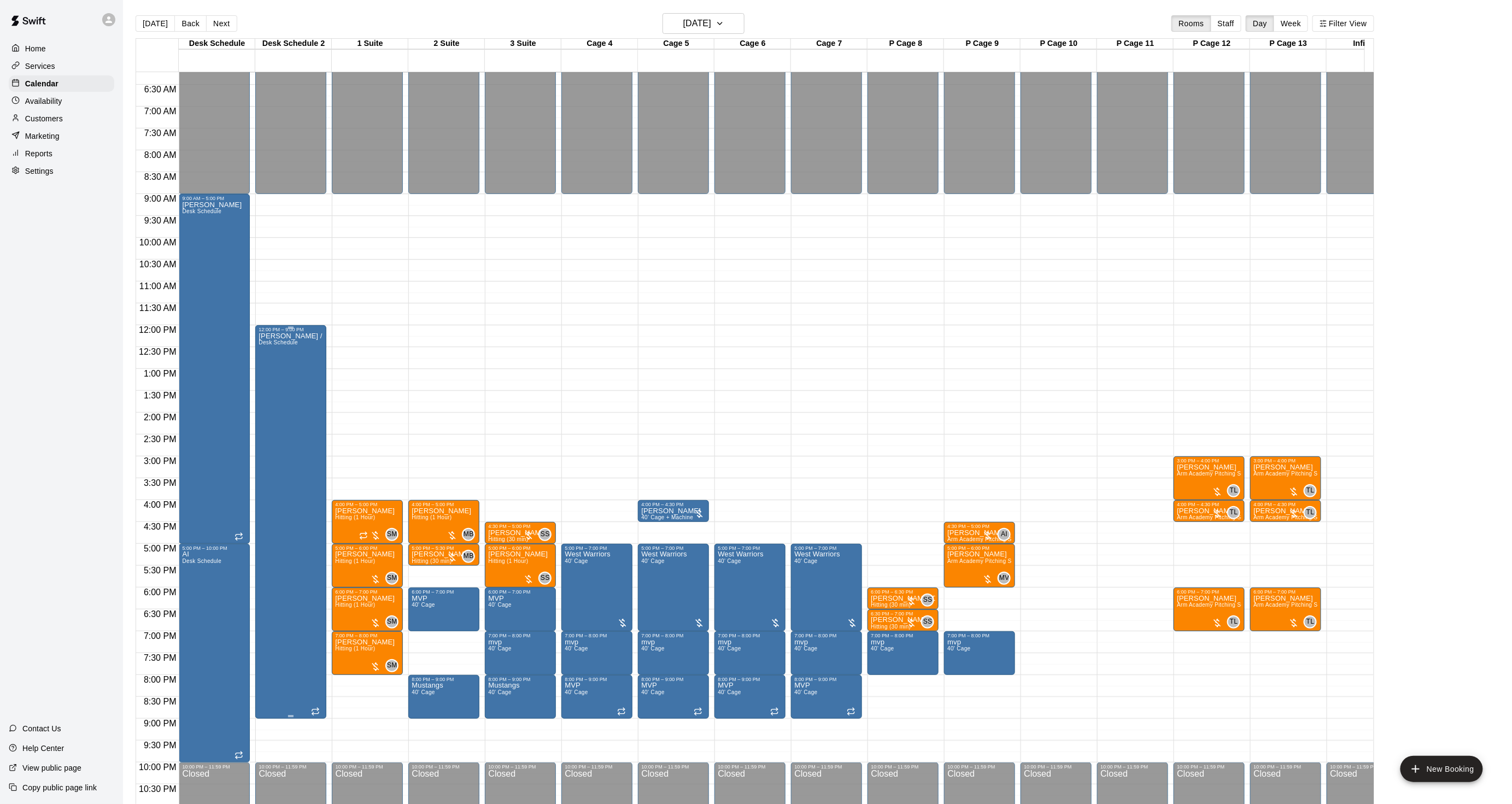
click at [304, 401] on div "[PERSON_NAME] / meeting w pars Desk Schedule" at bounding box center [291, 735] width 64 height 804
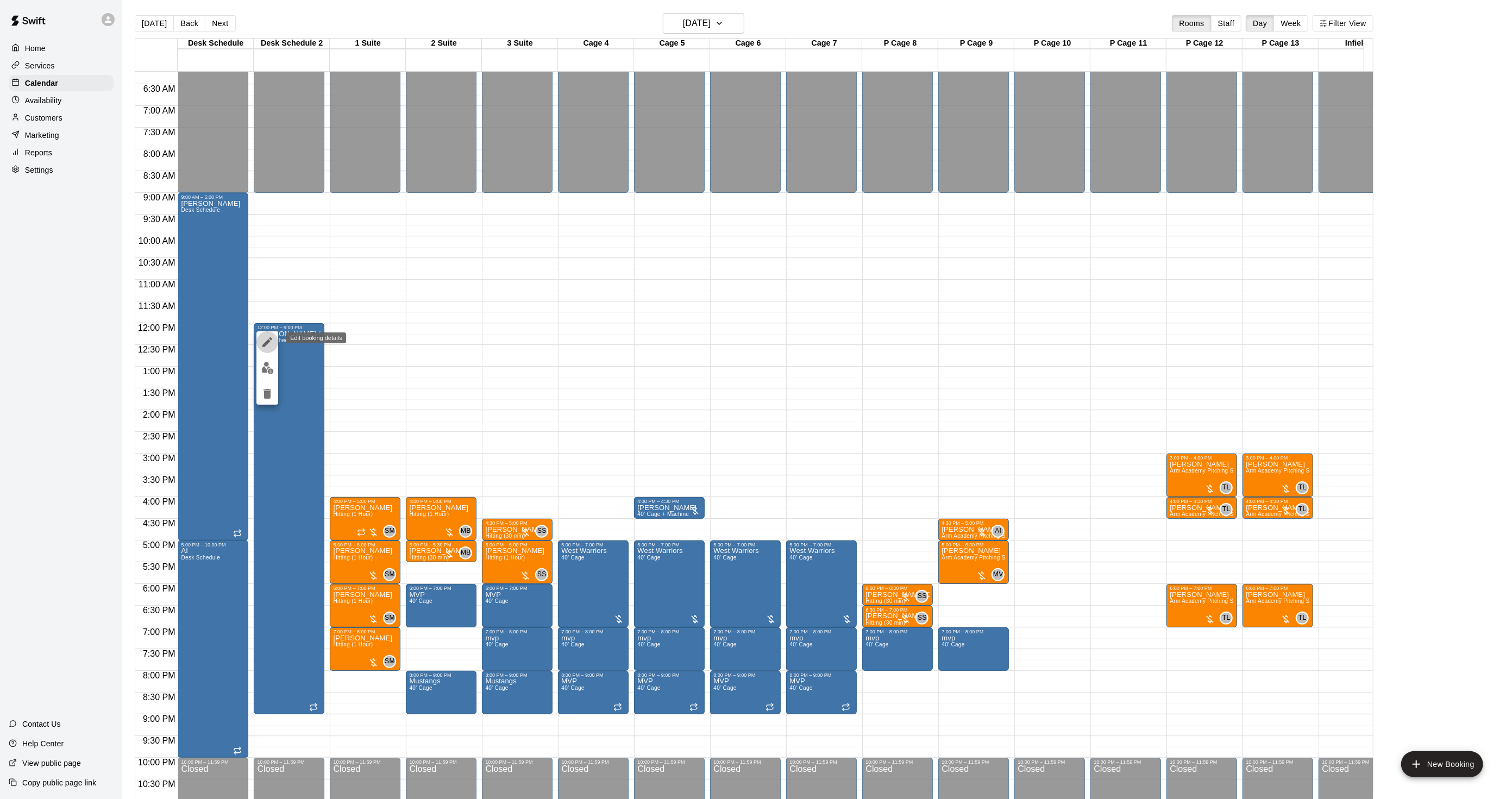
click at [266, 343] on icon "edit" at bounding box center [267, 342] width 10 height 10
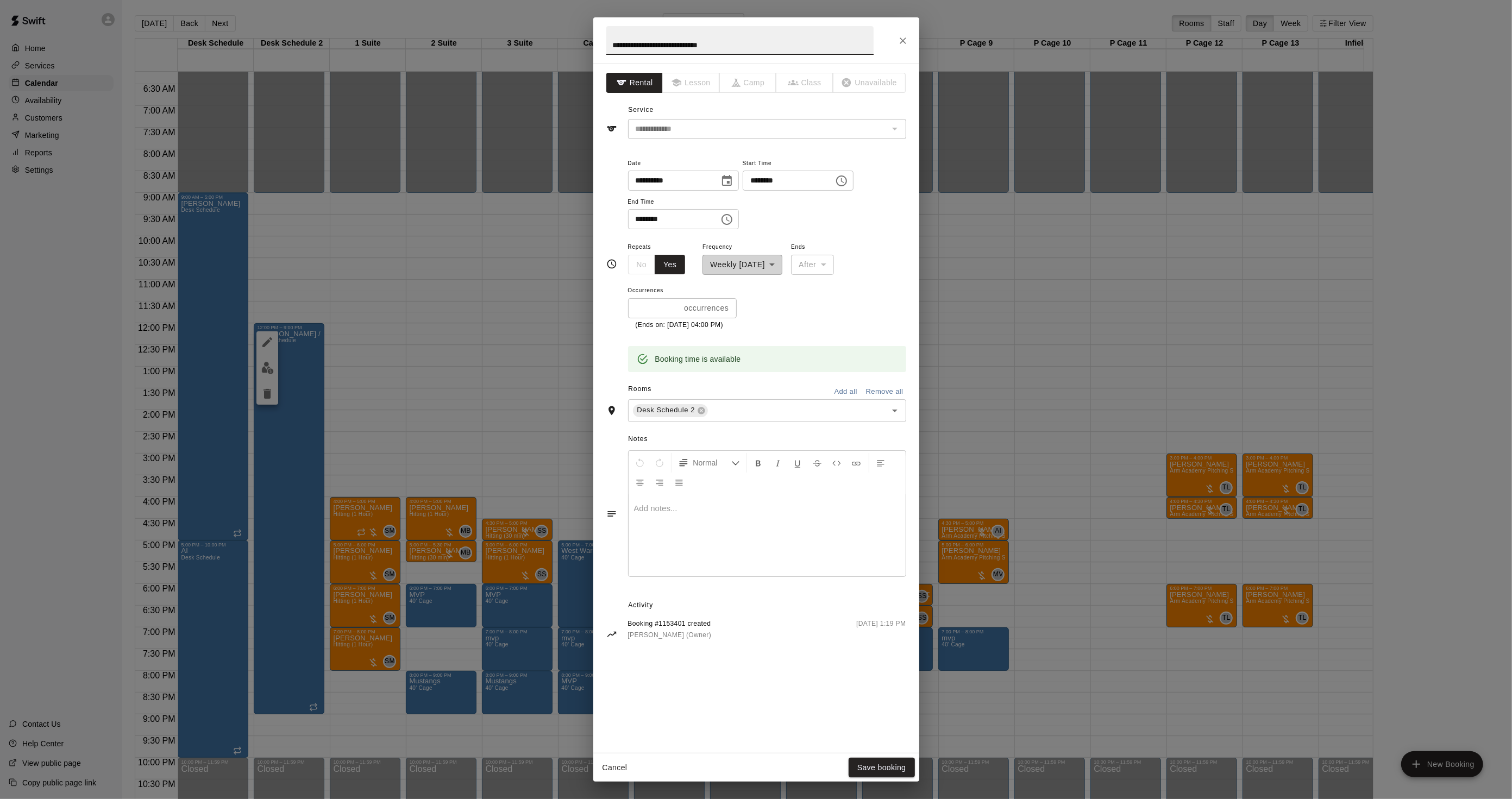
drag, startPoint x: 671, startPoint y: 49, endPoint x: 756, endPoint y: 38, distance: 85.7
click at [756, 38] on input "**********" at bounding box center [740, 41] width 267 height 29
type input "**********"
click at [875, 758] on button "Save booking" at bounding box center [882, 768] width 67 height 20
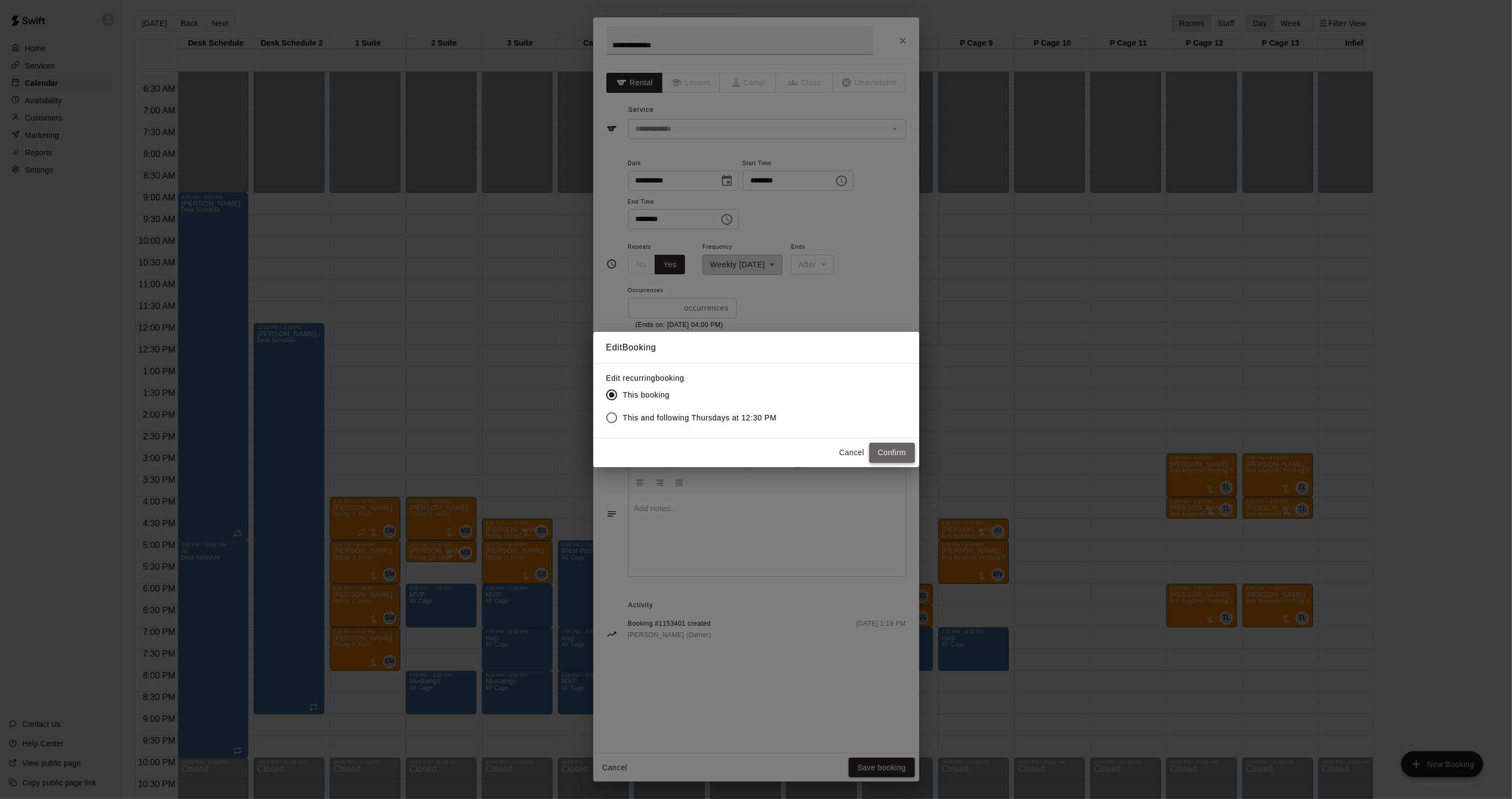
click at [885, 458] on button "Confirm" at bounding box center [892, 453] width 46 height 20
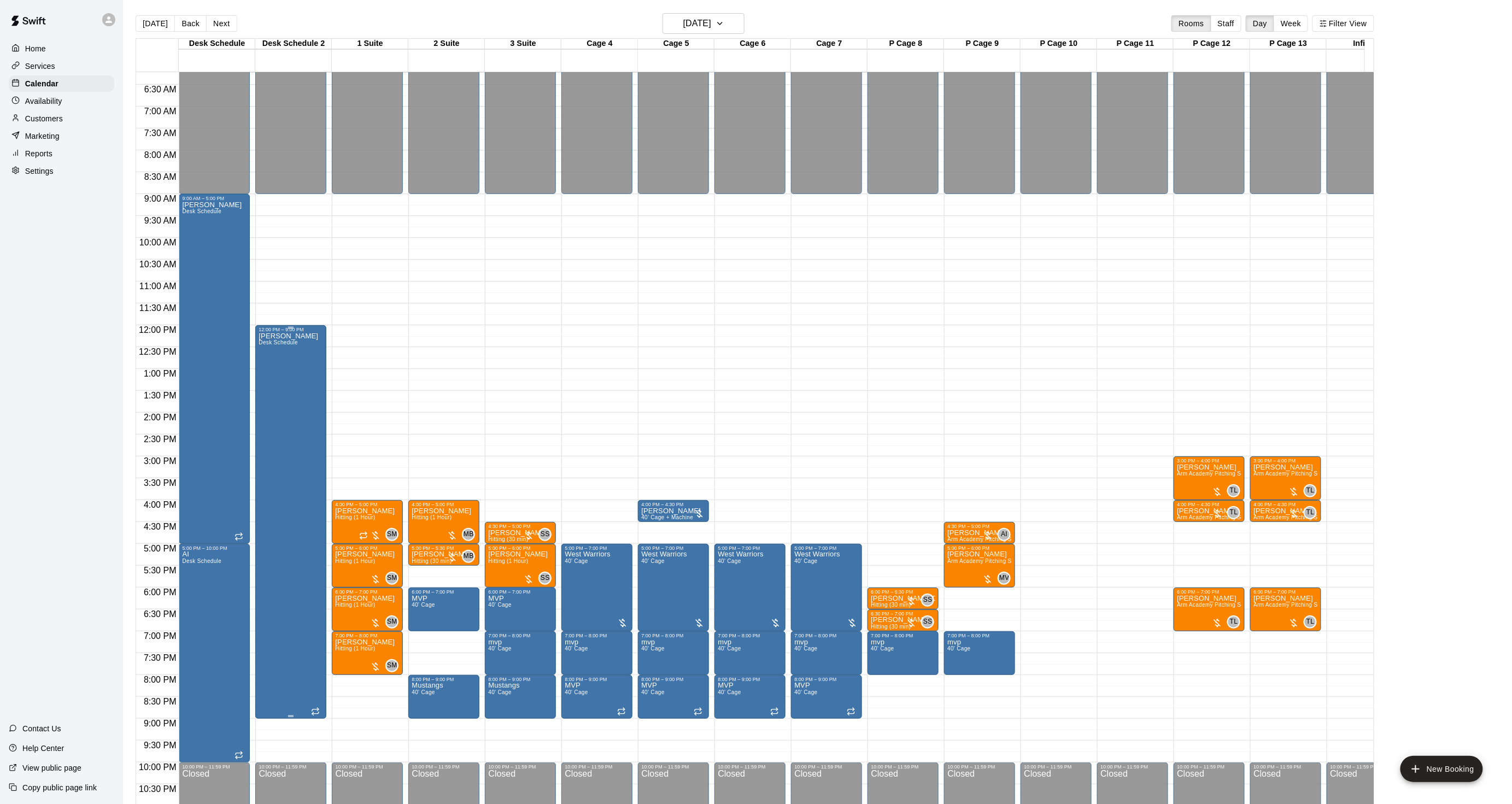
click at [288, 410] on div "[PERSON_NAME] Desk Schedule" at bounding box center [288, 735] width 59 height 804
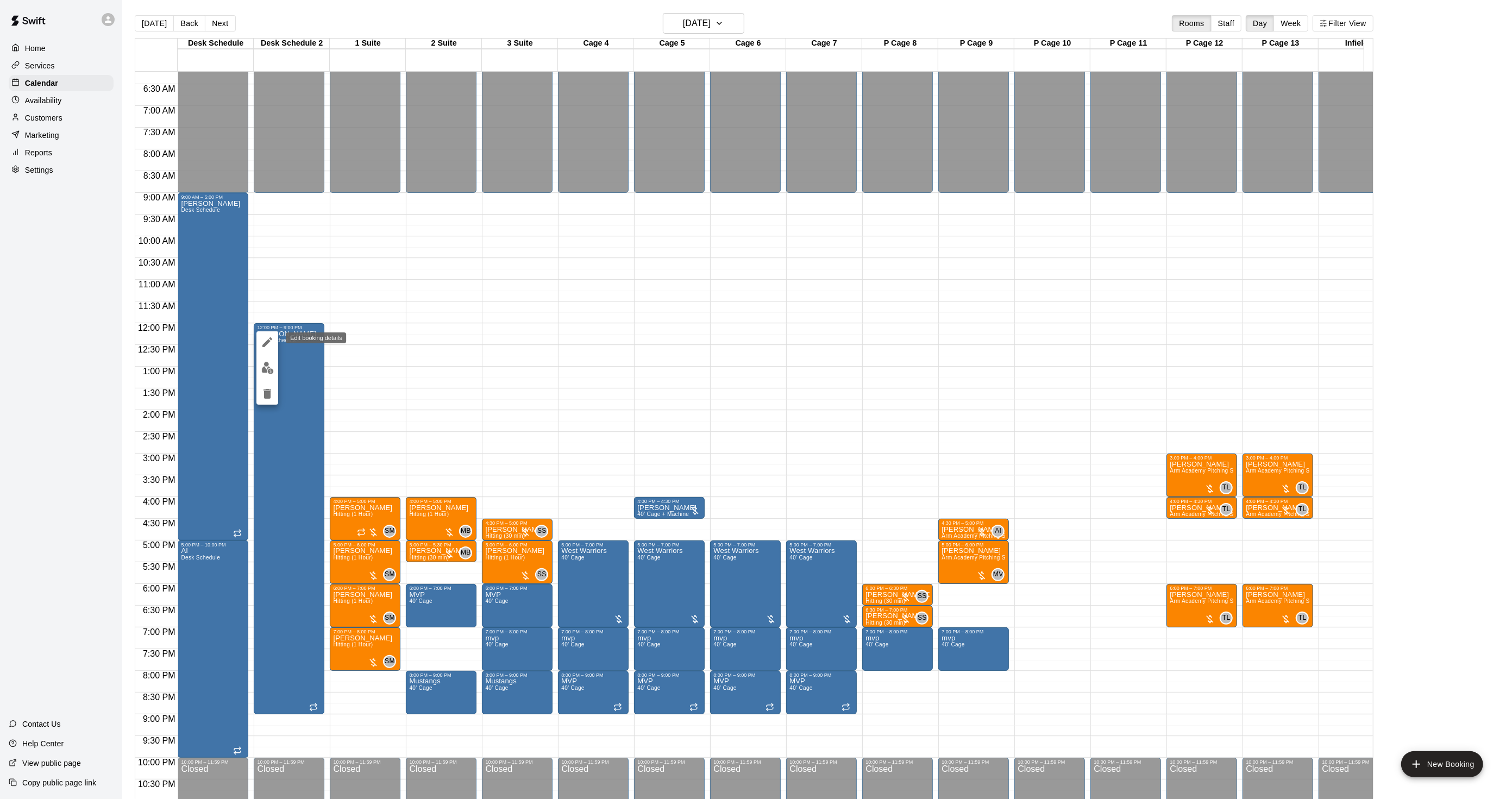
click at [268, 346] on icon "edit" at bounding box center [267, 342] width 13 height 13
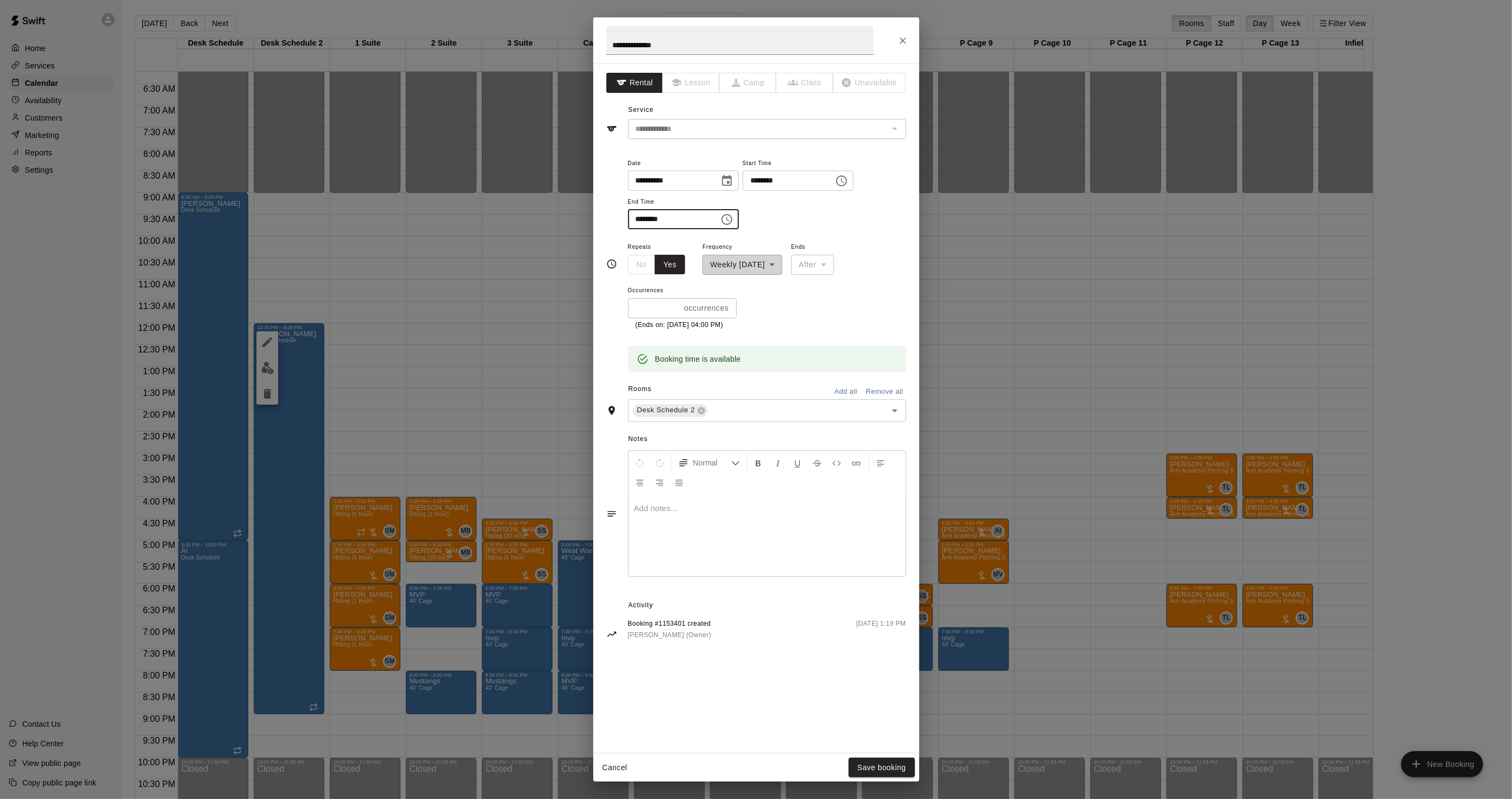
click at [634, 218] on input "********" at bounding box center [669, 219] width 83 height 20
type input "********"
click at [890, 769] on button "Save booking" at bounding box center [882, 768] width 67 height 20
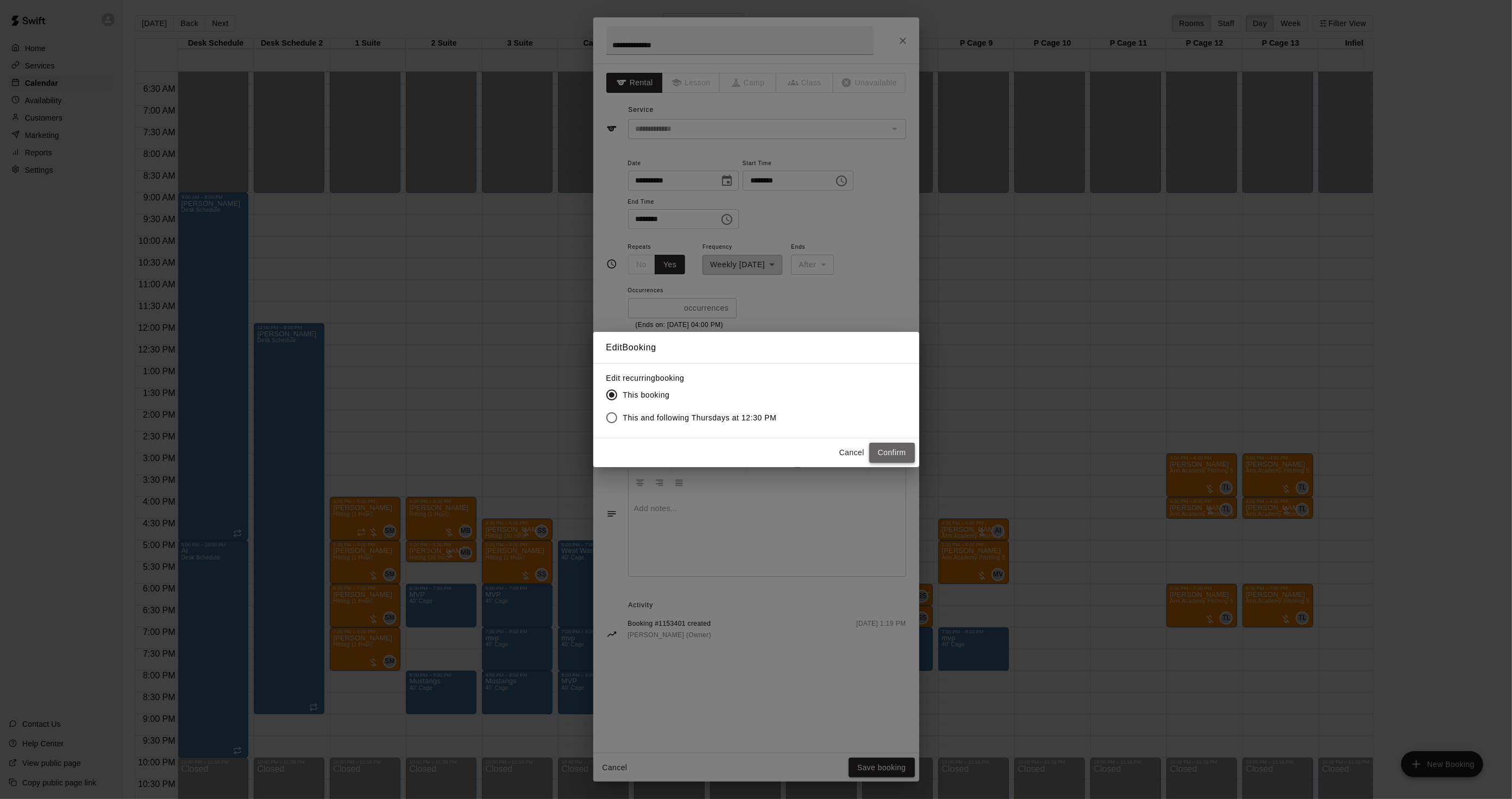
click at [892, 455] on button "Confirm" at bounding box center [892, 453] width 46 height 20
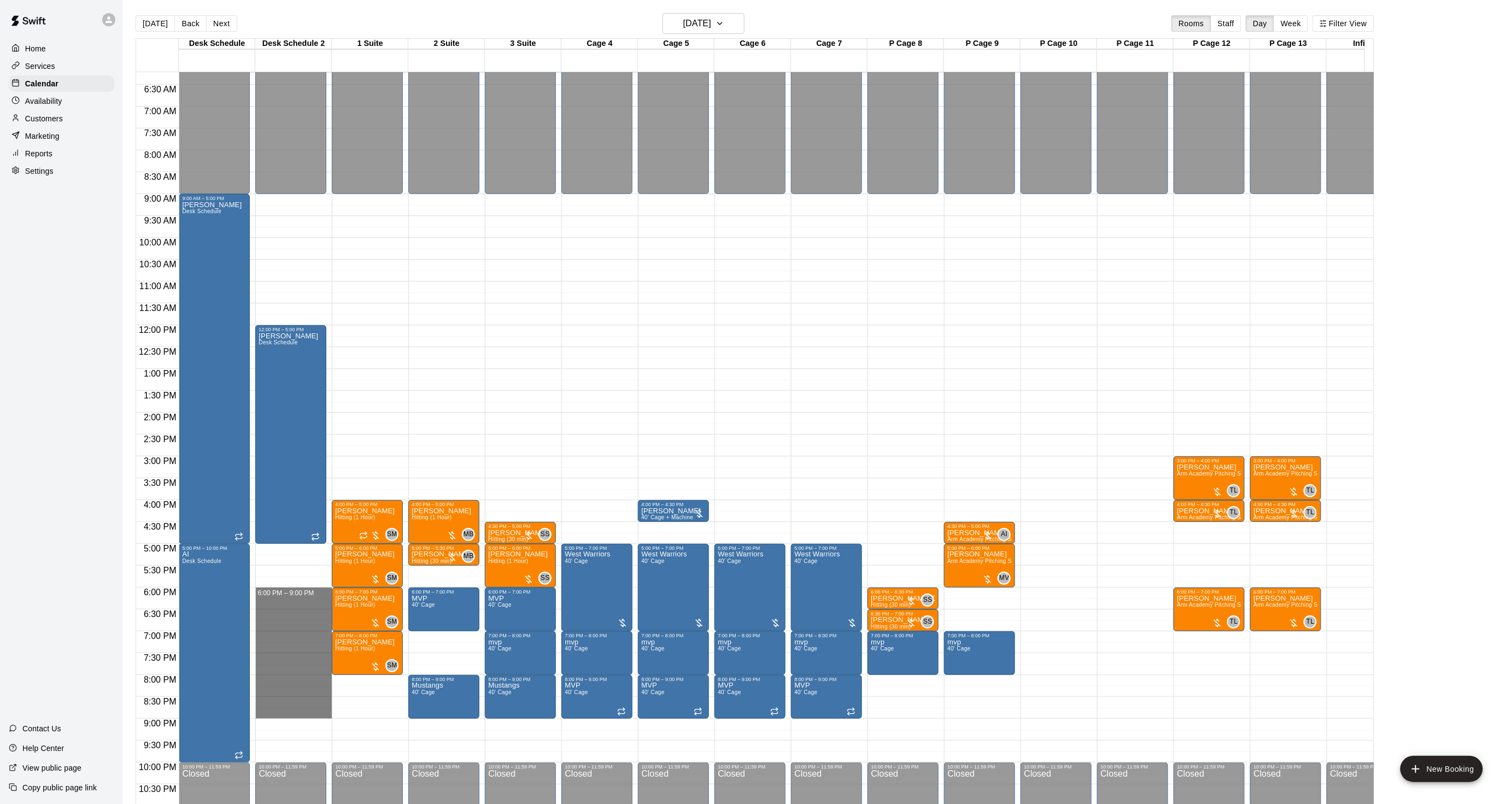
drag, startPoint x: 276, startPoint y: 591, endPoint x: 297, endPoint y: 712, distance: 122.8
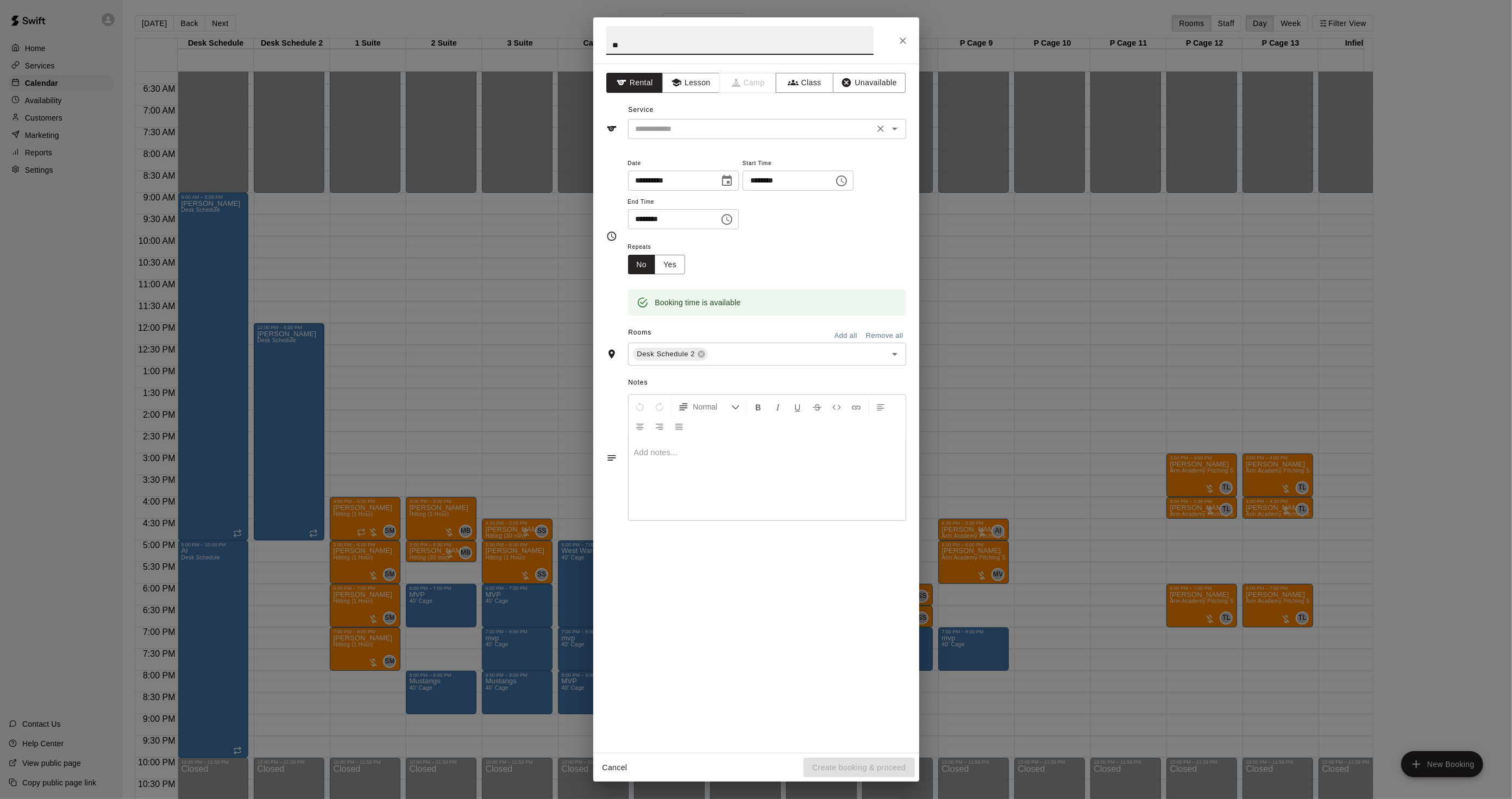
type input "**"
click at [701, 125] on input "text" at bounding box center [751, 129] width 240 height 14
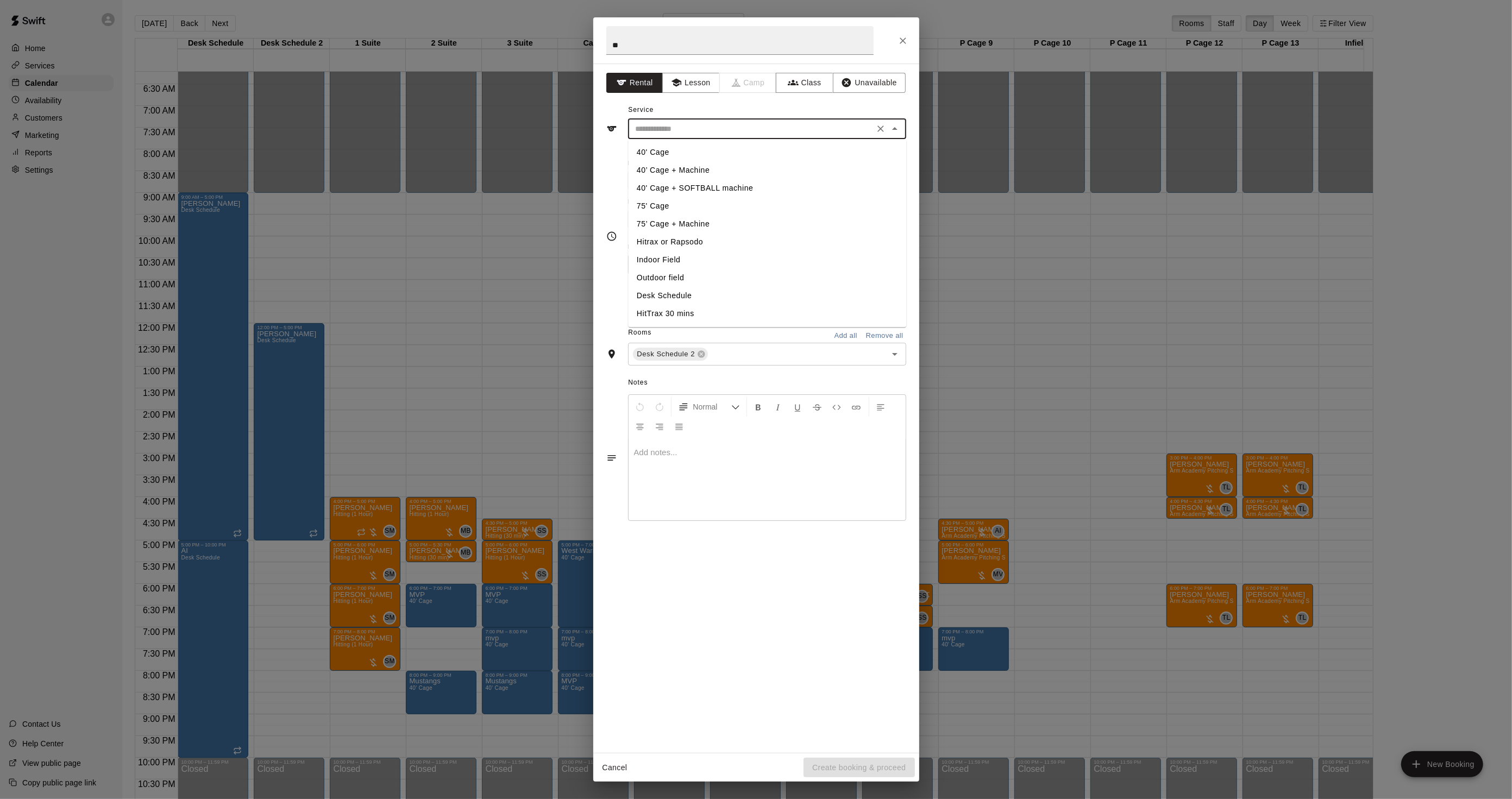
click at [668, 290] on li "Desk Schedule" at bounding box center [767, 295] width 278 height 18
type input "**********"
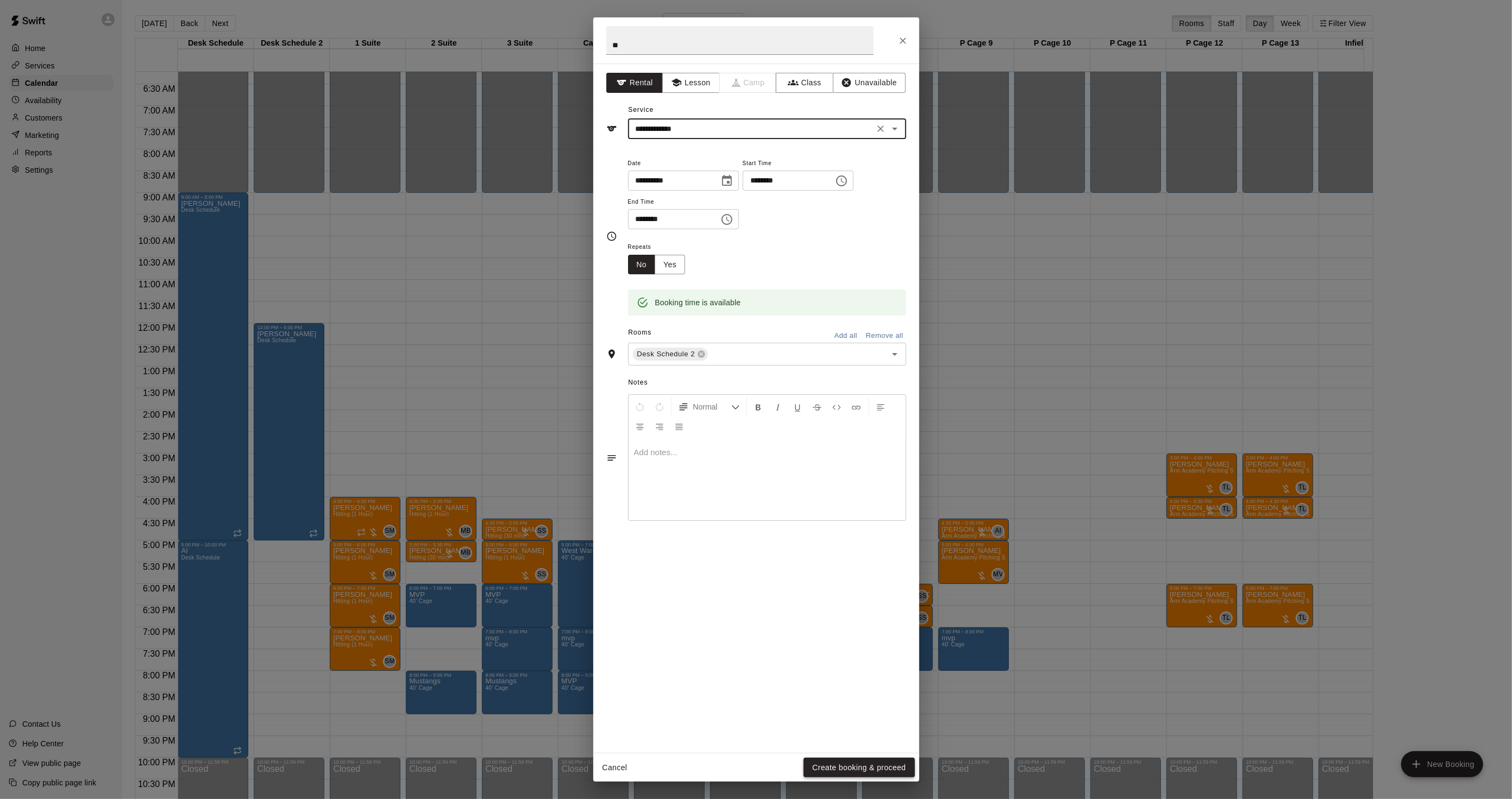
click at [855, 764] on button "Create booking & proceed" at bounding box center [859, 768] width 111 height 20
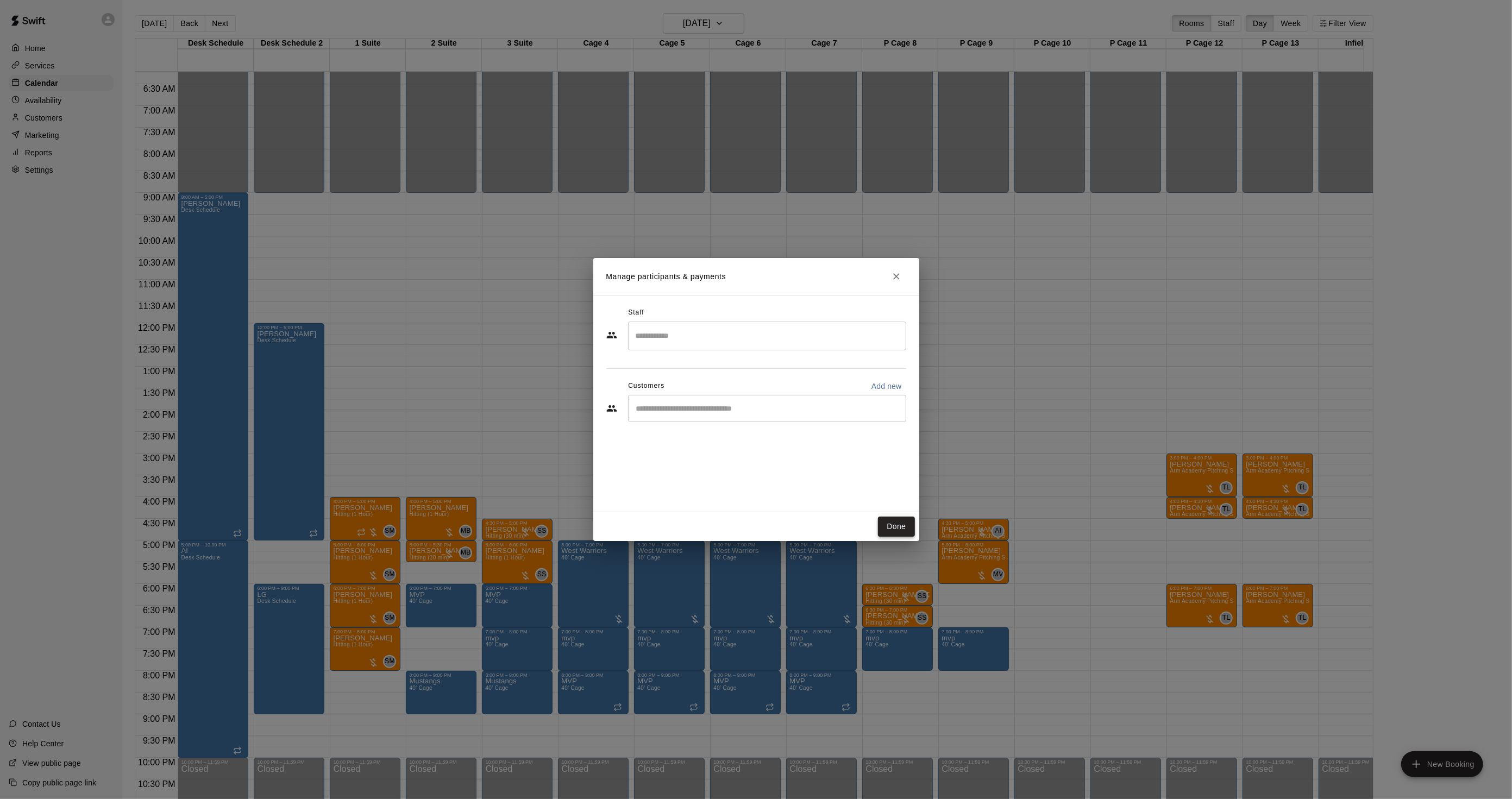
click at [894, 519] on button "Done" at bounding box center [897, 527] width 36 height 20
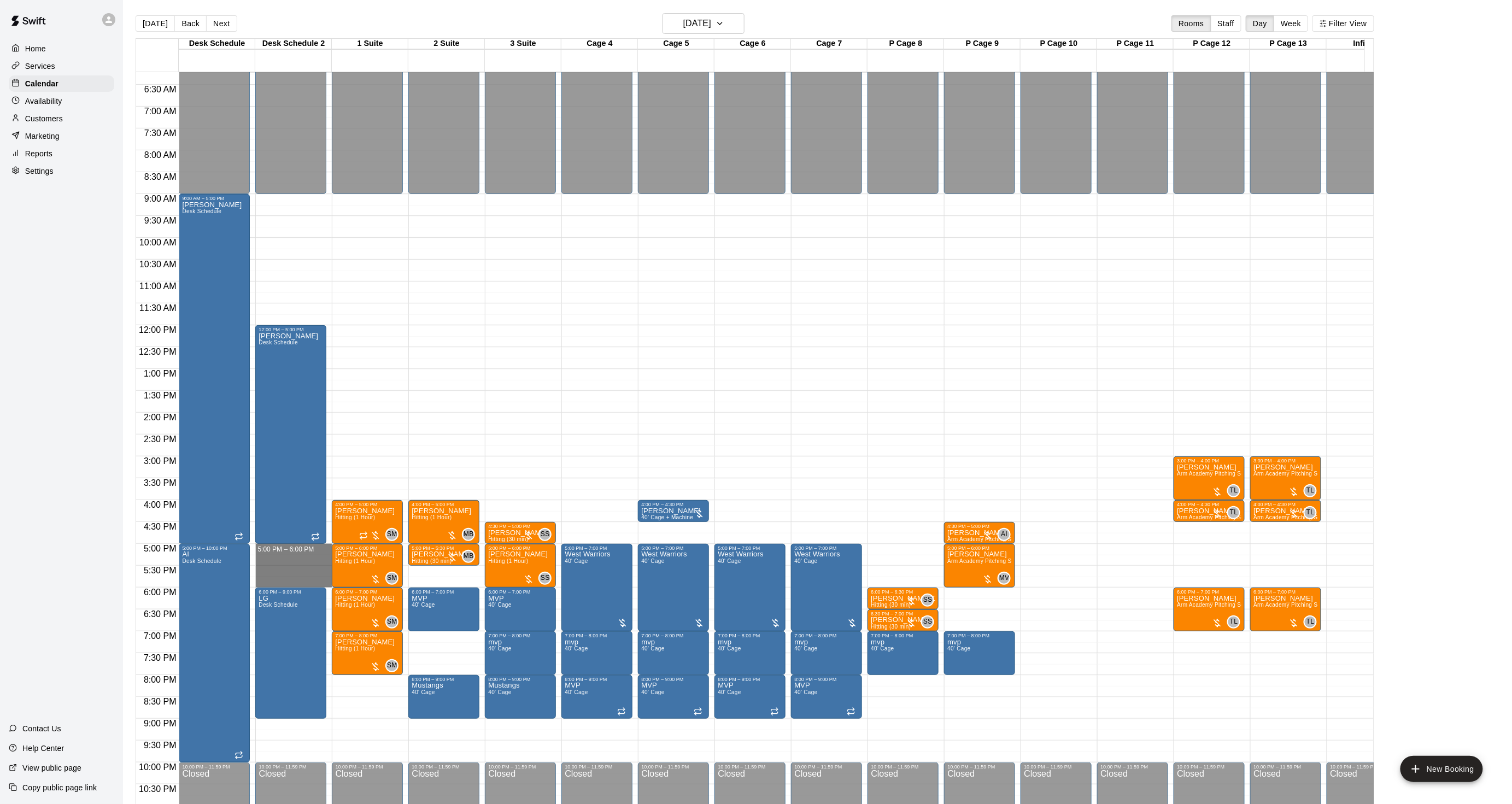
drag, startPoint x: 299, startPoint y: 549, endPoint x: 296, endPoint y: 582, distance: 33.1
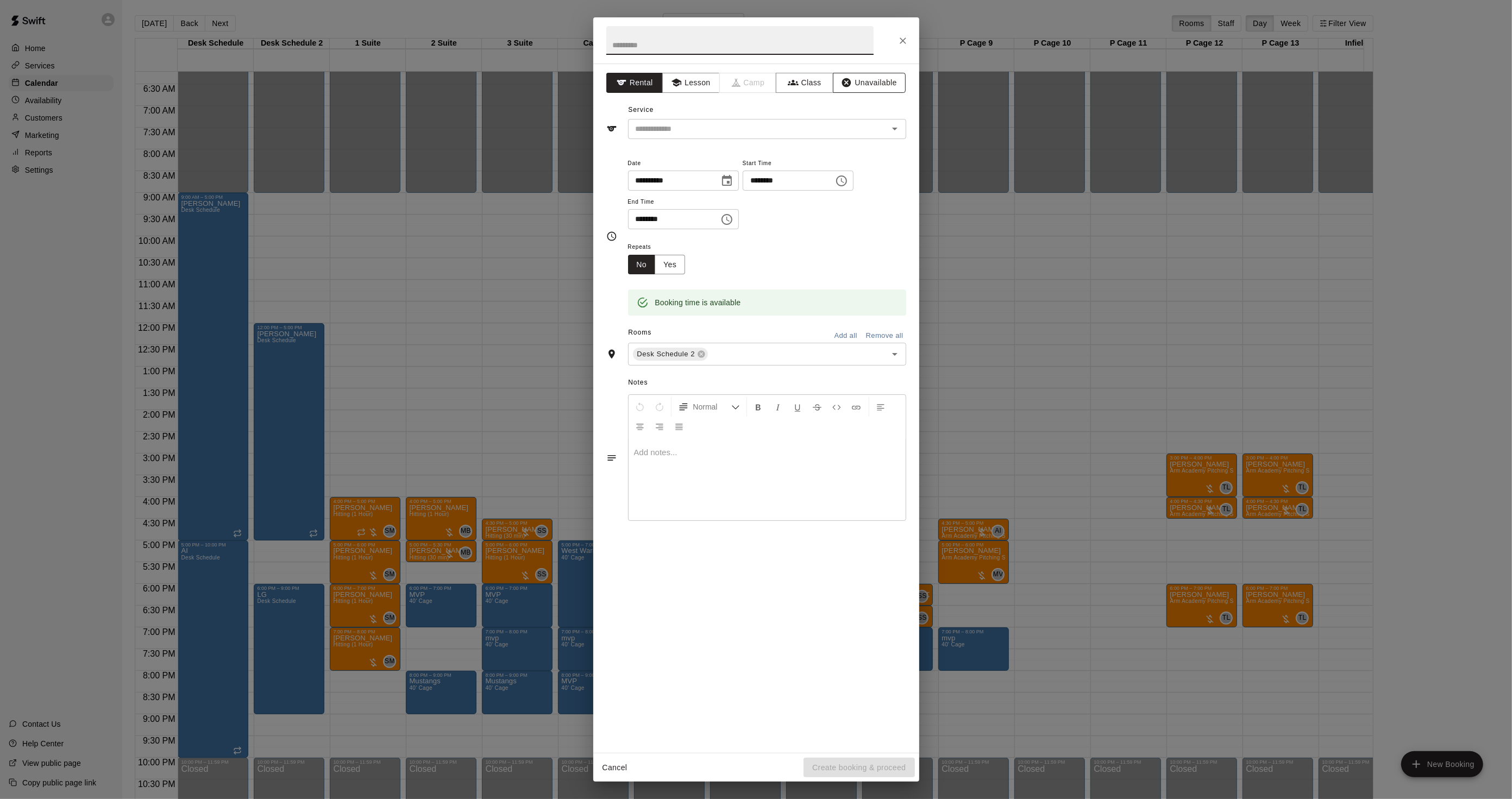
click at [888, 75] on button "Unavailable" at bounding box center [870, 83] width 73 height 20
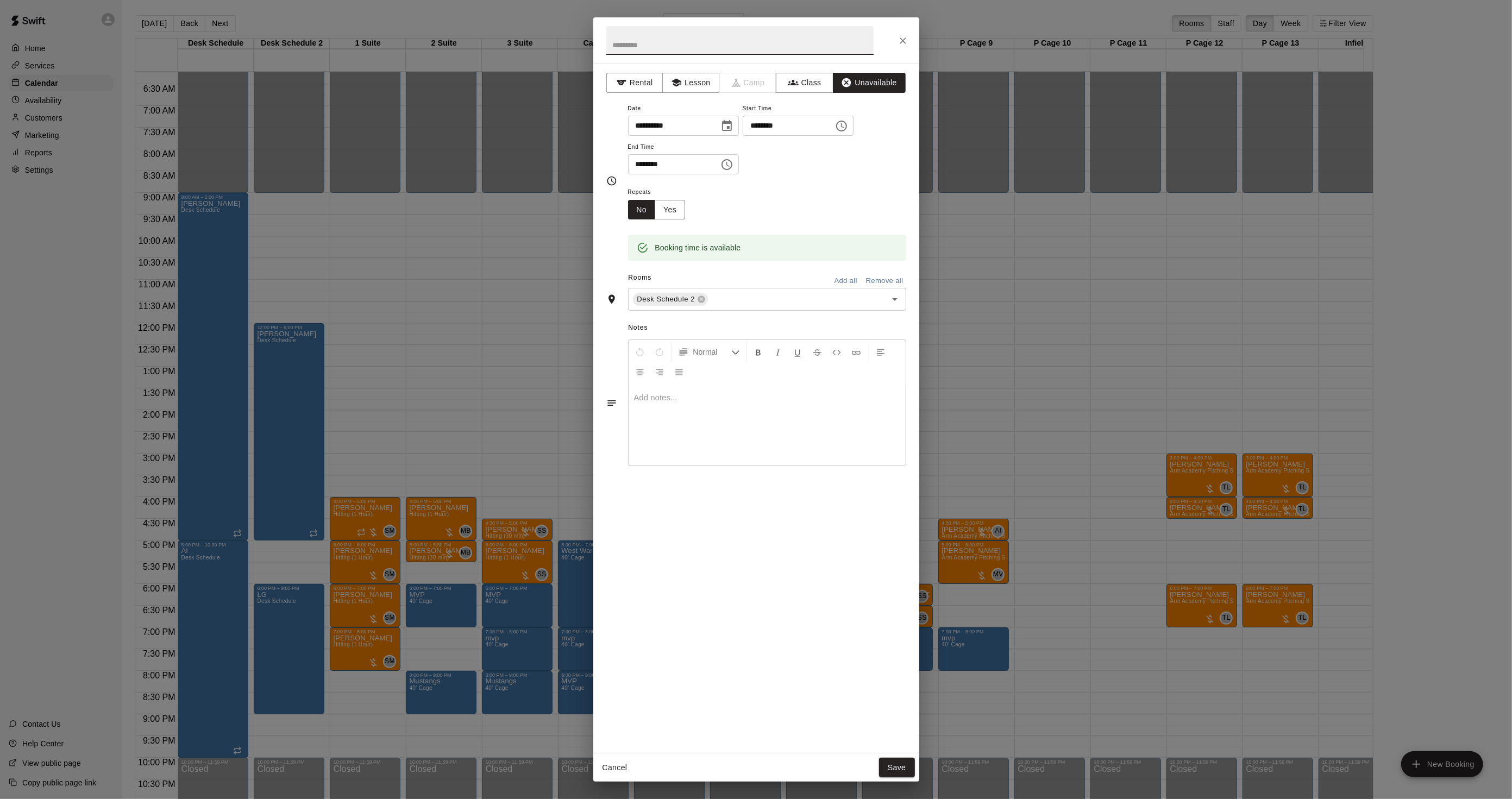
click at [800, 50] on input "text" at bounding box center [740, 41] width 267 height 29
type input "**********"
click at [890, 758] on button "Save" at bounding box center [897, 768] width 36 height 20
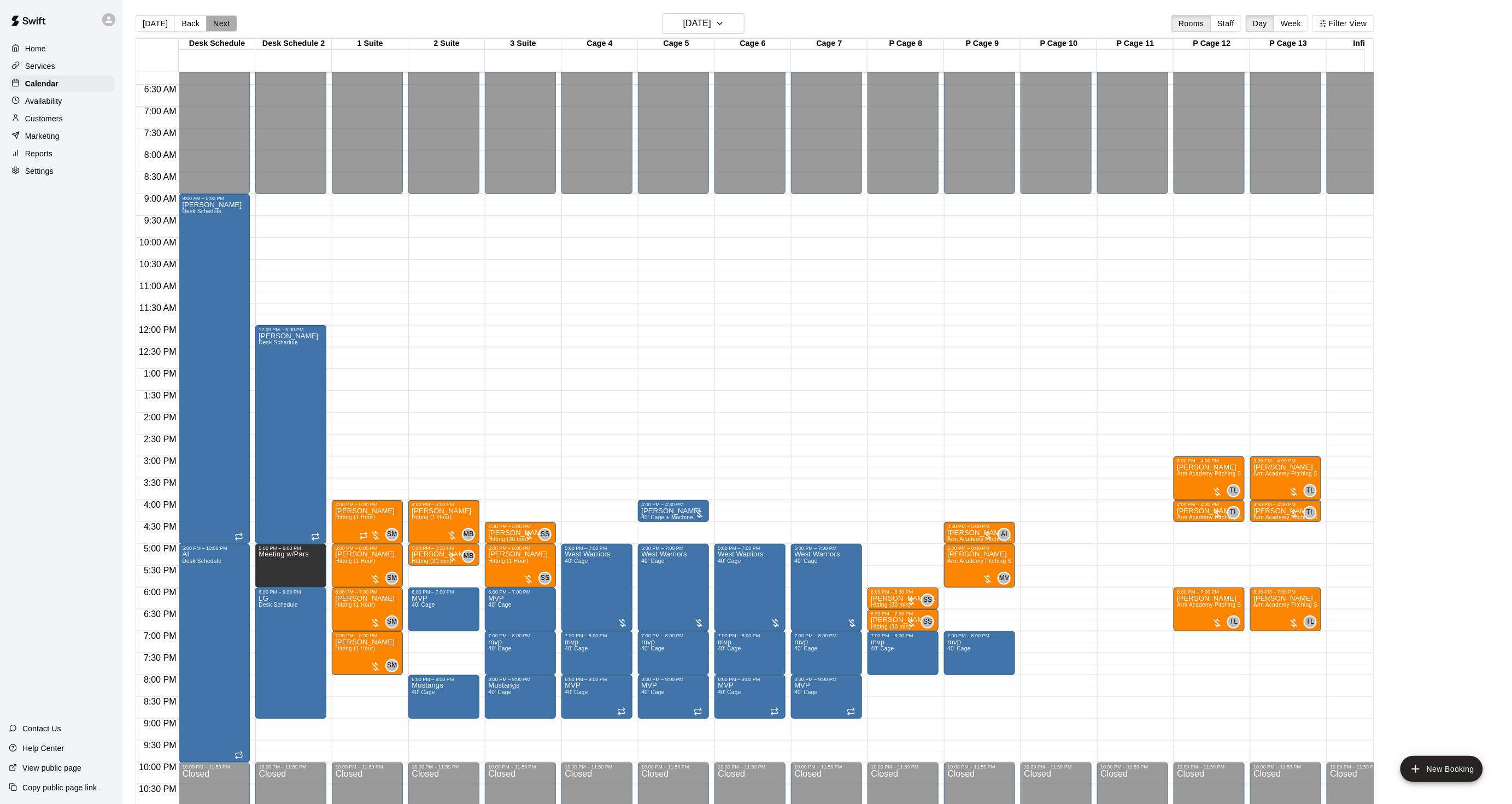
click at [222, 24] on button "Next" at bounding box center [221, 23] width 31 height 16
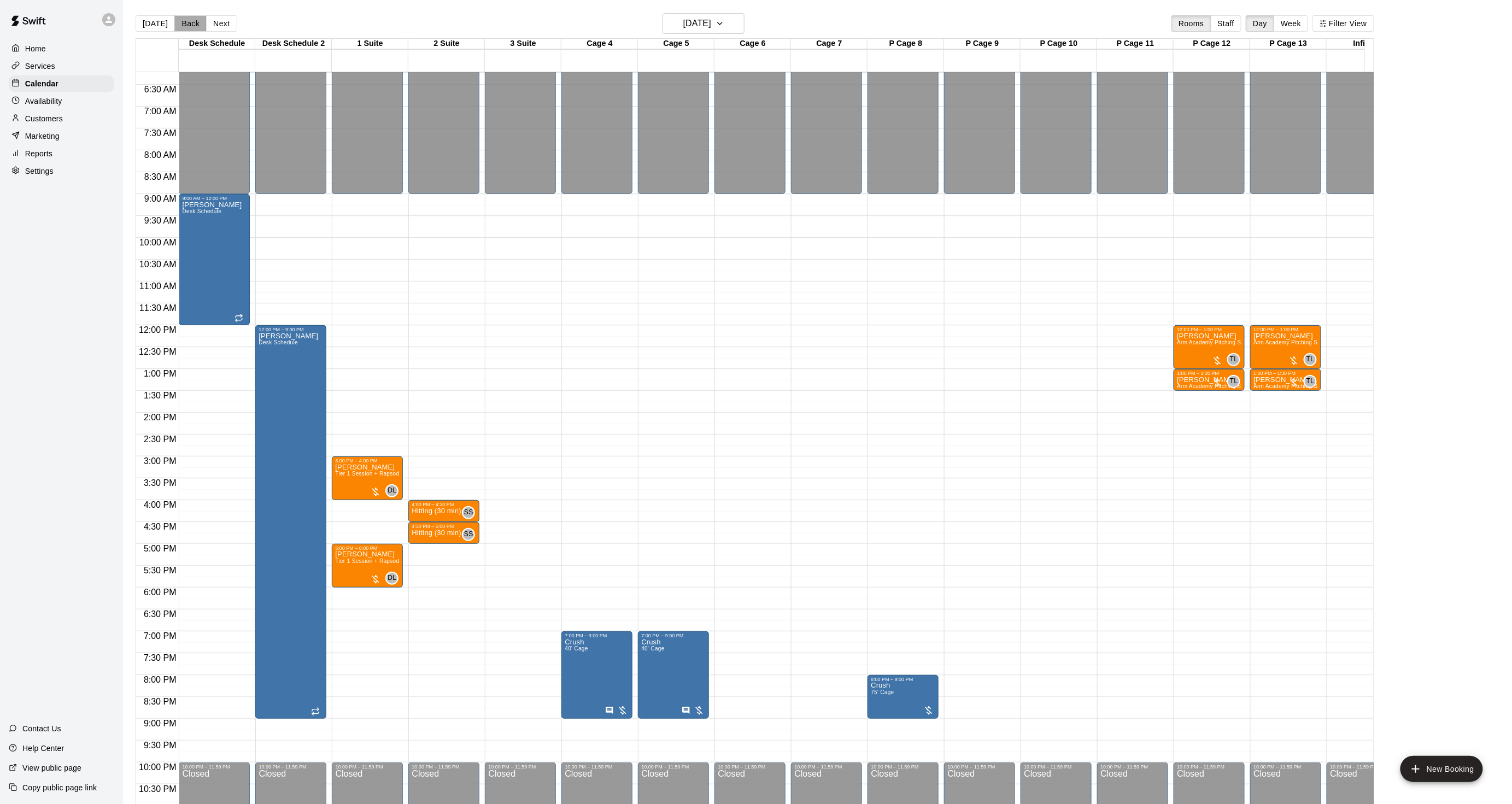
click at [189, 23] on button "Back" at bounding box center [190, 23] width 32 height 16
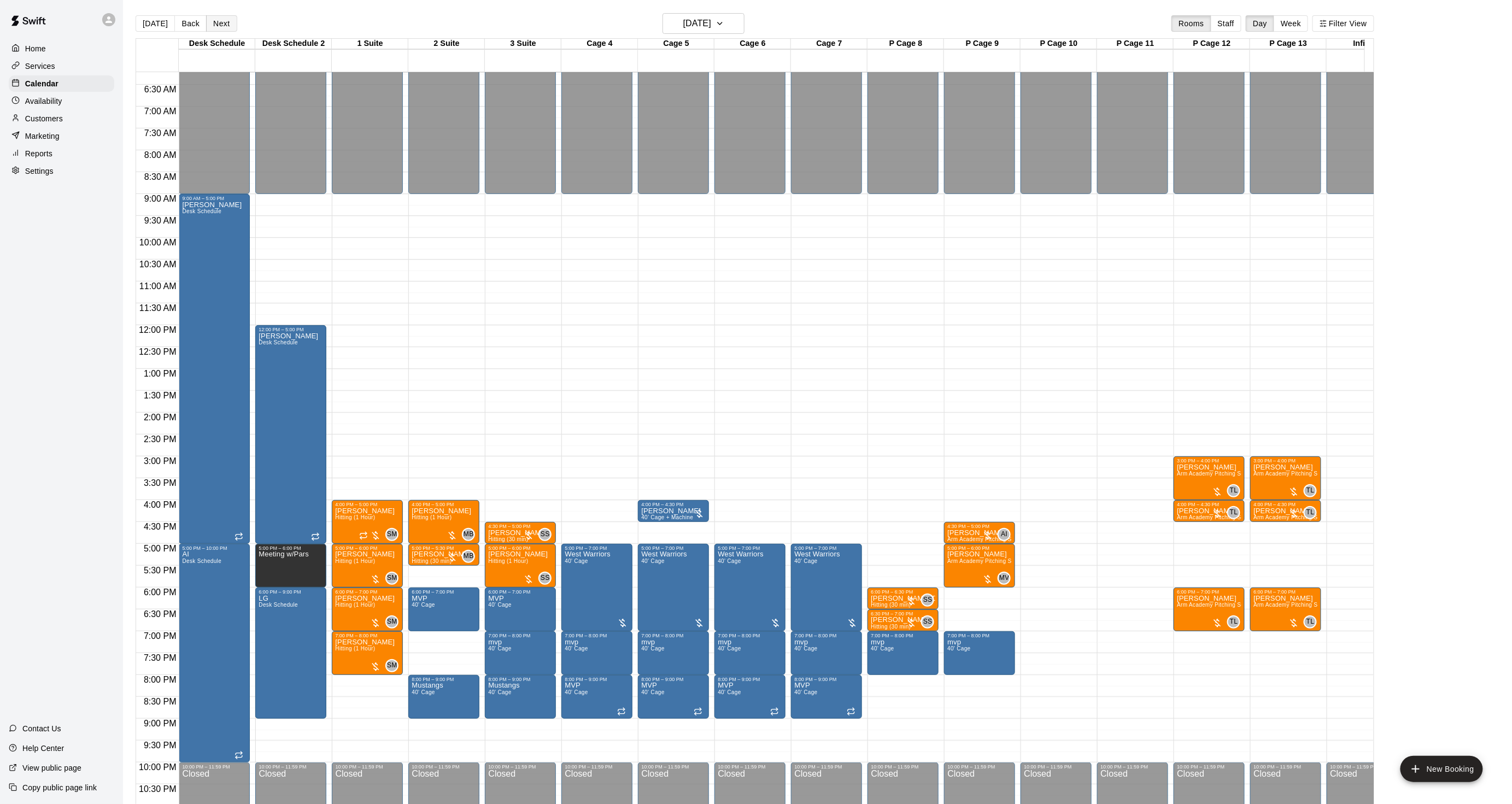
click at [220, 20] on button "Next" at bounding box center [221, 23] width 31 height 16
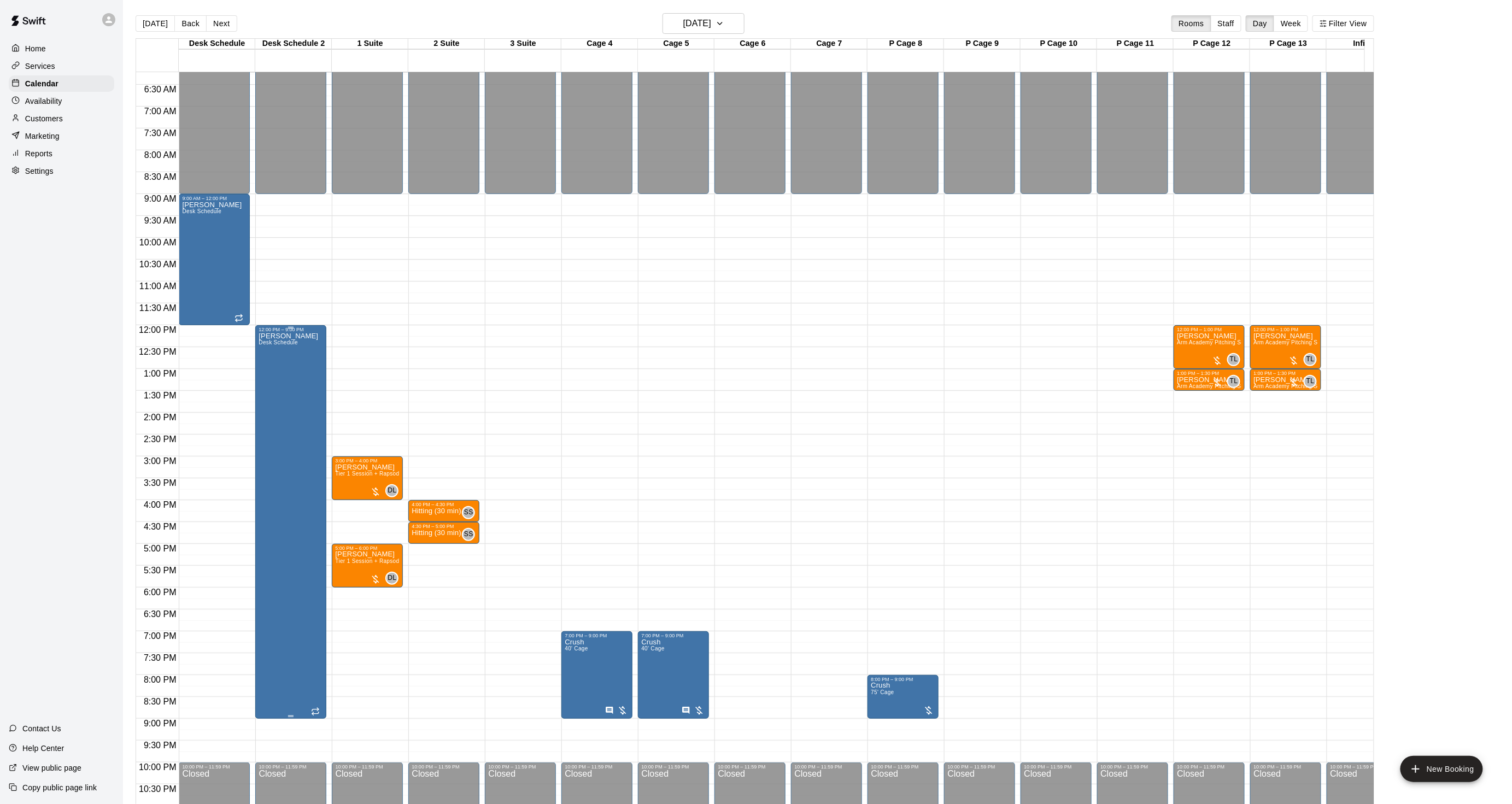
click at [286, 396] on div "[PERSON_NAME] Desk Schedule" at bounding box center [288, 735] width 59 height 804
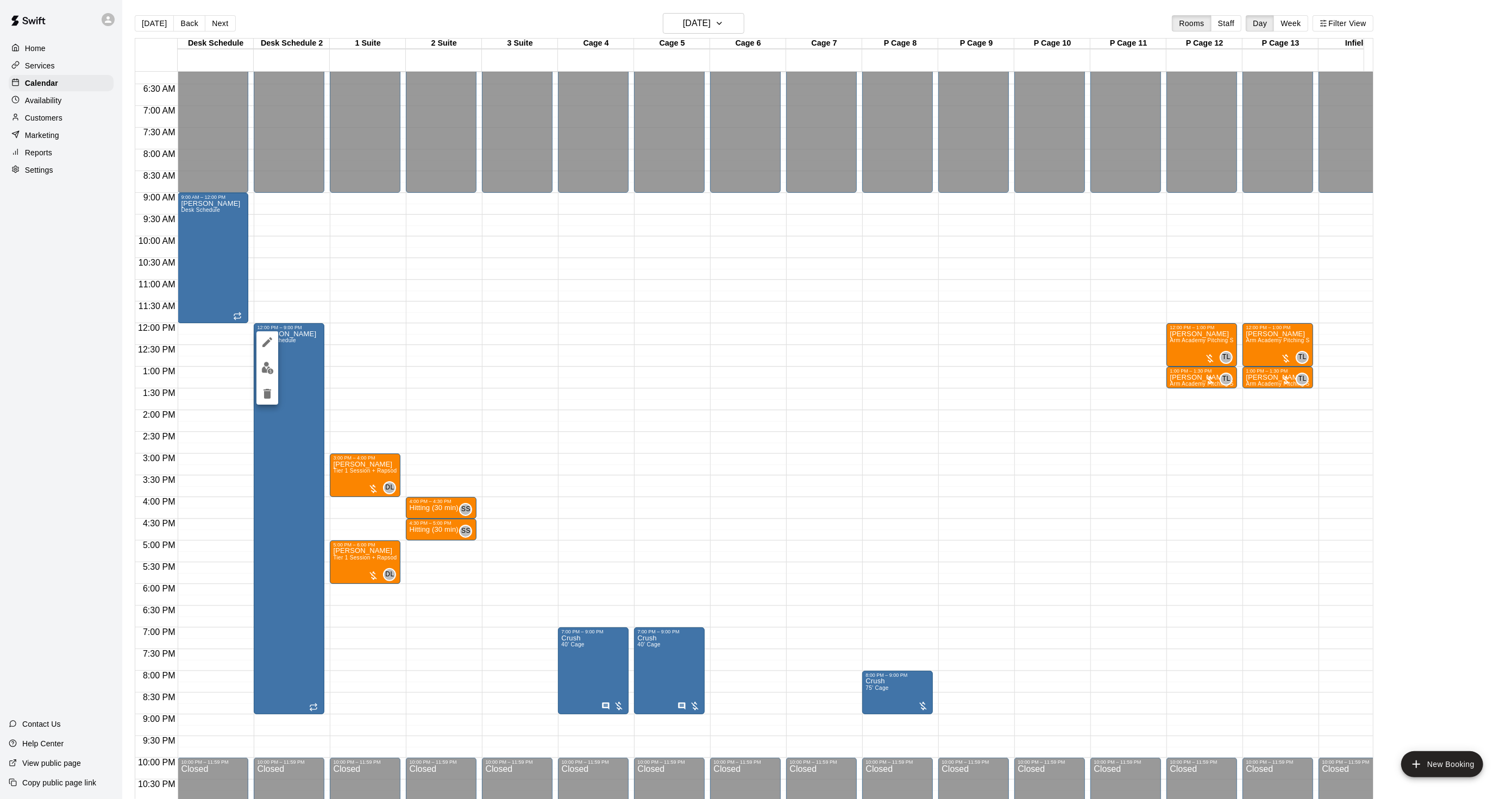
click at [329, 485] on div at bounding box center [756, 399] width 1512 height 799
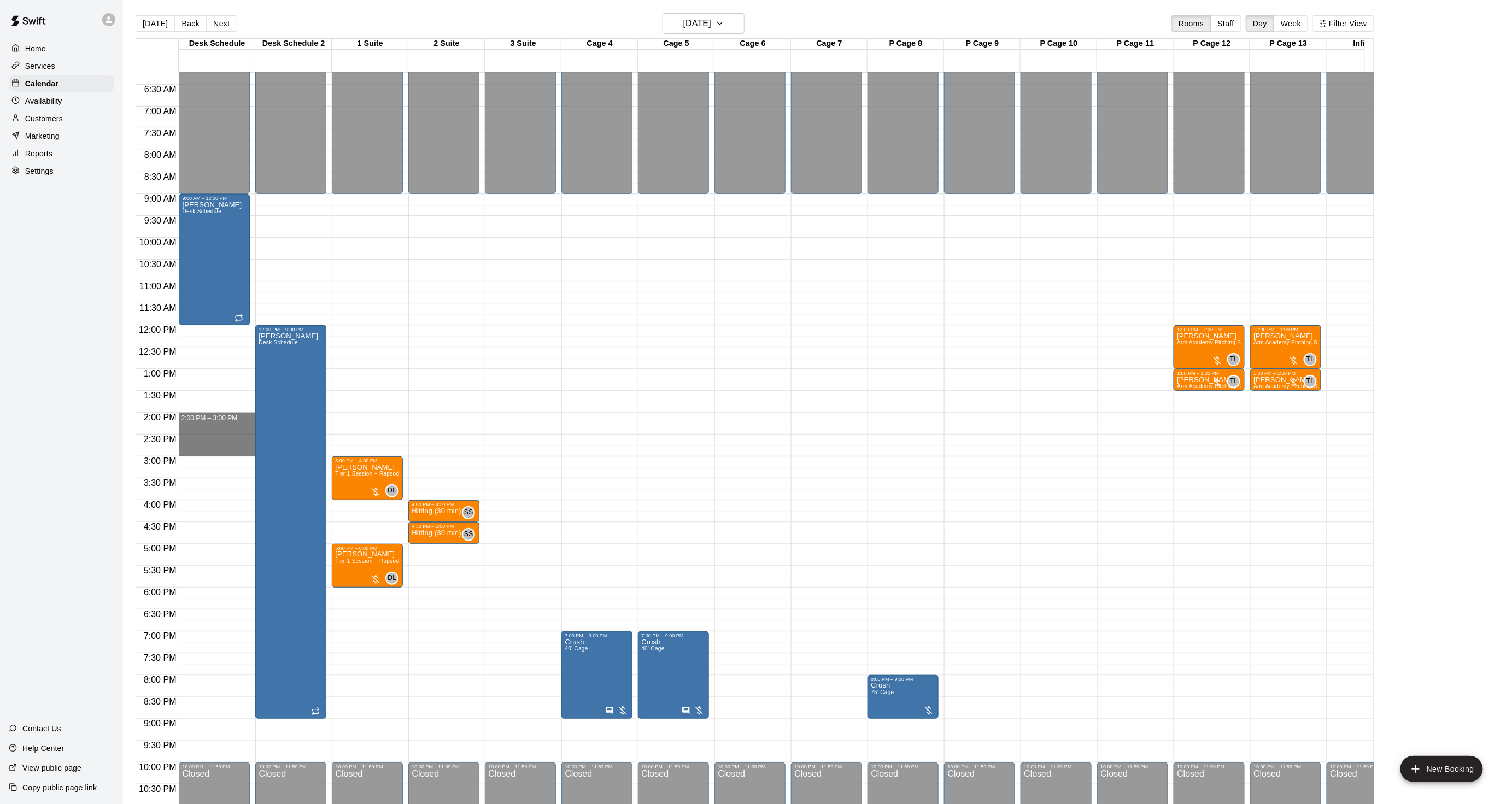
drag, startPoint x: 219, startPoint y: 417, endPoint x: 215, endPoint y: 451, distance: 34.2
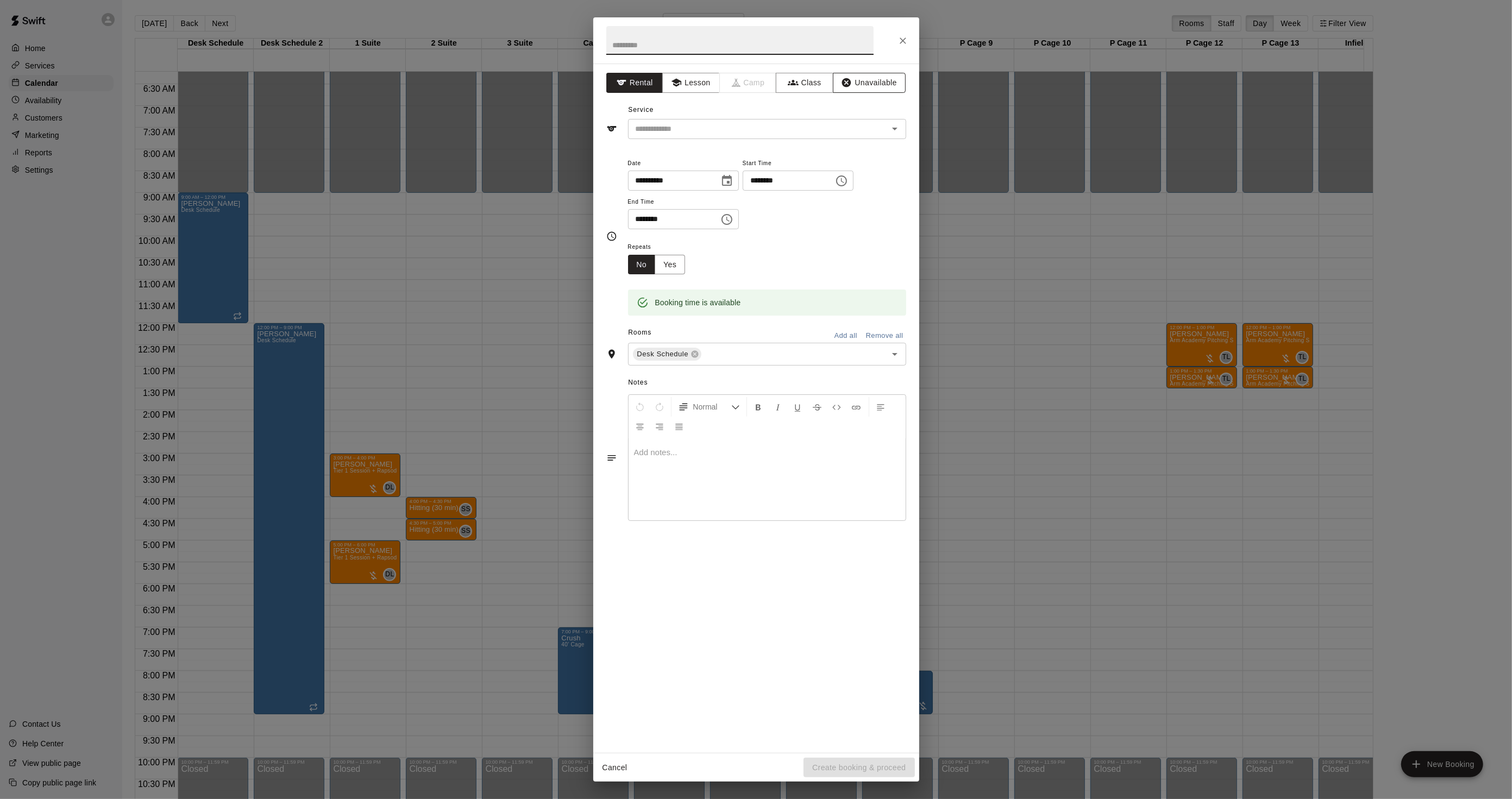
click at [854, 77] on button "Unavailable" at bounding box center [870, 83] width 73 height 20
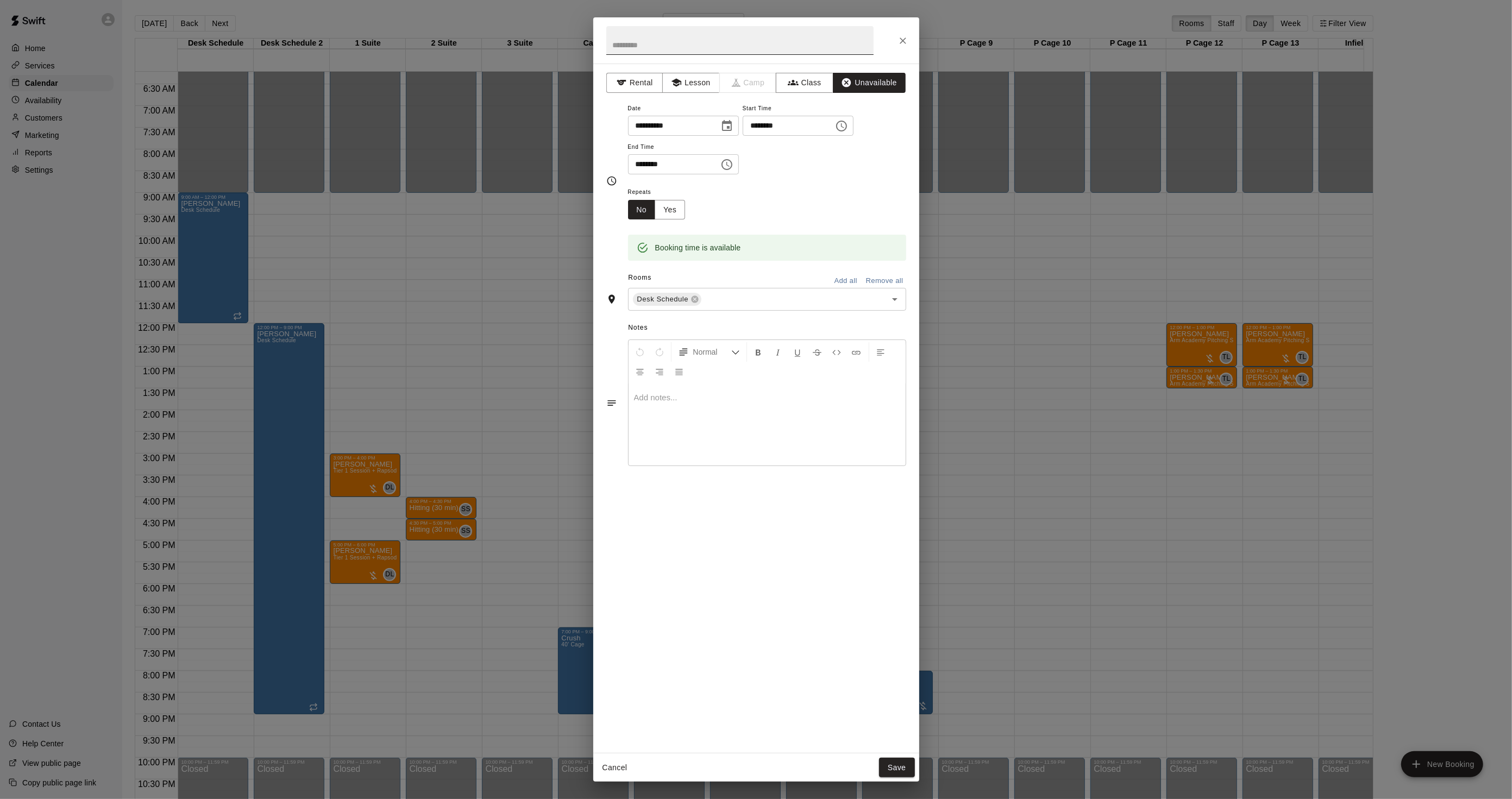
click at [633, 50] on input "text" at bounding box center [740, 41] width 267 height 29
type input "*"
type input "**********"
click at [892, 770] on button "Save" at bounding box center [897, 768] width 36 height 20
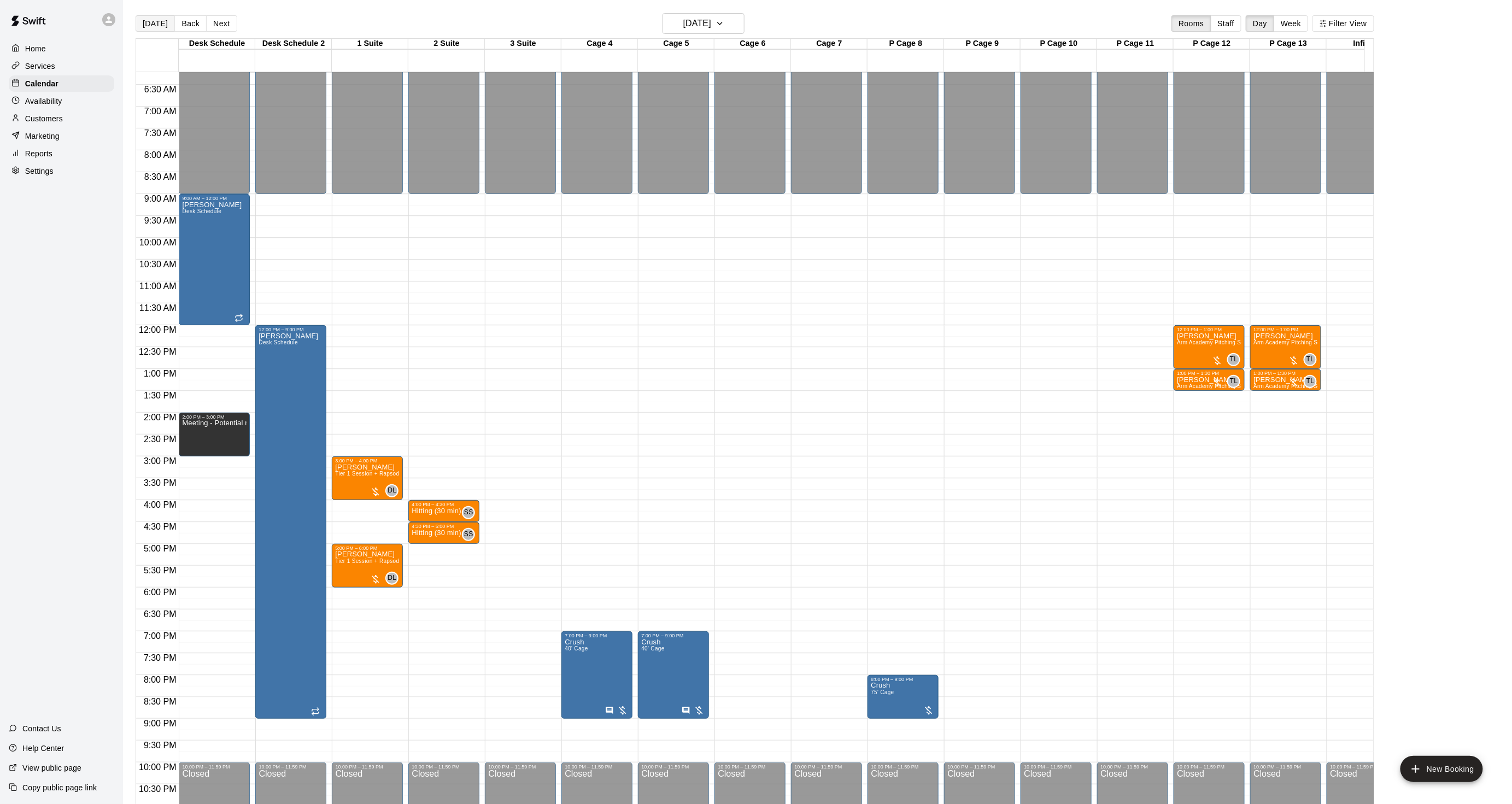
click at [149, 19] on button "[DATE]" at bounding box center [155, 23] width 39 height 16
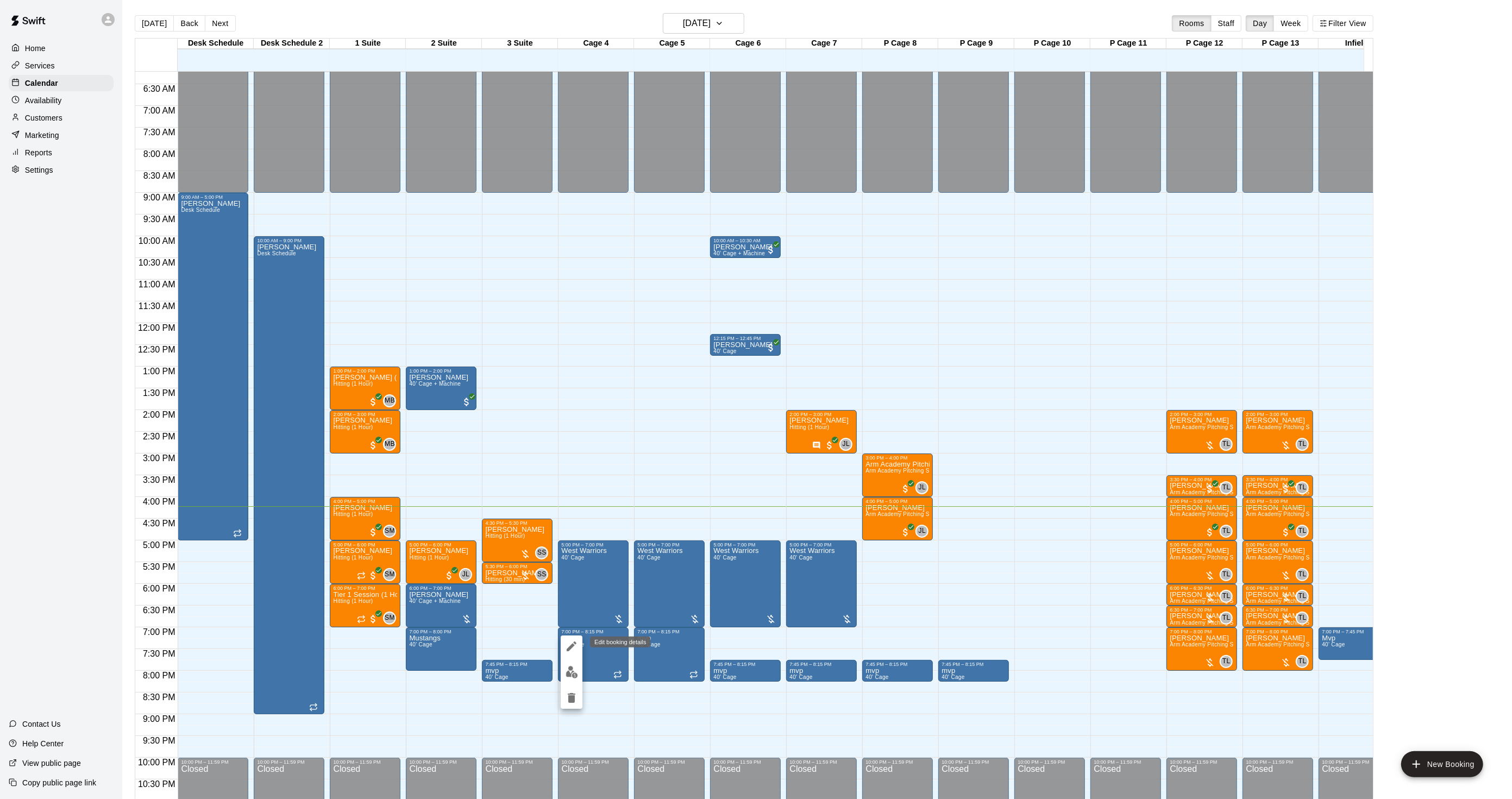
click at [574, 650] on icon "edit" at bounding box center [572, 646] width 13 height 13
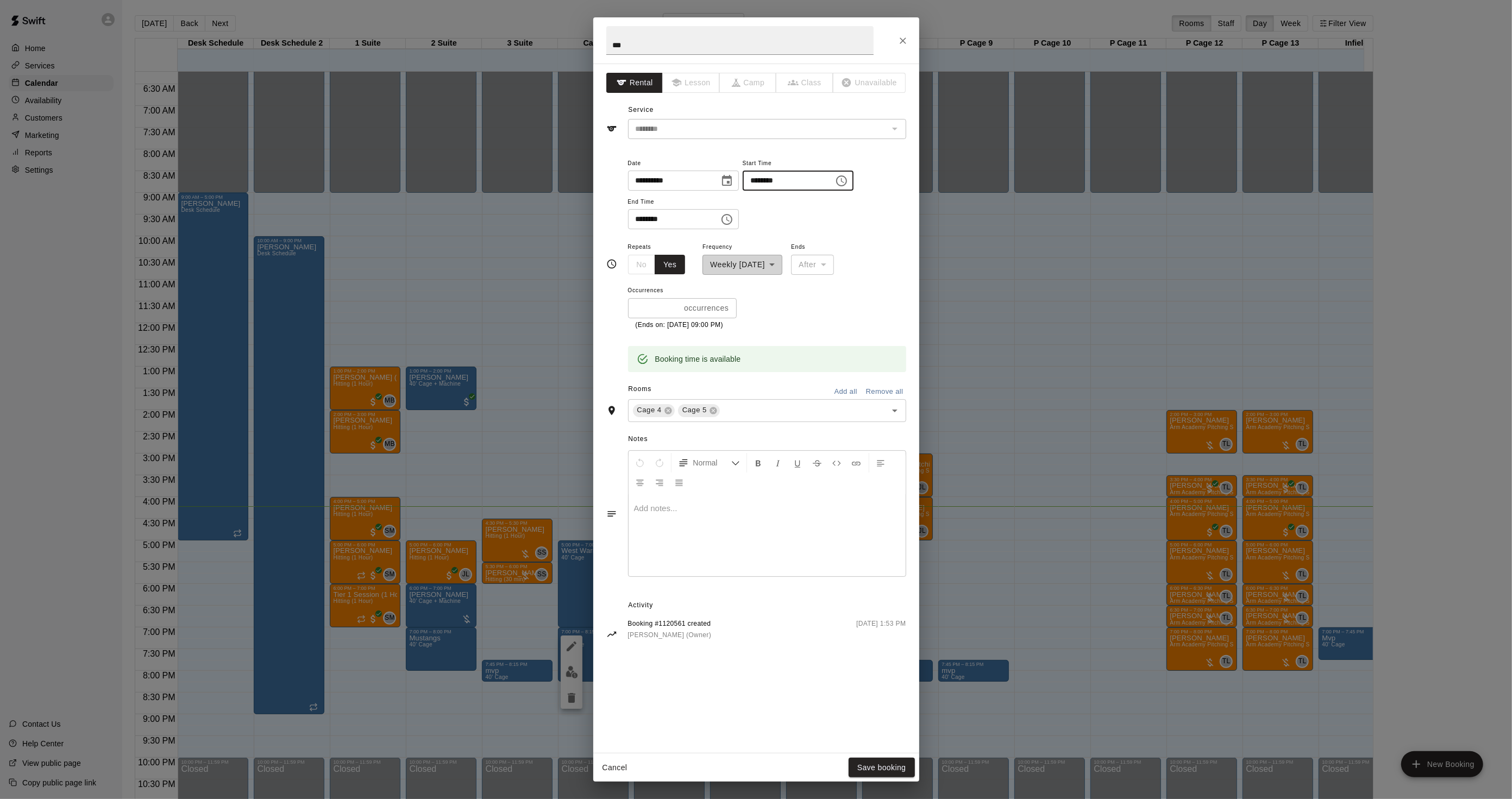
click at [780, 179] on input "********" at bounding box center [784, 181] width 83 height 20
type input "********"
click at [893, 758] on button "Save booking" at bounding box center [882, 768] width 67 height 20
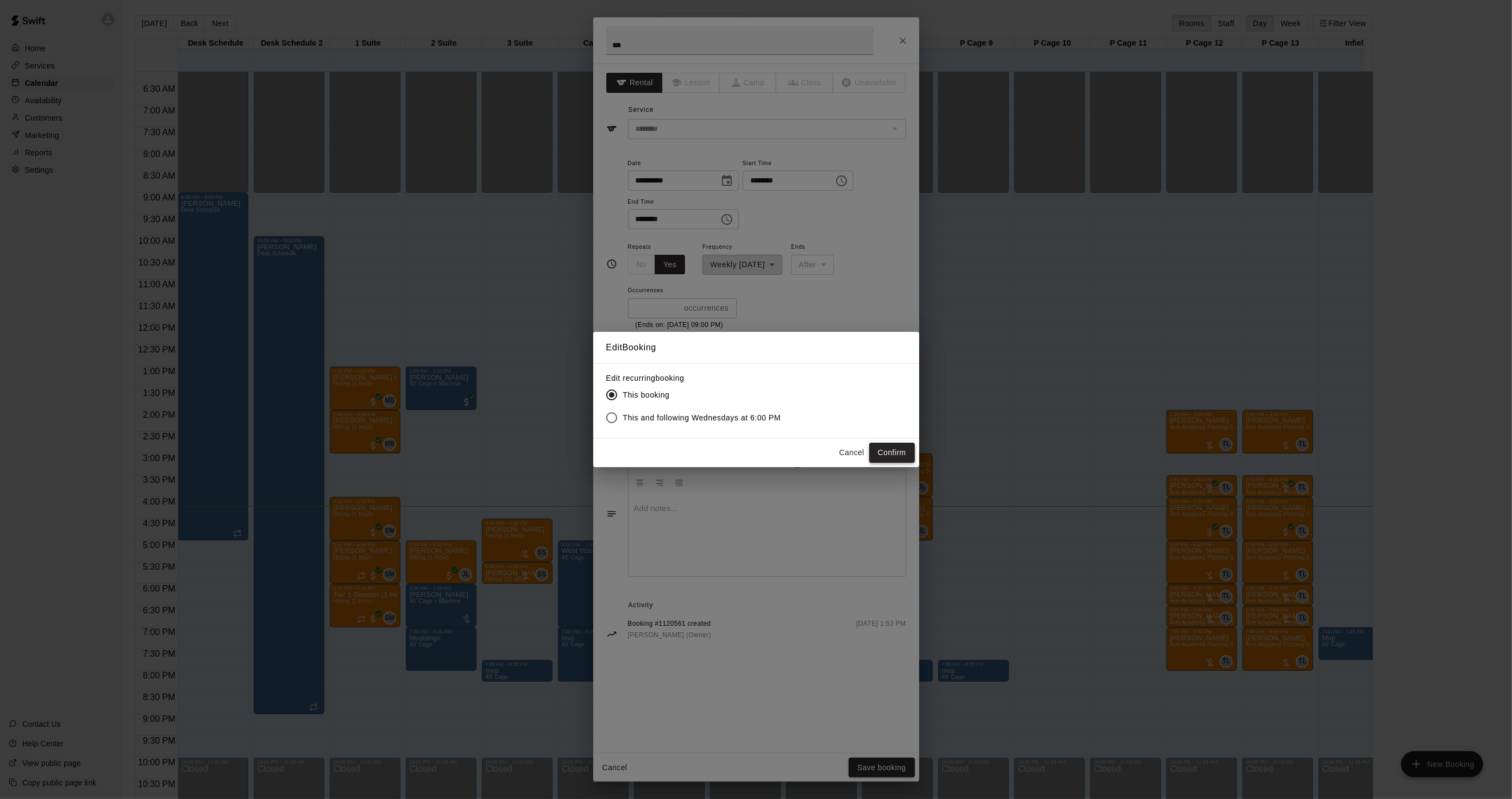
click at [889, 450] on button "Confirm" at bounding box center [892, 453] width 46 height 20
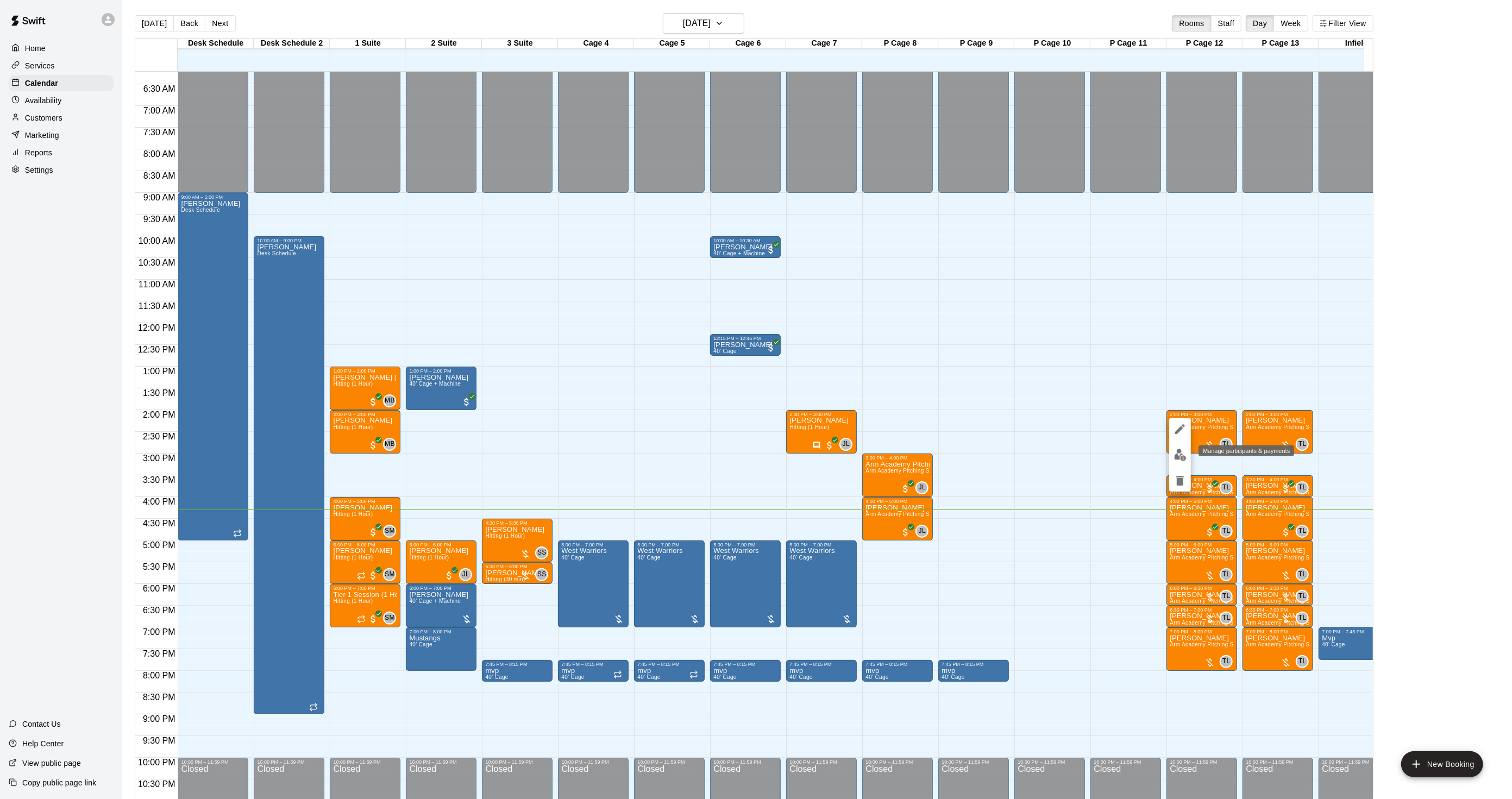
click at [1186, 463] on button "edit" at bounding box center [1180, 455] width 22 height 21
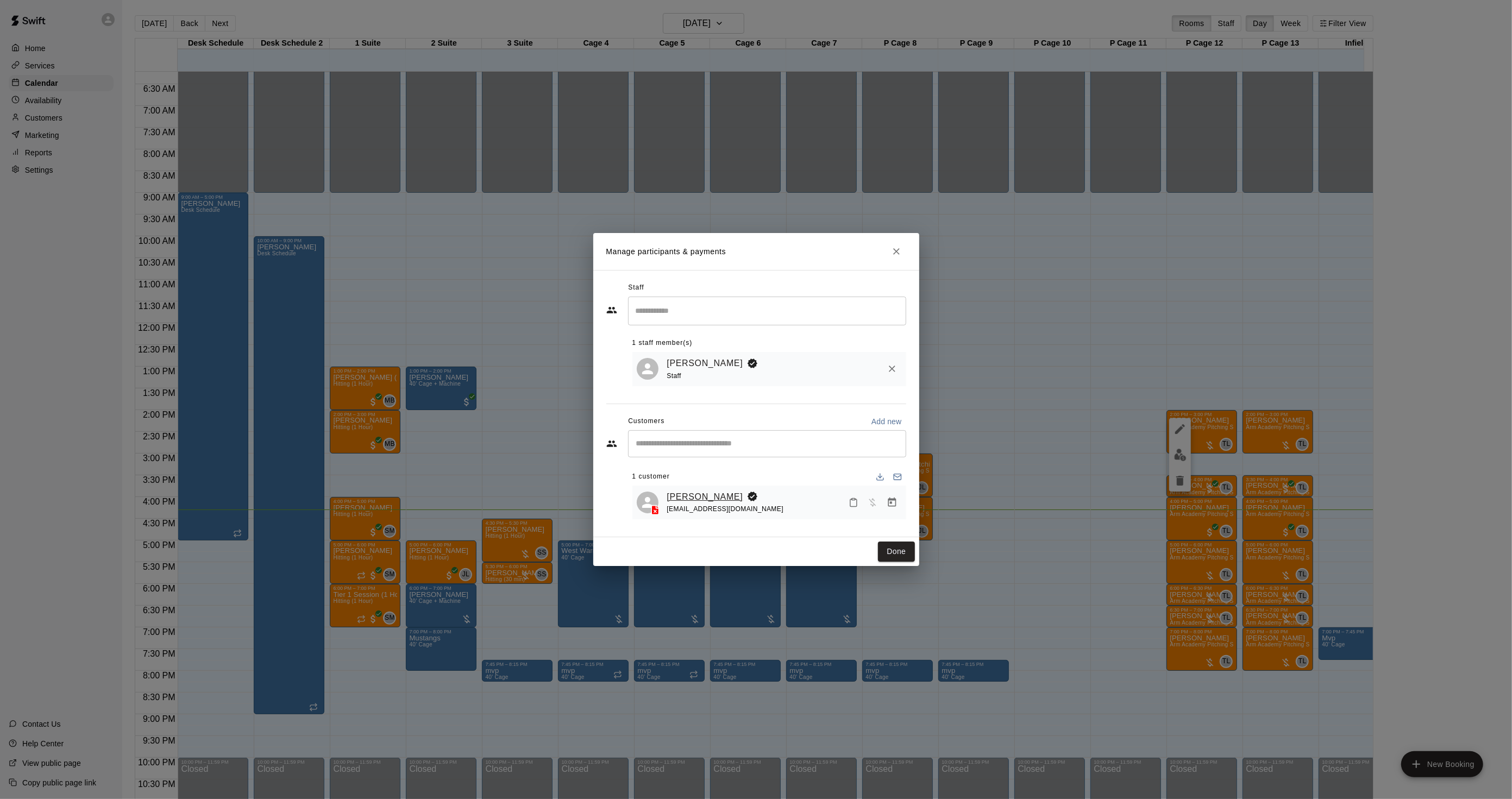
click at [737, 497] on link "[PERSON_NAME]" at bounding box center [705, 497] width 76 height 14
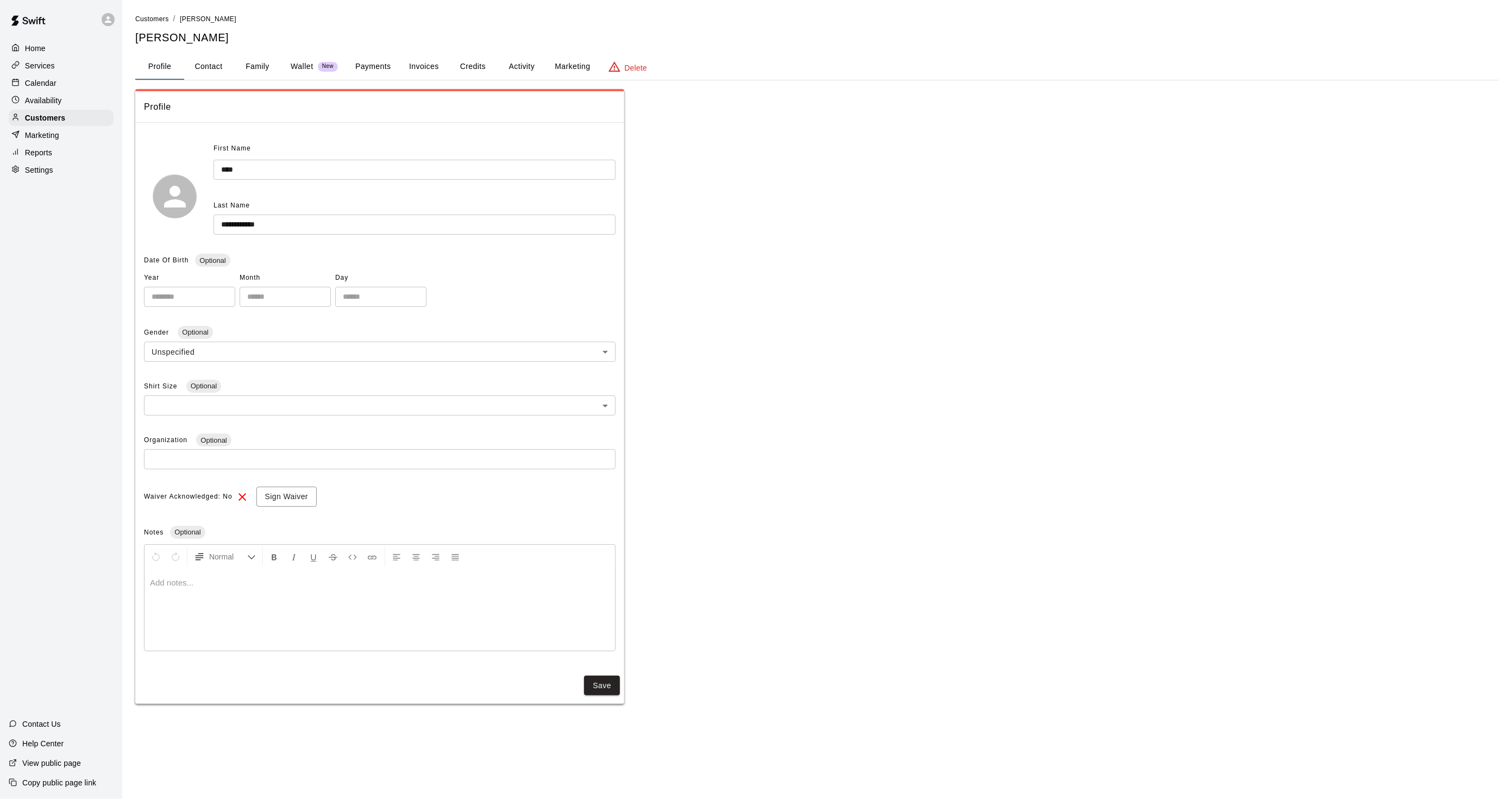
click at [372, 61] on button "Payments" at bounding box center [373, 67] width 53 height 26
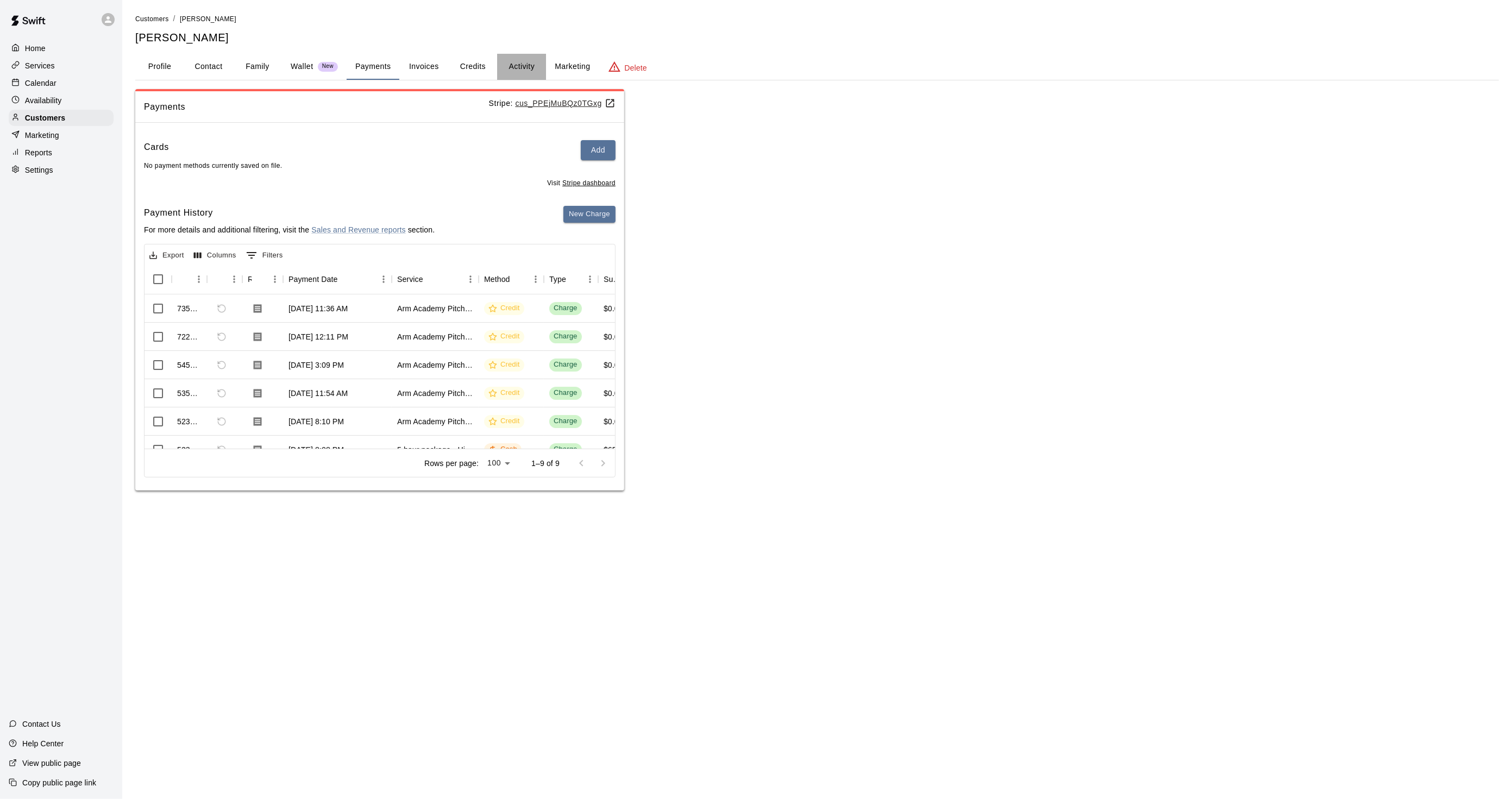
click at [531, 66] on button "Activity" at bounding box center [521, 67] width 49 height 26
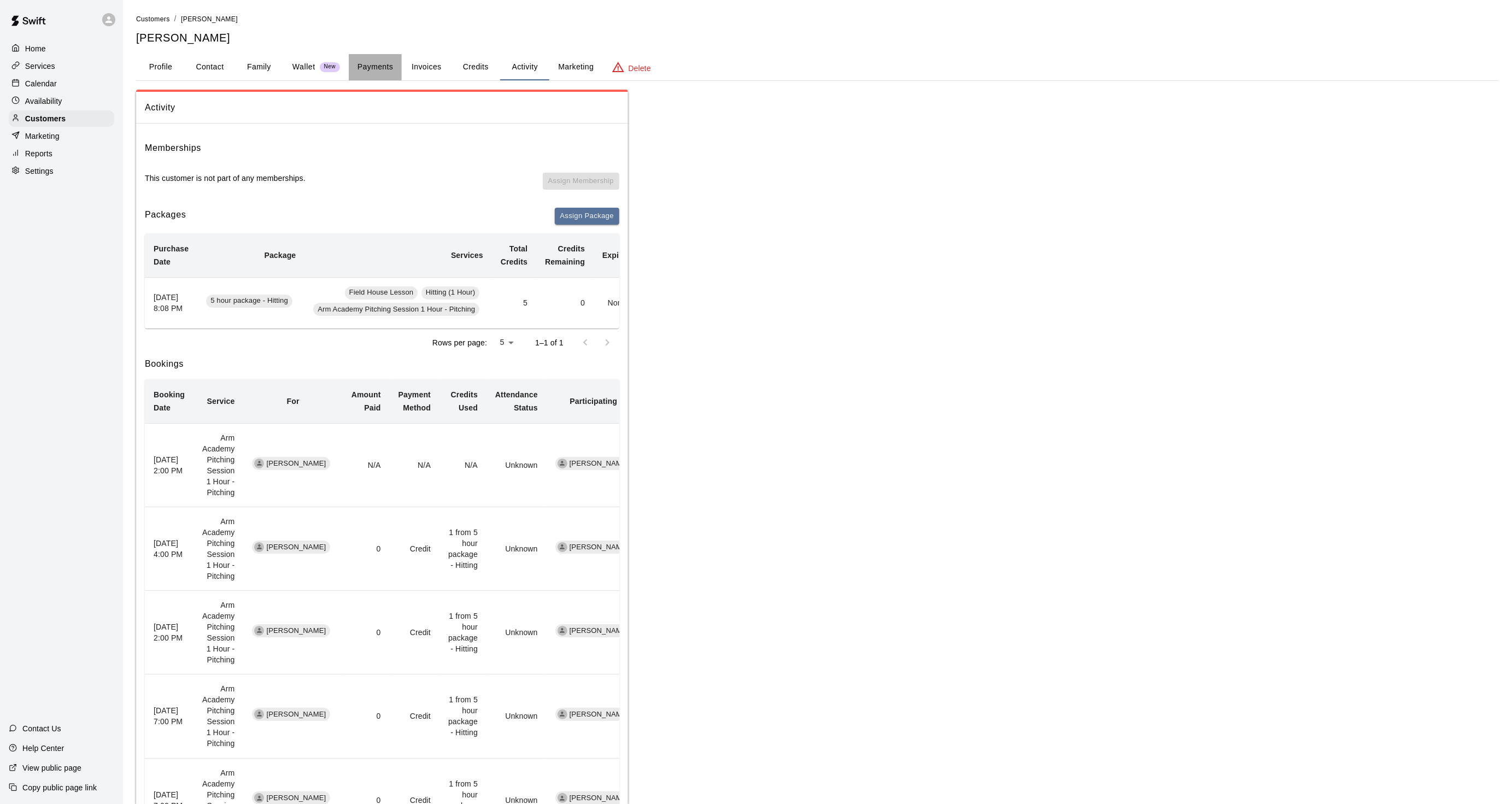
click at [365, 63] on button "Payments" at bounding box center [375, 68] width 53 height 27
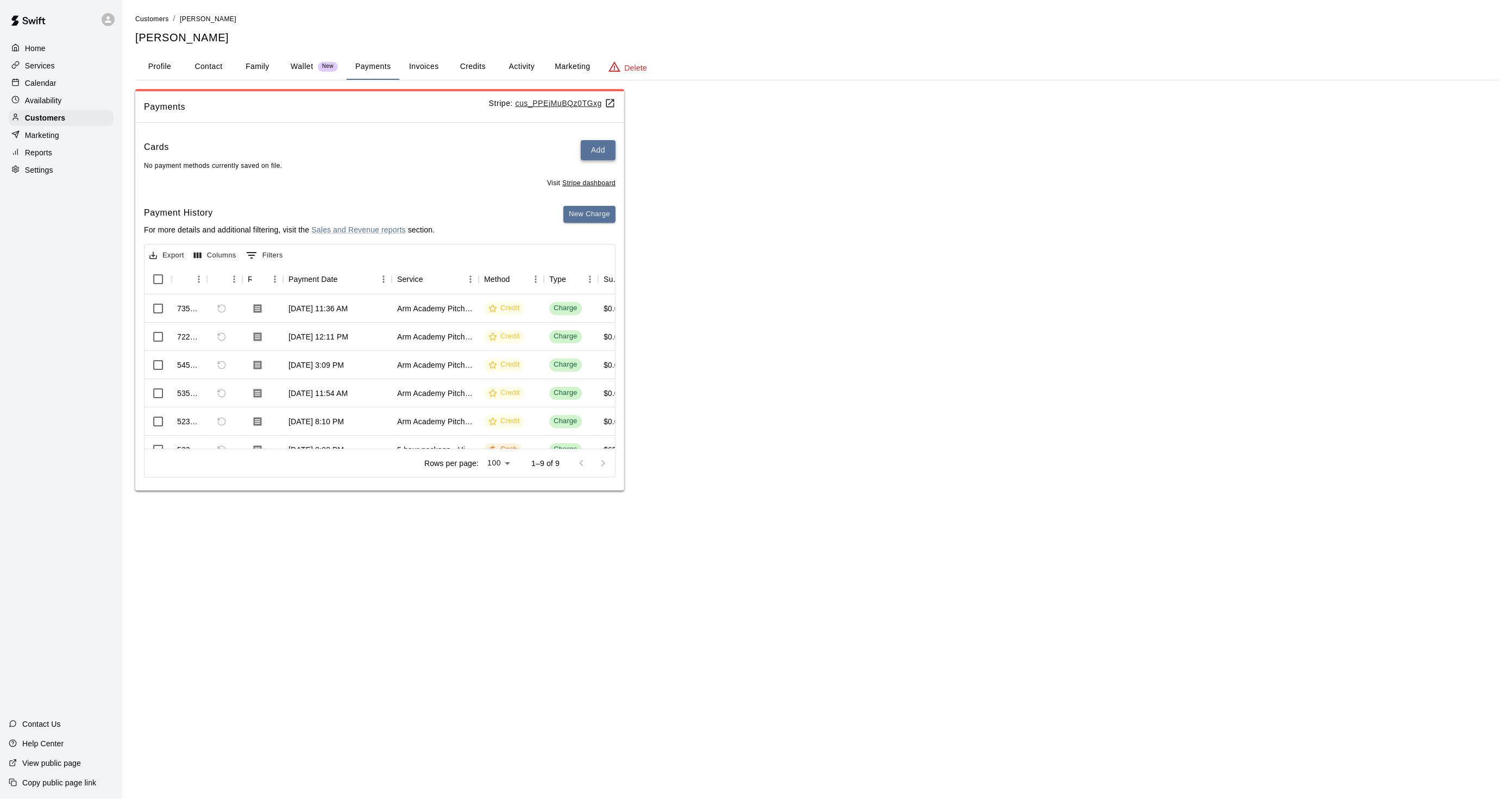
click at [610, 148] on button "Add" at bounding box center [598, 150] width 35 height 20
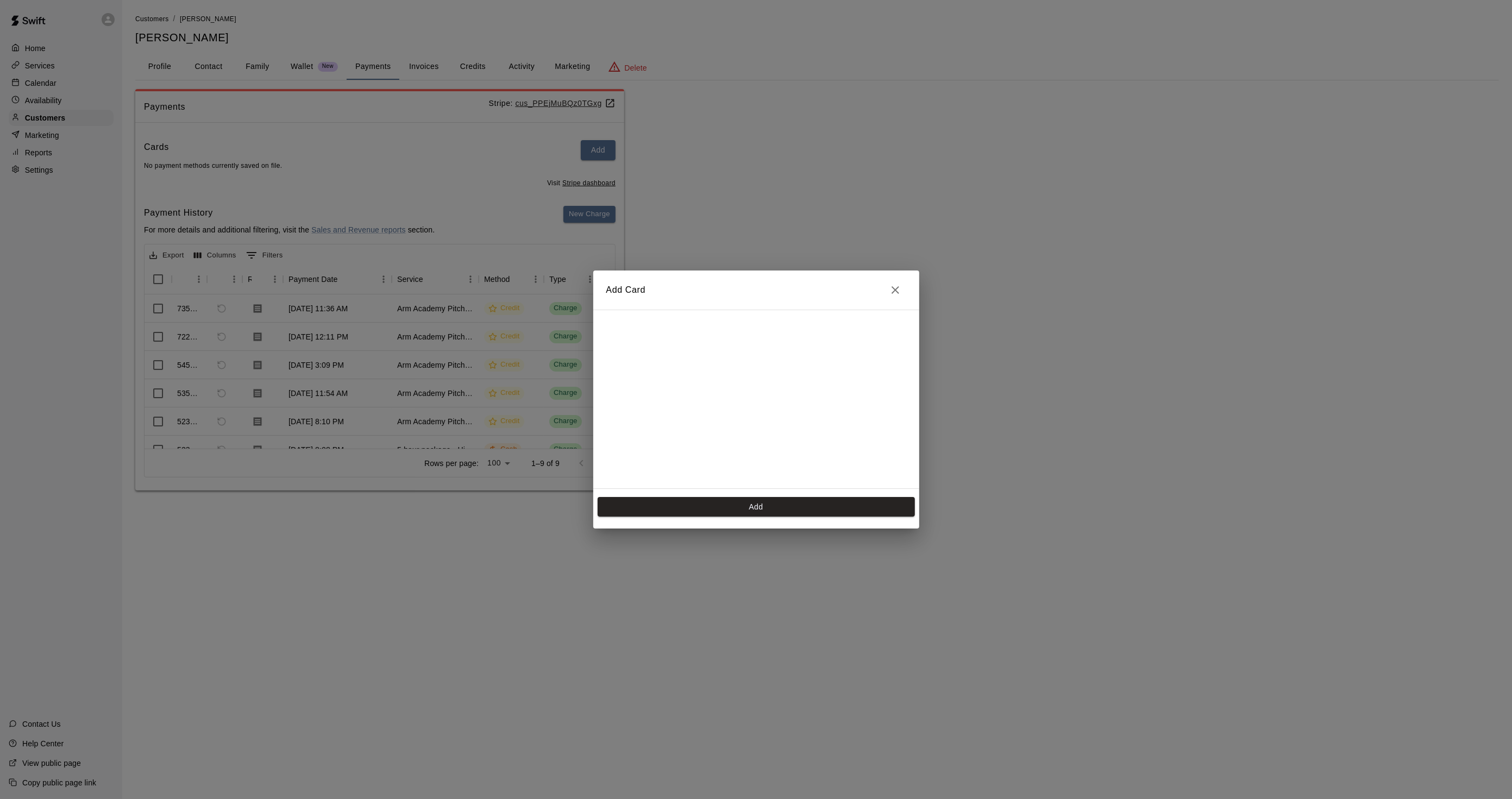
scroll to position [154, 0]
click at [766, 509] on button "Add" at bounding box center [757, 507] width 317 height 20
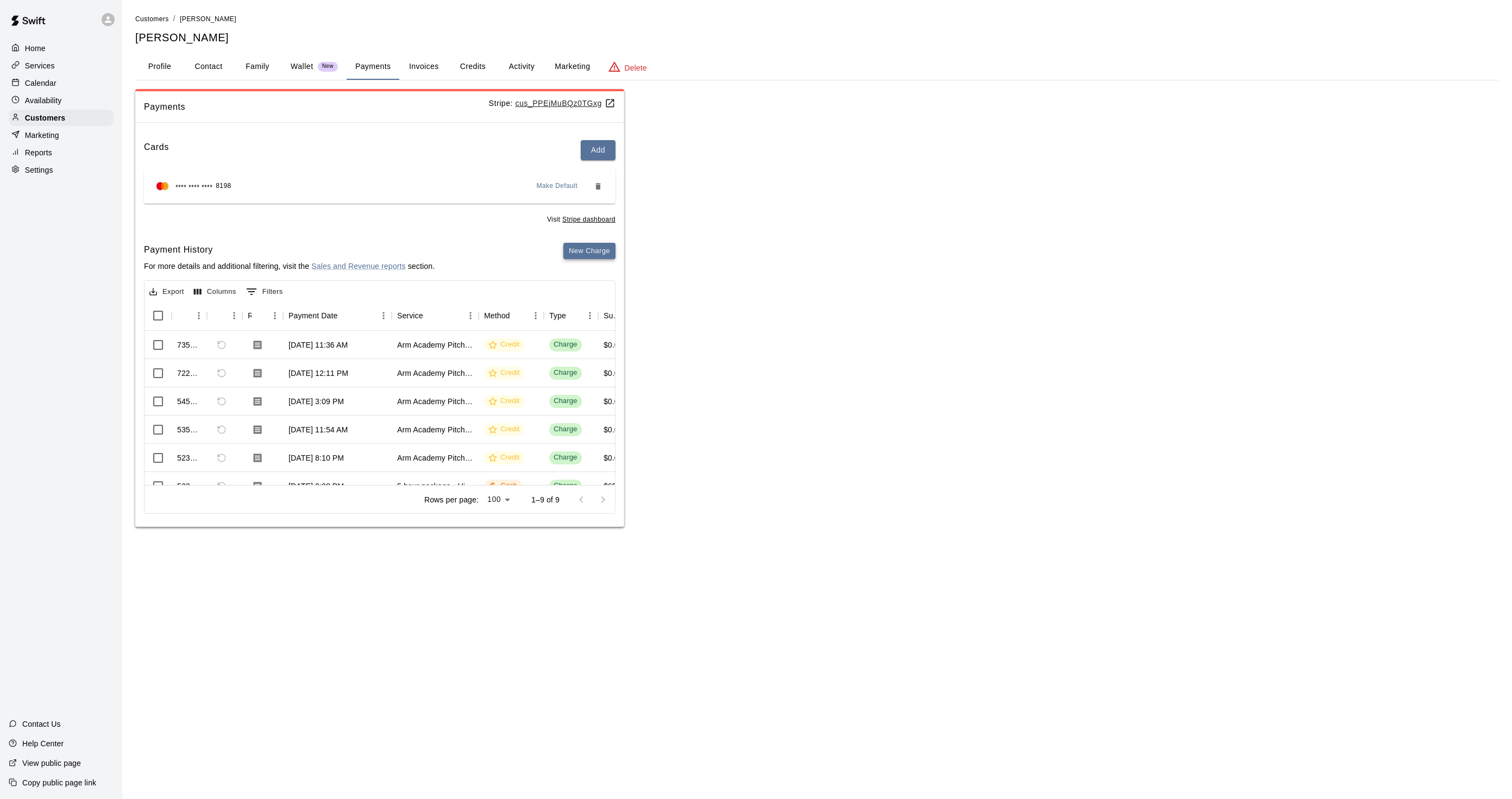
click at [566, 258] on button "New Charge" at bounding box center [589, 251] width 52 height 17
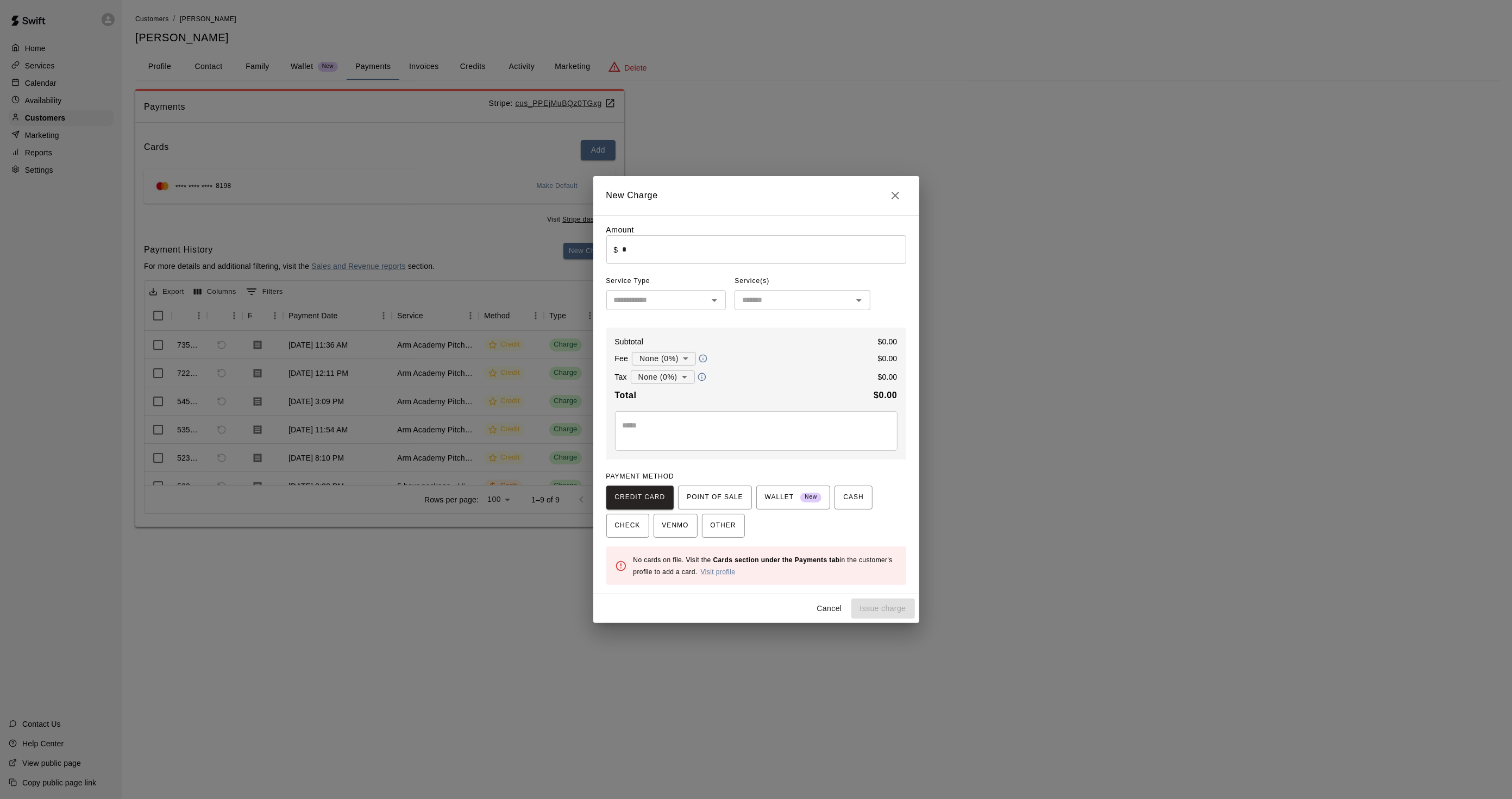
click at [654, 252] on input "*" at bounding box center [764, 250] width 284 height 29
drag, startPoint x: 1045, startPoint y: 478, endPoint x: 1036, endPoint y: 472, distance: 10.8
click at [1045, 477] on div "New Charge Amount ​ $ ****** ​ Service Type ​ Service(s) ​ Subtotal $ 150.00 Fe…" at bounding box center [756, 399] width 1512 height 799
type input "*"
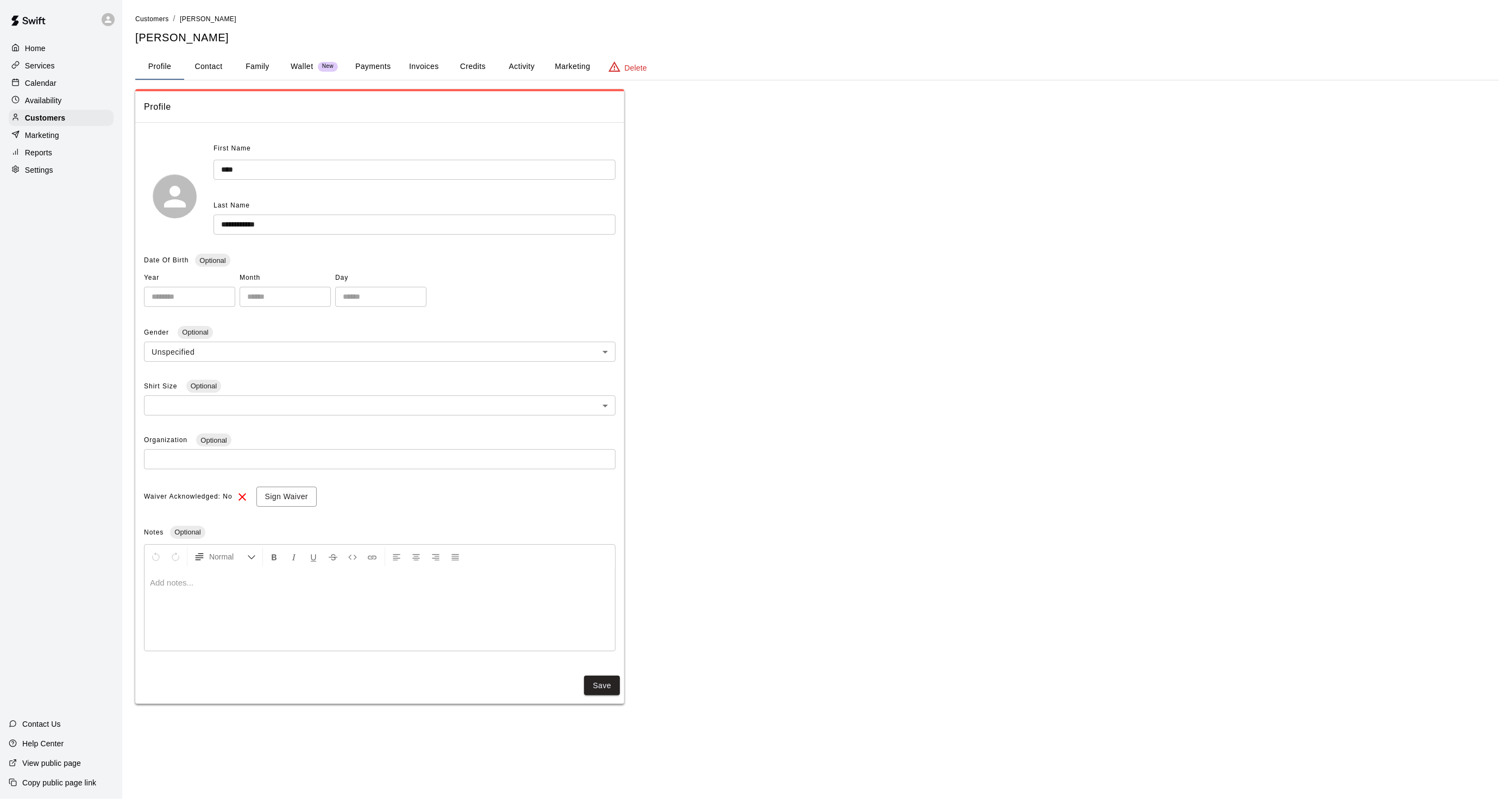
click at [520, 56] on button "Activity" at bounding box center [521, 67] width 49 height 26
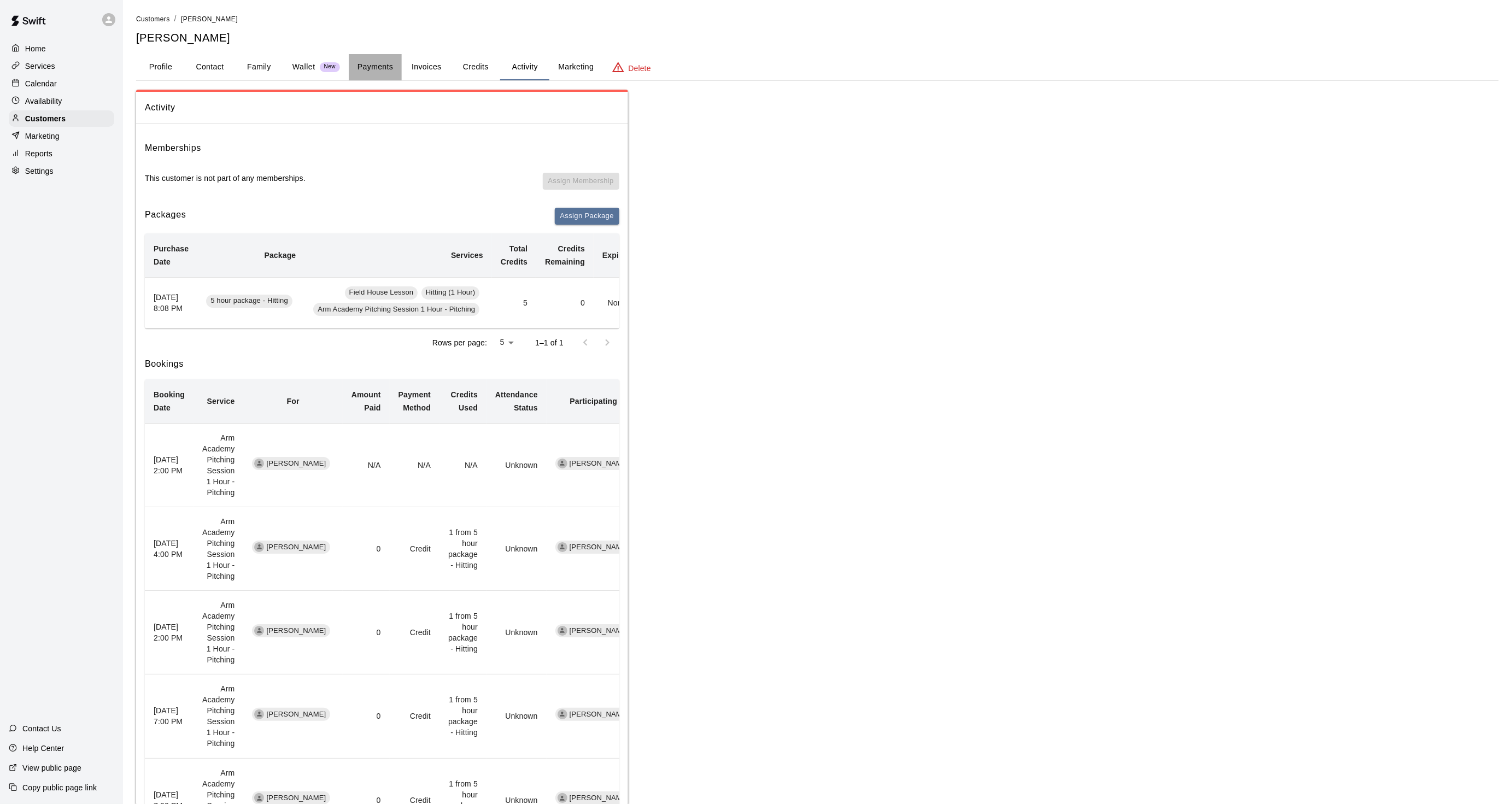
click at [375, 66] on button "Payments" at bounding box center [375, 68] width 53 height 27
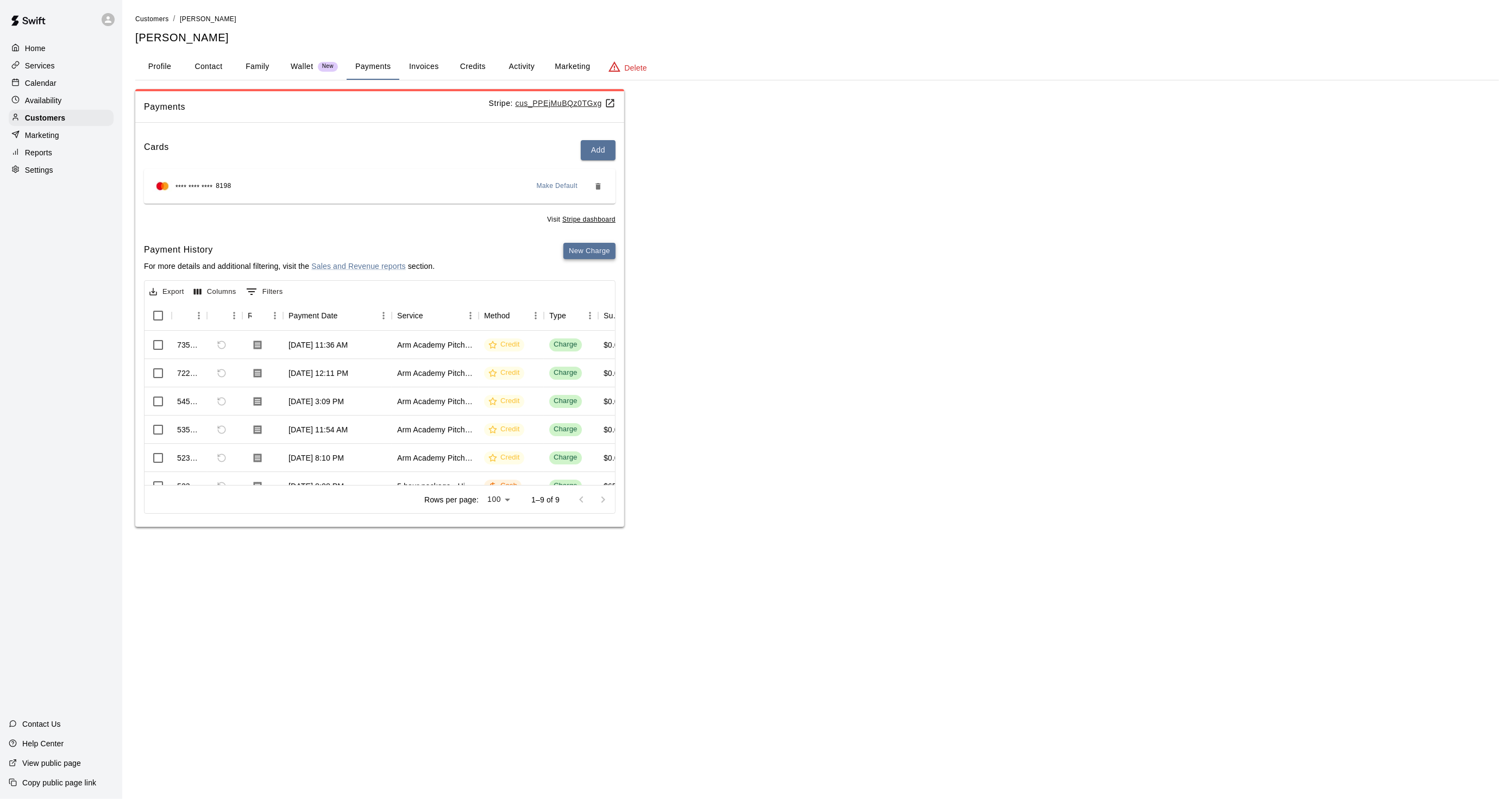
click at [578, 245] on button "New Charge" at bounding box center [589, 251] width 52 height 17
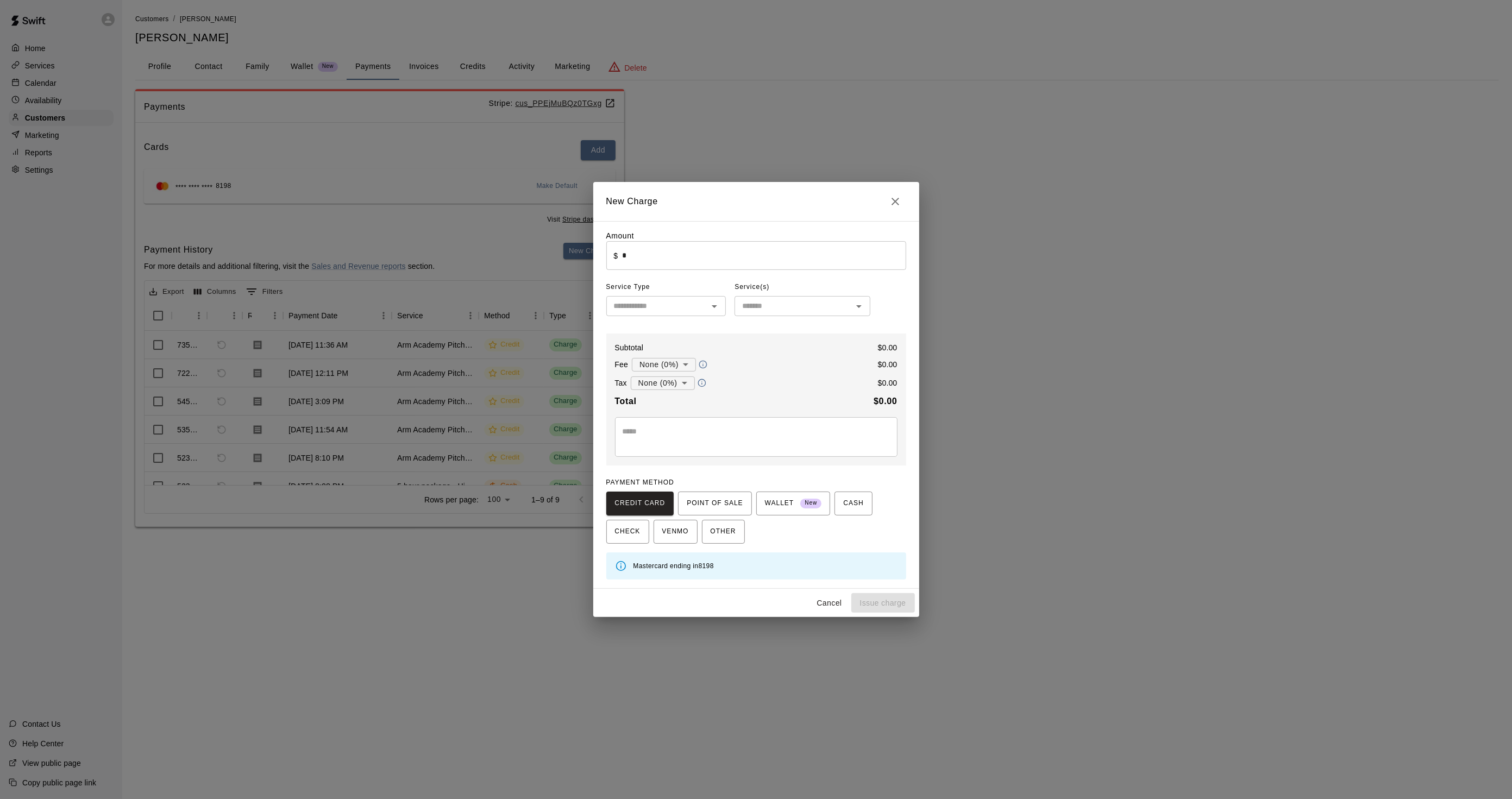
click at [681, 265] on input "*" at bounding box center [764, 256] width 284 height 29
click at [894, 605] on button "Issue charge" at bounding box center [883, 603] width 63 height 20
type input "*"
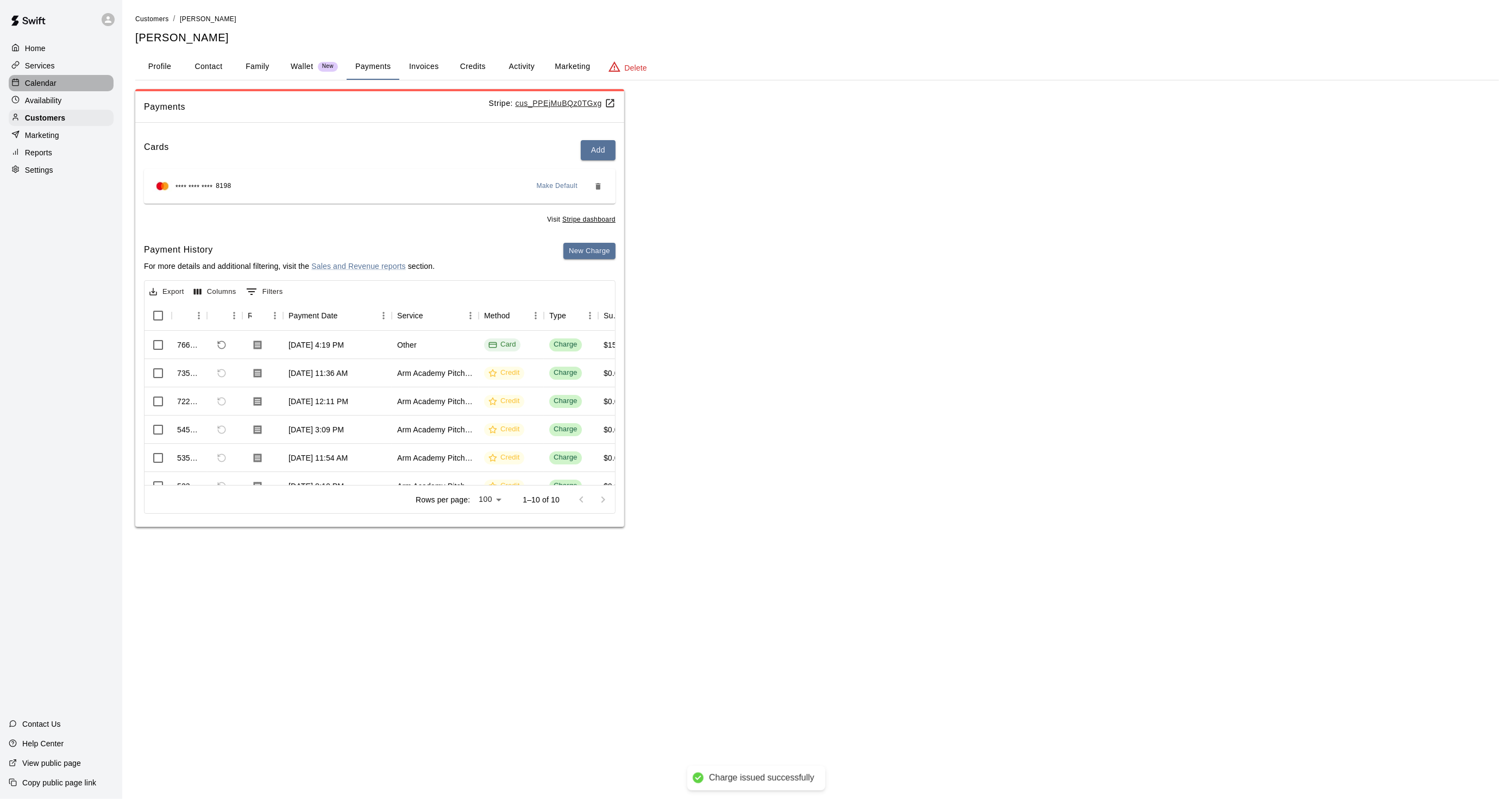
click at [46, 85] on p "Calendar" at bounding box center [41, 83] width 31 height 11
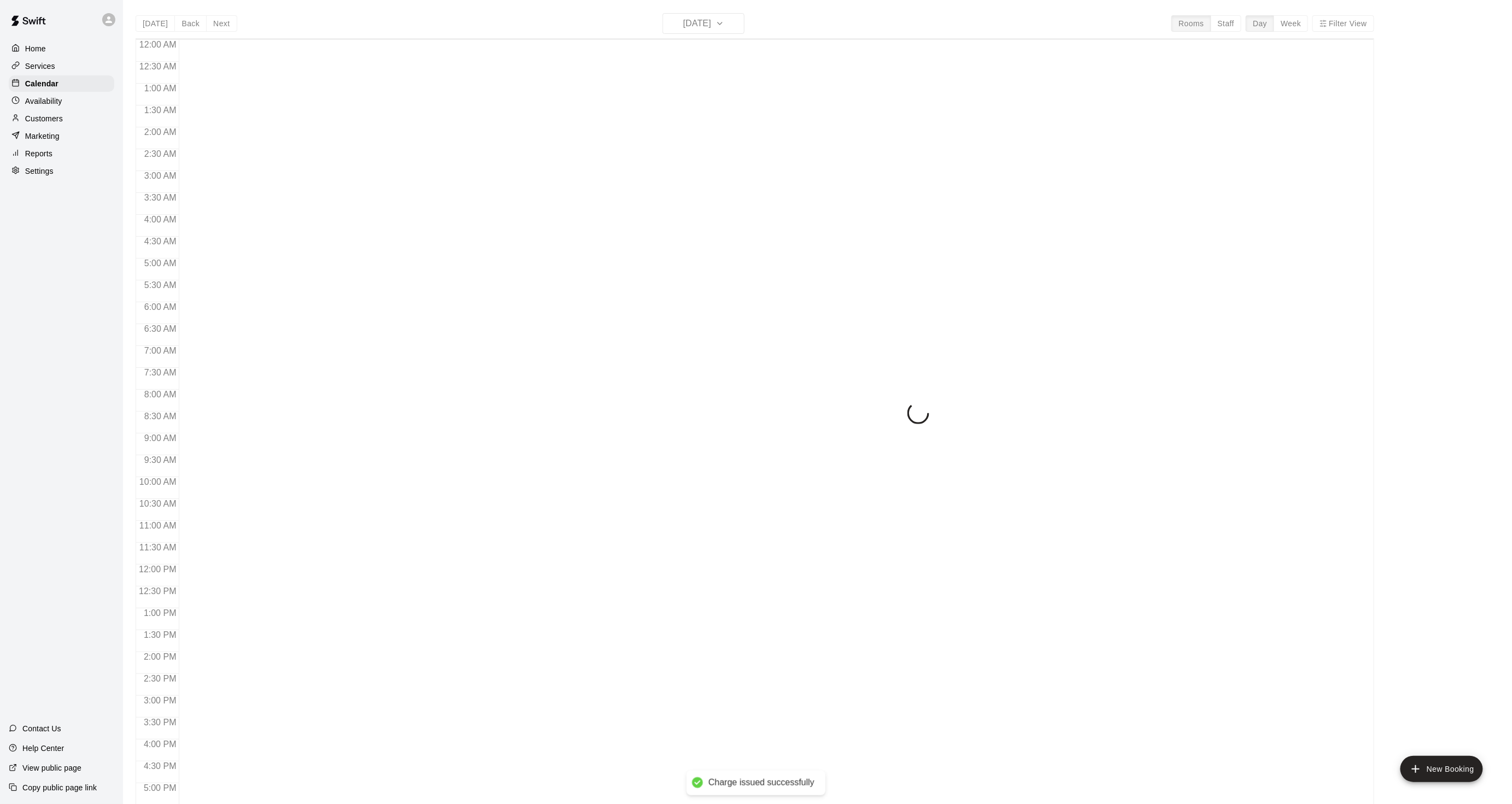
scroll to position [272, 0]
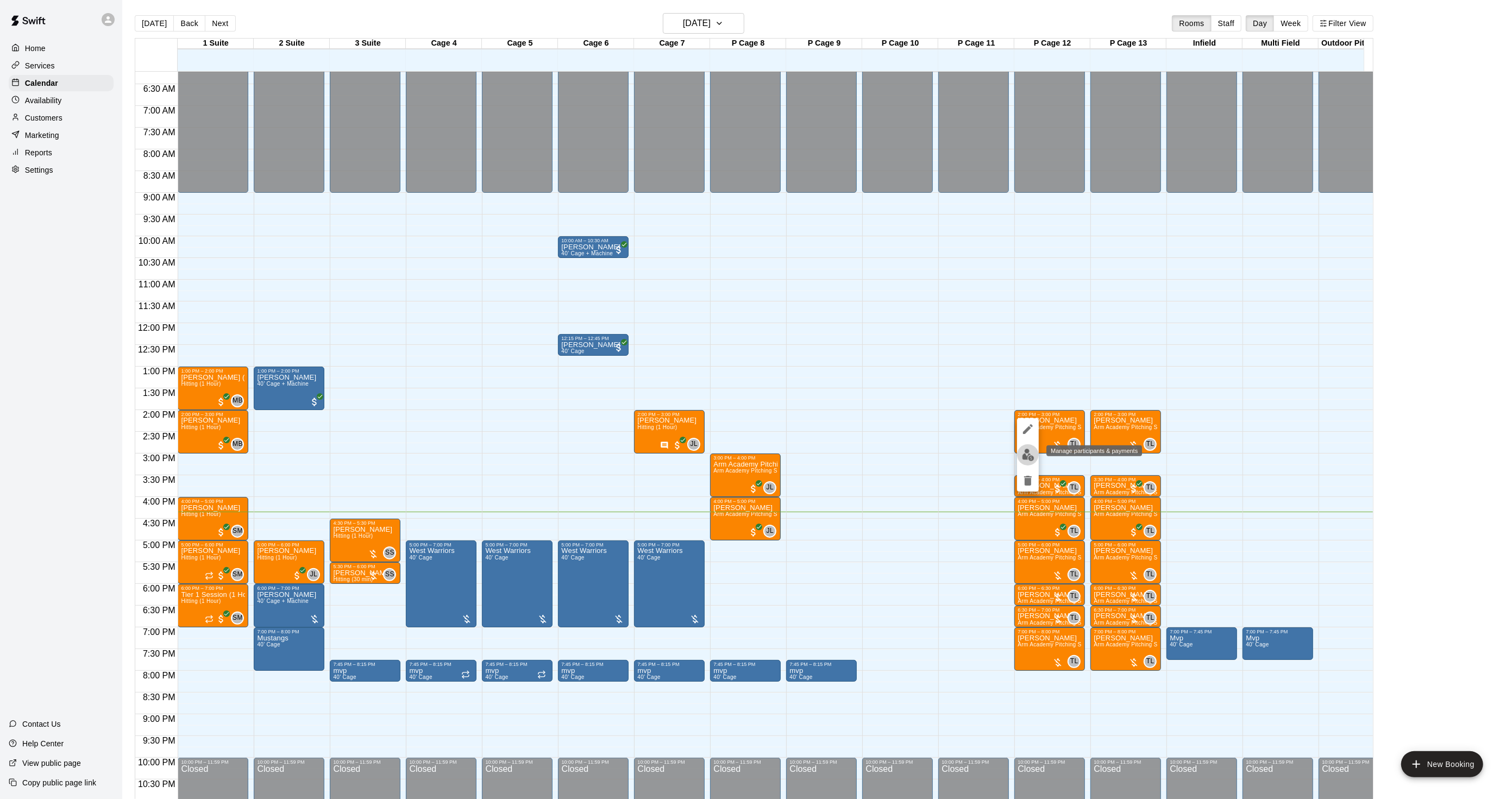
click at [1033, 455] on img "edit" at bounding box center [1028, 455] width 13 height 13
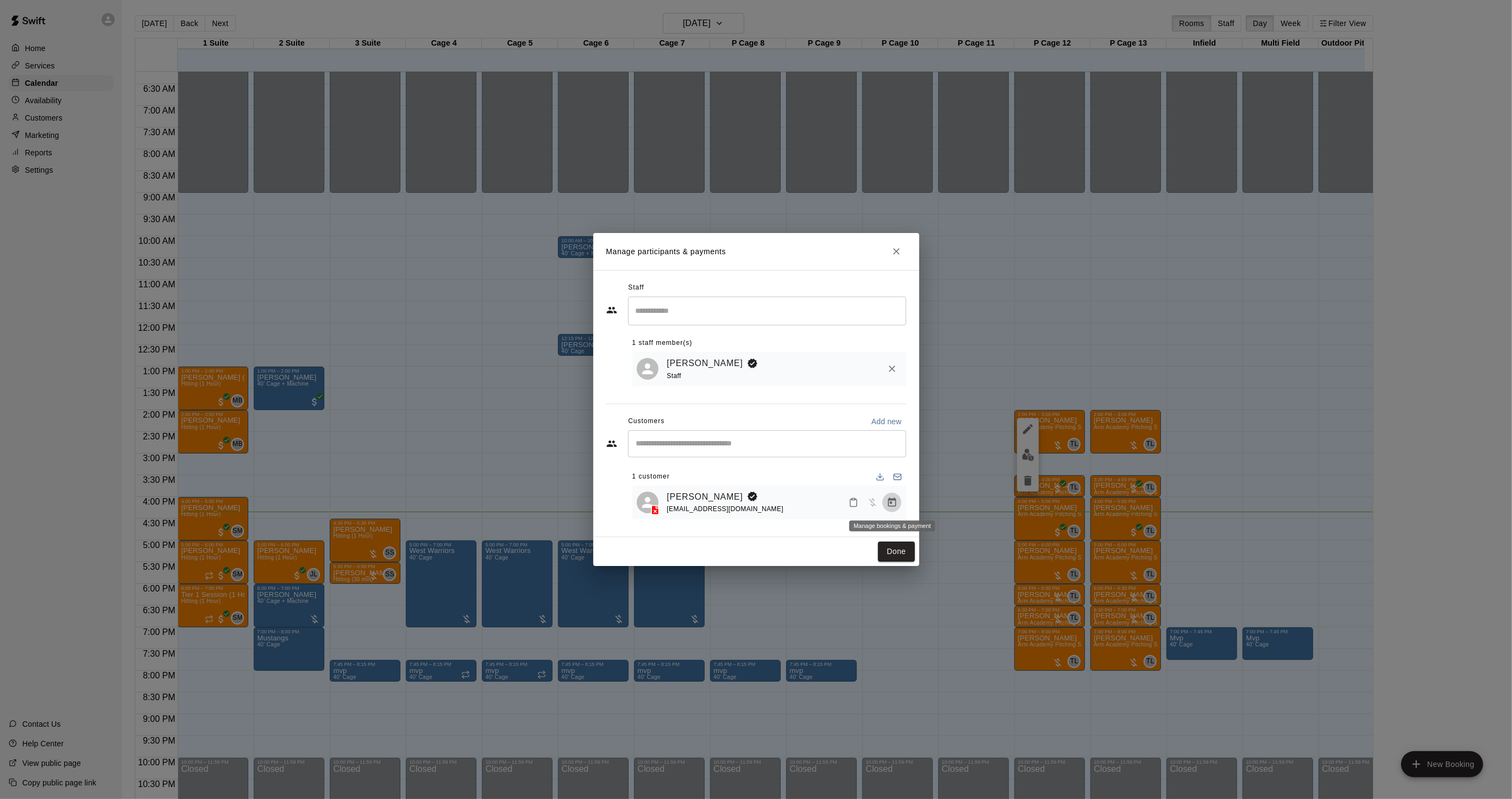
click at [886, 501] on button "Manage bookings & payment" at bounding box center [892, 502] width 19 height 19
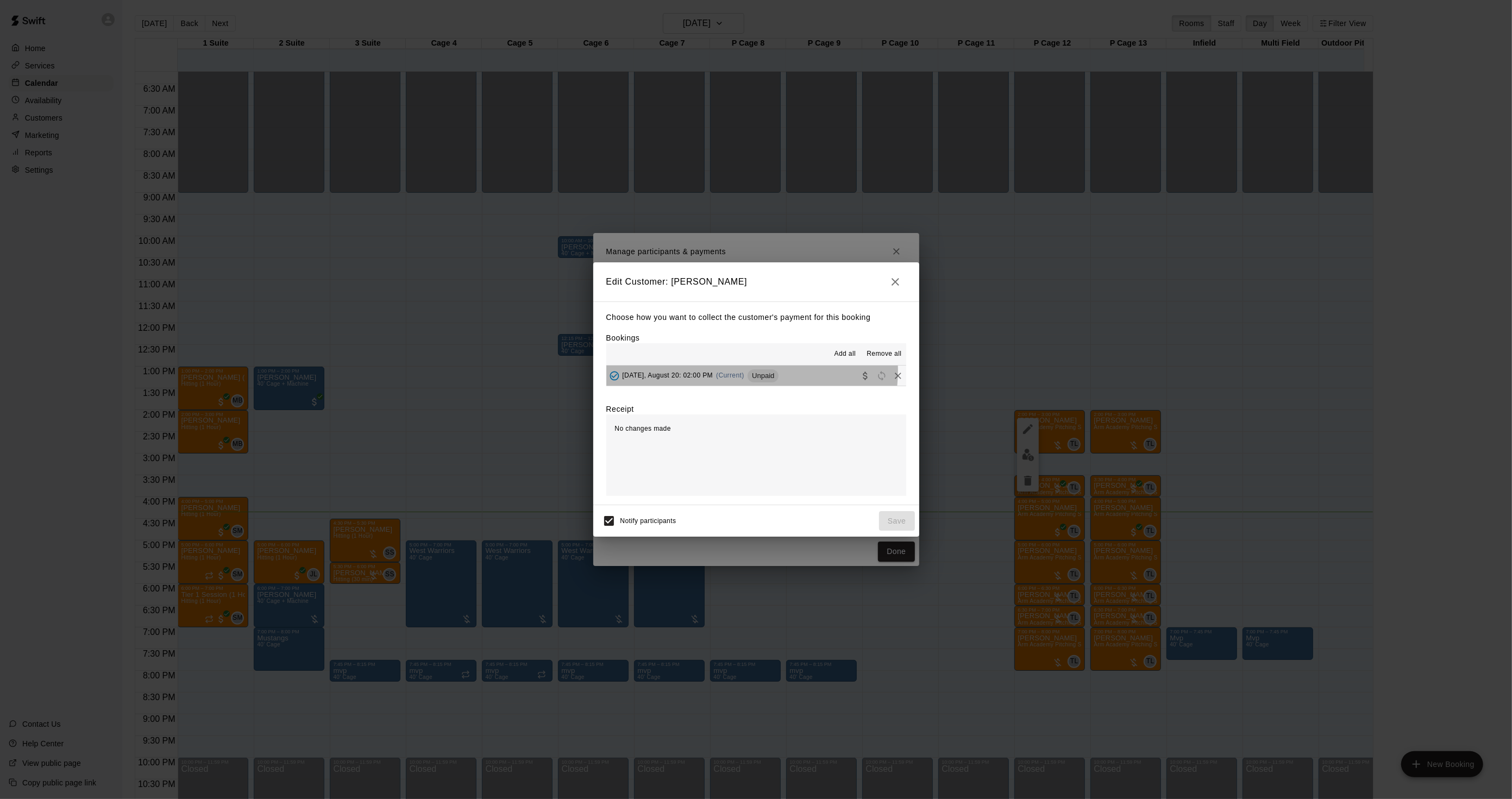
click at [745, 371] on div "Wednesday, August 20: 02:00 PM (Current) Unpaid" at bounding box center [693, 376] width 173 height 16
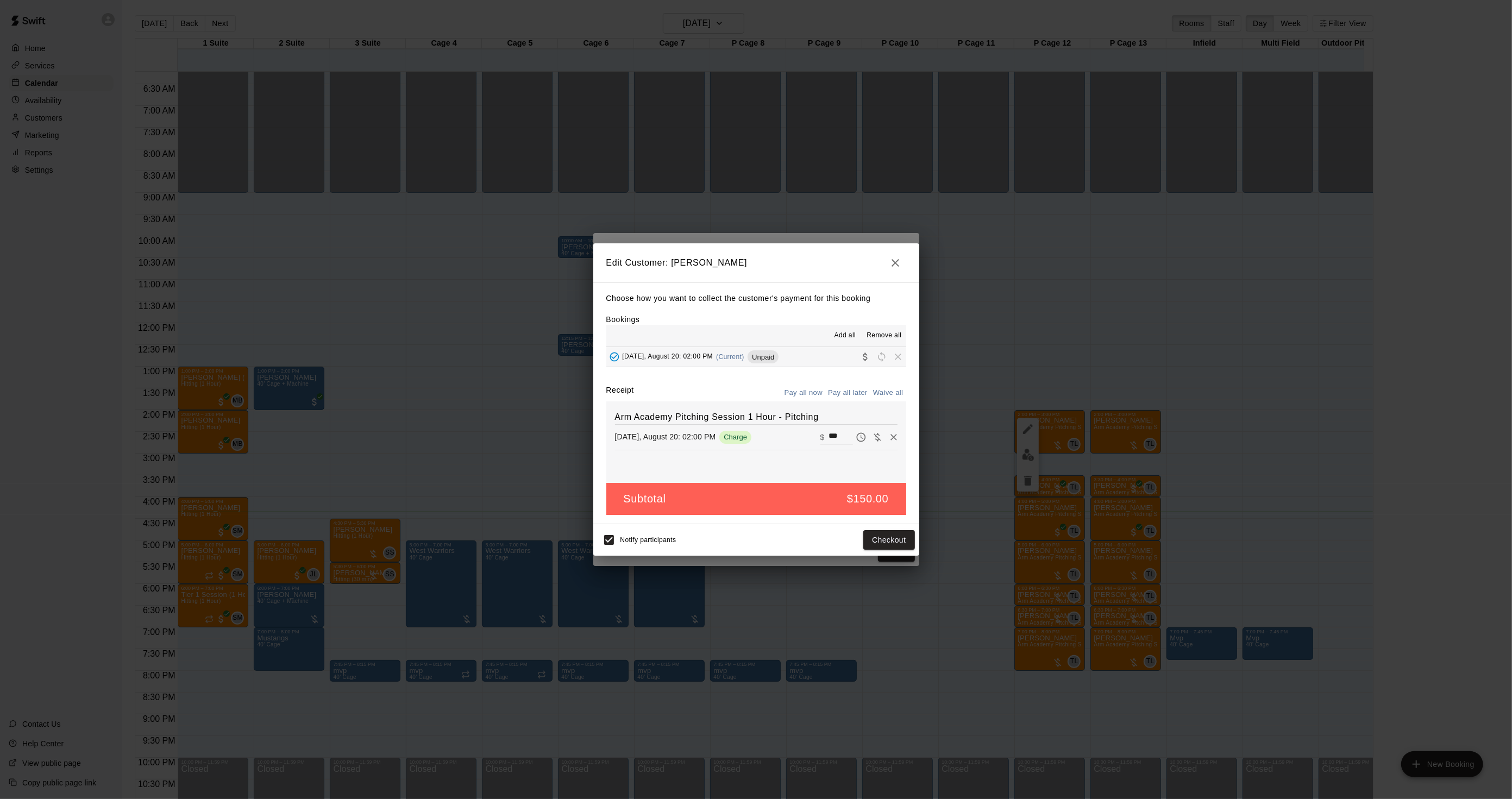
click at [872, 441] on icon "Waive payment" at bounding box center [877, 437] width 11 height 11
type input "*"
click at [890, 546] on button "Save" at bounding box center [897, 540] width 36 height 20
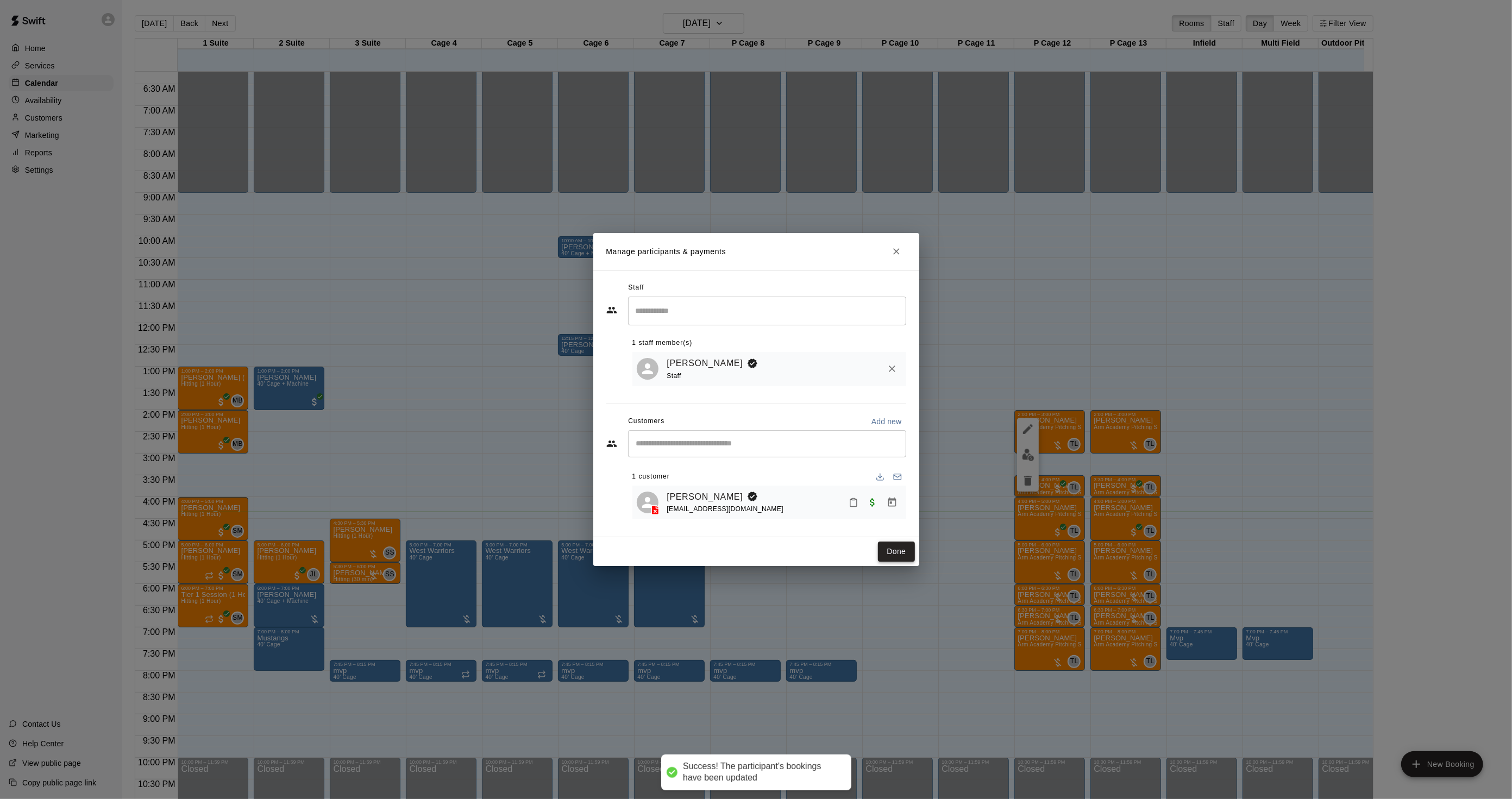
click at [898, 554] on button "Done" at bounding box center [897, 552] width 36 height 20
